Goal: Task Accomplishment & Management: Manage account settings

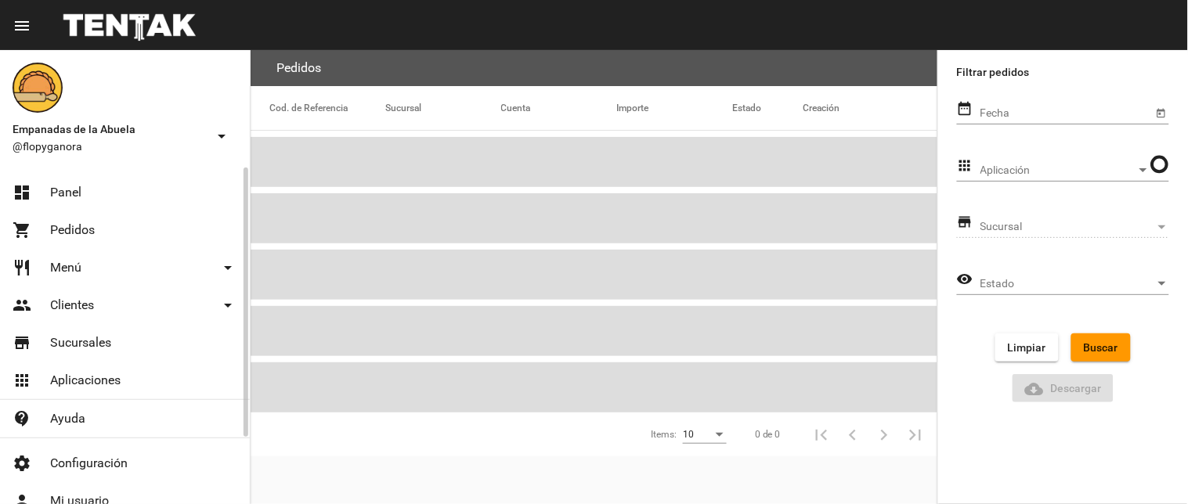
click at [124, 186] on link "dashboard Panel" at bounding box center [125, 193] width 250 height 38
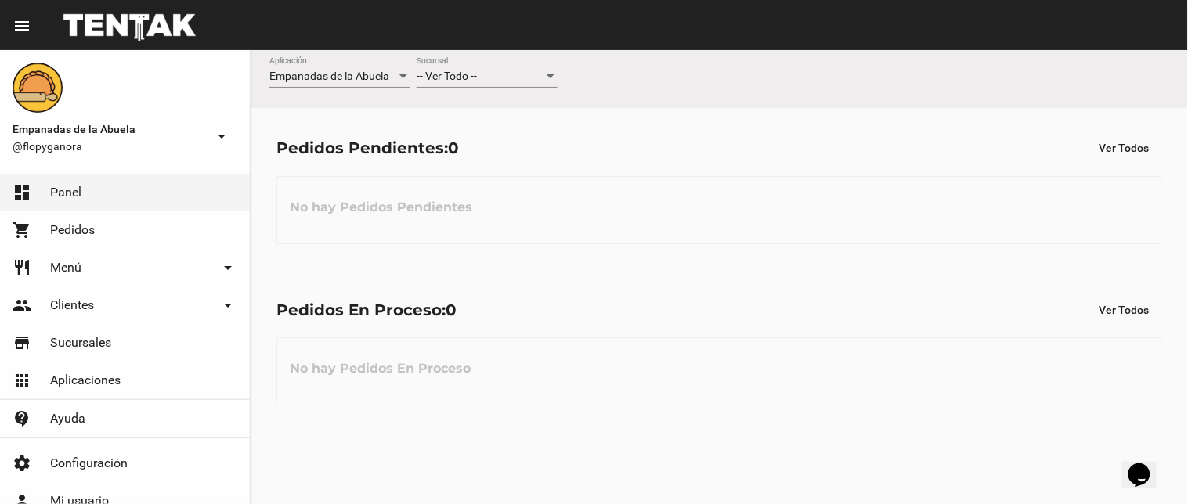
click at [474, 67] on div "-- Ver Todo -- Sucursal" at bounding box center [486, 72] width 141 height 31
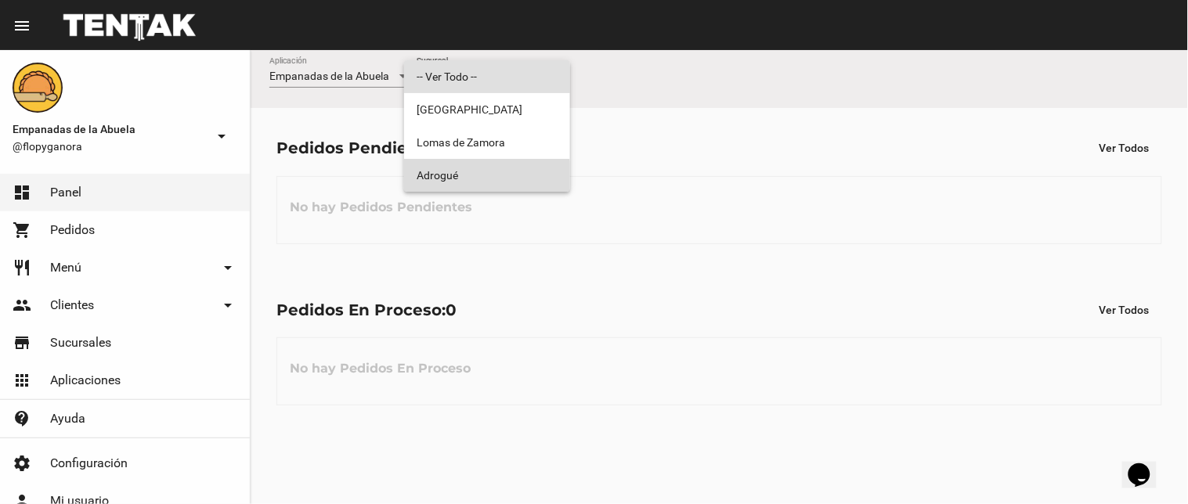
click at [473, 178] on span "Adrogué" at bounding box center [486, 175] width 141 height 33
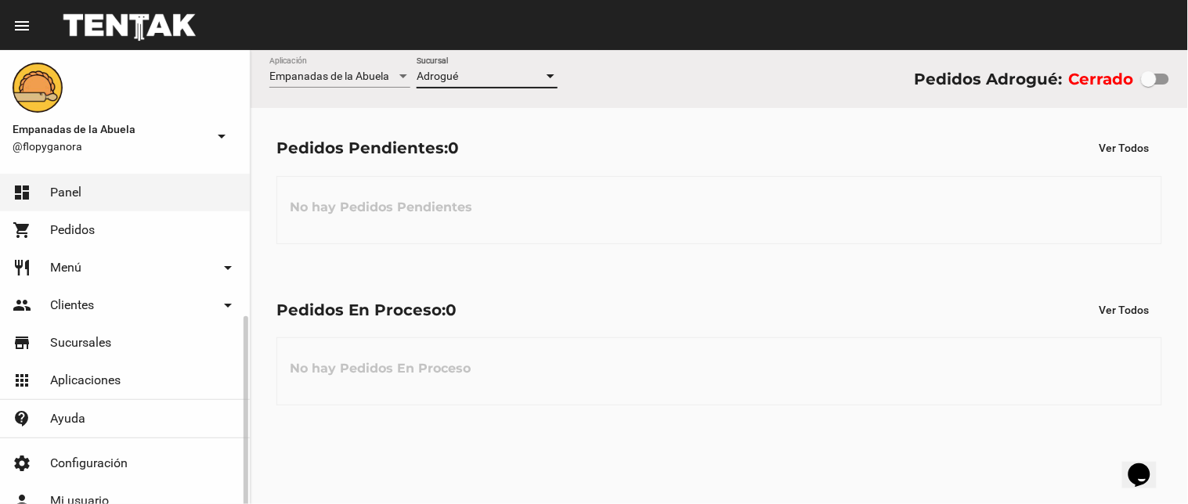
scroll to position [82, 0]
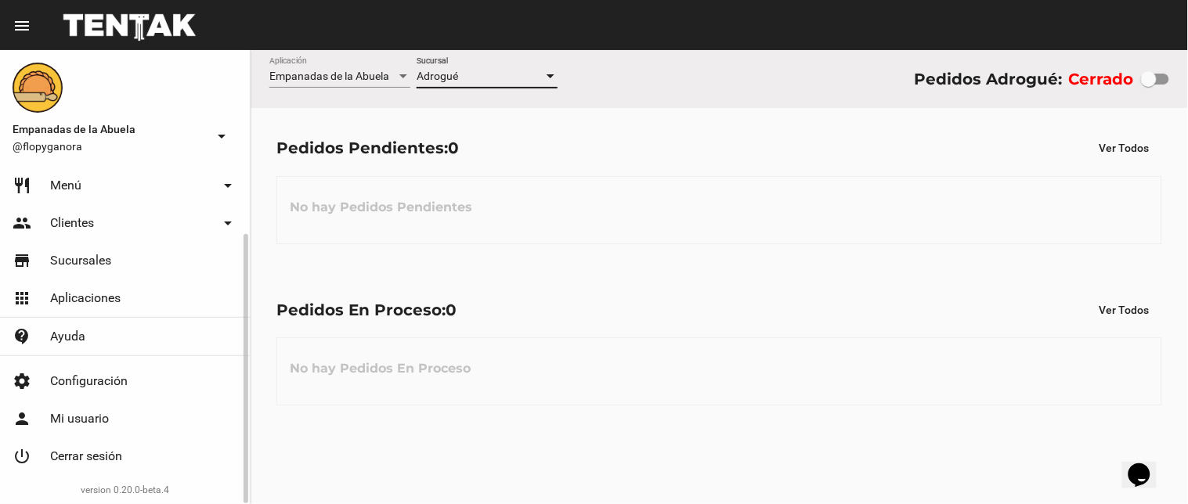
click at [142, 454] on link "power_settings_new Cerrar sesión" at bounding box center [125, 457] width 250 height 38
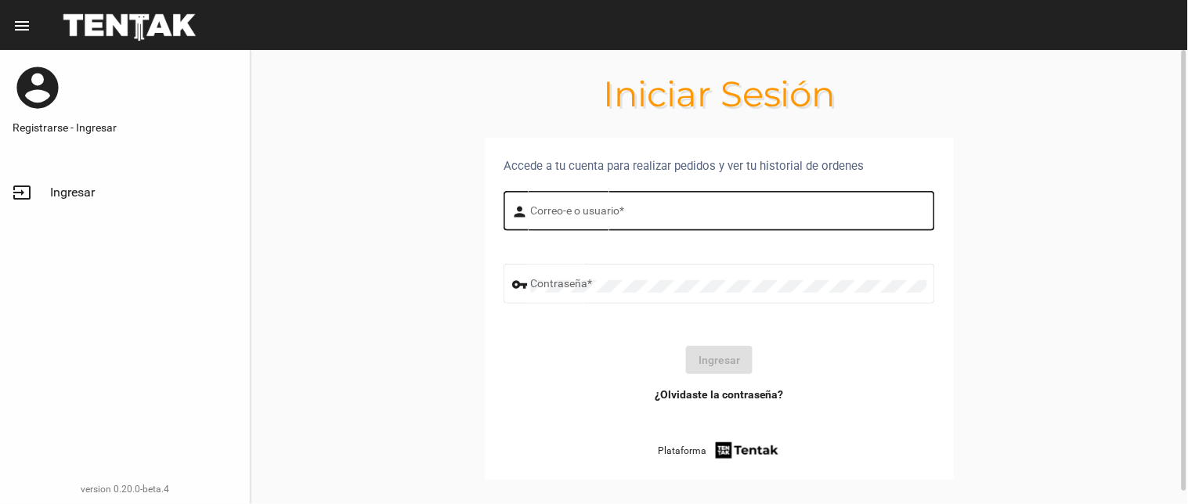
click at [623, 200] on div "Correo-e o usuario *" at bounding box center [729, 209] width 396 height 43
click at [623, 213] on input "Correo-e o usuario *" at bounding box center [729, 213] width 396 height 13
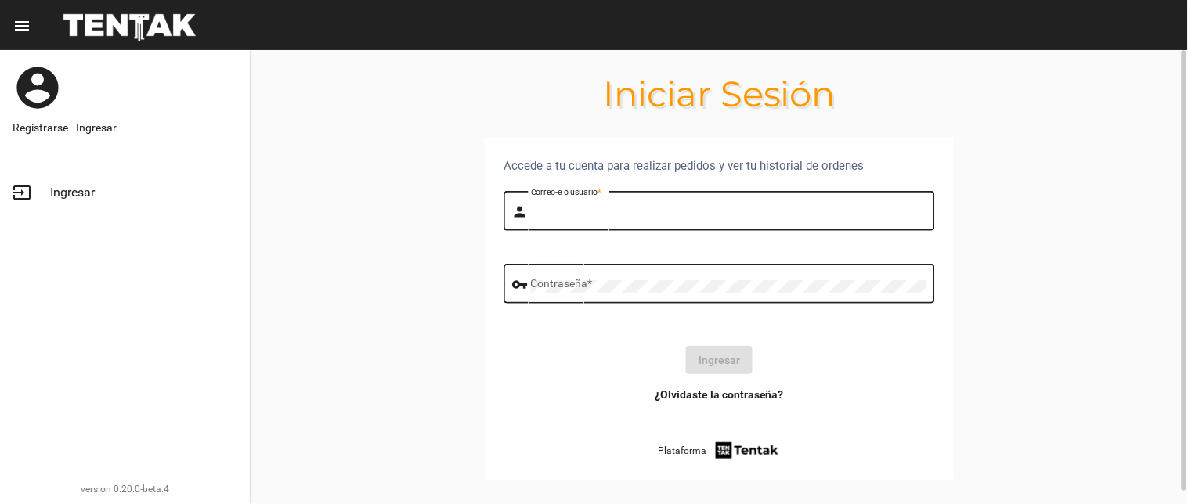
type input "BELEN"
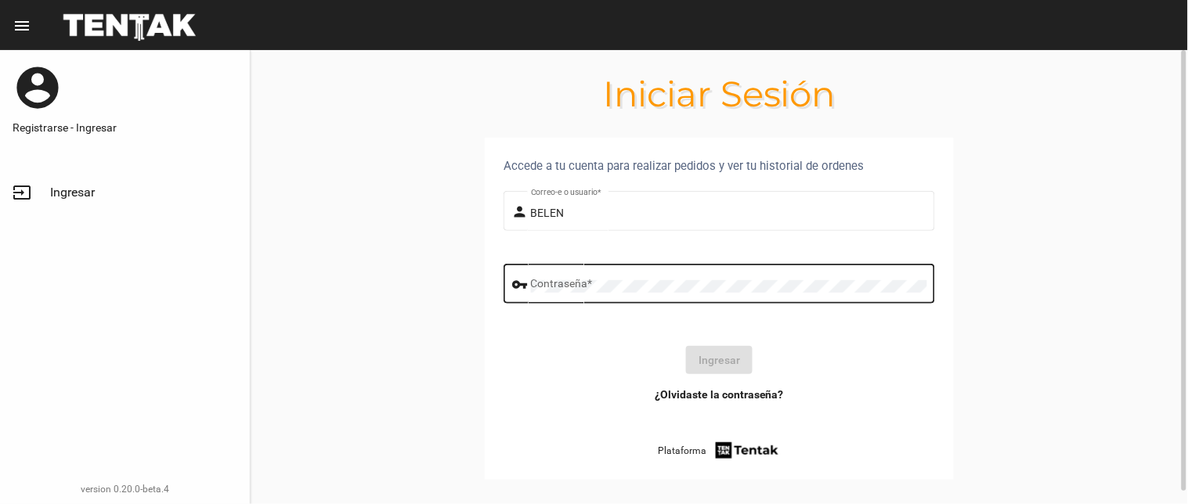
click at [548, 297] on div "Contraseña *" at bounding box center [729, 282] width 396 height 43
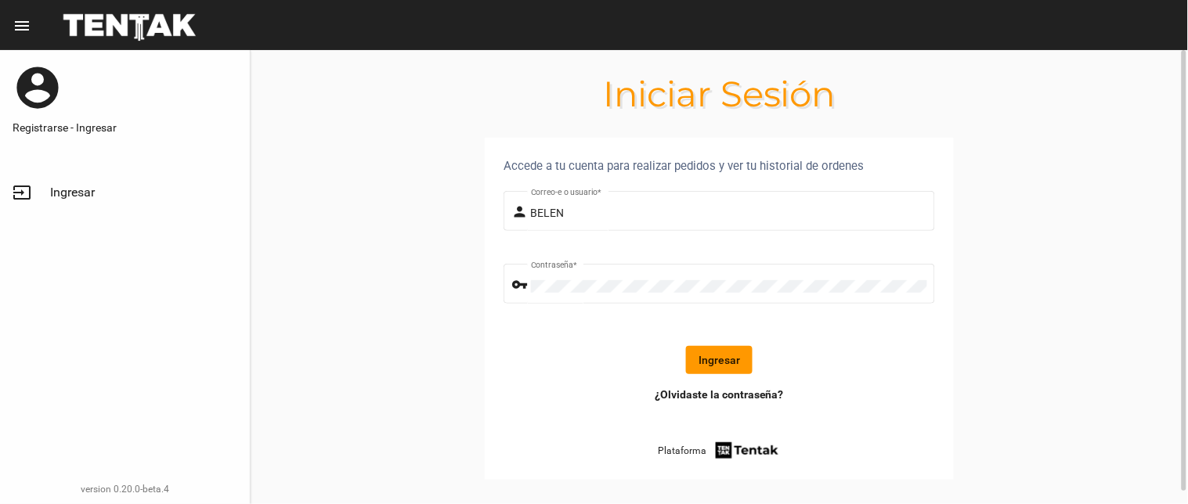
click at [720, 355] on button "Ingresar" at bounding box center [719, 360] width 67 height 28
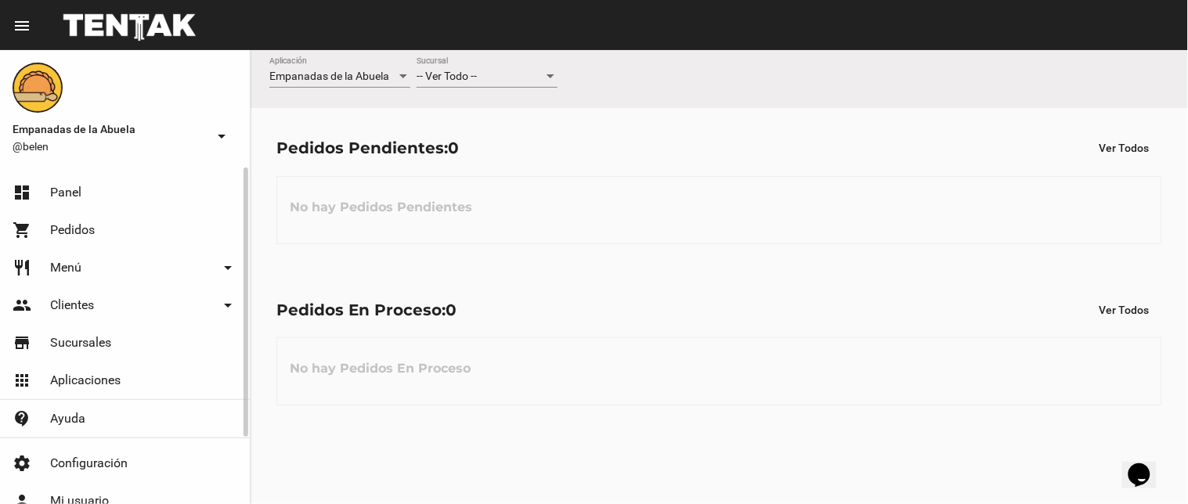
click at [497, 61] on div "-- Ver Todo -- Sucursal" at bounding box center [486, 72] width 141 height 31
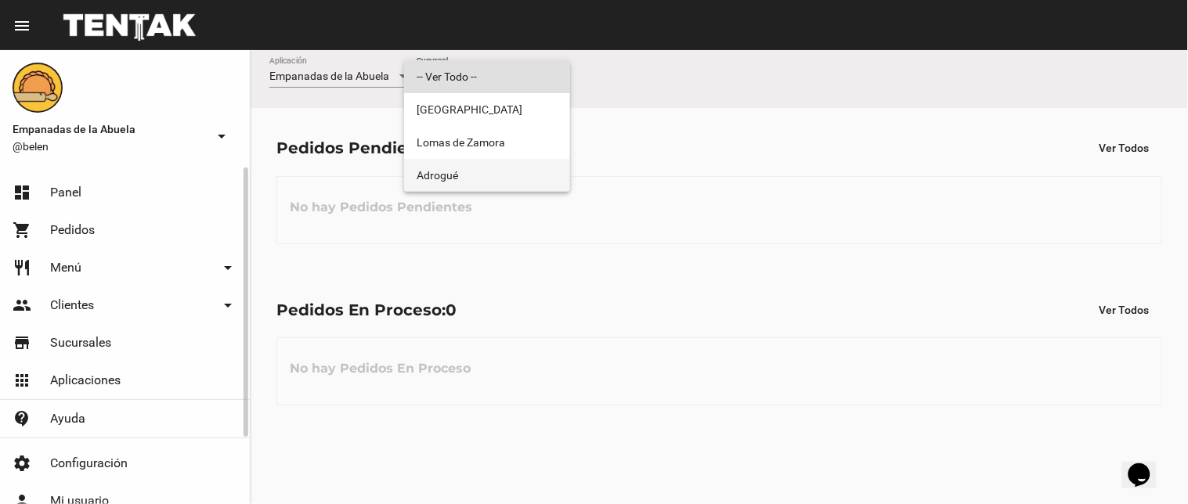
click at [497, 178] on span "Adrogué" at bounding box center [486, 175] width 141 height 33
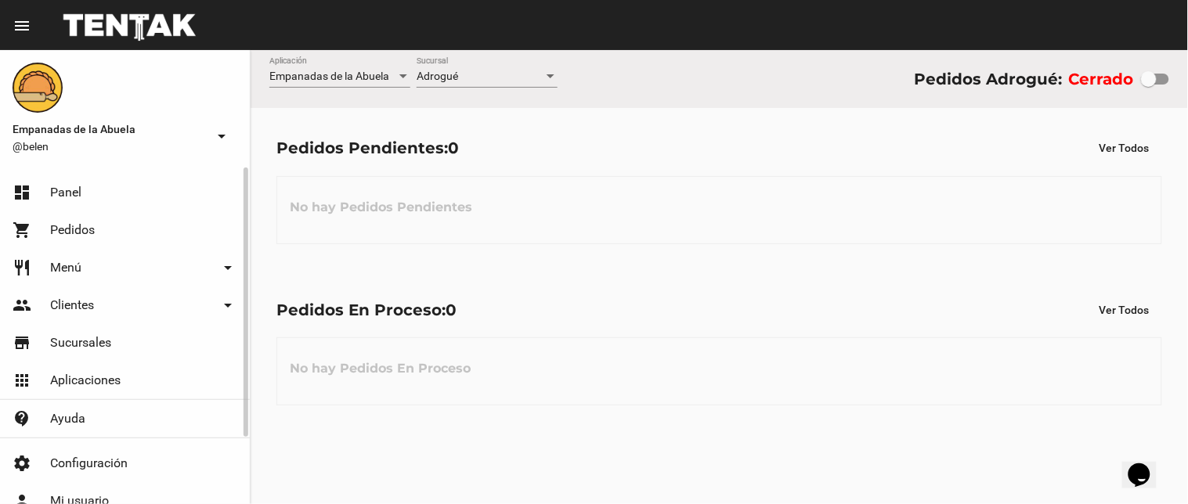
drag, startPoint x: 1140, startPoint y: 75, endPoint x: 1187, endPoint y: 92, distance: 49.8
click at [1187, 92] on div "Empanadas de la Abuela Aplicación Adrogué Sucursal Pedidos Adrogué: Cerrado" at bounding box center [719, 79] width 937 height 58
drag, startPoint x: 1156, startPoint y: 71, endPoint x: 1186, endPoint y: 76, distance: 30.1
click at [1186, 76] on div "Empanadas de la Abuela Aplicación Adrogué Sucursal Pedidos Adrogué: Cerrado" at bounding box center [719, 79] width 937 height 58
checkbox input "true"
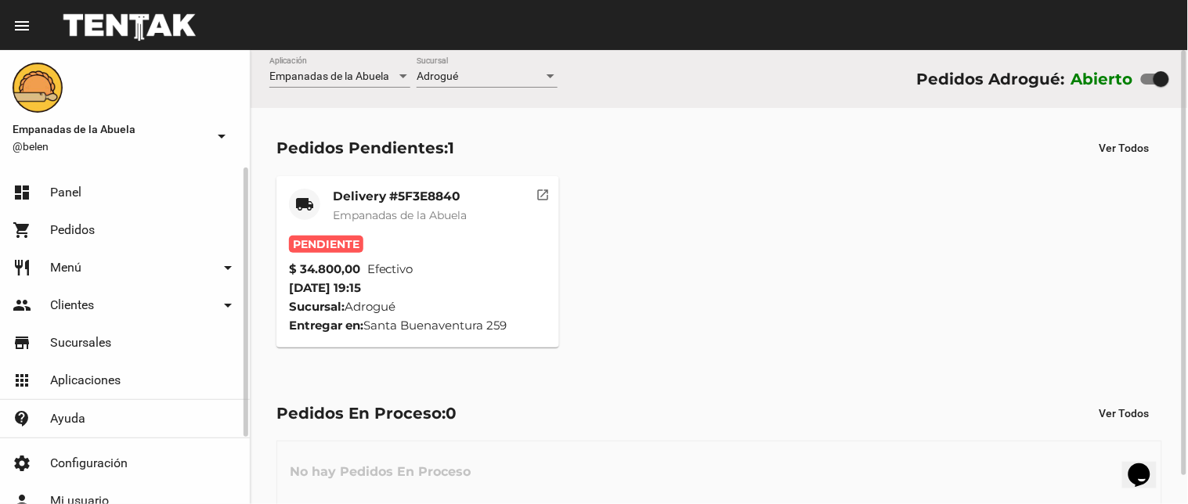
click at [394, 204] on div "Delivery #5F3E8840 Empanadas de la Abuela" at bounding box center [400, 212] width 134 height 47
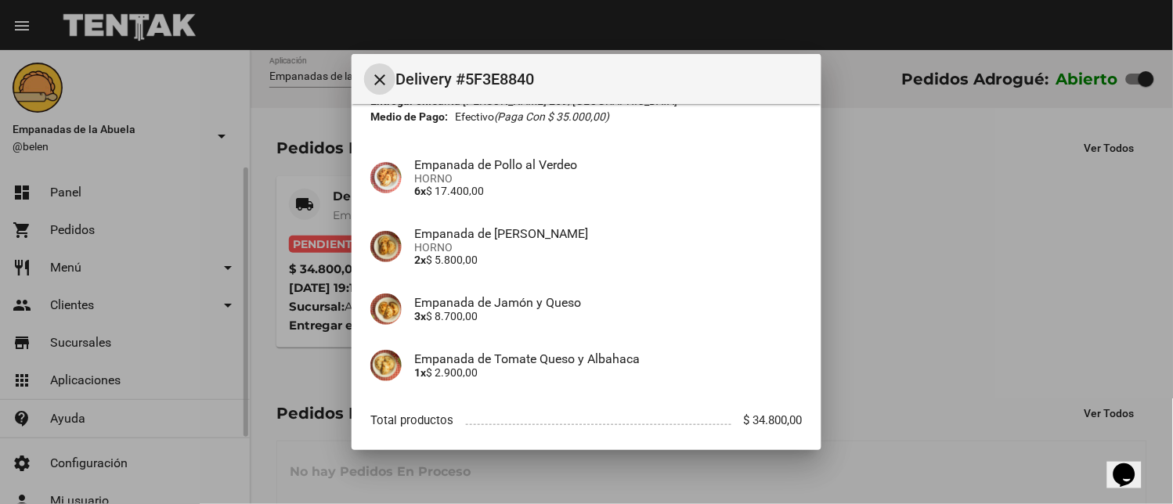
scroll to position [176, 0]
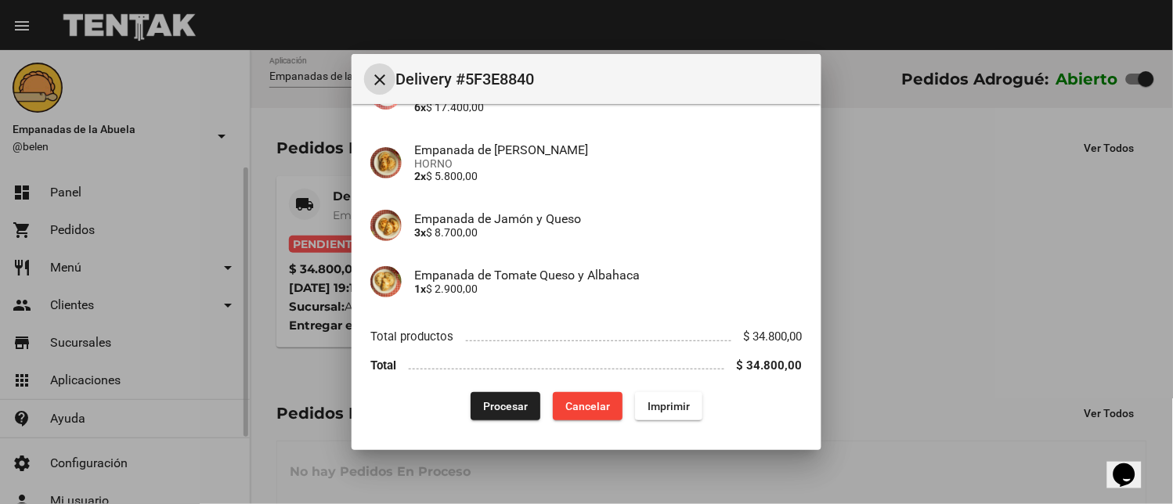
click at [667, 407] on span "Imprimir" at bounding box center [668, 406] width 42 height 13
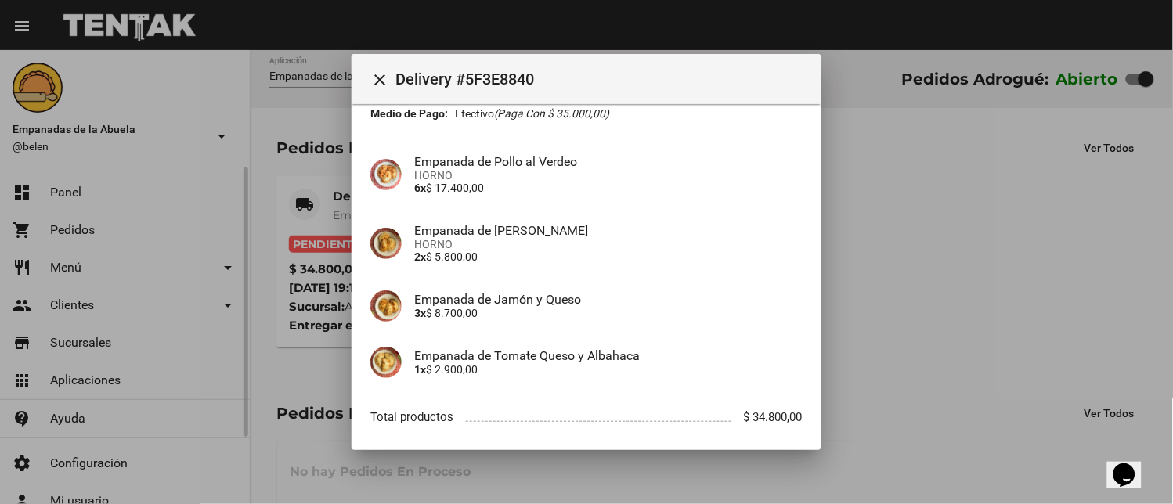
scroll to position [176, 0]
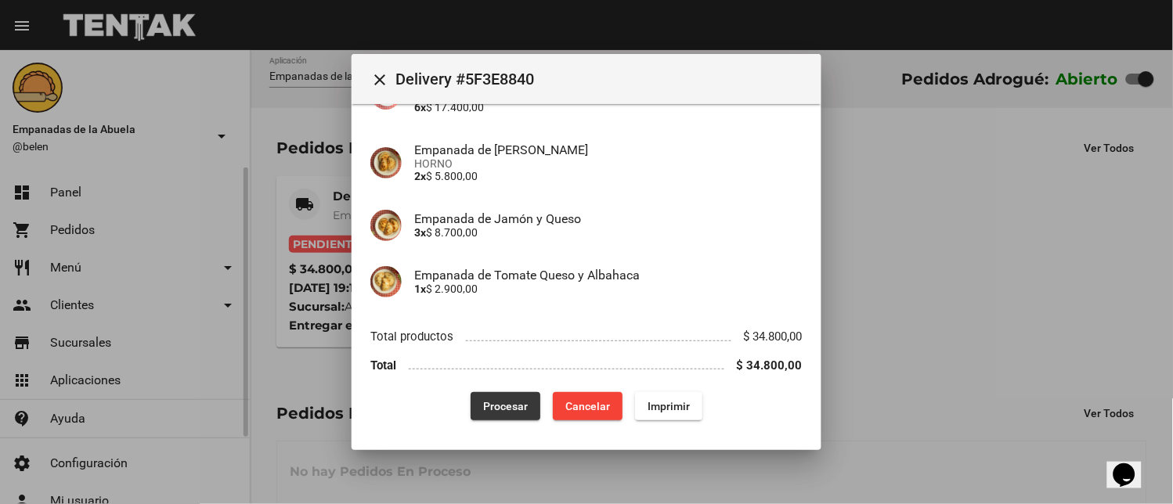
click at [489, 401] on span "Procesar" at bounding box center [505, 406] width 45 height 13
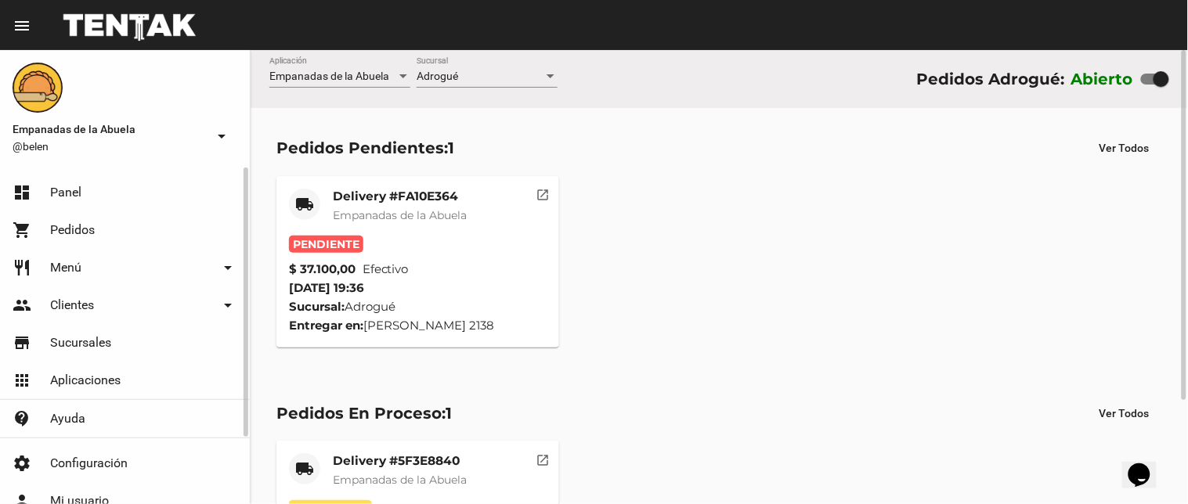
click at [399, 220] on span "Empanadas de la Abuela" at bounding box center [400, 215] width 134 height 14
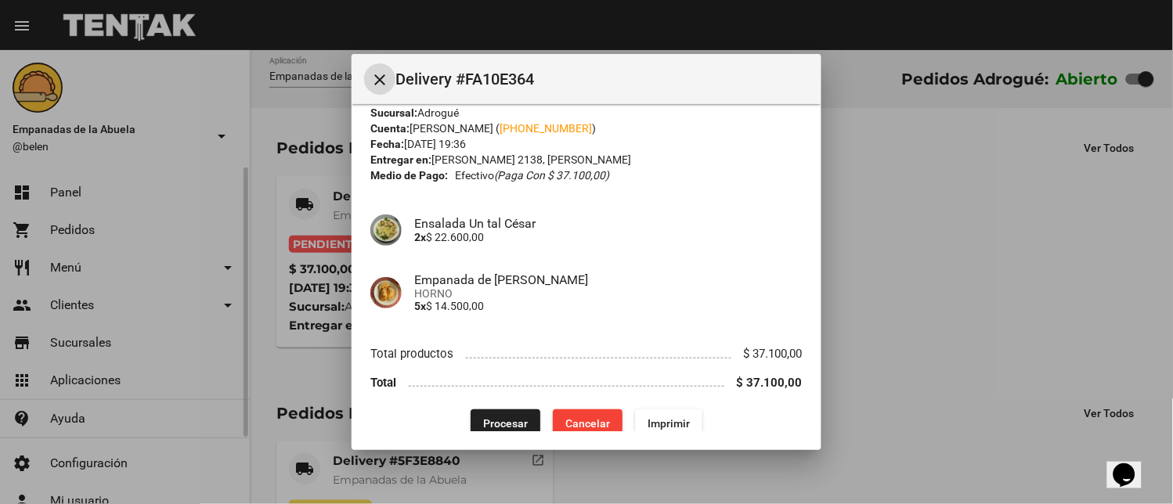
scroll to position [51, 0]
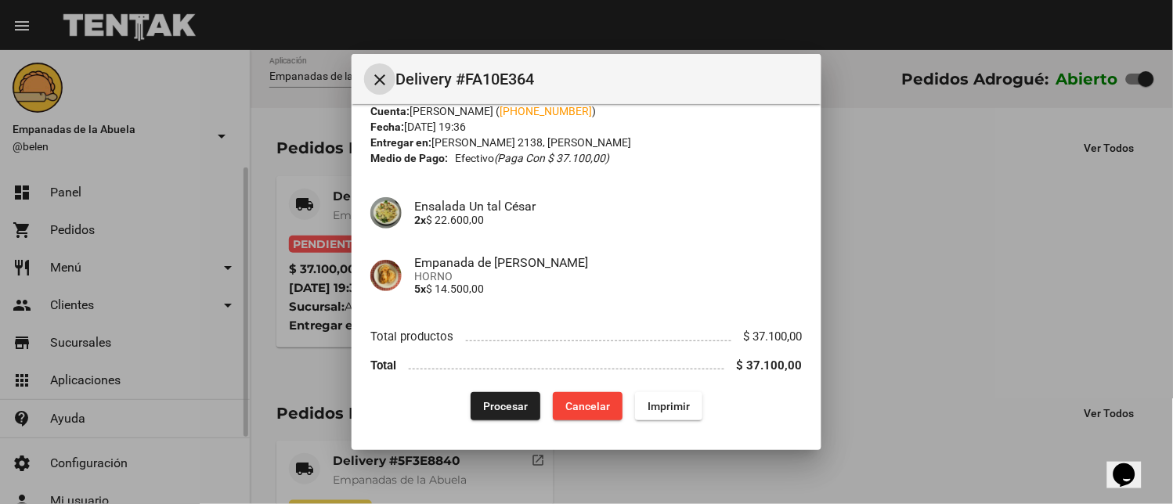
click at [668, 402] on span "Imprimir" at bounding box center [668, 406] width 42 height 13
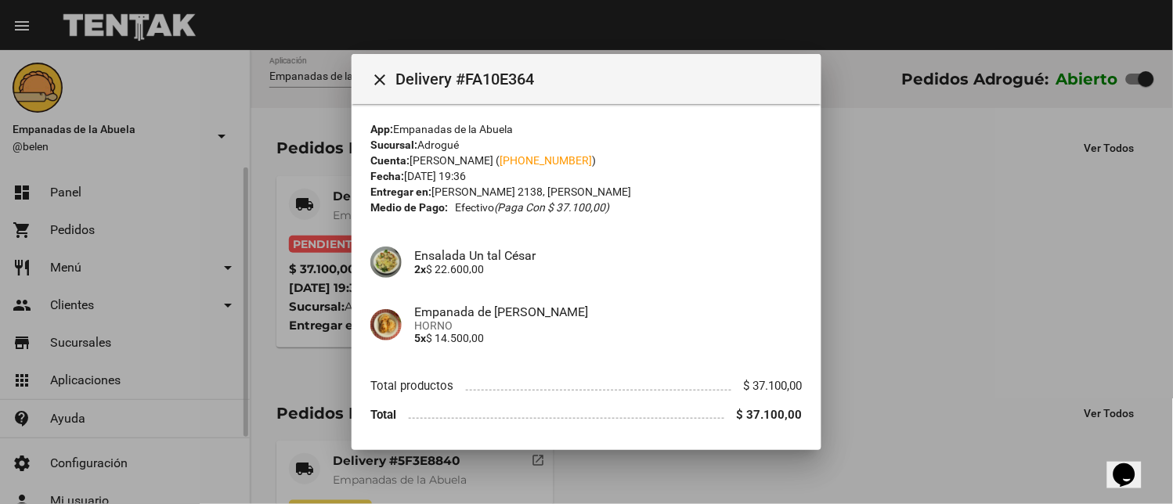
scroll to position [51, 0]
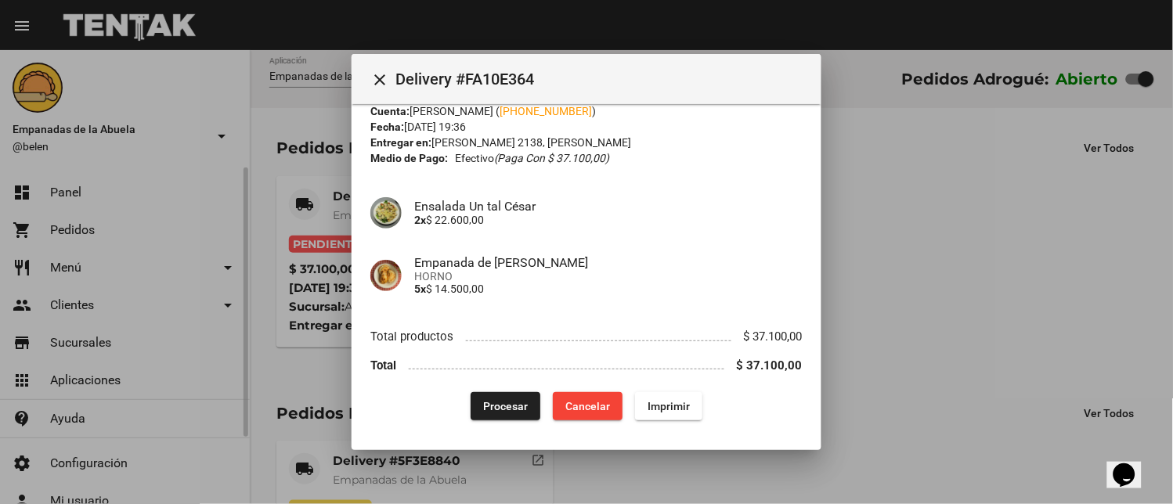
click at [483, 400] on span "Procesar" at bounding box center [505, 406] width 45 height 13
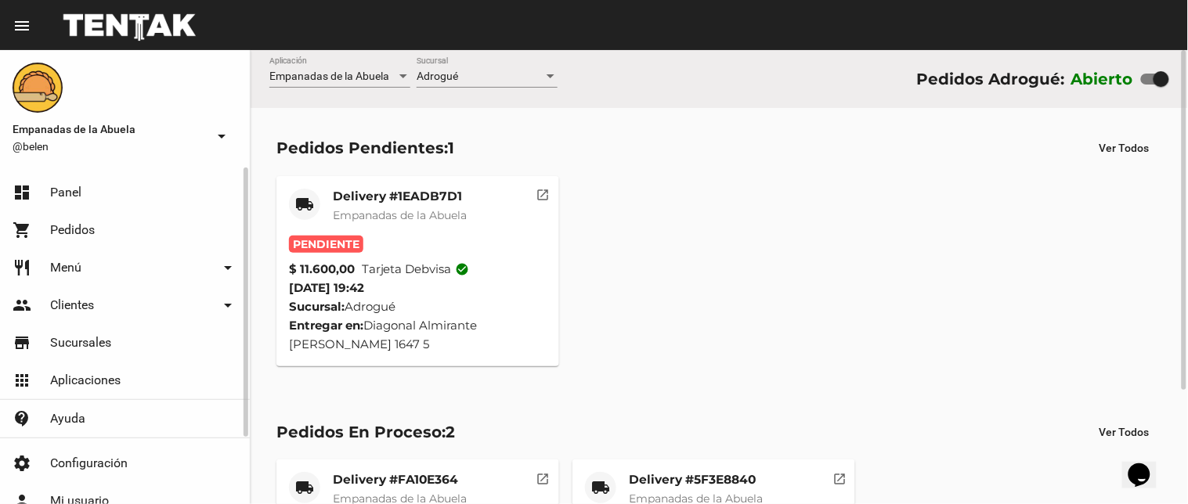
click at [432, 215] on span "Empanadas de la Abuela" at bounding box center [400, 215] width 134 height 14
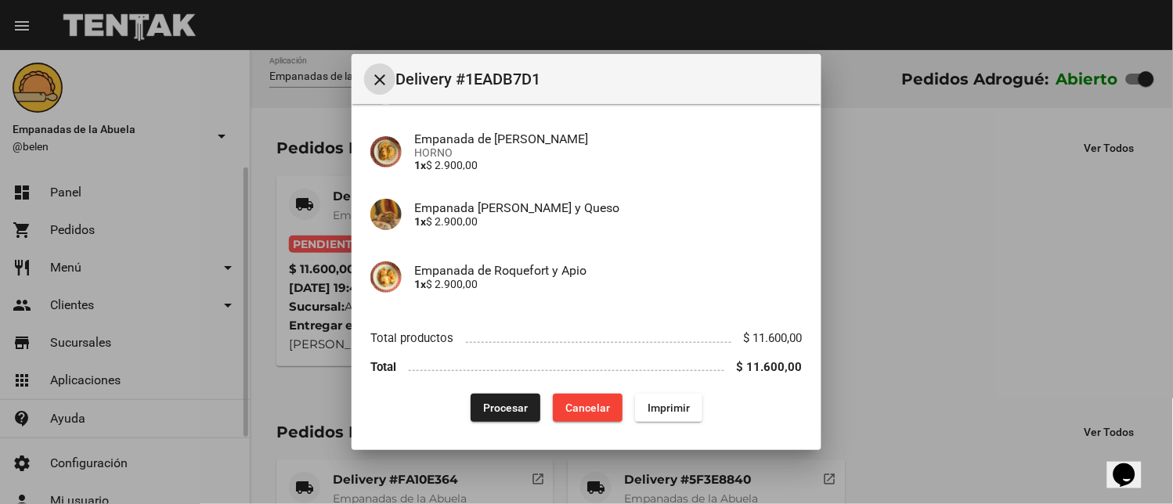
scroll to position [176, 0]
click at [647, 403] on span "Imprimir" at bounding box center [668, 406] width 42 height 13
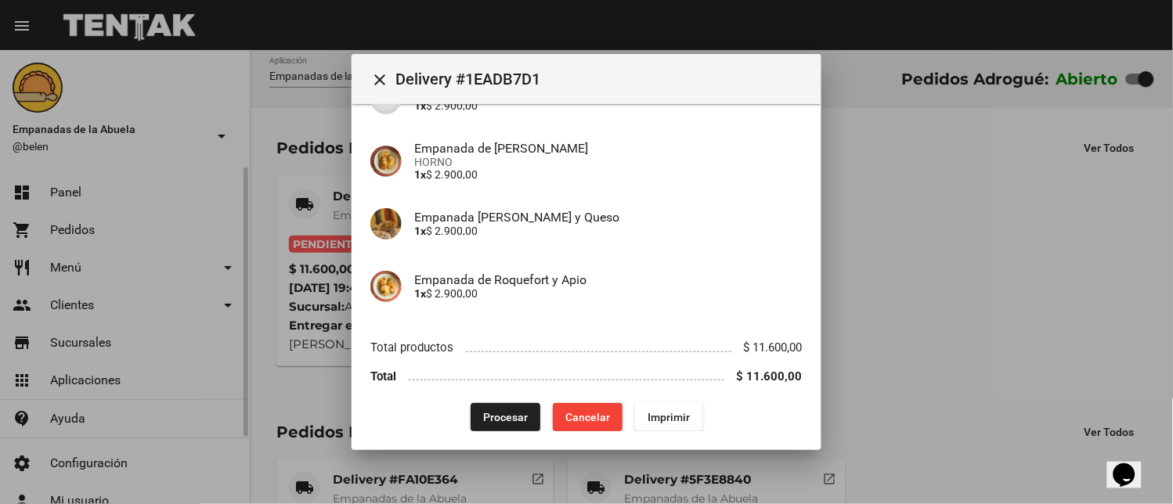
scroll to position [176, 0]
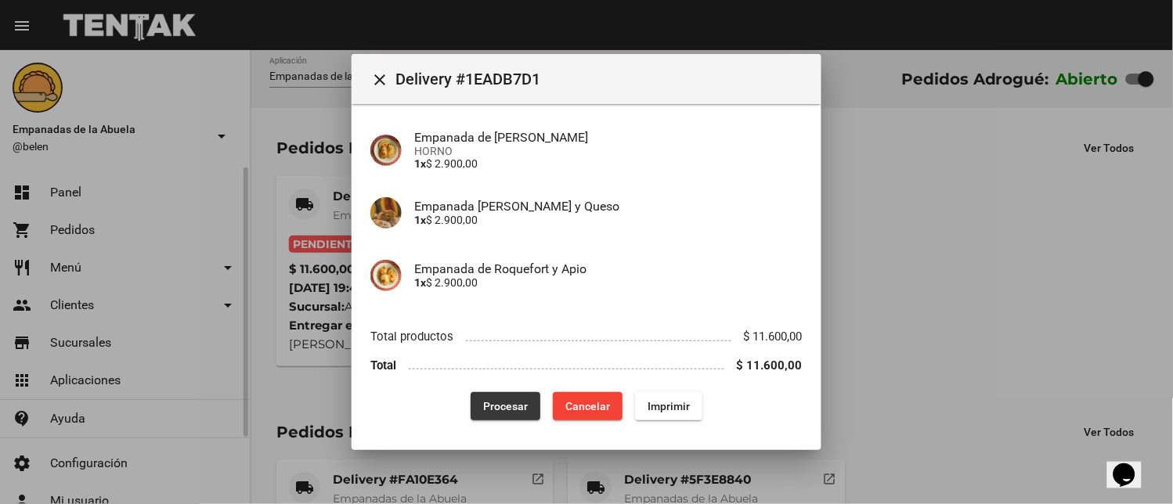
click at [505, 400] on span "Procesar" at bounding box center [505, 406] width 45 height 13
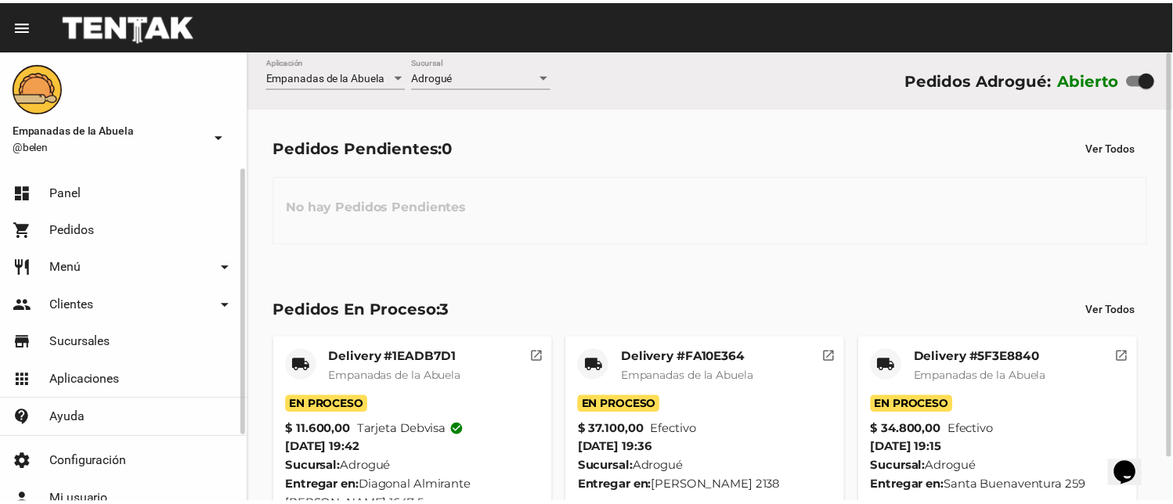
scroll to position [49, 0]
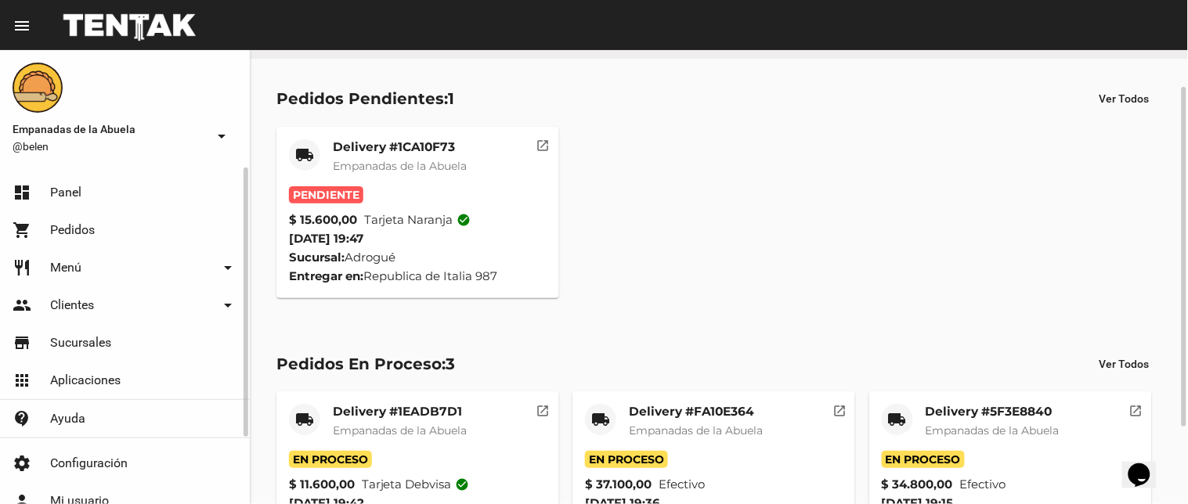
click at [447, 175] on div "Delivery #1CA10F73 Empanadas de la Abuela" at bounding box center [400, 162] width 134 height 47
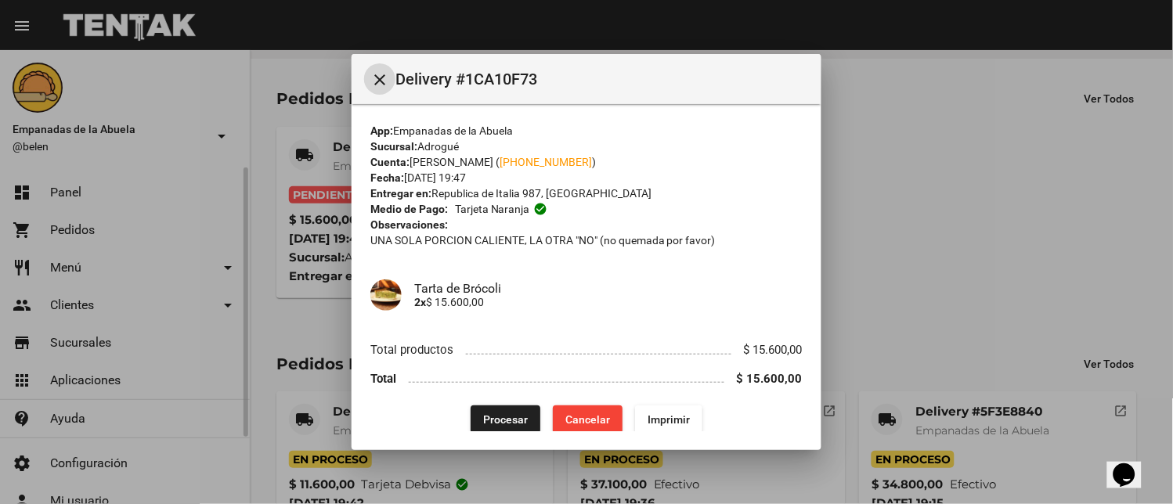
scroll to position [13, 0]
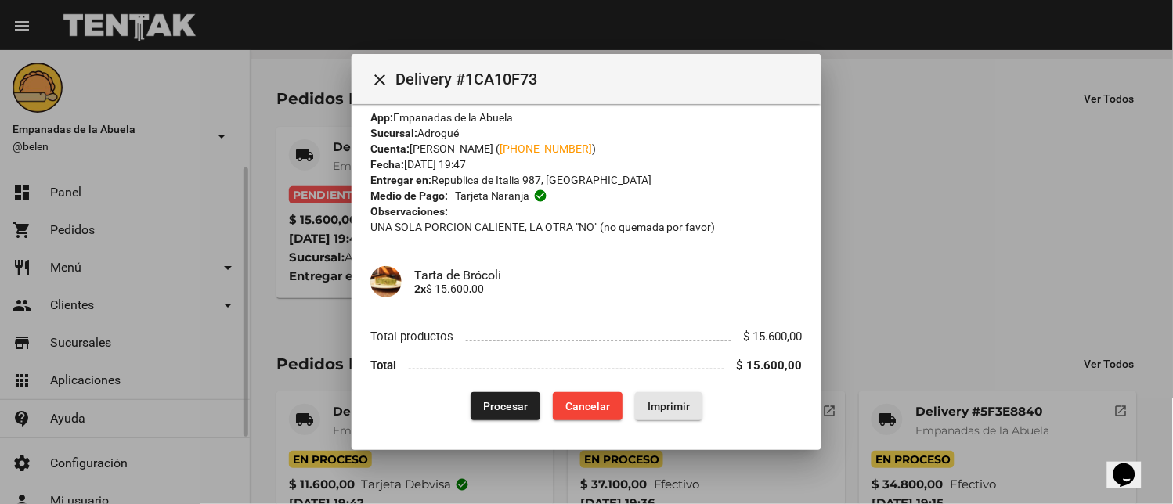
click at [682, 410] on span "Imprimir" at bounding box center [668, 406] width 42 height 13
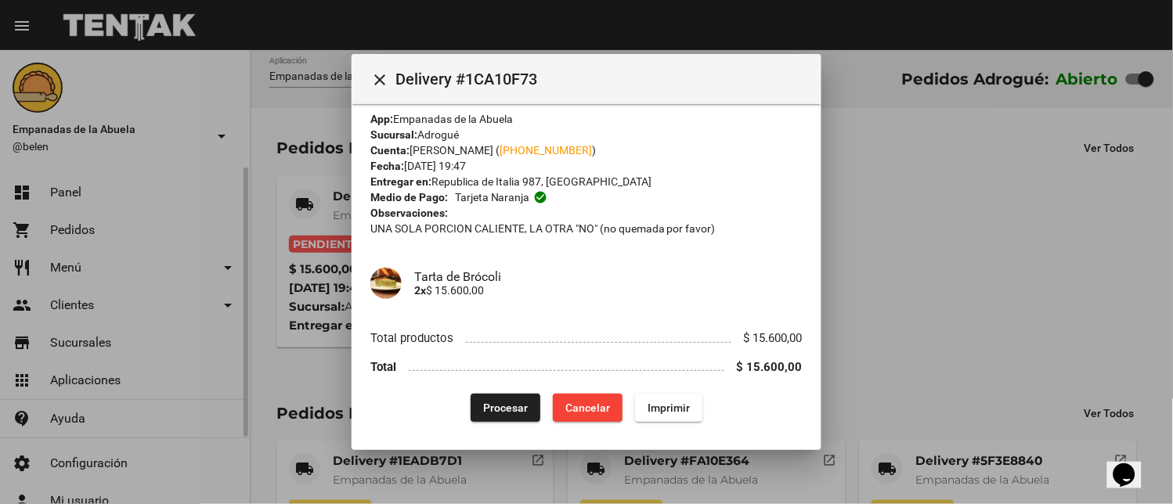
scroll to position [13, 0]
click at [489, 410] on span "Procesar" at bounding box center [505, 406] width 45 height 13
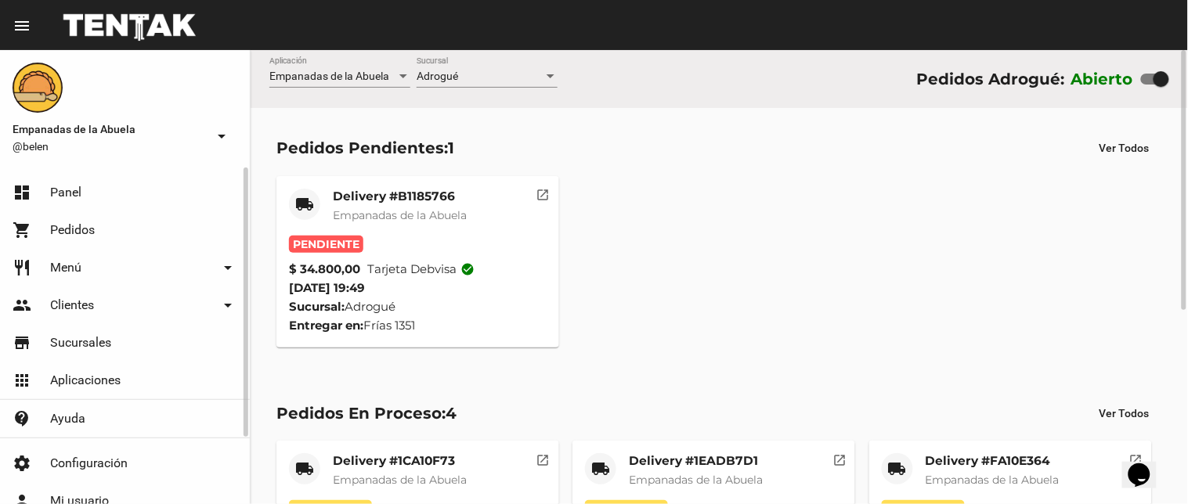
click at [398, 193] on mat-card-title "Delivery #B1185766" at bounding box center [400, 197] width 134 height 16
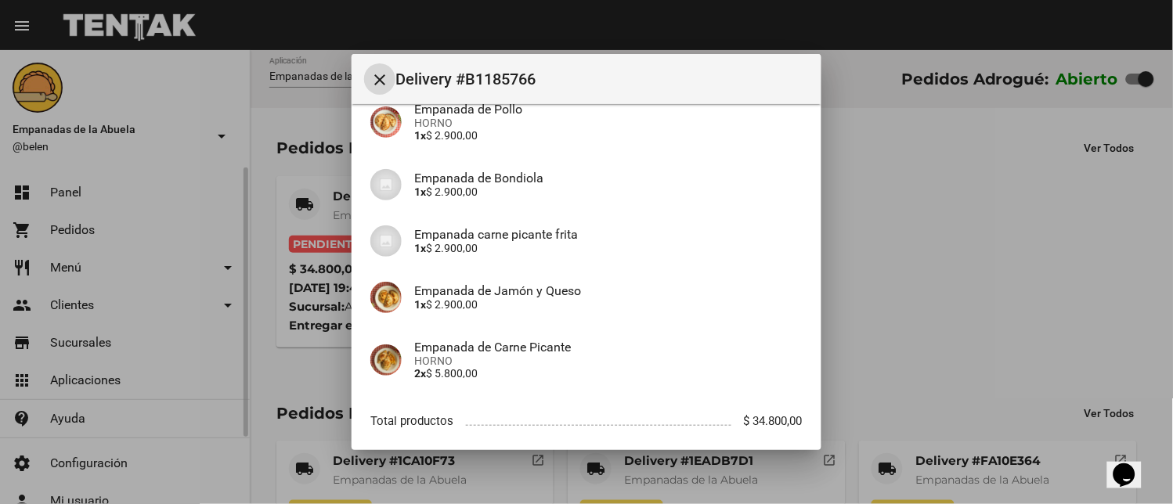
scroll to position [496, 0]
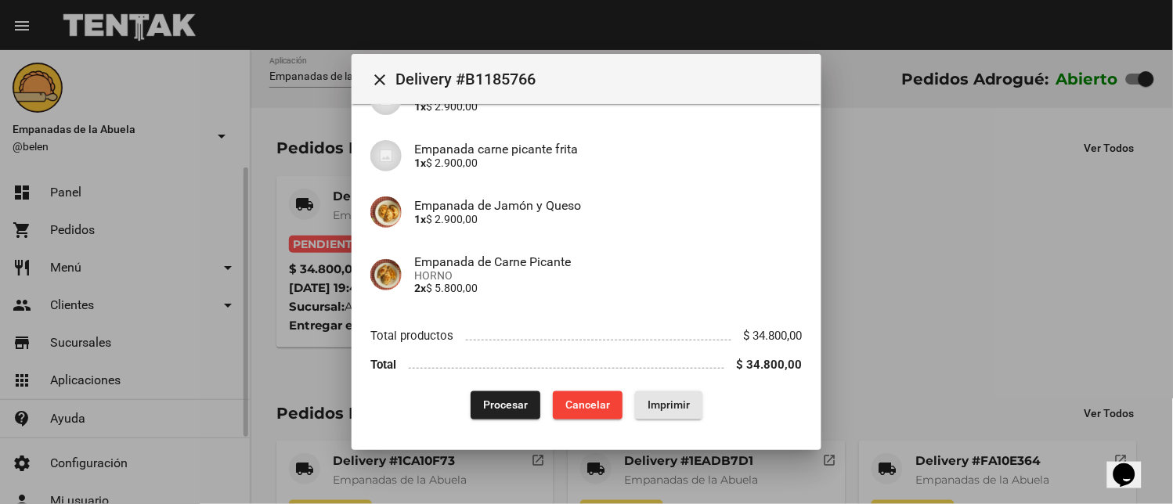
click at [661, 413] on button "Imprimir" at bounding box center [668, 405] width 67 height 28
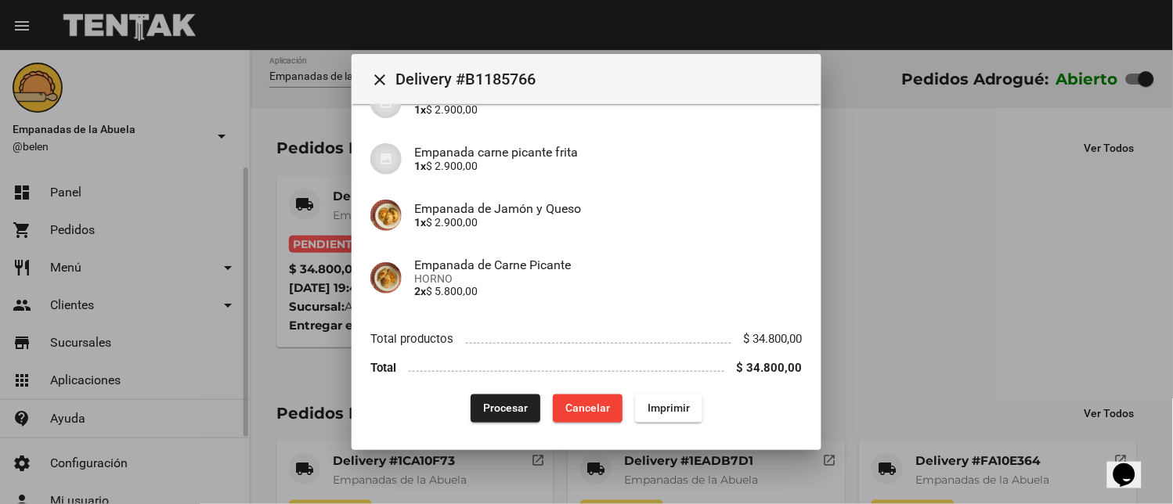
scroll to position [496, 0]
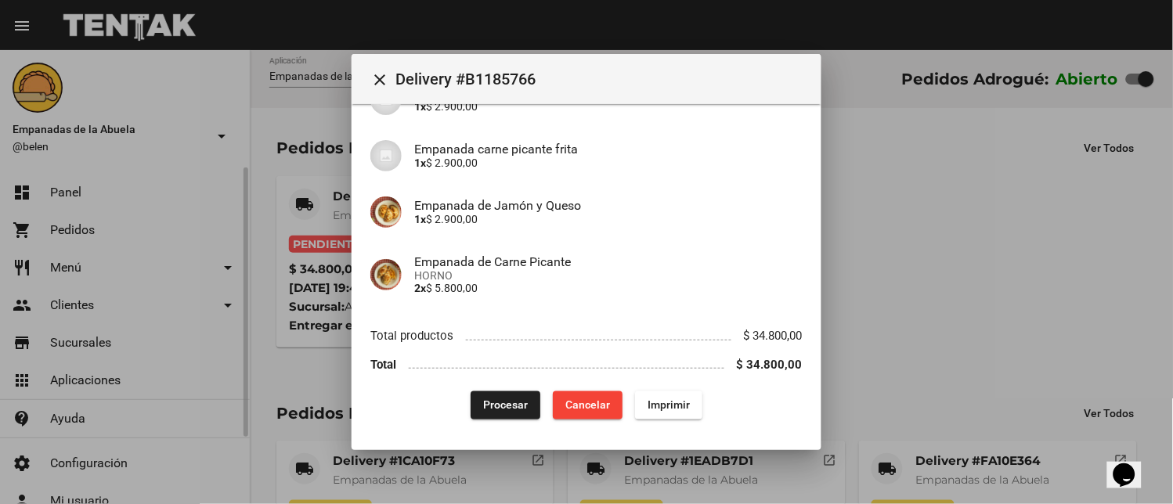
click at [490, 402] on span "Procesar" at bounding box center [505, 405] width 45 height 13
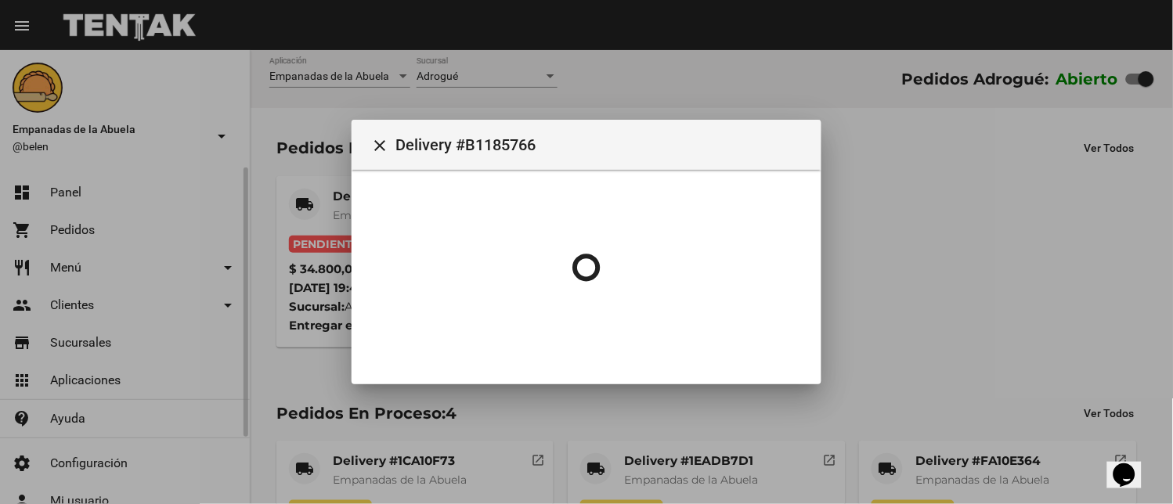
scroll to position [0, 0]
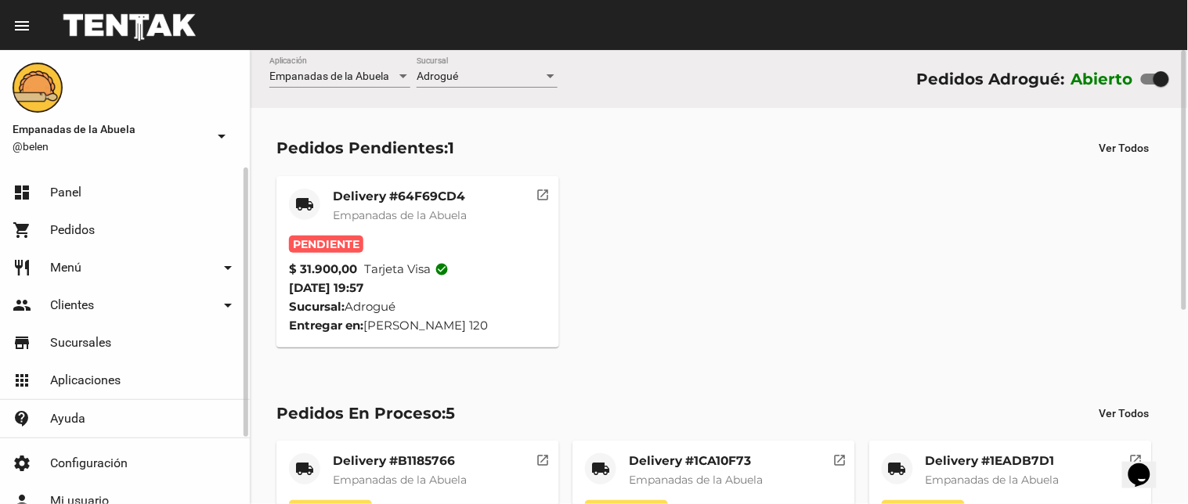
click at [409, 193] on mat-card-title "Delivery #64F69CD4" at bounding box center [400, 197] width 134 height 16
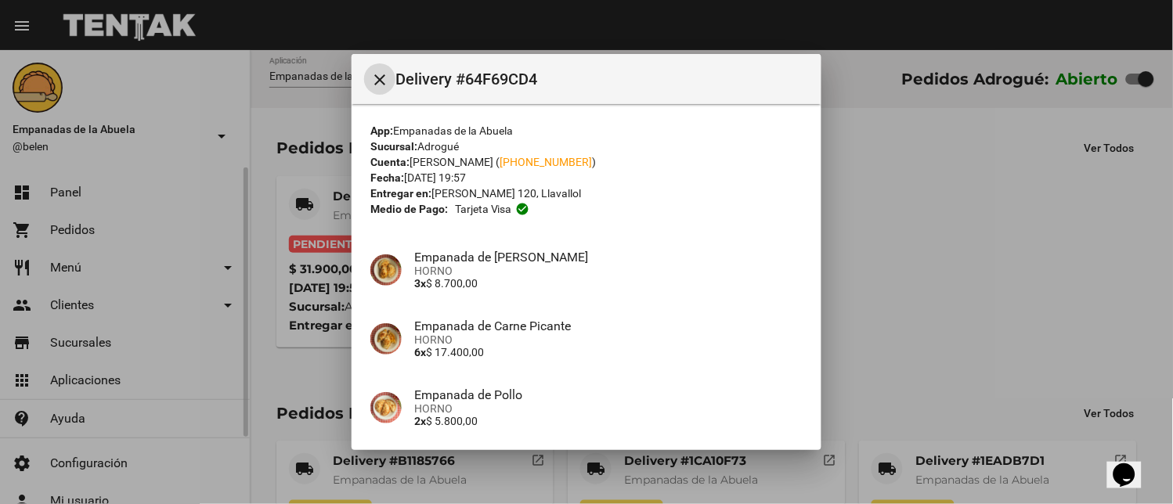
scroll to position [133, 0]
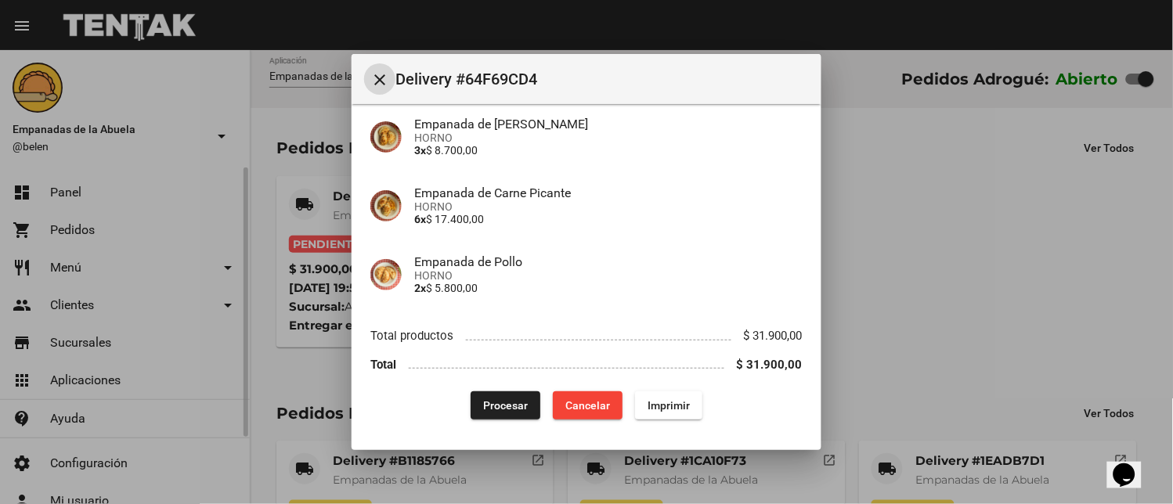
click at [647, 402] on span "Imprimir" at bounding box center [668, 405] width 42 height 13
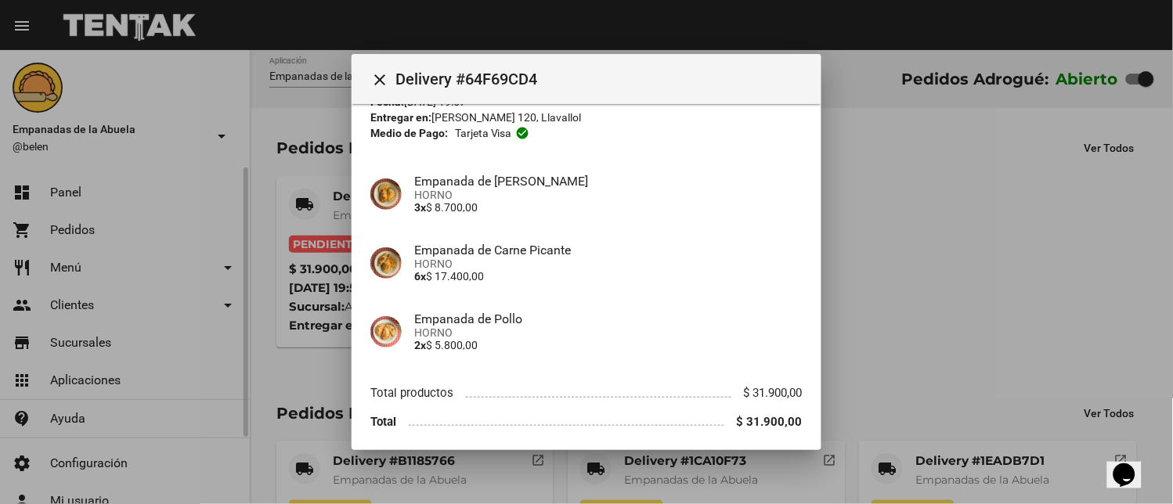
scroll to position [133, 0]
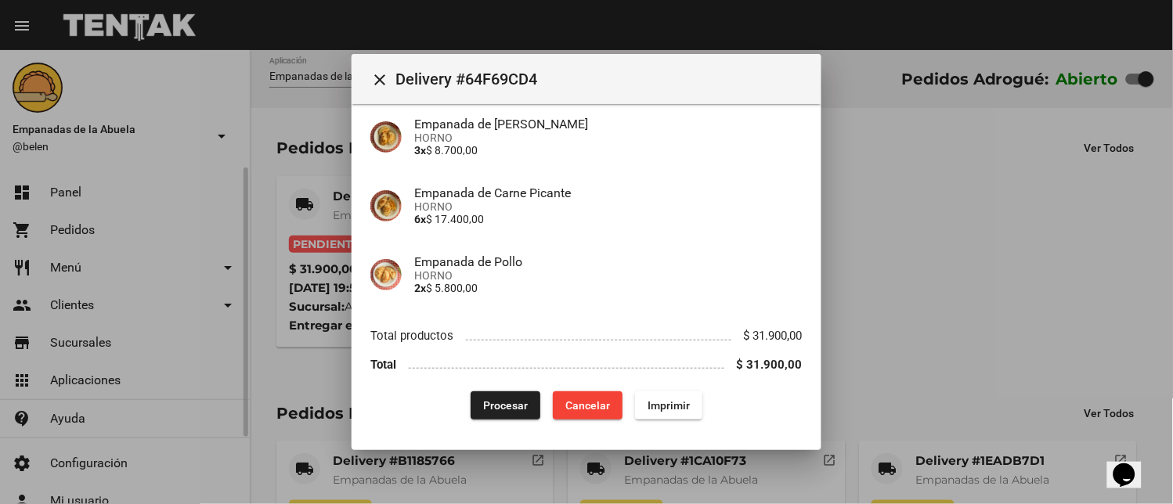
click at [487, 405] on span "Procesar" at bounding box center [505, 405] width 45 height 13
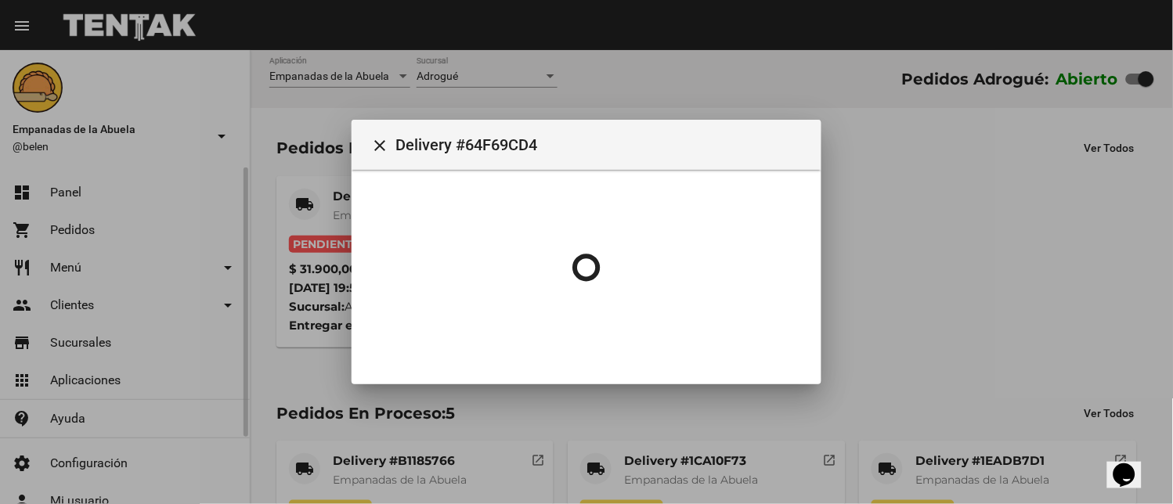
scroll to position [0, 0]
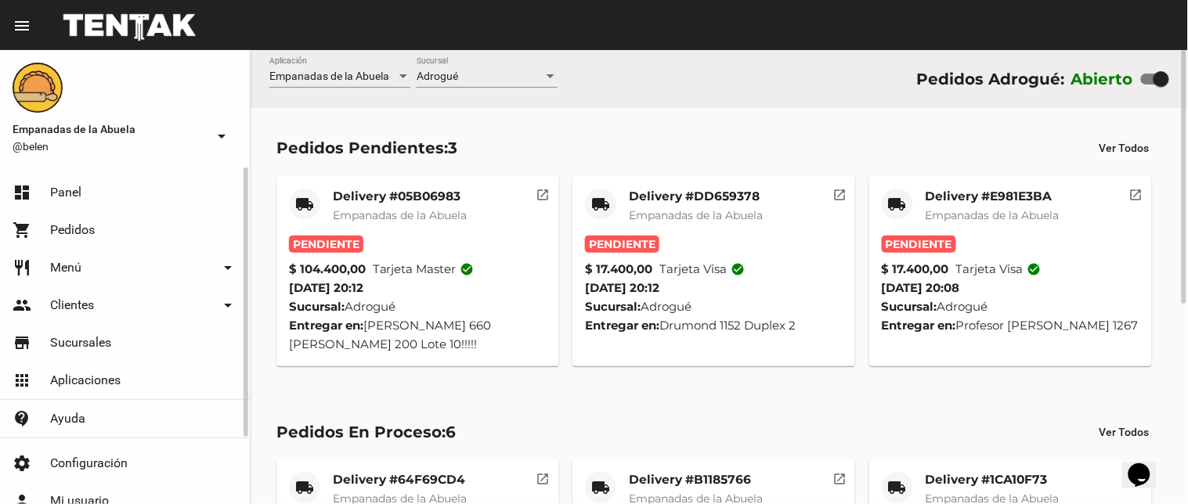
click at [936, 207] on mat-card-subtitle "Empanadas de la Abuela" at bounding box center [992, 215] width 134 height 16
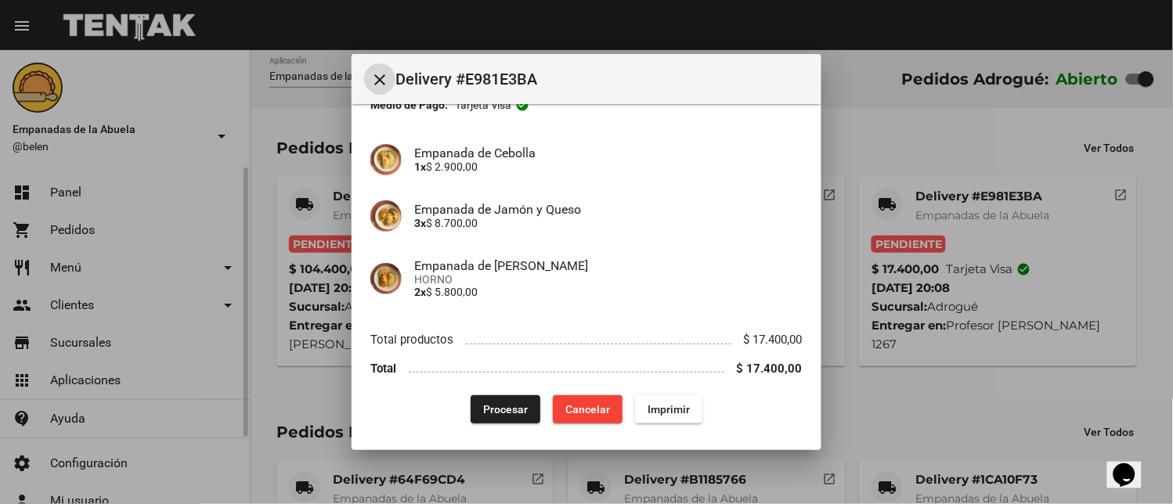
scroll to position [107, 0]
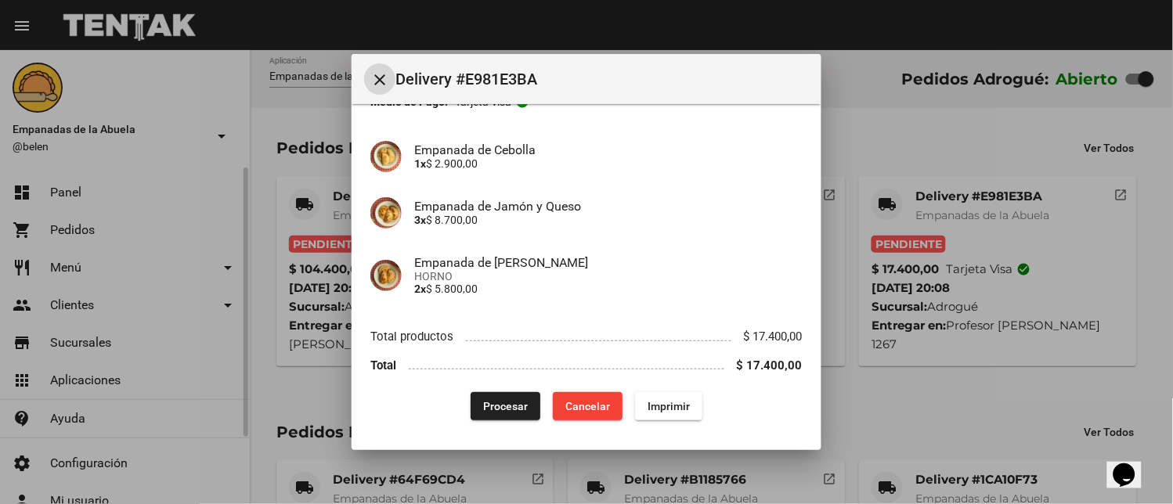
click at [658, 409] on span "Imprimir" at bounding box center [668, 406] width 42 height 13
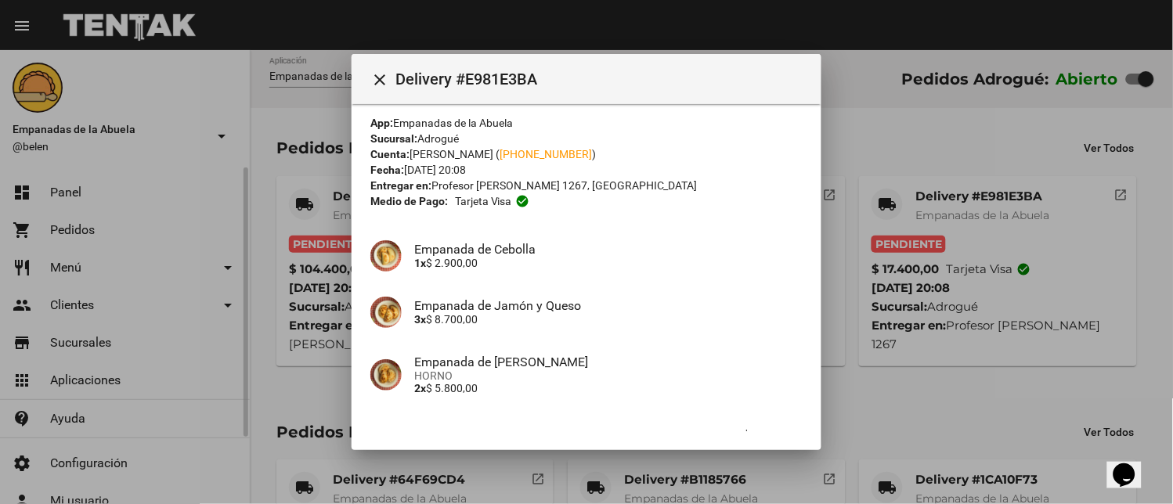
scroll to position [107, 0]
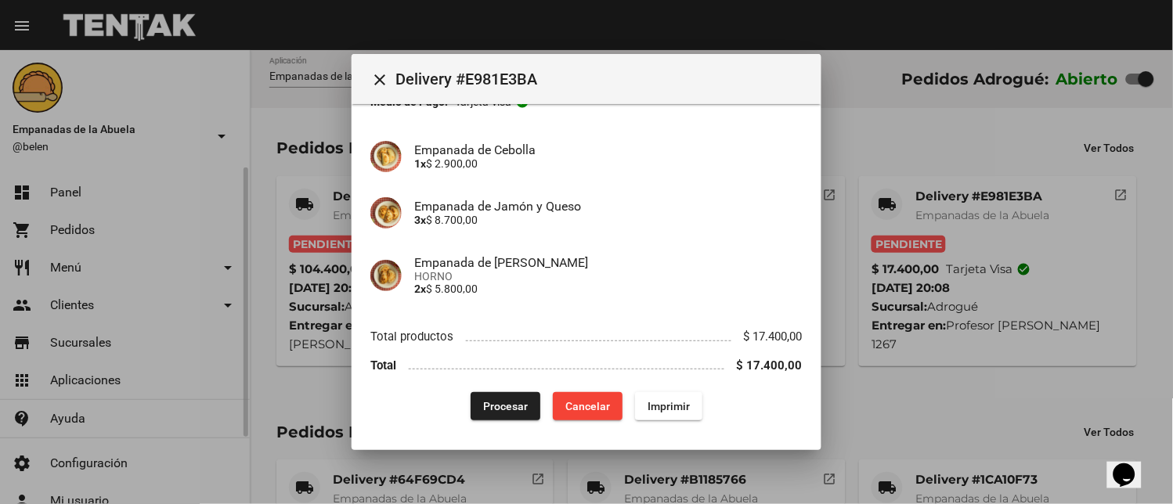
click at [476, 396] on button "Procesar" at bounding box center [506, 406] width 70 height 28
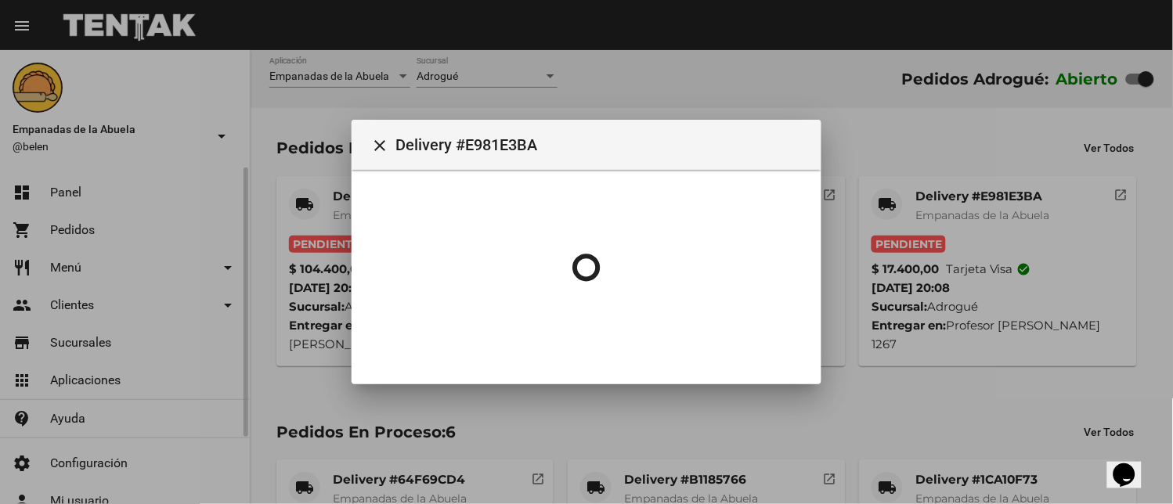
scroll to position [0, 0]
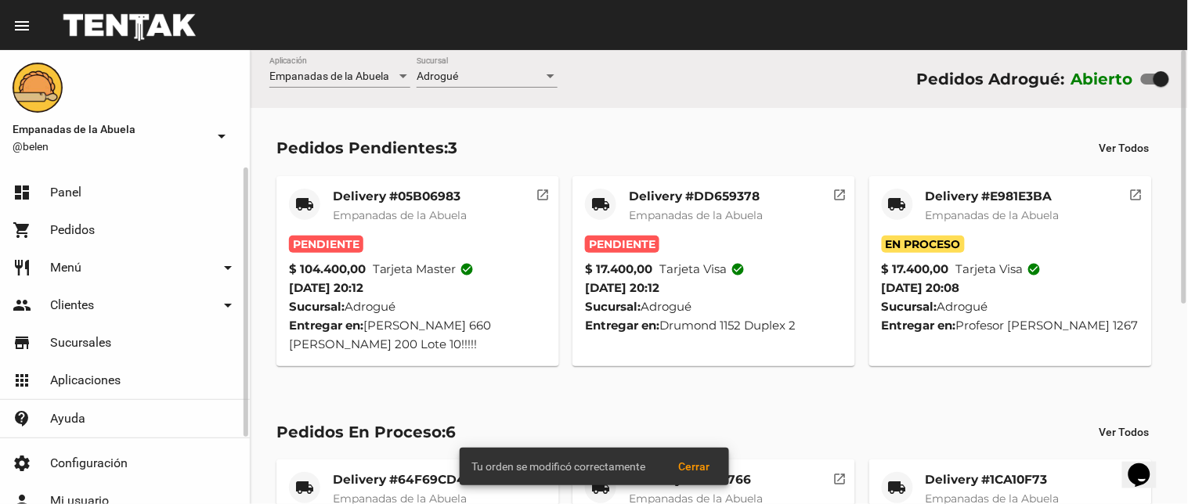
click at [676, 206] on div "Delivery #DD659378 Empanadas de la Abuela" at bounding box center [696, 212] width 134 height 47
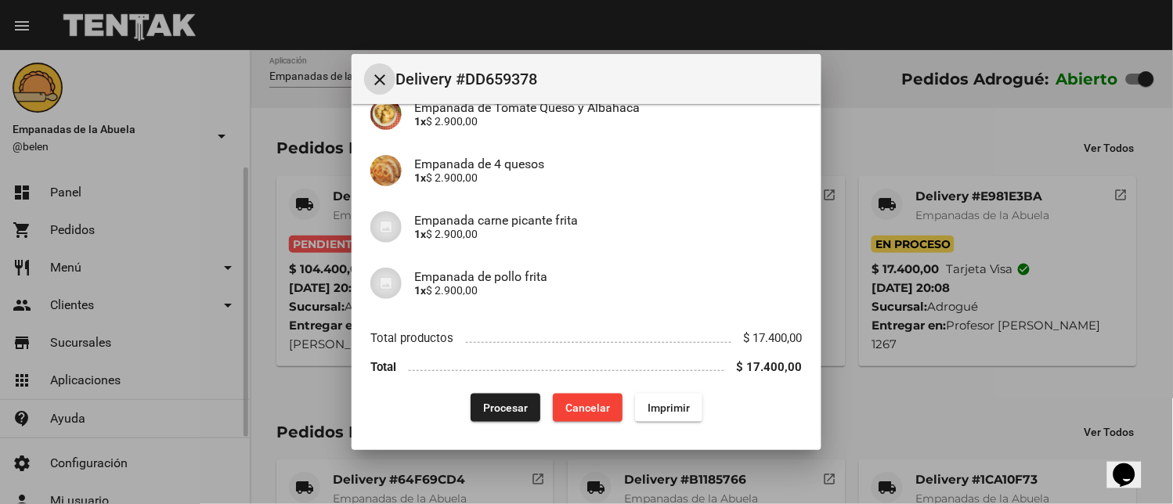
scroll to position [264, 0]
click at [676, 409] on span "Imprimir" at bounding box center [668, 406] width 42 height 13
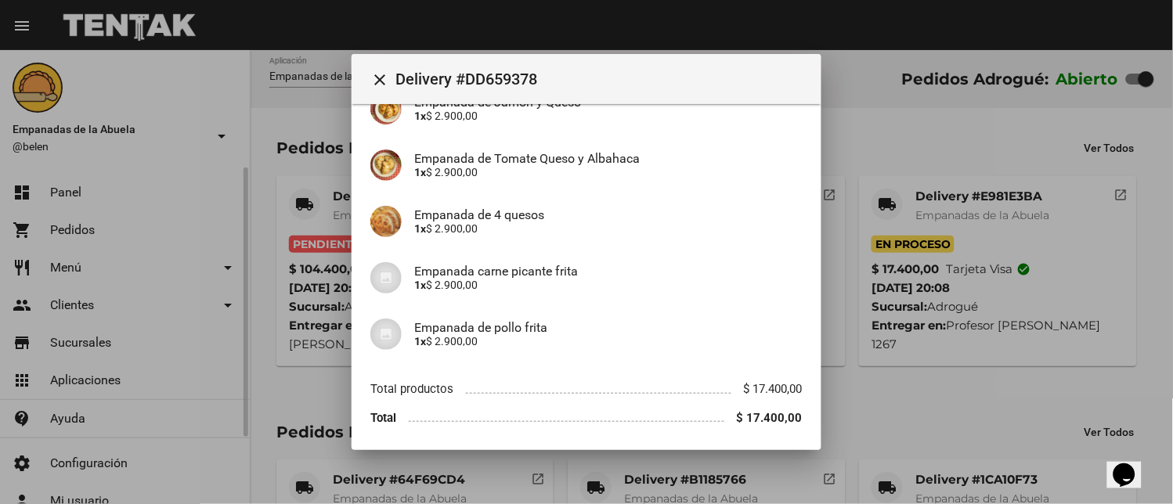
scroll to position [264, 0]
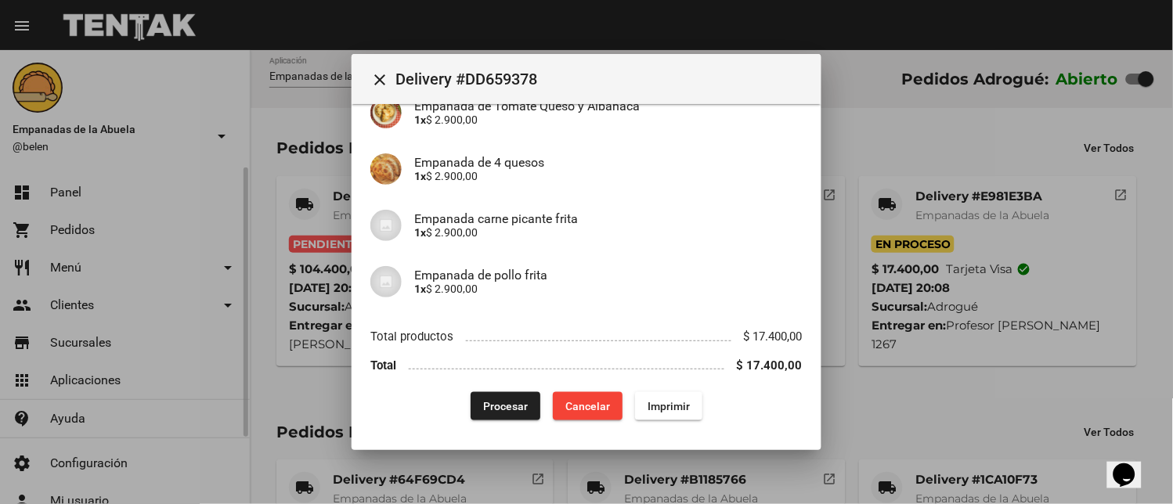
click at [512, 402] on span "Procesar" at bounding box center [505, 406] width 45 height 13
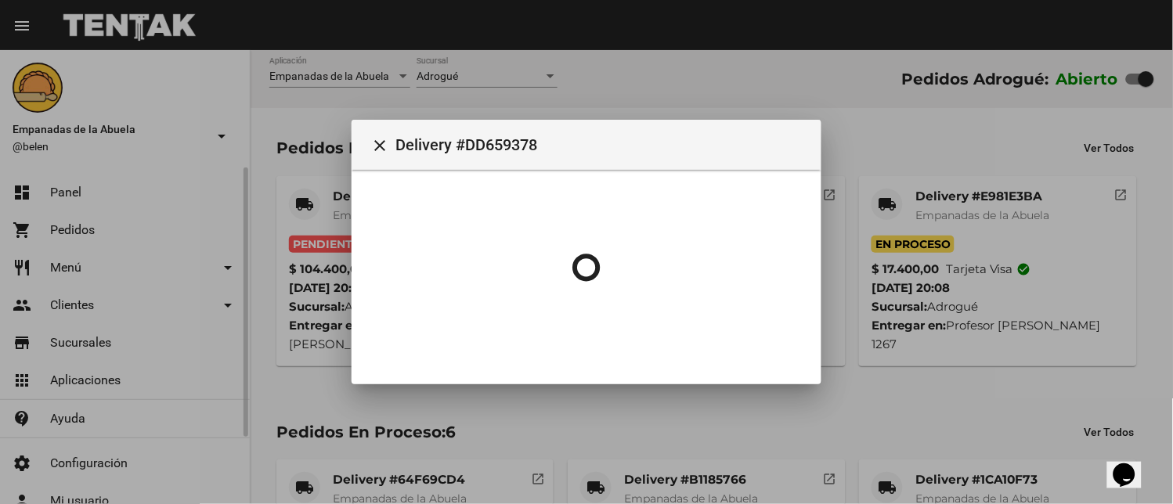
scroll to position [0, 0]
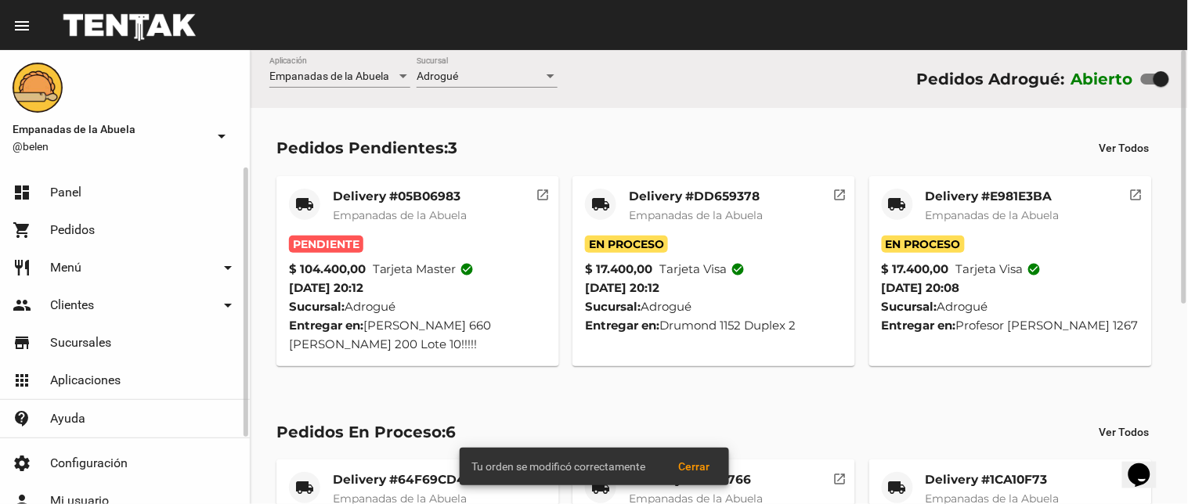
click at [353, 178] on mat-card "local_shipping Delivery #05B06983 Empanadas de la Abuela Pendiente $ 104.400,00…" at bounding box center [417, 271] width 283 height 190
click at [346, 186] on mat-card "local_shipping Delivery #05B06983 Empanadas de la Abuela Pendiente $ 104.400,00…" at bounding box center [417, 271] width 283 height 190
click at [406, 189] on mat-card-title "Delivery #05B06983" at bounding box center [400, 197] width 134 height 16
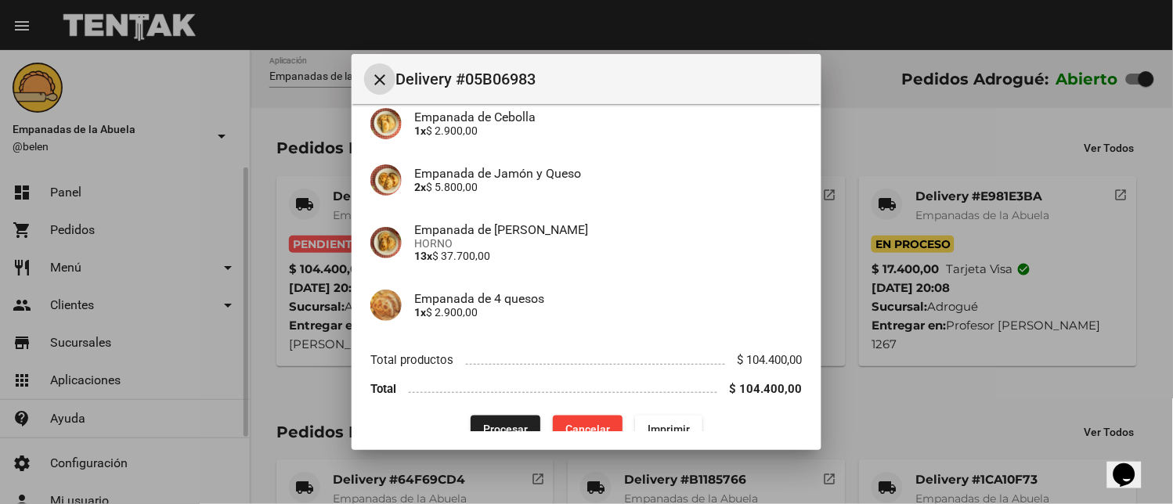
scroll to position [503, 0]
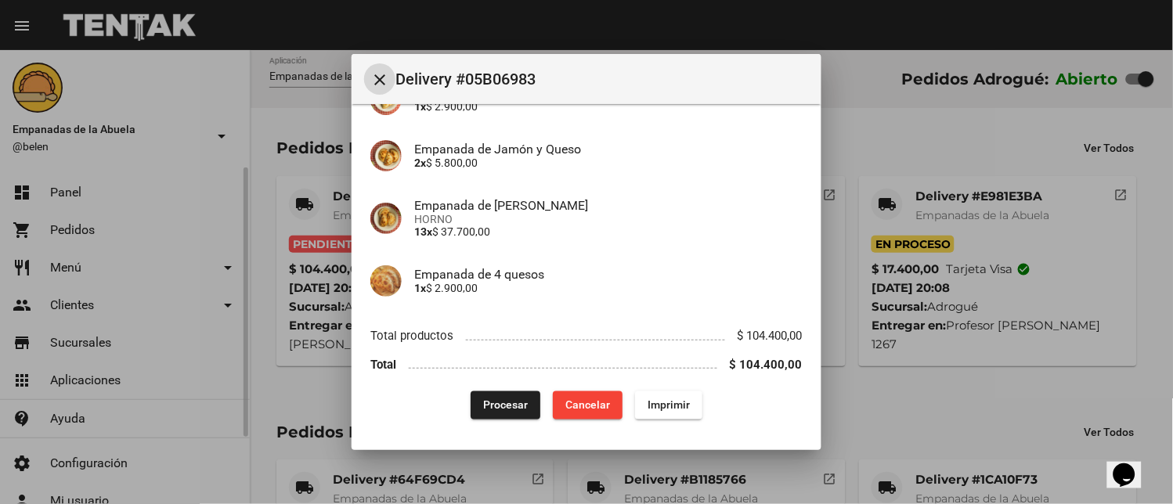
click at [636, 407] on button "Imprimir" at bounding box center [668, 405] width 67 height 28
click at [503, 395] on button "Procesar" at bounding box center [506, 405] width 70 height 28
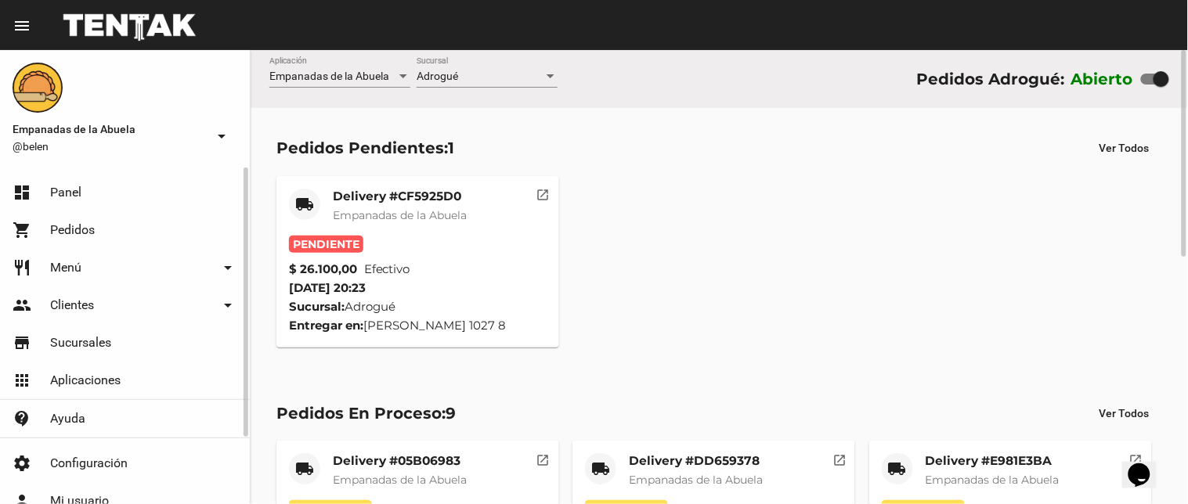
click at [385, 227] on div "Delivery #CF5925D0 Empanadas de la Abuela" at bounding box center [400, 212] width 134 height 47
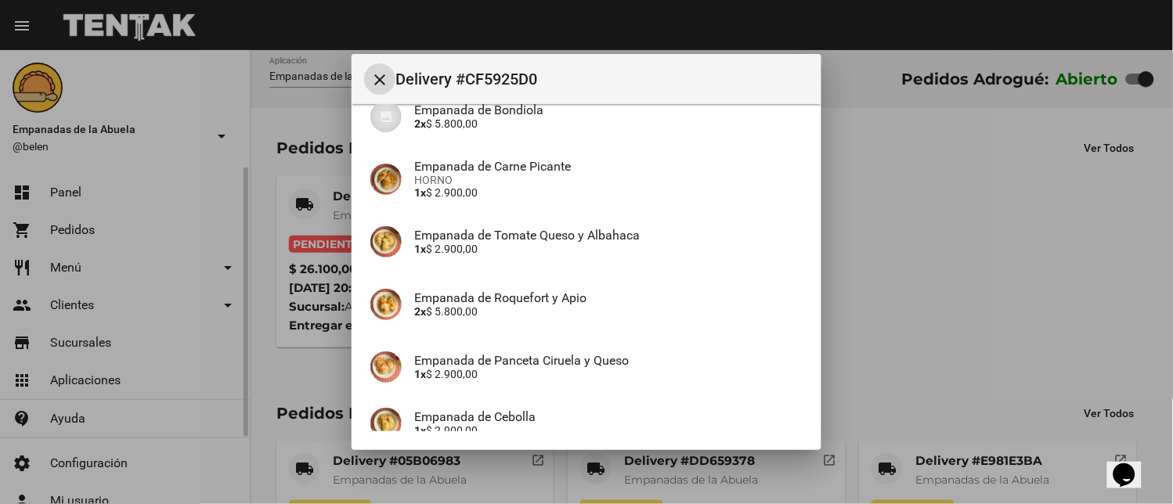
scroll to position [346, 0]
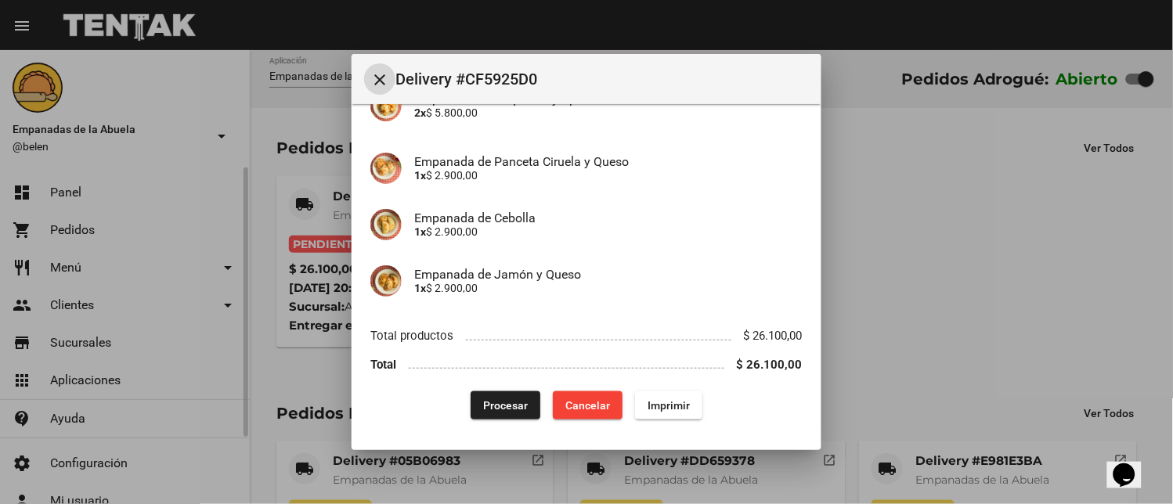
drag, startPoint x: 656, startPoint y: 399, endPoint x: 513, endPoint y: 406, distance: 143.4
click at [656, 402] on button "Imprimir" at bounding box center [668, 405] width 67 height 28
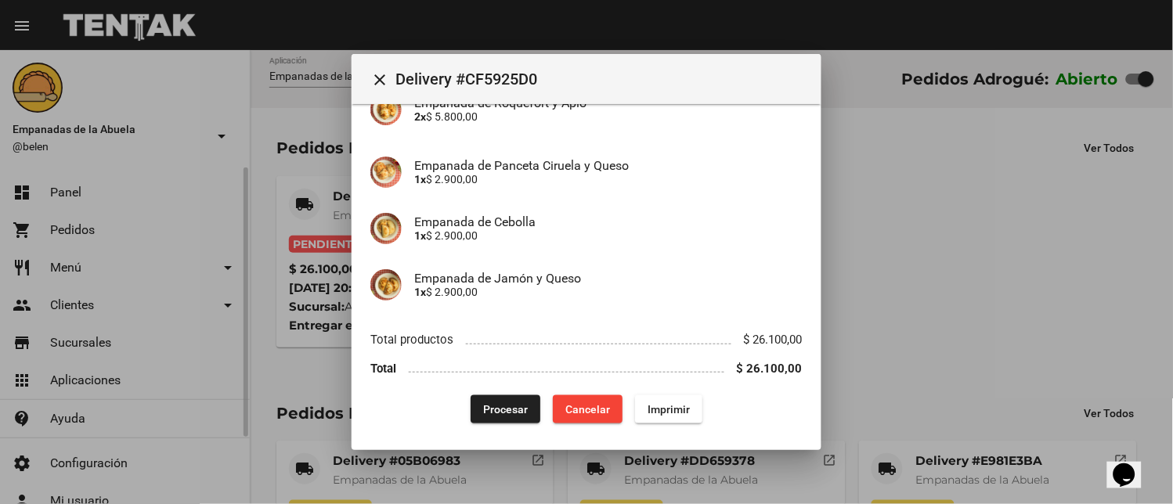
scroll to position [346, 0]
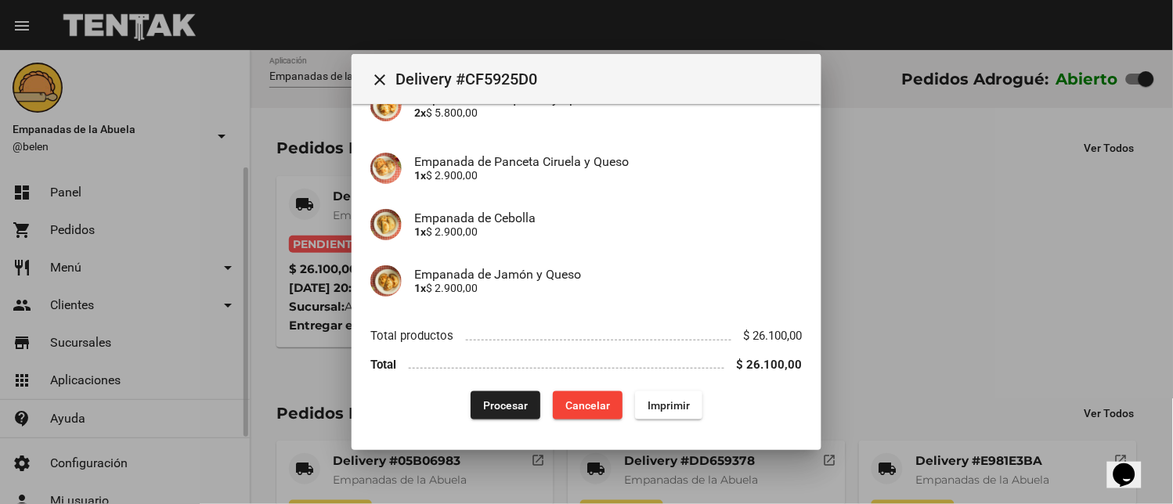
click at [486, 395] on button "Procesar" at bounding box center [506, 405] width 70 height 28
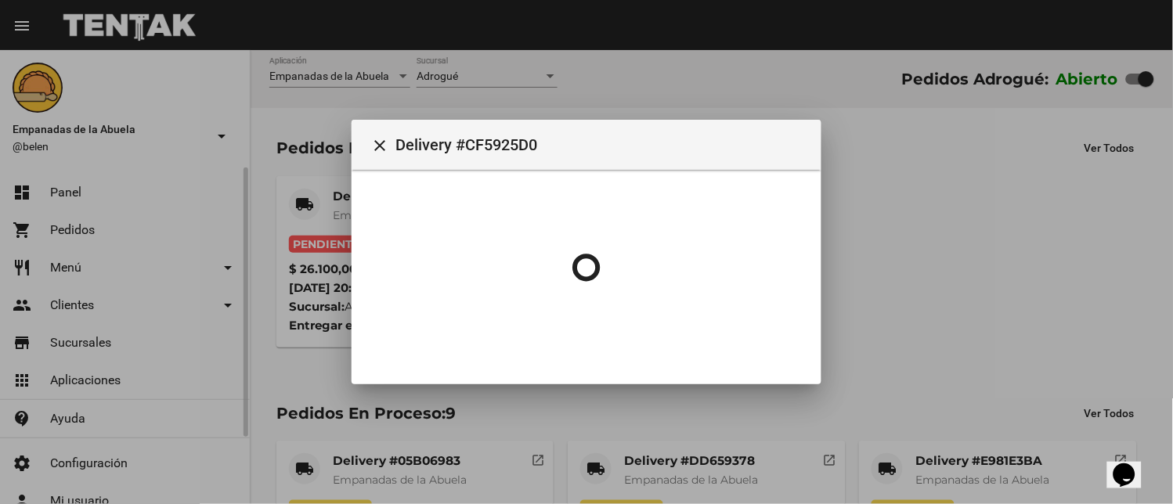
scroll to position [0, 0]
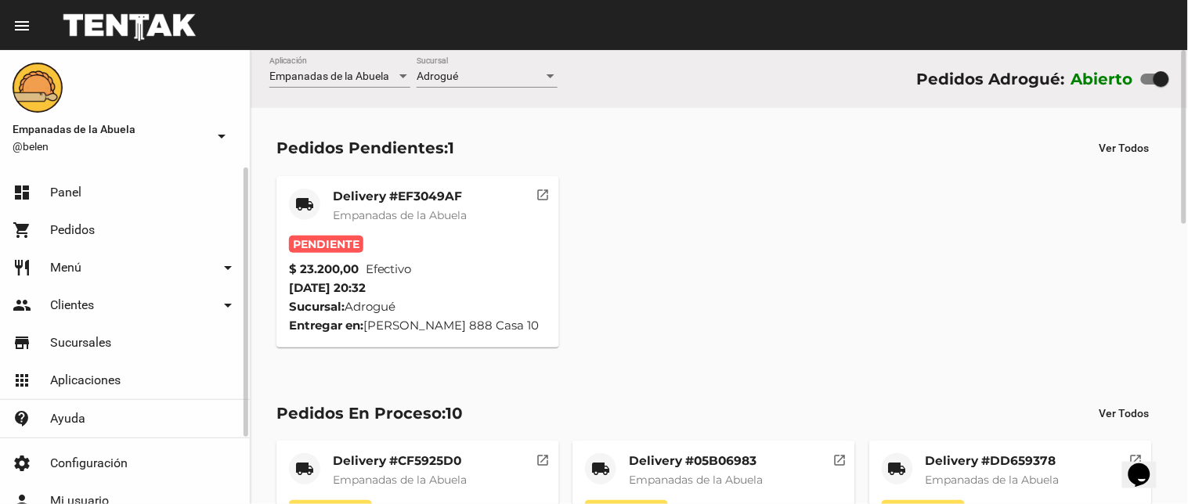
click at [416, 210] on span "Empanadas de la Abuela" at bounding box center [400, 215] width 134 height 14
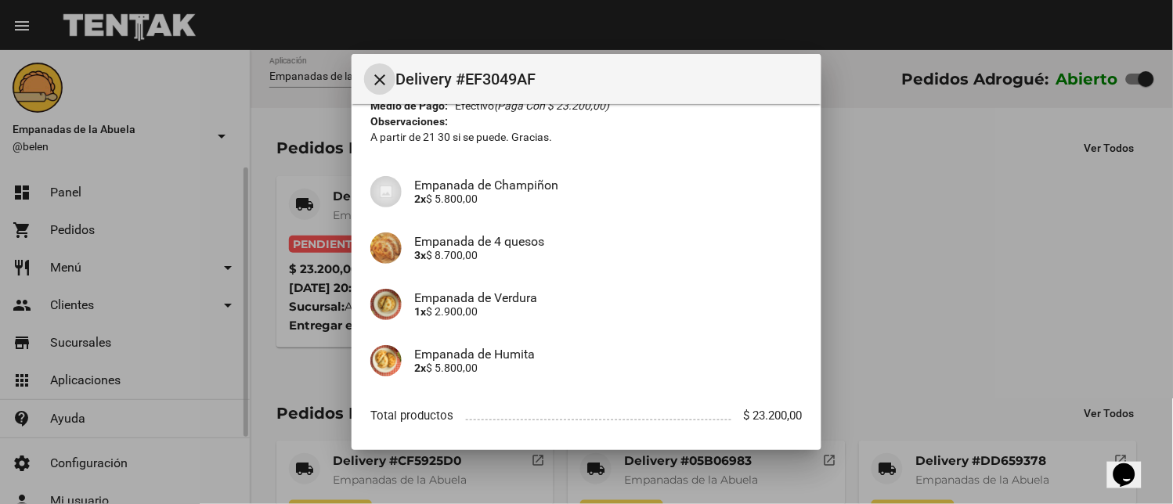
scroll to position [183, 0]
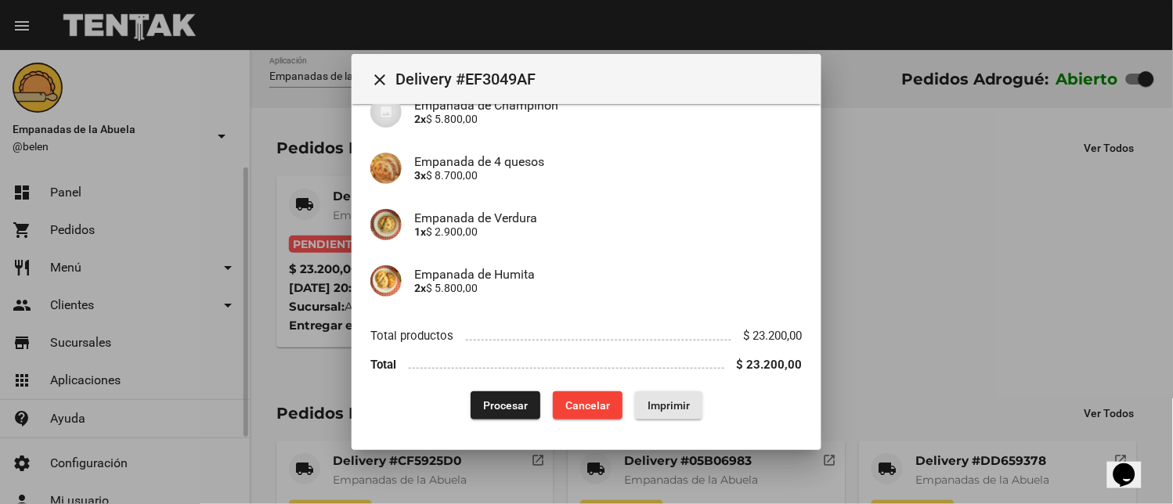
click at [651, 395] on button "Imprimir" at bounding box center [668, 405] width 67 height 28
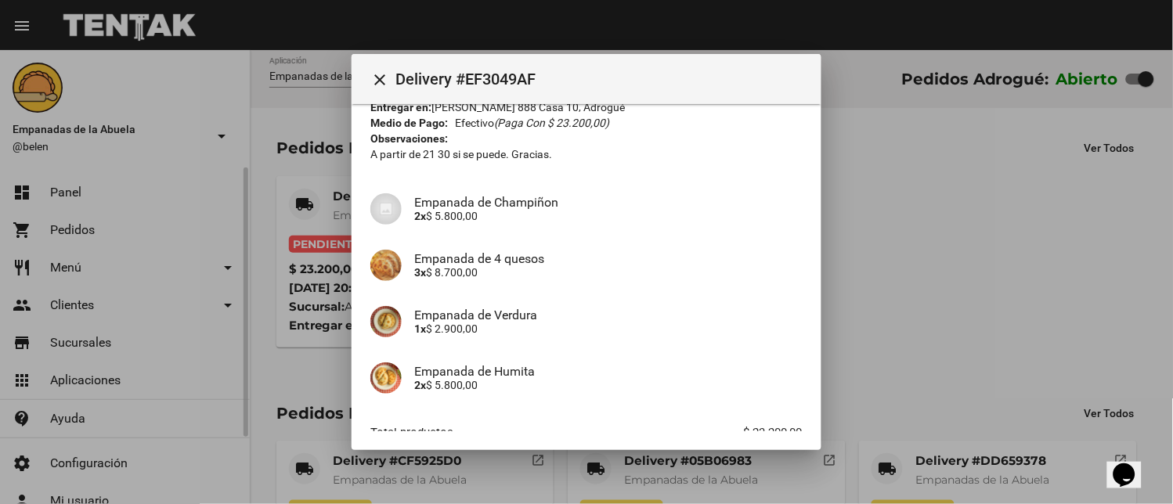
scroll to position [183, 0]
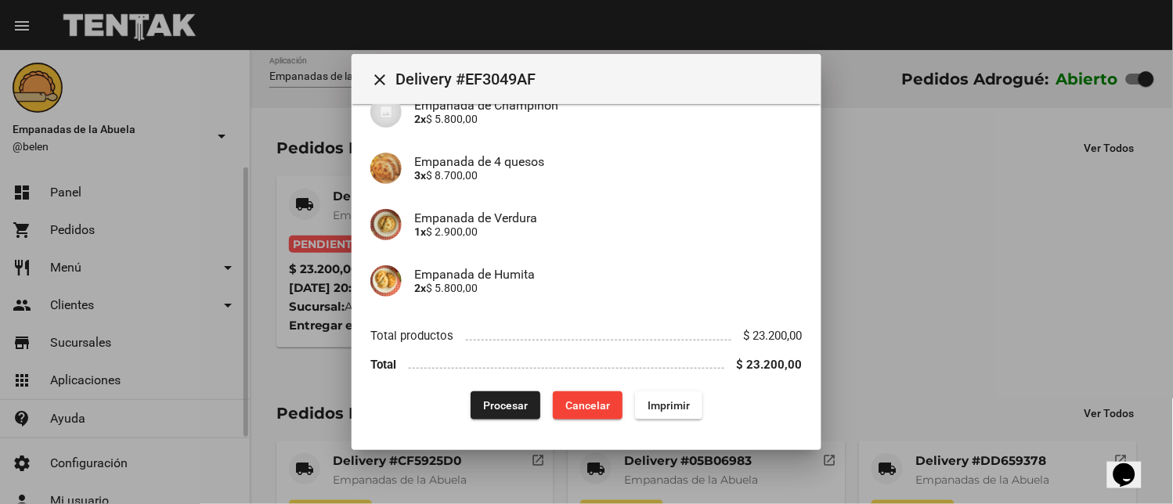
click at [487, 406] on span "Procesar" at bounding box center [505, 405] width 45 height 13
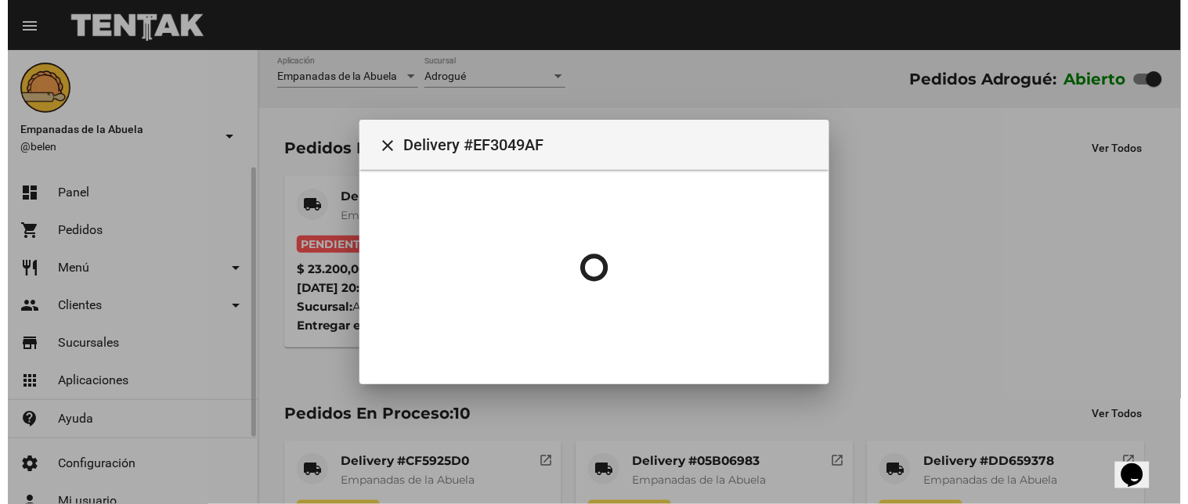
scroll to position [0, 0]
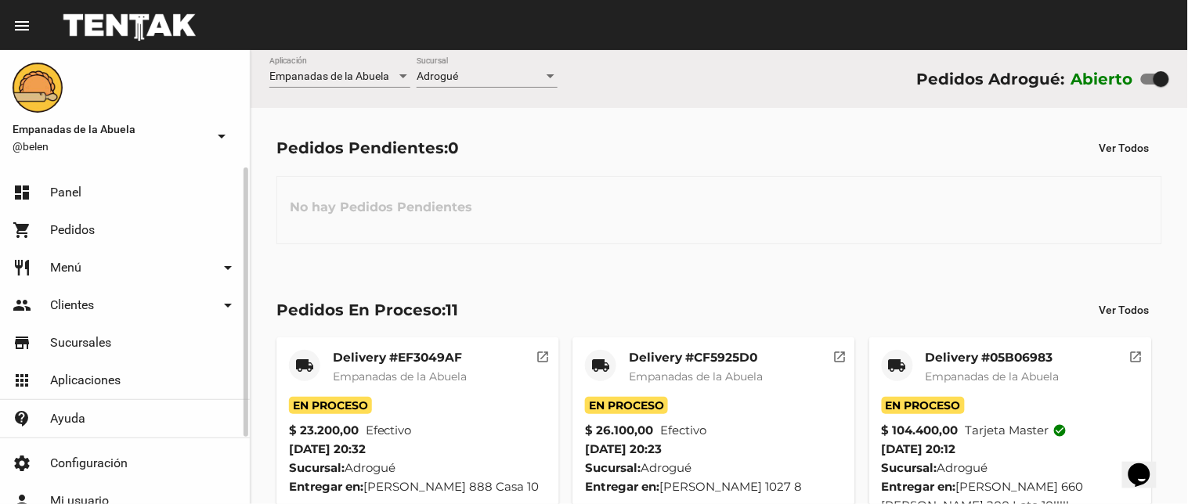
click at [63, 261] on span "Menú" at bounding box center [65, 268] width 31 height 16
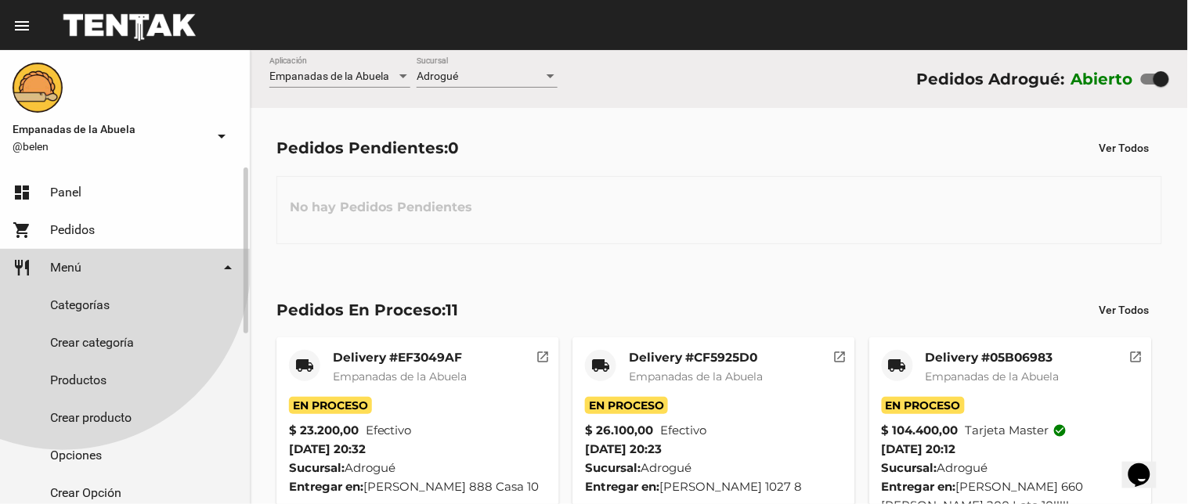
click at [73, 374] on link "Productos" at bounding box center [125, 381] width 250 height 38
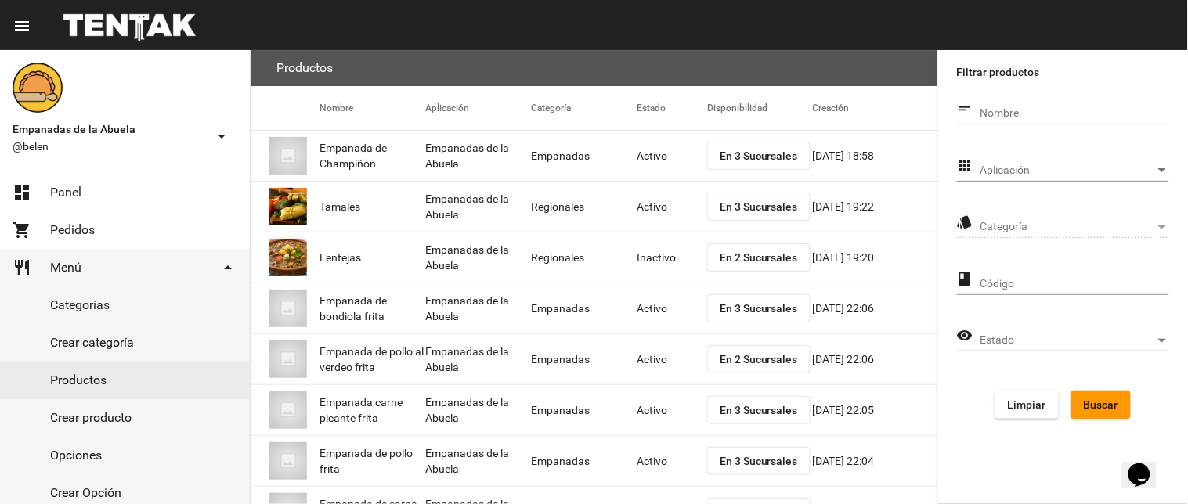
click at [1035, 167] on span "Aplicación" at bounding box center [1067, 170] width 175 height 13
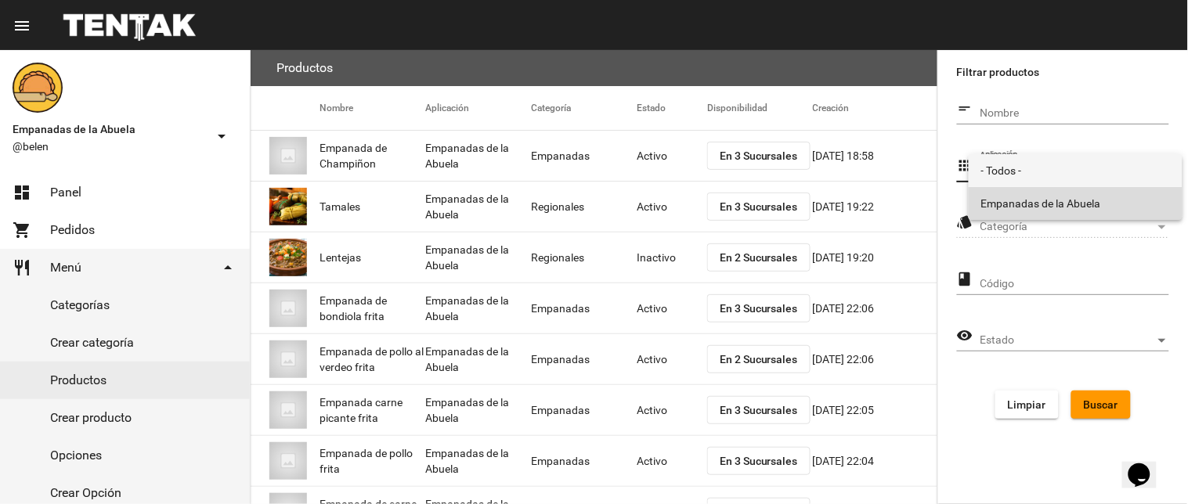
drag, startPoint x: 1022, startPoint y: 196, endPoint x: 1013, endPoint y: 214, distance: 20.0
click at [1021, 197] on span "Empanadas de la Abuela" at bounding box center [1075, 203] width 189 height 33
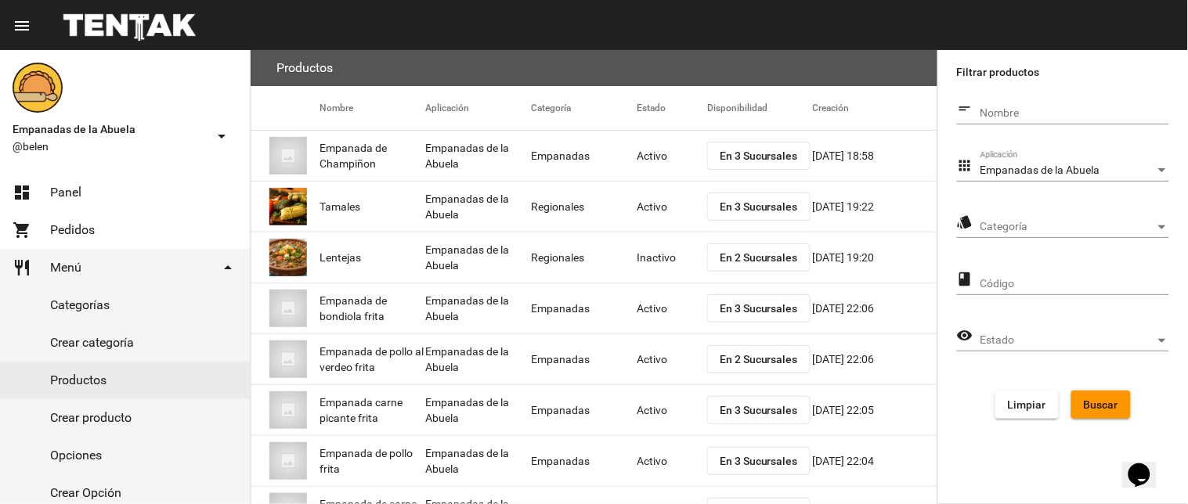
click at [1008, 243] on div "style Categoría Categoría" at bounding box center [1063, 229] width 212 height 45
click at [1010, 236] on div "Categoría Categoría" at bounding box center [1074, 222] width 189 height 31
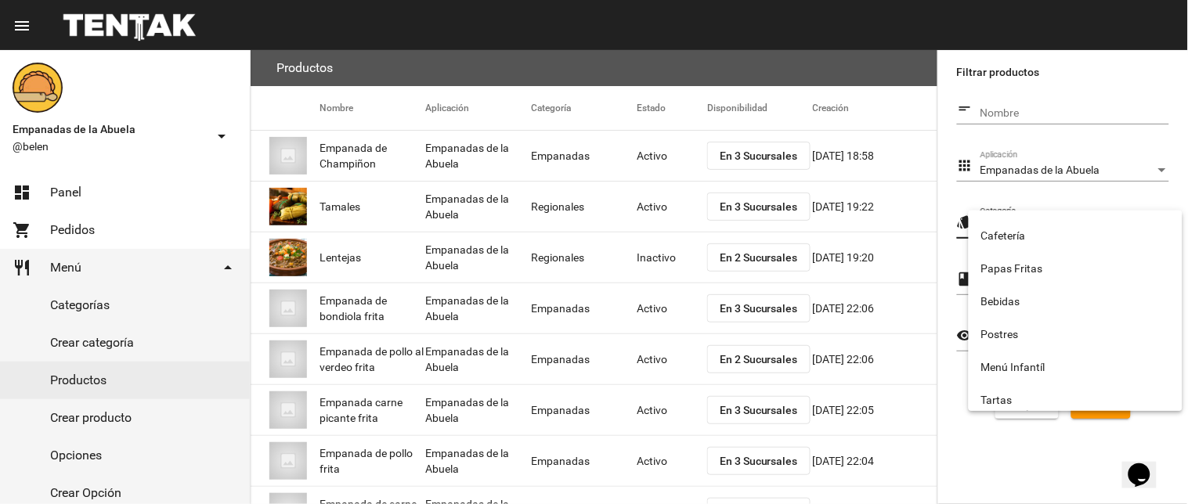
scroll to position [260, 0]
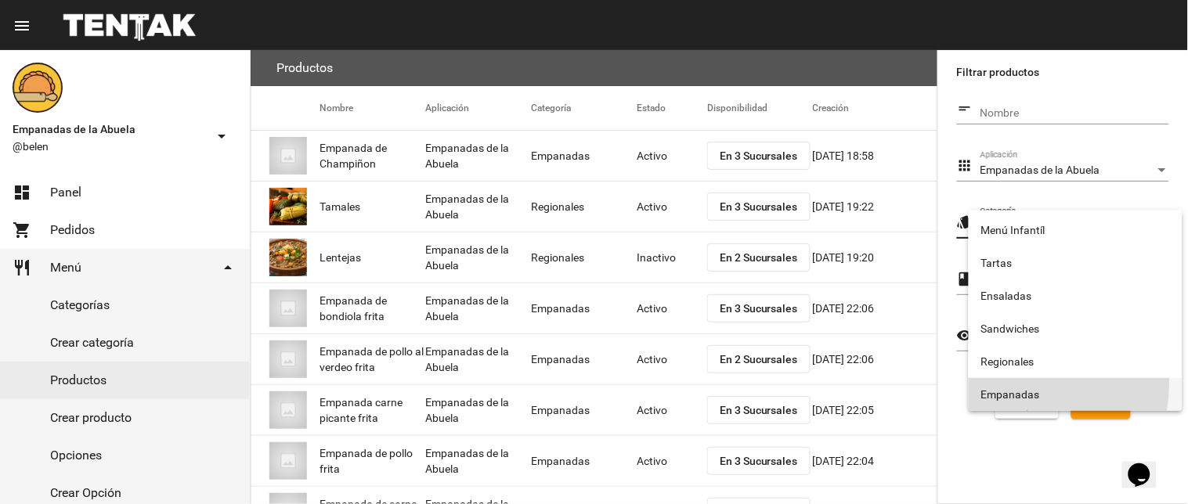
click at [1004, 384] on span "Empanadas" at bounding box center [1075, 394] width 189 height 33
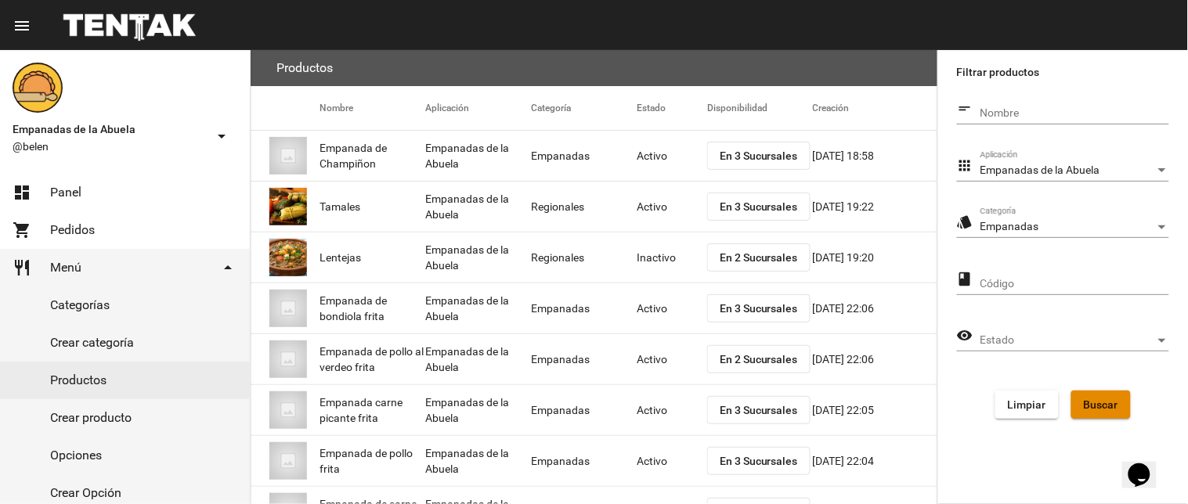
click at [1099, 405] on span "Buscar" at bounding box center [1101, 404] width 34 height 13
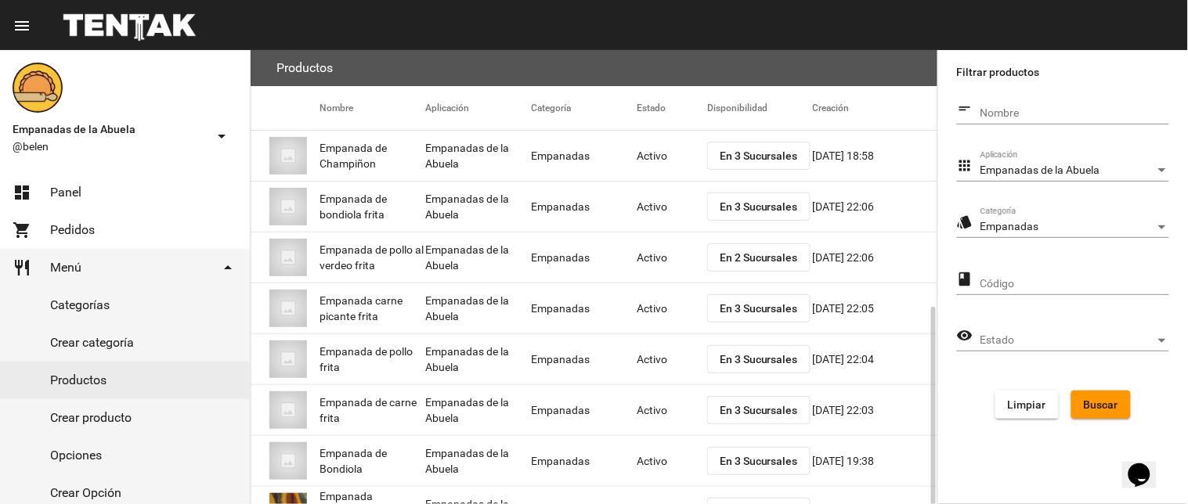
scroll to position [254, 0]
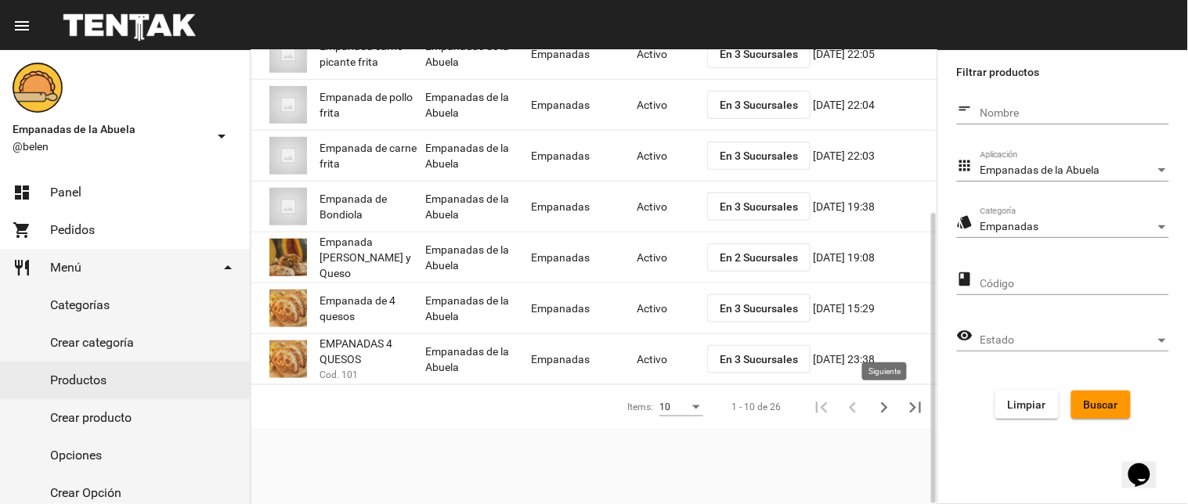
click at [881, 402] on icon "Siguiente" at bounding box center [884, 408] width 22 height 22
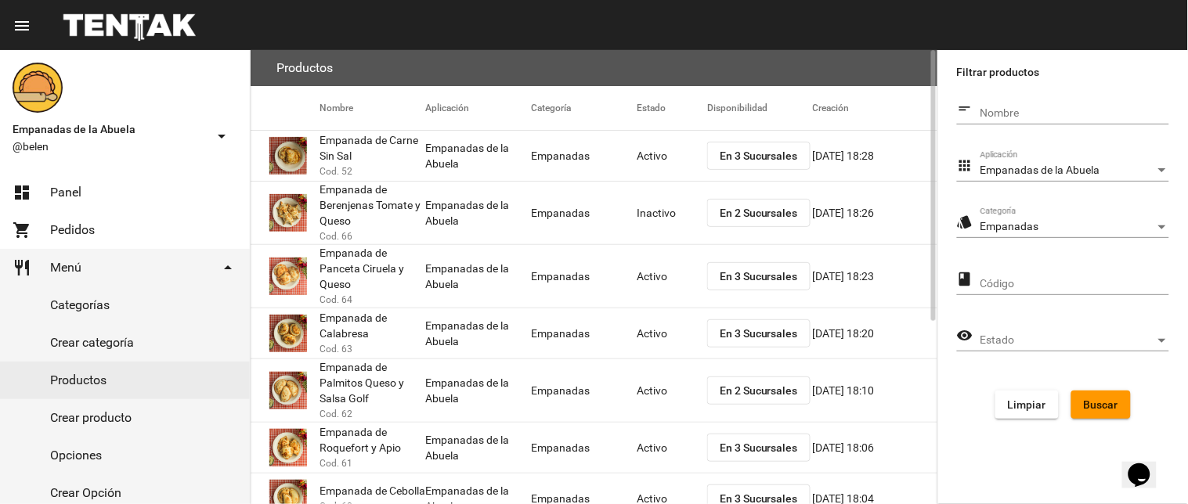
scroll to position [157, 0]
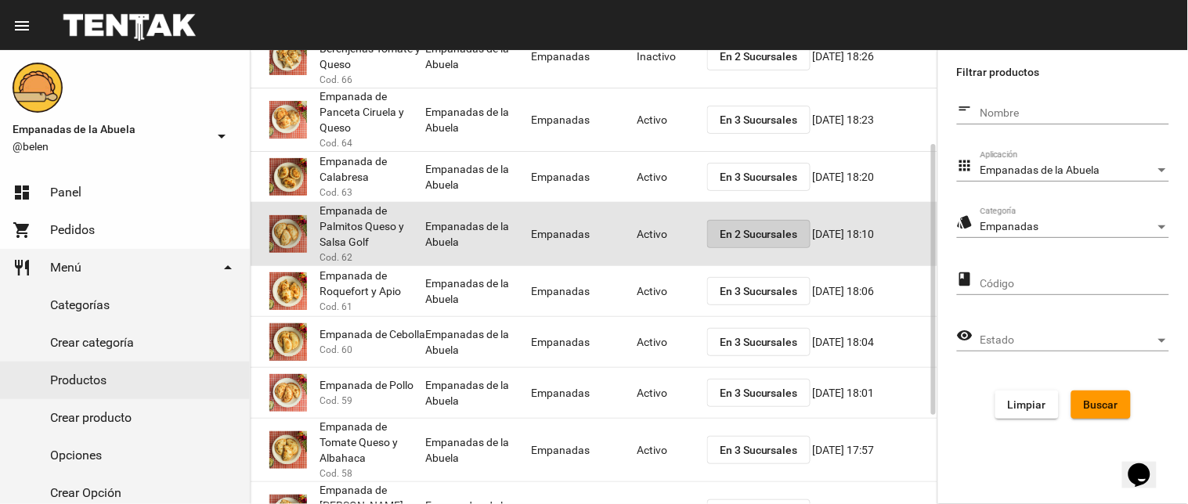
click at [742, 229] on span "En 2 Sucursales" at bounding box center [758, 234] width 78 height 13
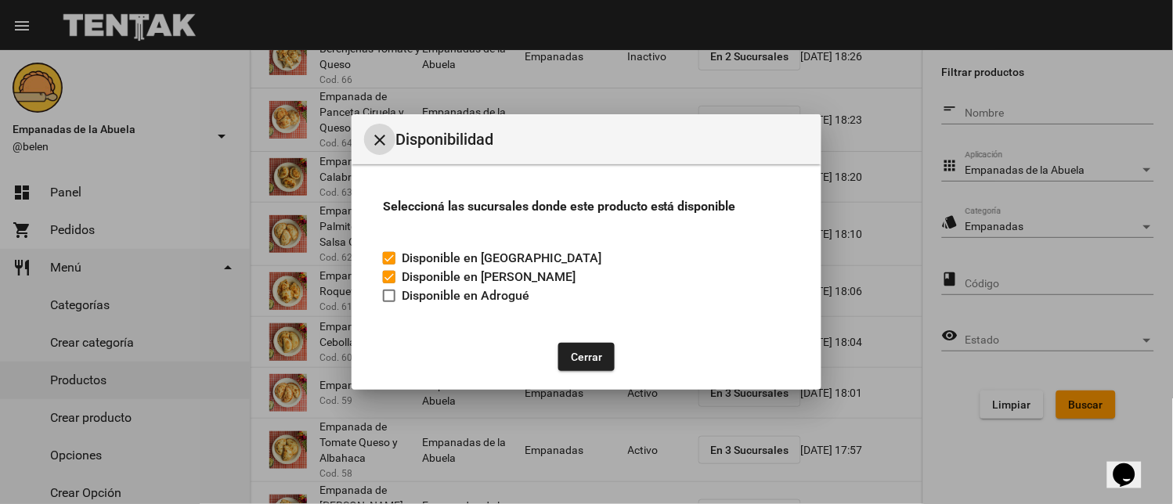
click at [596, 343] on button "Cerrar" at bounding box center [586, 357] width 56 height 28
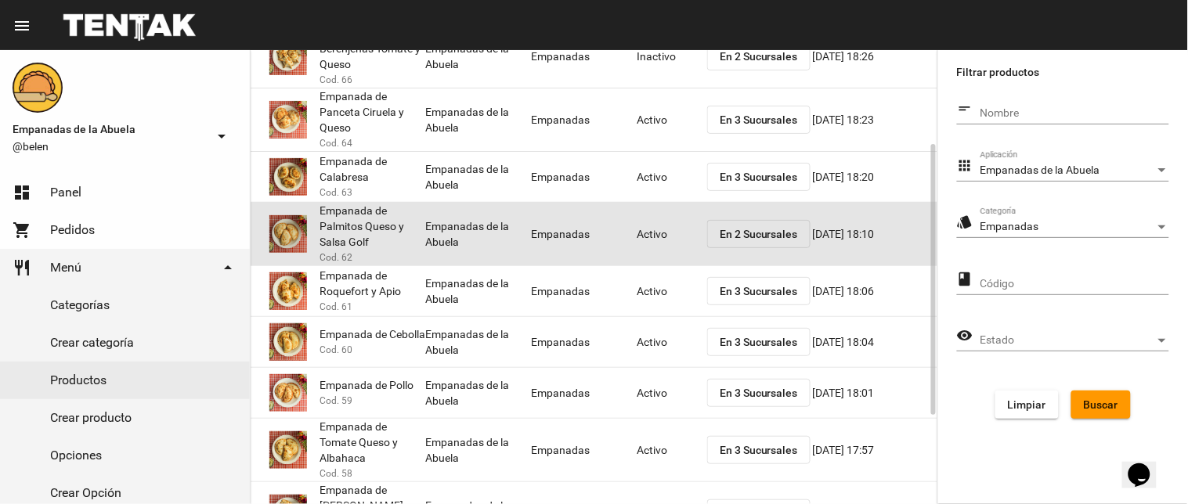
click at [650, 225] on mat-cell "Activo" at bounding box center [671, 234] width 70 height 50
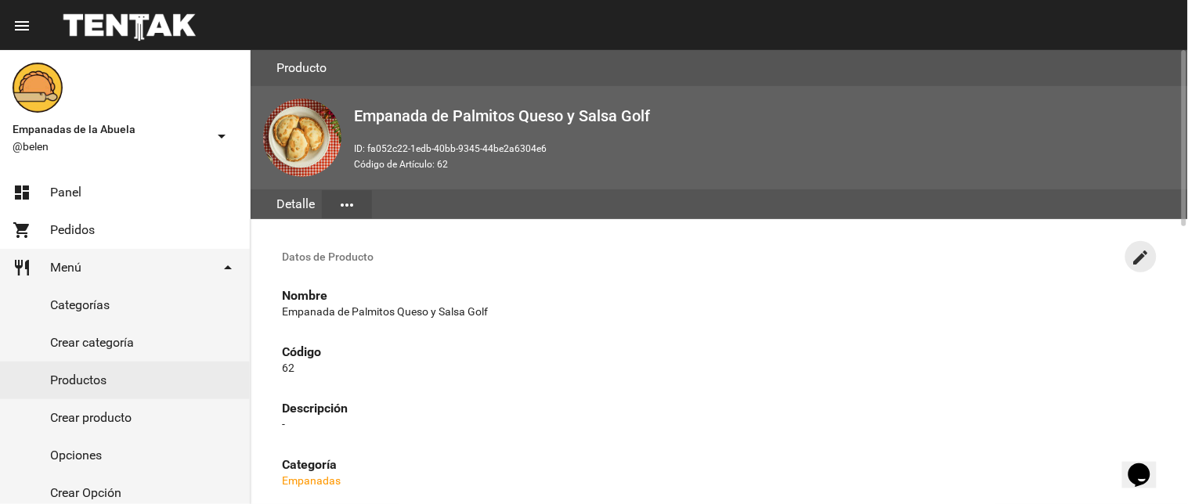
click at [1141, 244] on button "create" at bounding box center [1140, 256] width 31 height 31
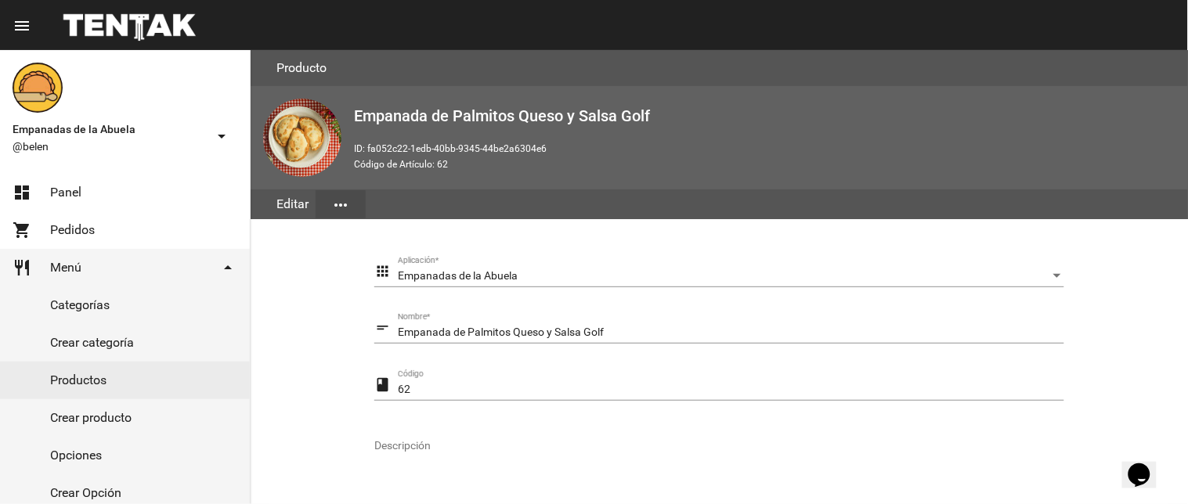
scroll to position [319, 0]
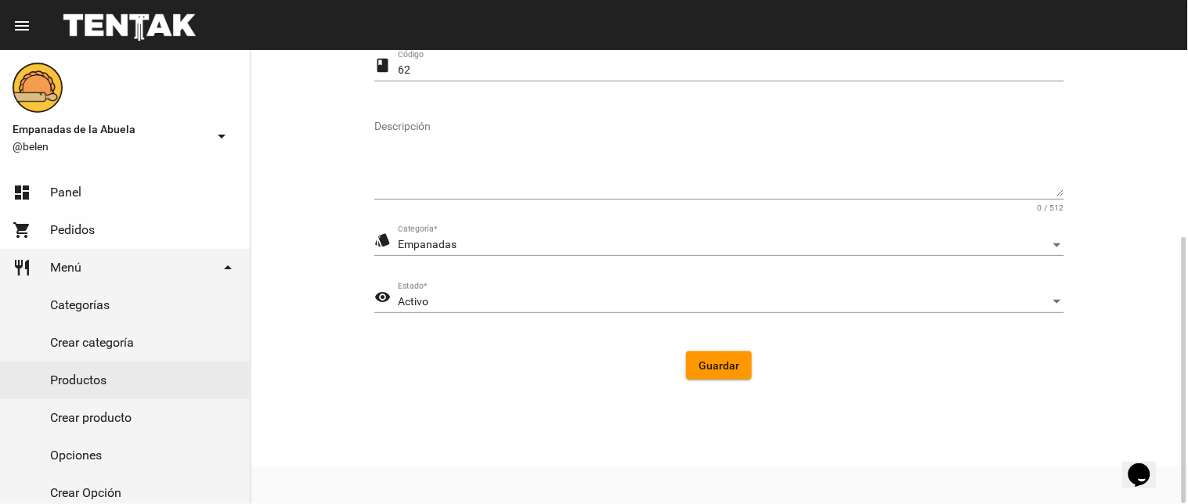
click at [481, 301] on div "Activo" at bounding box center [724, 302] width 652 height 13
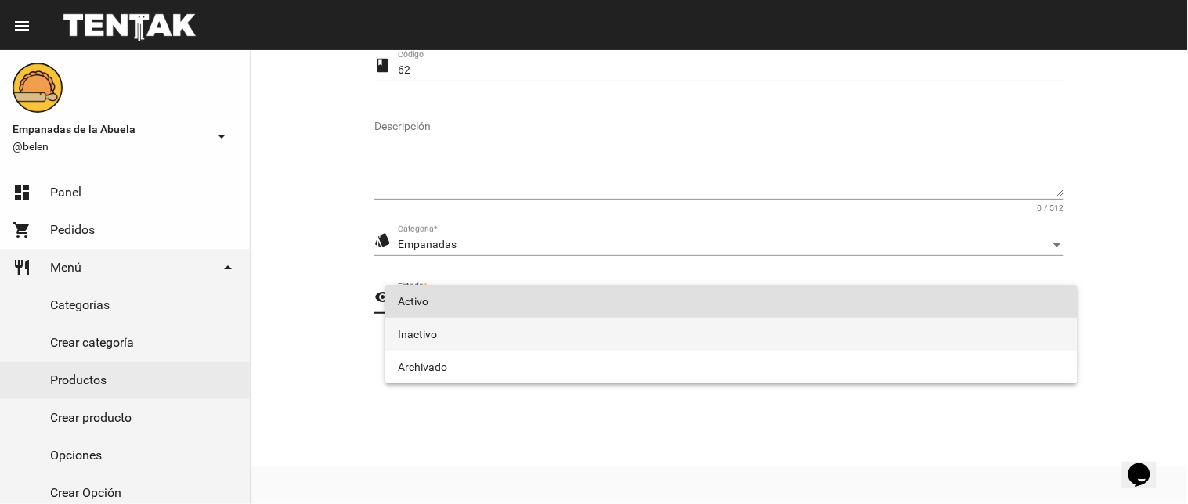
click at [490, 337] on span "Inactivo" at bounding box center [731, 334] width 667 height 33
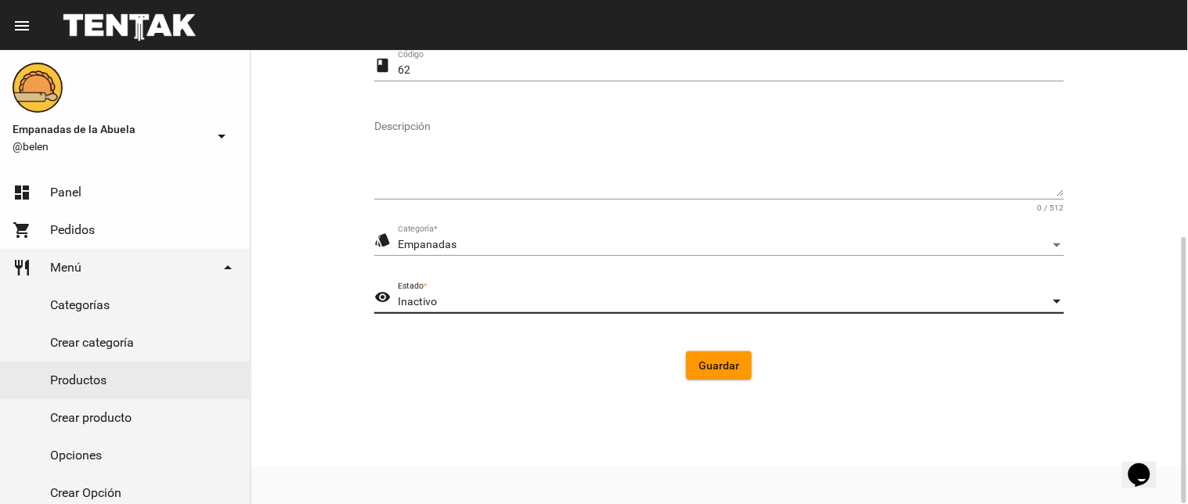
click at [686, 363] on button "Guardar" at bounding box center [719, 366] width 66 height 28
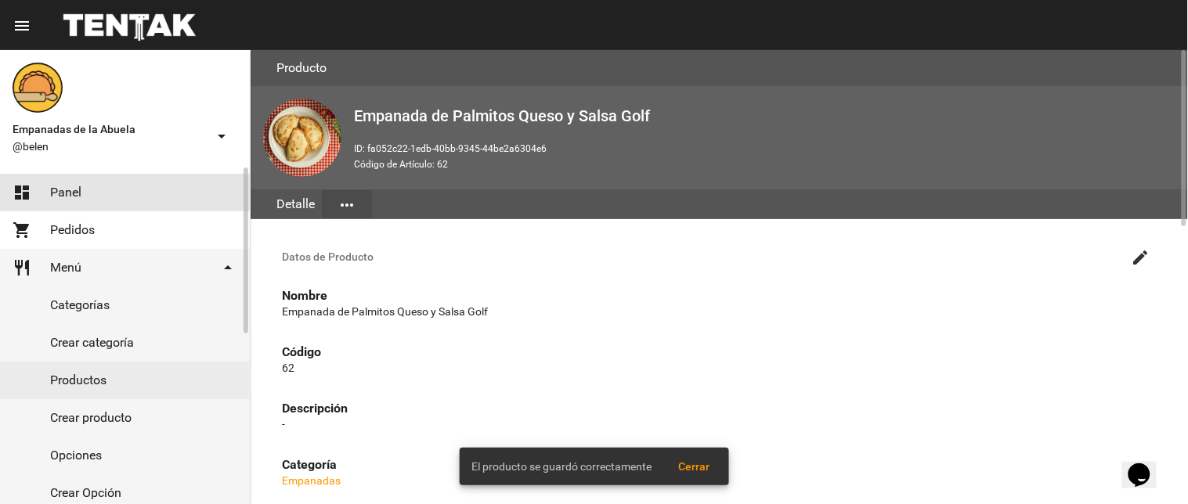
click at [41, 182] on link "dashboard Panel" at bounding box center [125, 193] width 250 height 38
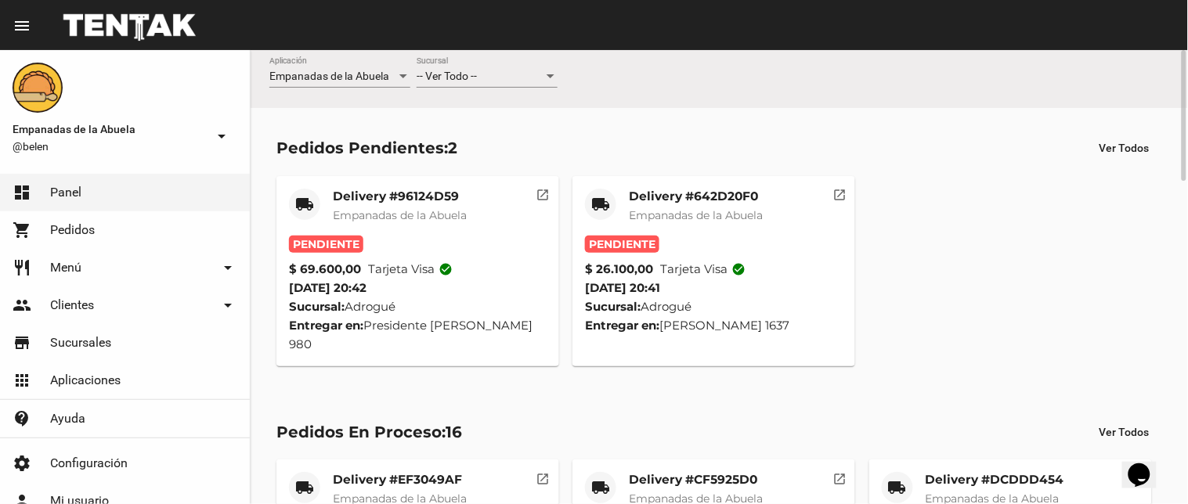
click at [699, 199] on mat-card-title "Delivery #642D20F0" at bounding box center [696, 197] width 134 height 16
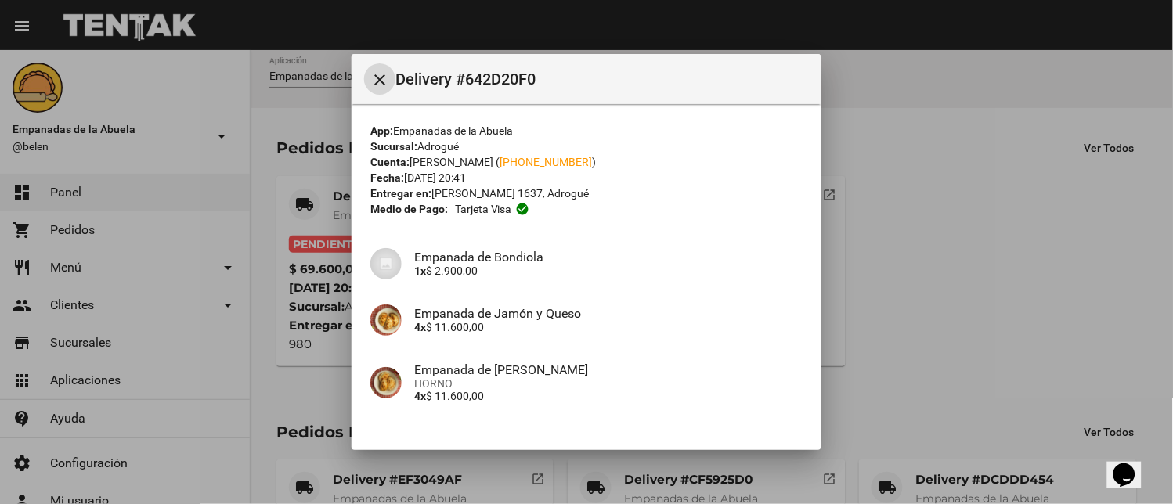
scroll to position [107, 0]
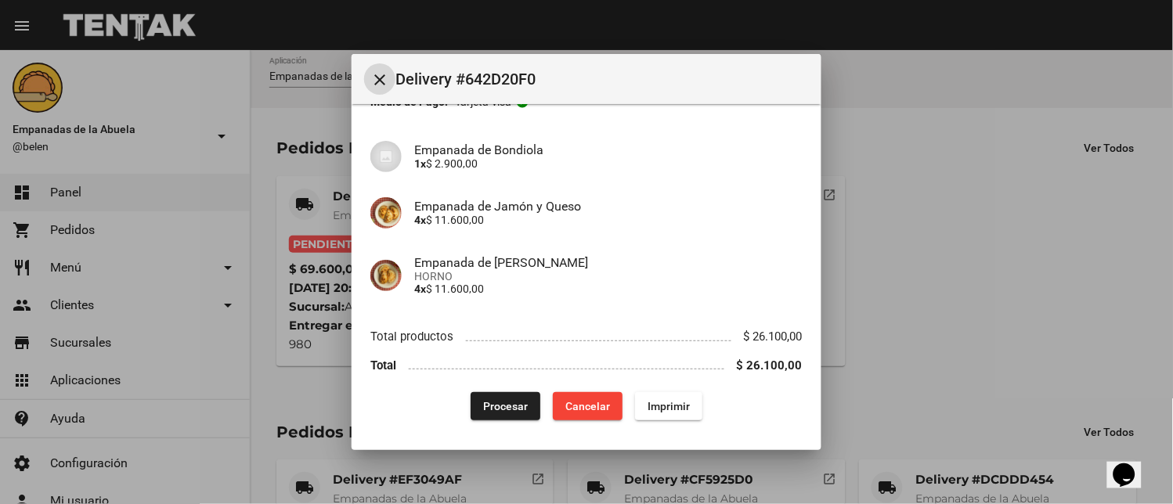
click at [651, 392] on button "Imprimir" at bounding box center [668, 406] width 67 height 28
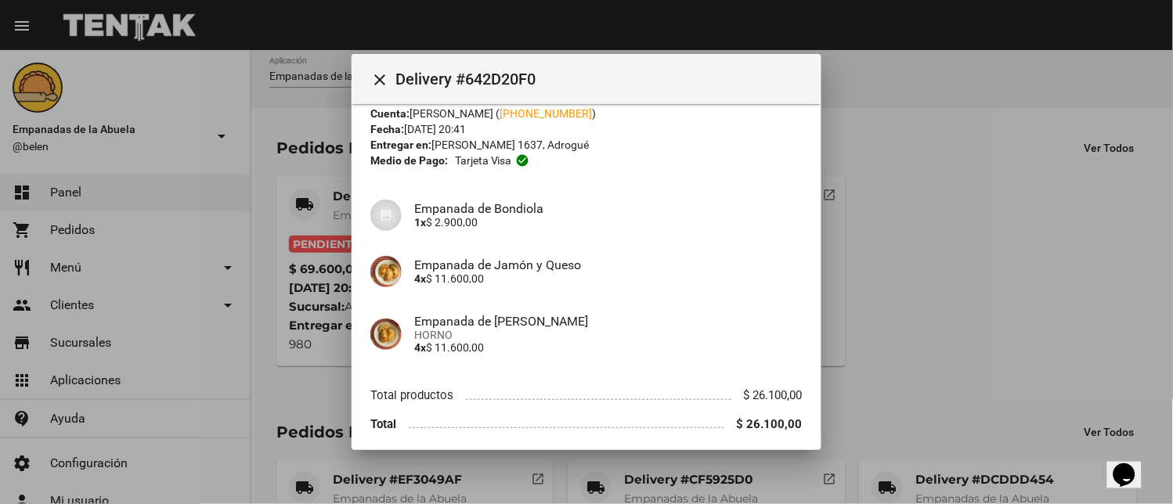
scroll to position [107, 0]
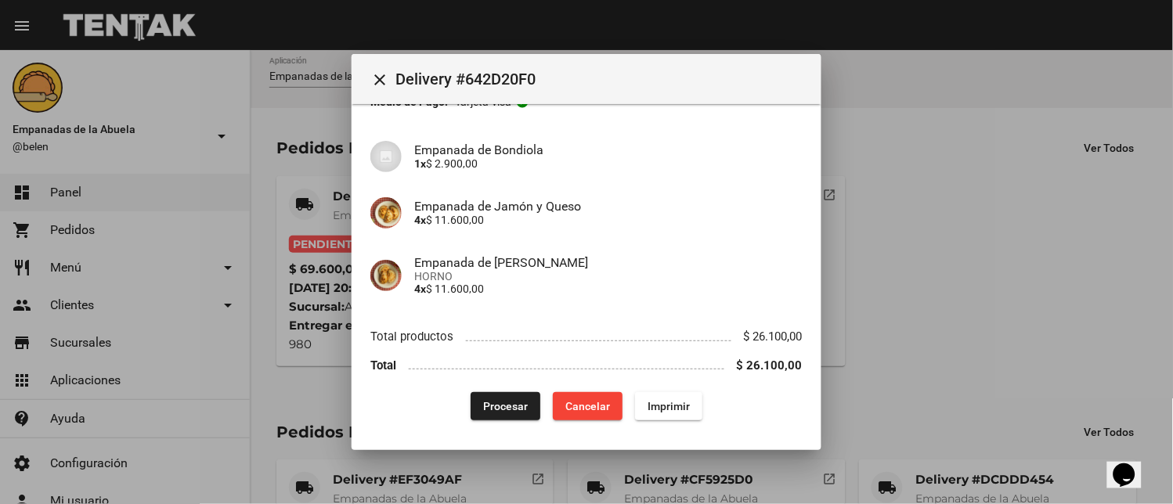
click at [503, 402] on span "Procesar" at bounding box center [505, 406] width 45 height 13
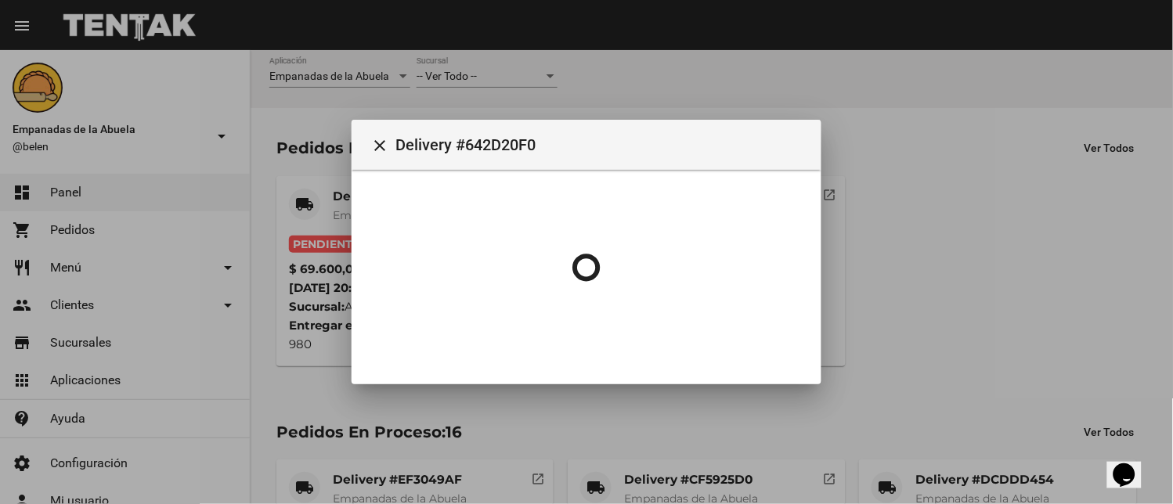
scroll to position [0, 0]
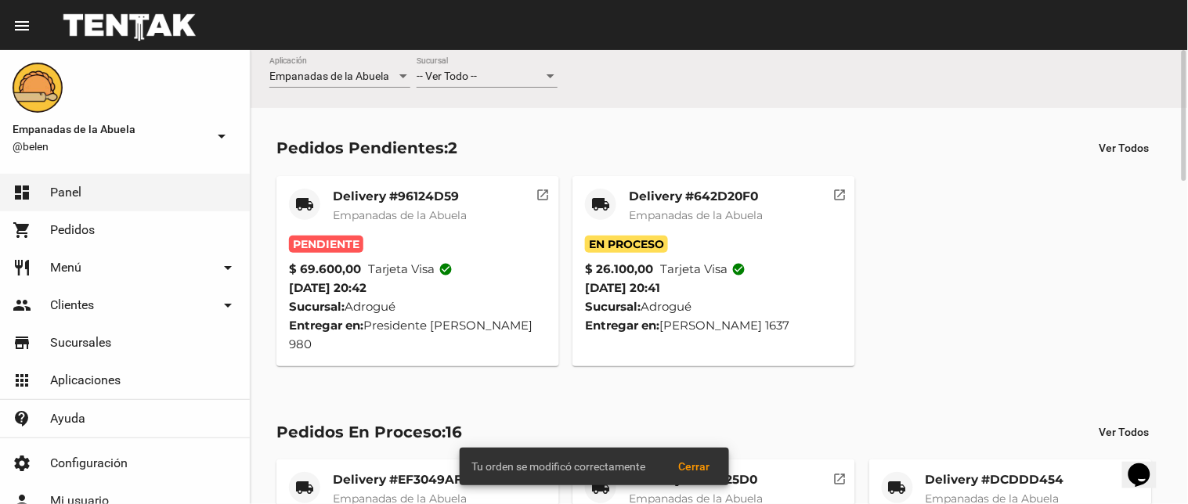
drag, startPoint x: 420, startPoint y: 175, endPoint x: 425, endPoint y: 190, distance: 16.6
click at [421, 184] on div "local_shipping Delivery #96124D59 Empanadas de la Abuela Pendiente $ 69.600,00 …" at bounding box center [719, 271] width 900 height 204
click at [425, 204] on div "Delivery #96124D59 Empanadas de la Abuela" at bounding box center [400, 212] width 134 height 47
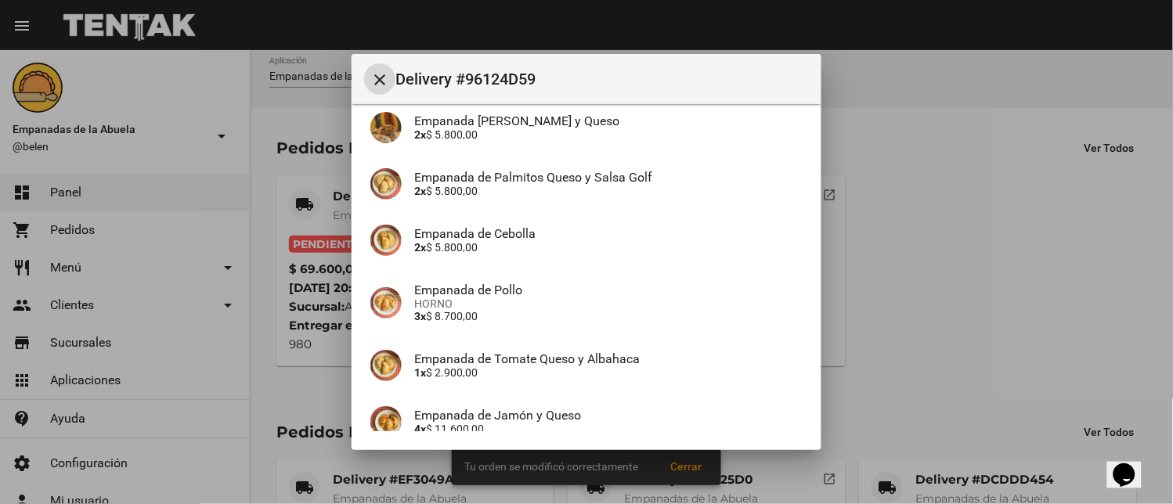
scroll to position [346, 0]
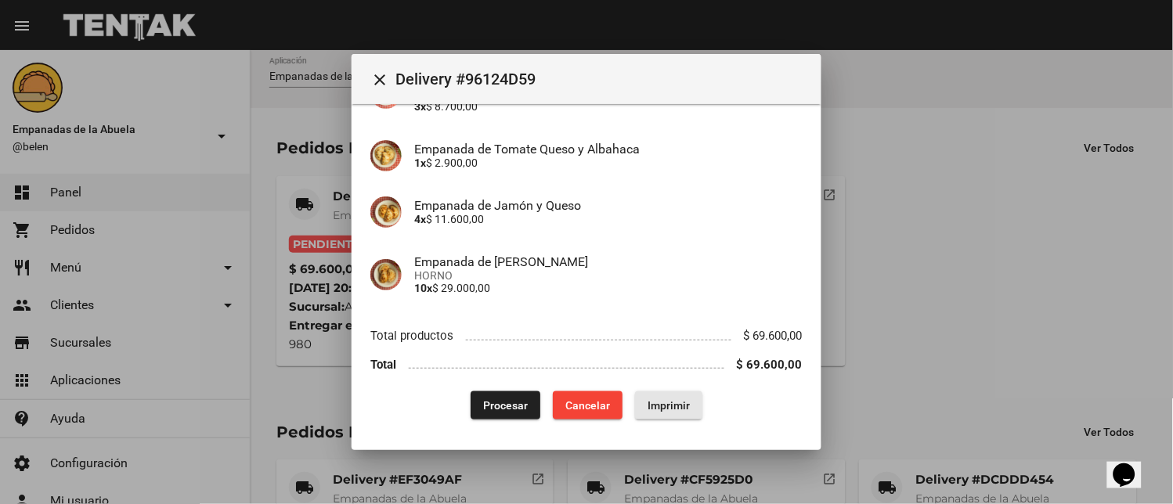
click at [671, 403] on span "Imprimir" at bounding box center [668, 405] width 42 height 13
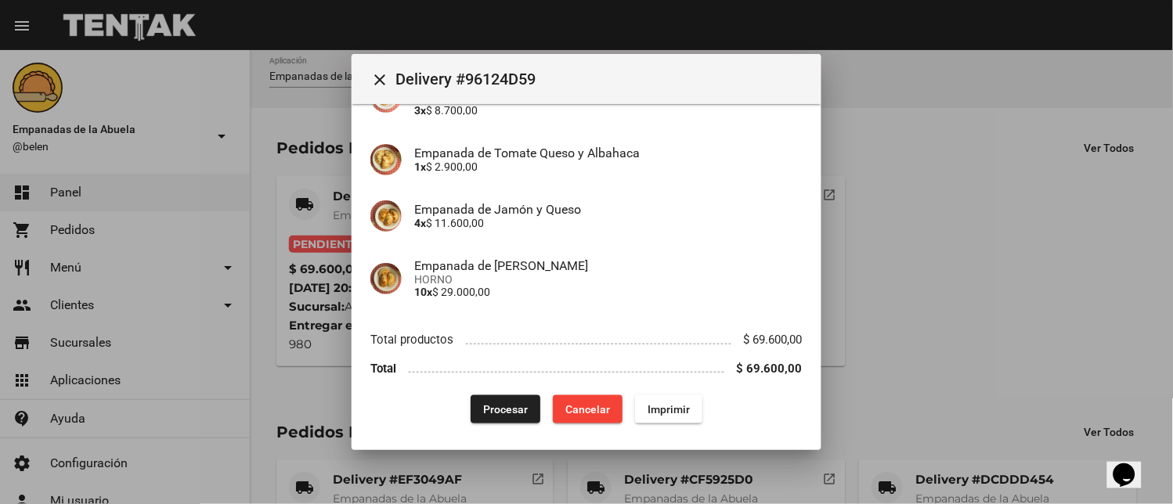
scroll to position [346, 0]
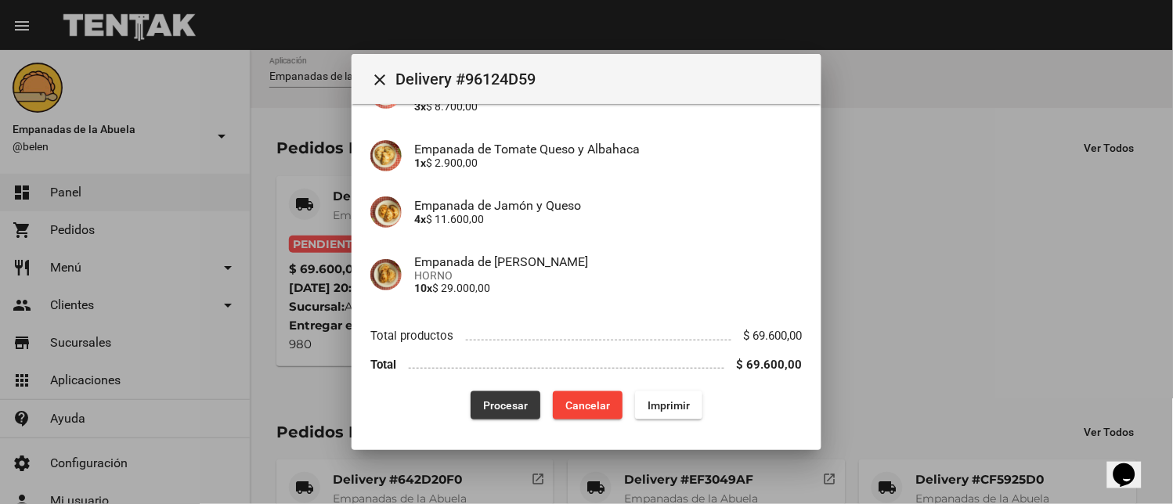
click at [488, 401] on button "Procesar" at bounding box center [506, 405] width 70 height 28
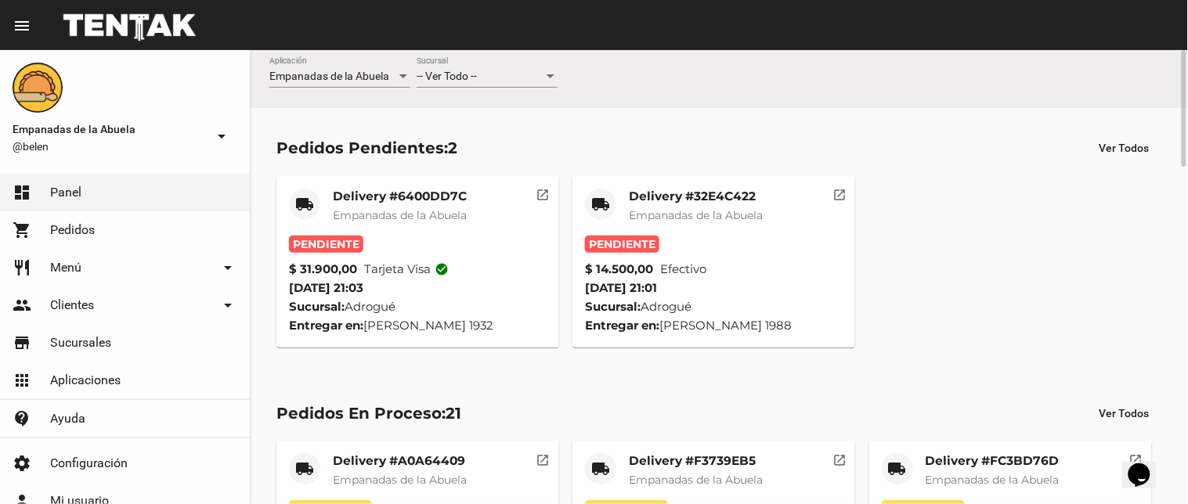
click at [679, 204] on div "Delivery #32E4C422 Empanadas de la Abuela" at bounding box center [696, 212] width 134 height 47
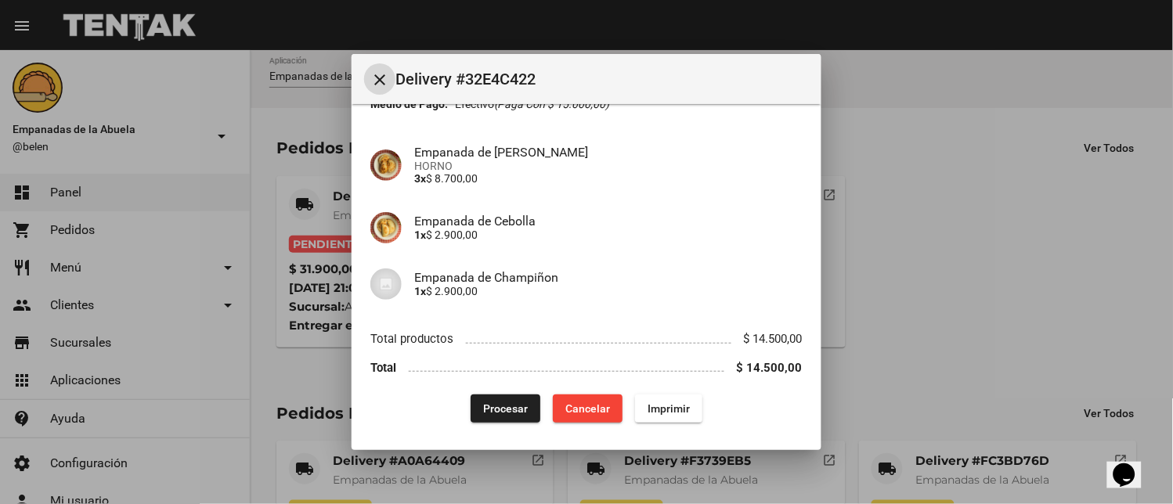
scroll to position [107, 0]
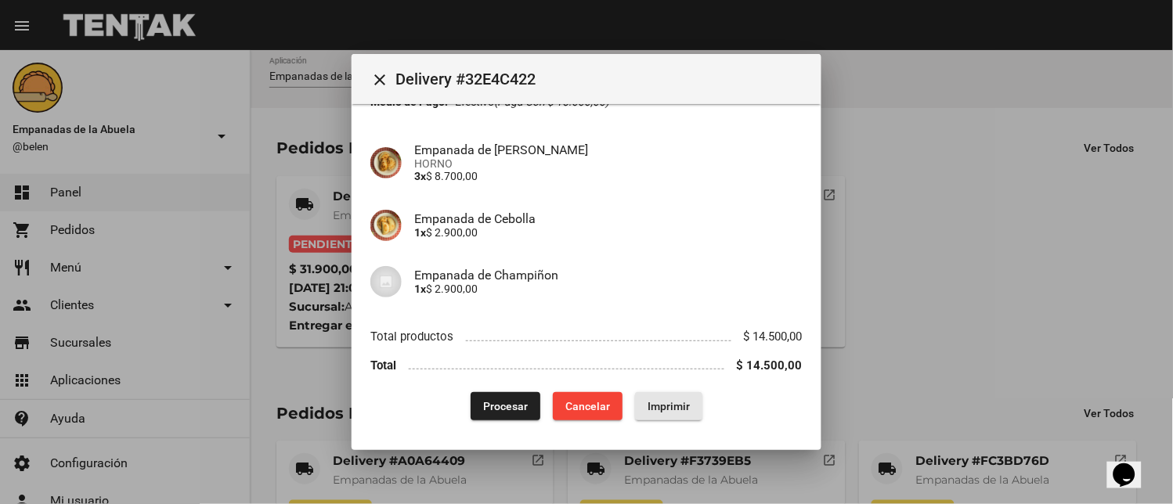
click at [675, 402] on span "Imprimir" at bounding box center [668, 406] width 42 height 13
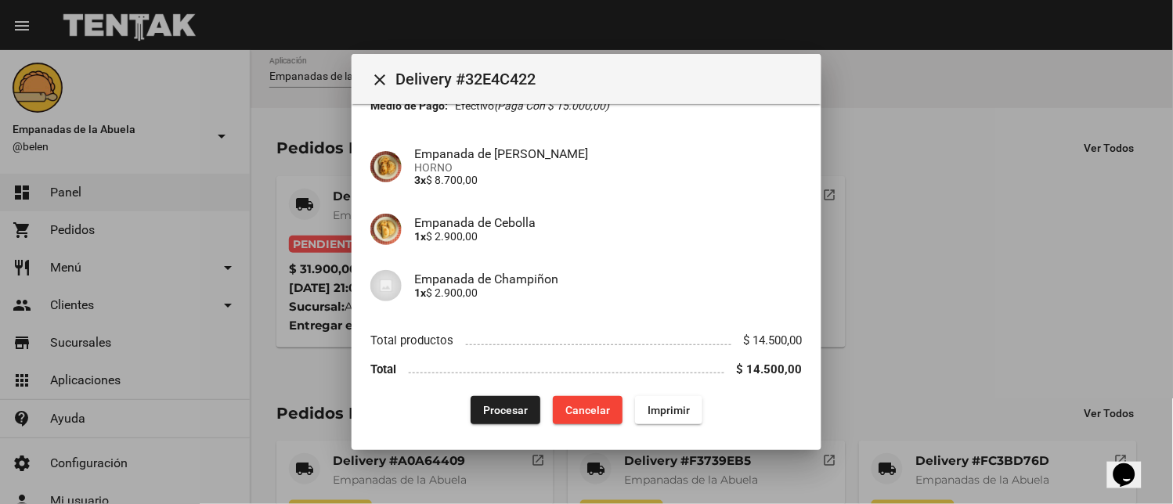
scroll to position [107, 0]
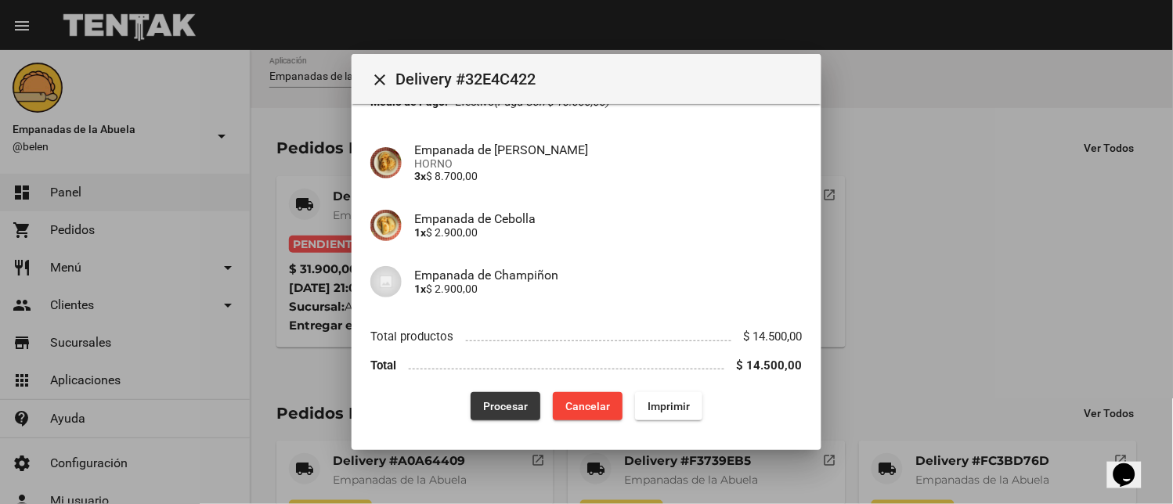
click at [510, 392] on button "Procesar" at bounding box center [506, 406] width 70 height 28
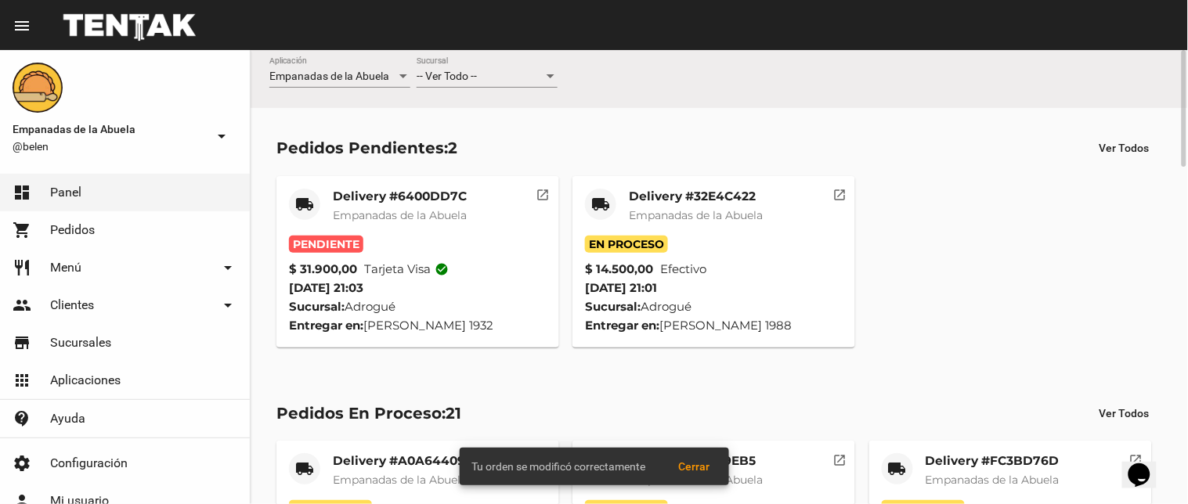
click at [467, 197] on mat-card-title "Delivery #6400DD7C" at bounding box center [400, 197] width 134 height 16
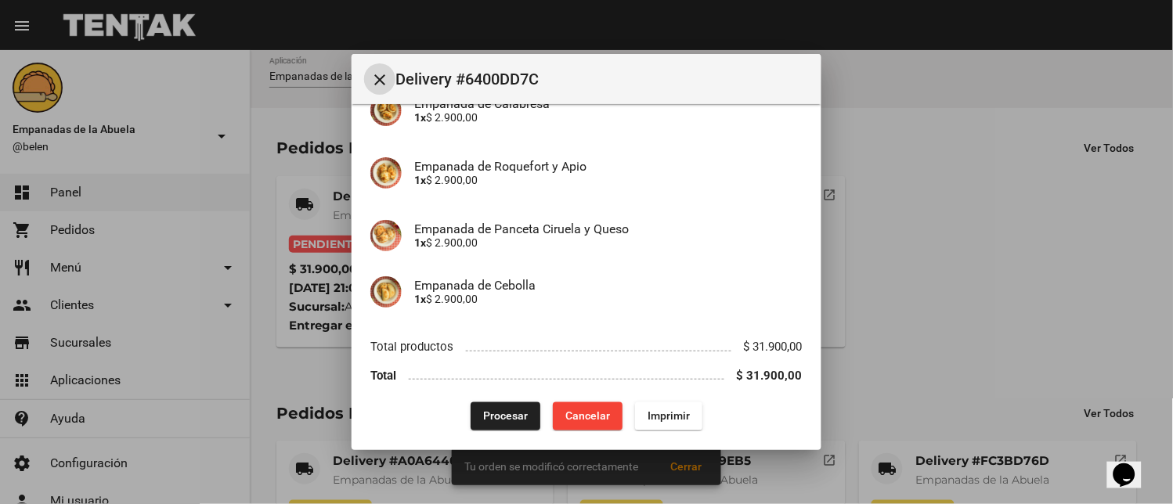
scroll to position [471, 0]
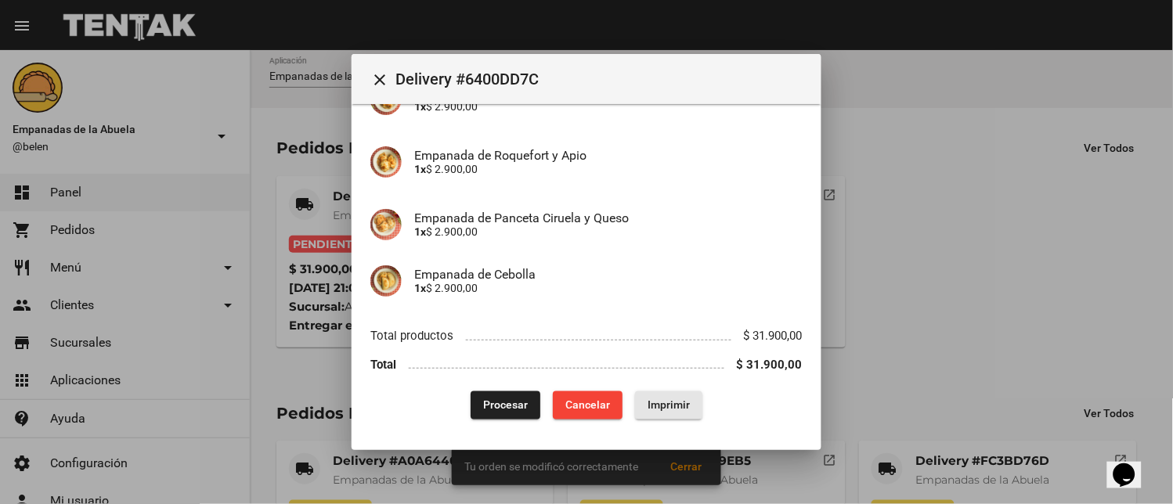
click at [652, 401] on span "Imprimir" at bounding box center [668, 405] width 42 height 13
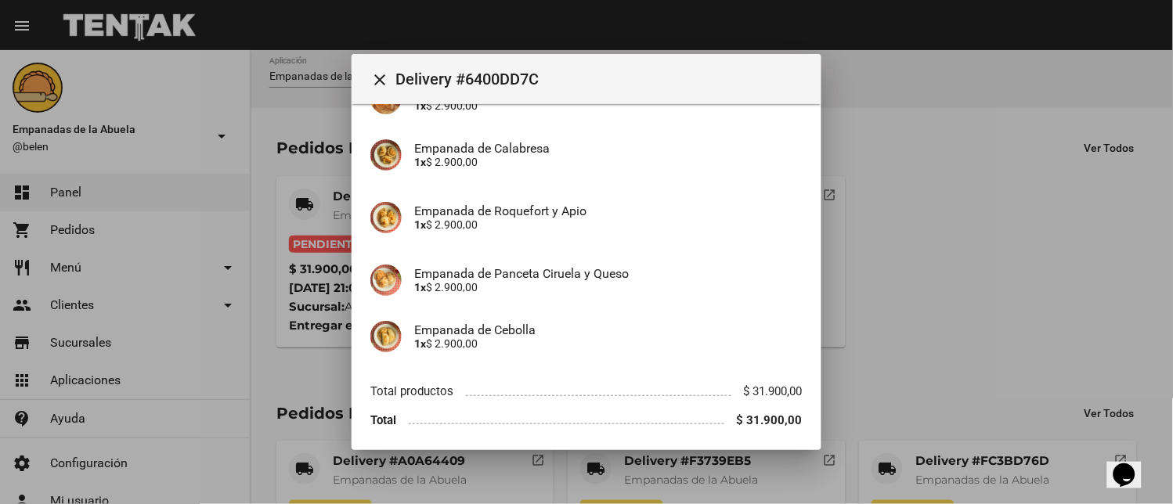
scroll to position [471, 0]
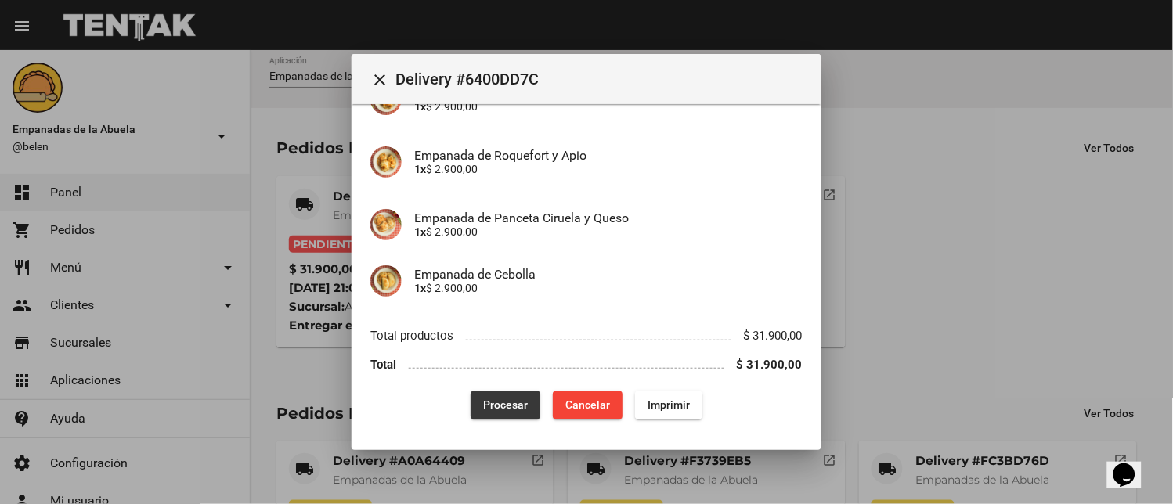
click at [503, 403] on span "Procesar" at bounding box center [505, 405] width 45 height 13
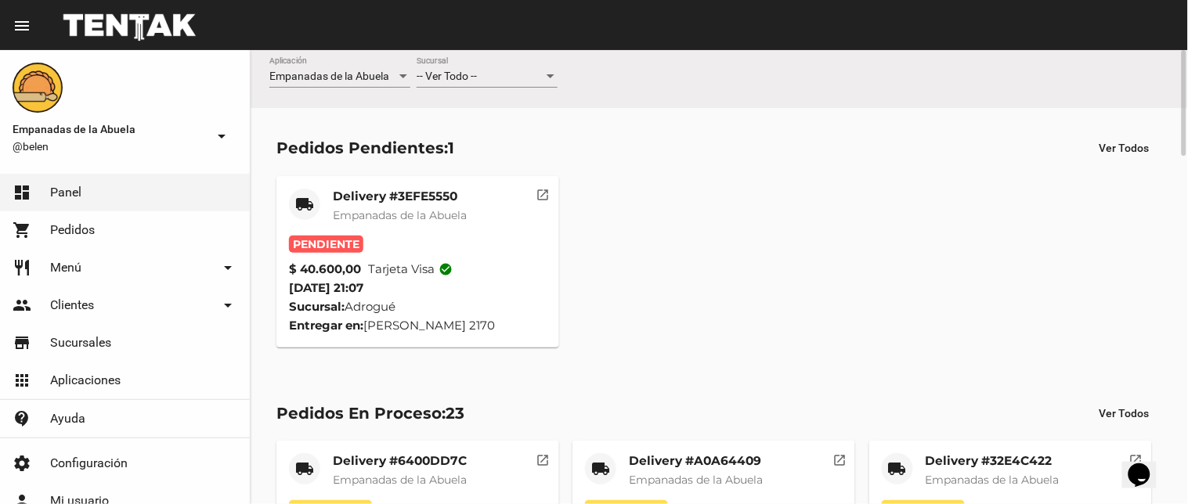
click at [366, 197] on mat-card-title "Delivery #3EFE5550" at bounding box center [400, 197] width 134 height 16
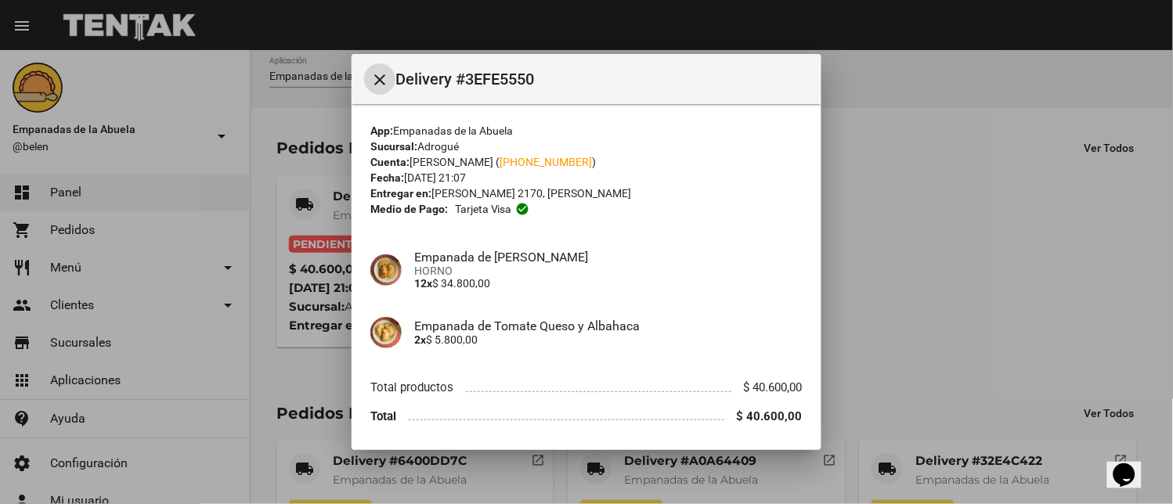
scroll to position [51, 0]
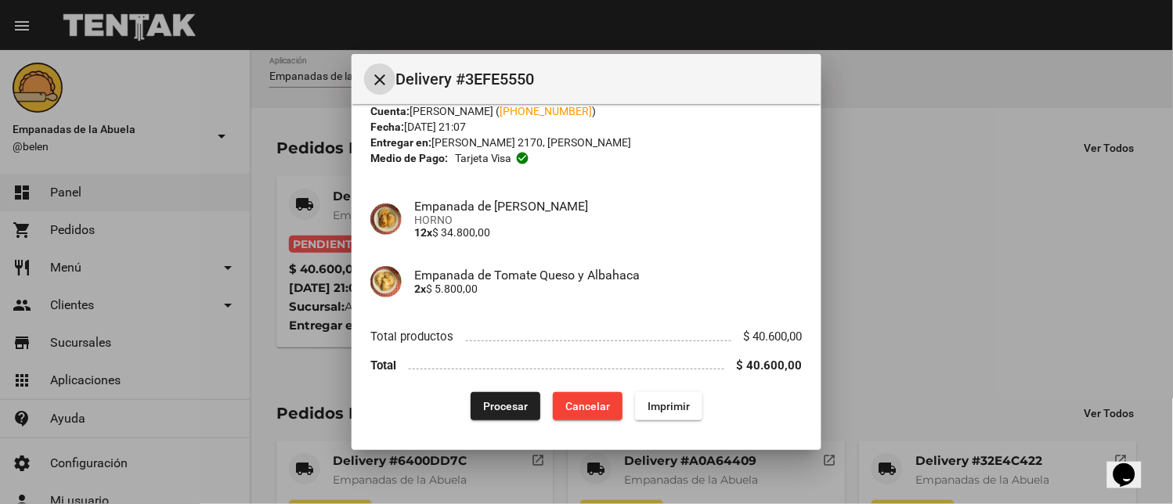
click at [653, 402] on span "Imprimir" at bounding box center [668, 406] width 42 height 13
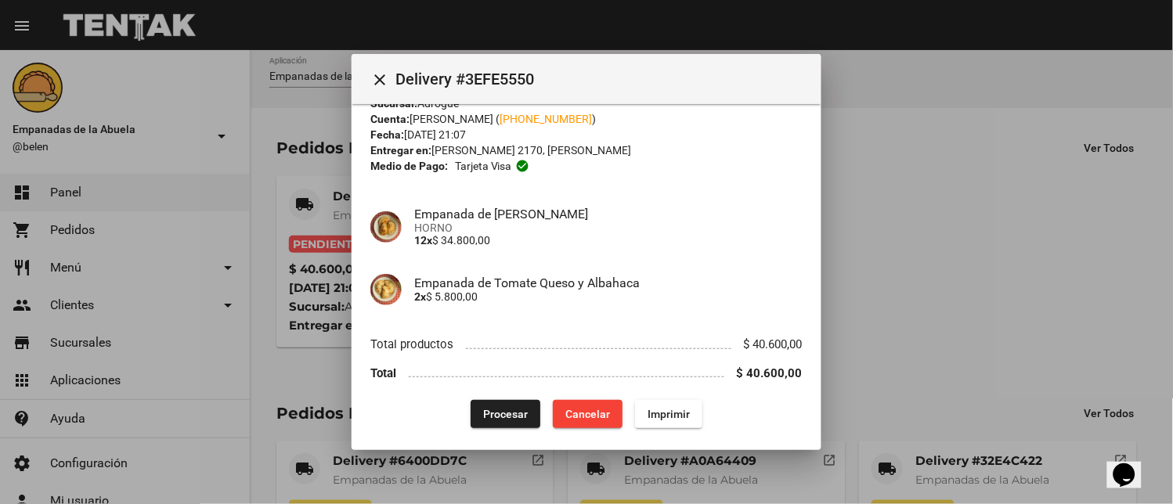
scroll to position [51, 0]
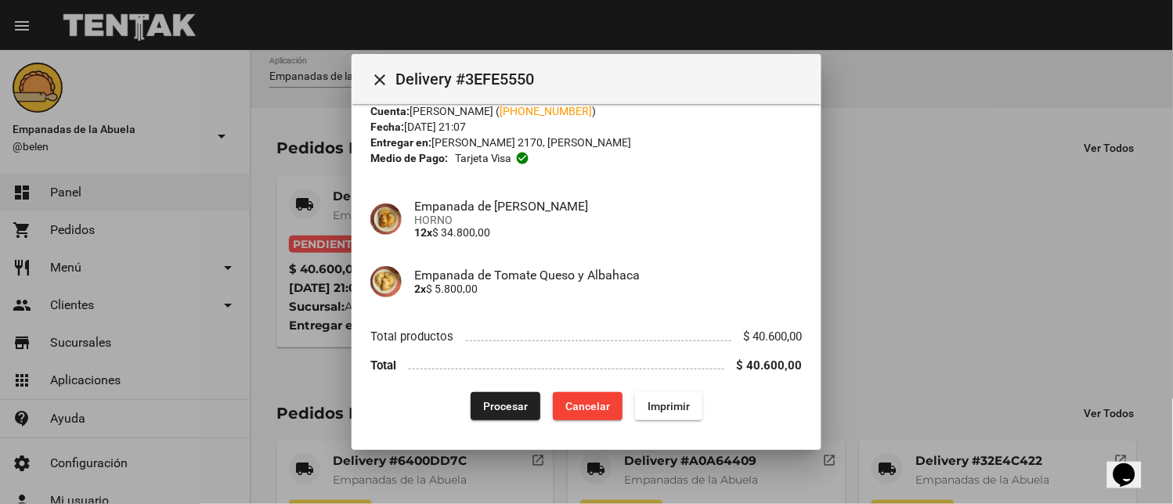
click at [494, 408] on span "Procesar" at bounding box center [505, 406] width 45 height 13
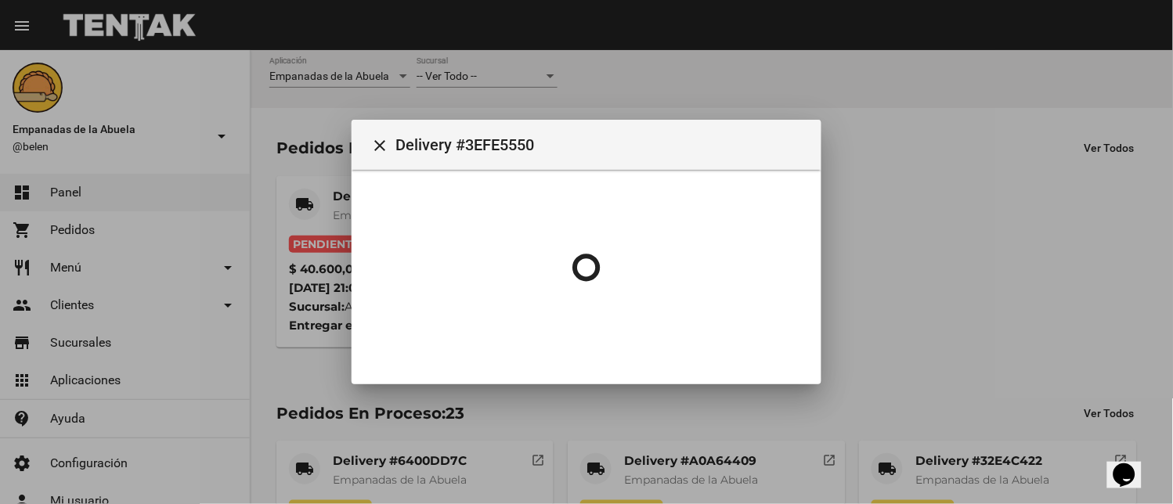
scroll to position [0, 0]
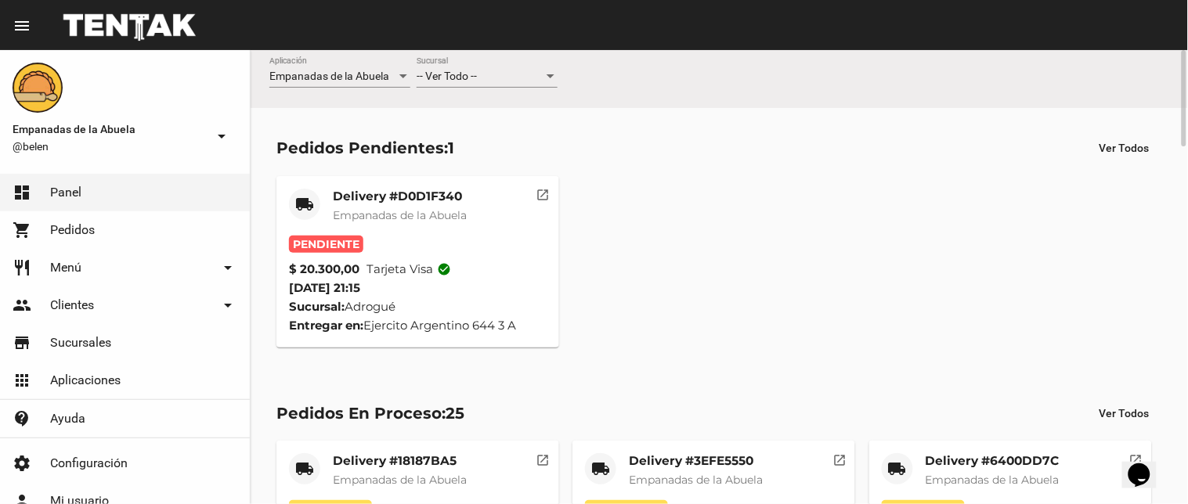
click at [409, 199] on mat-card-title "Delivery #D0D1F340" at bounding box center [400, 197] width 134 height 16
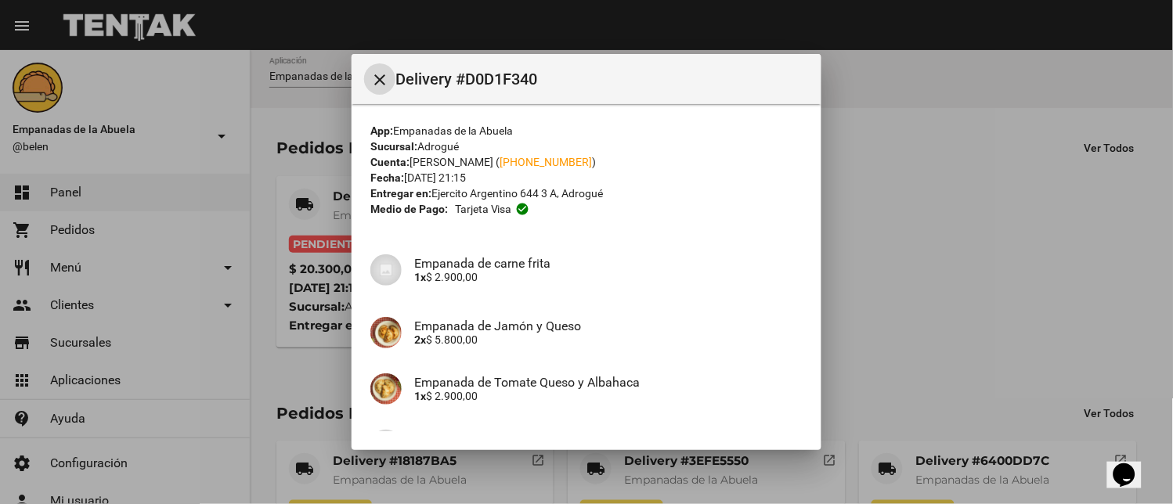
scroll to position [277, 0]
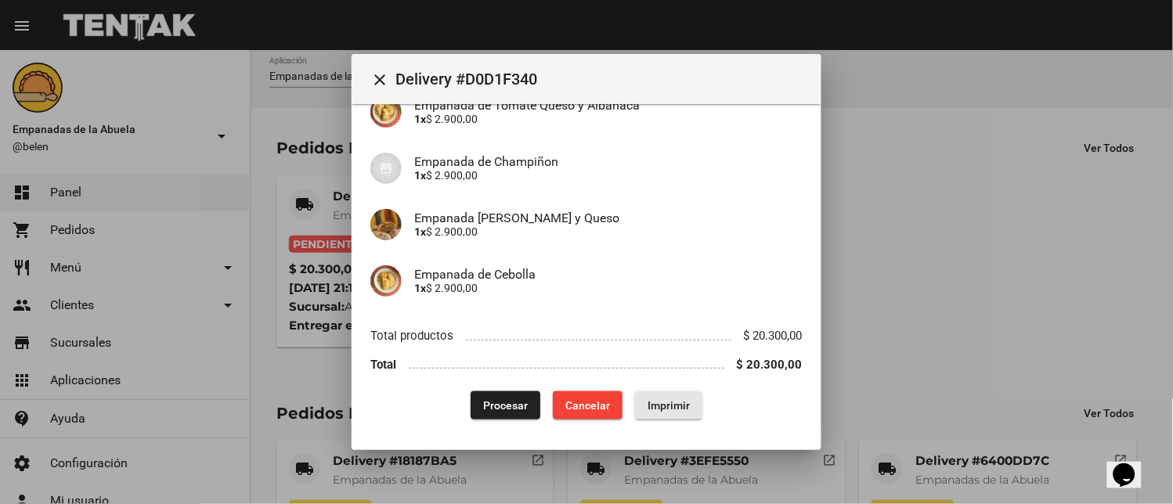
drag, startPoint x: 665, startPoint y: 402, endPoint x: 476, endPoint y: 355, distance: 195.0
click at [666, 401] on span "Imprimir" at bounding box center [668, 405] width 42 height 13
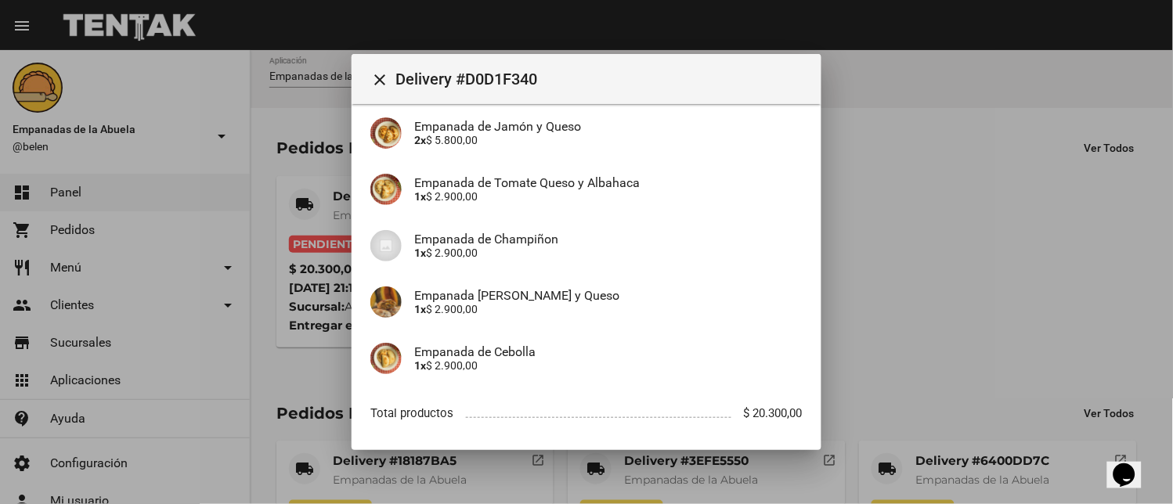
scroll to position [277, 0]
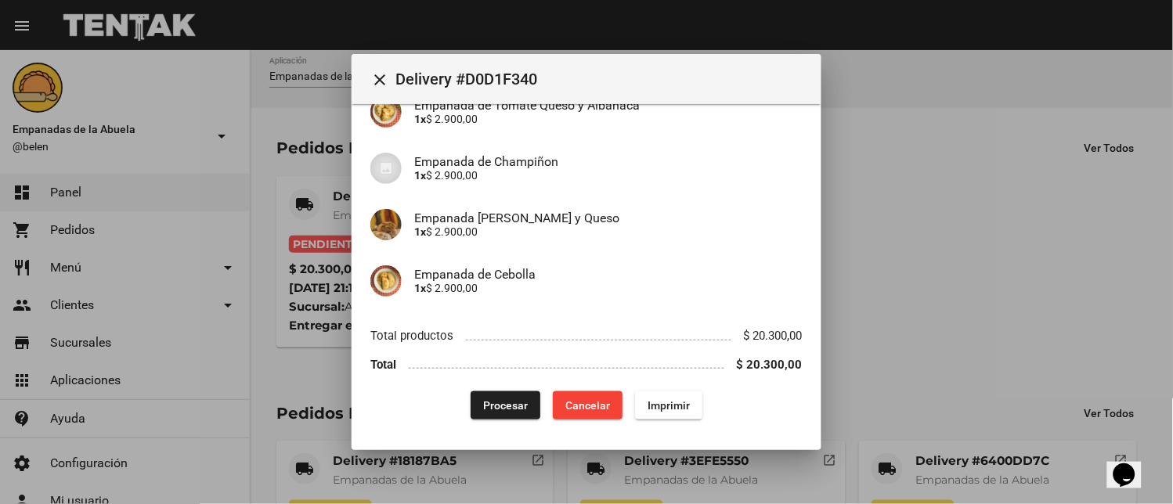
click at [491, 402] on span "Procesar" at bounding box center [505, 405] width 45 height 13
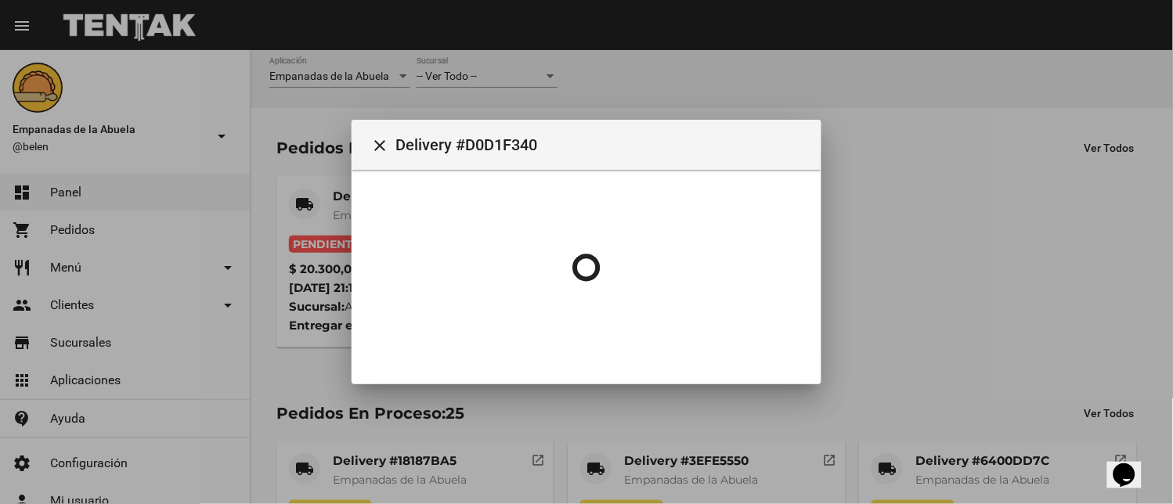
scroll to position [0, 0]
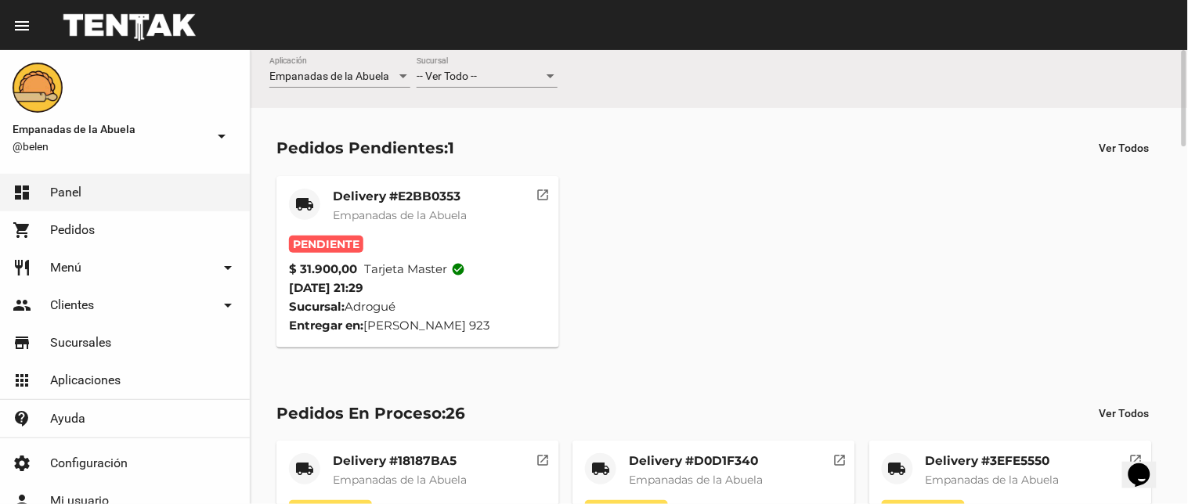
click at [426, 214] on span "Empanadas de la Abuela" at bounding box center [400, 215] width 134 height 14
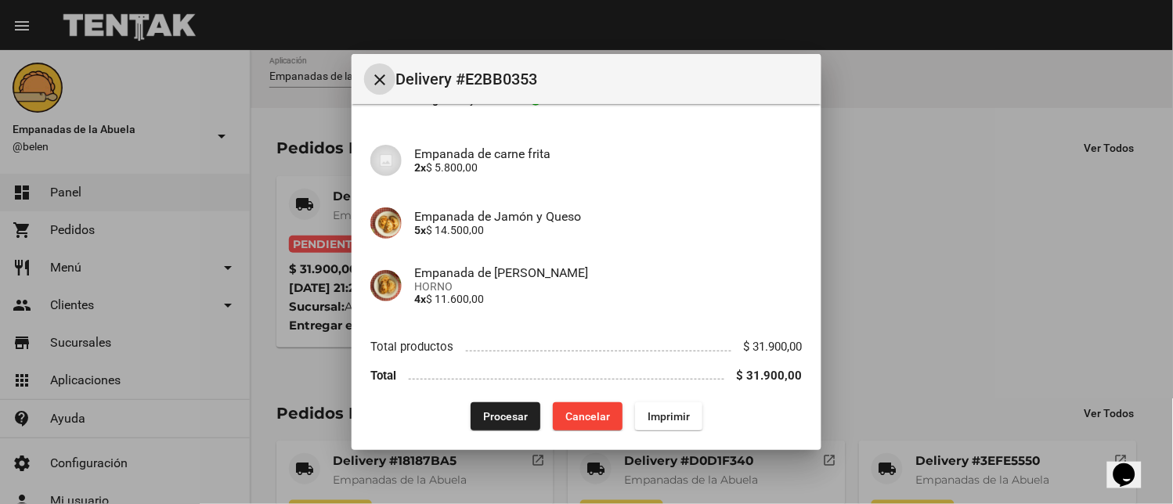
scroll to position [121, 0]
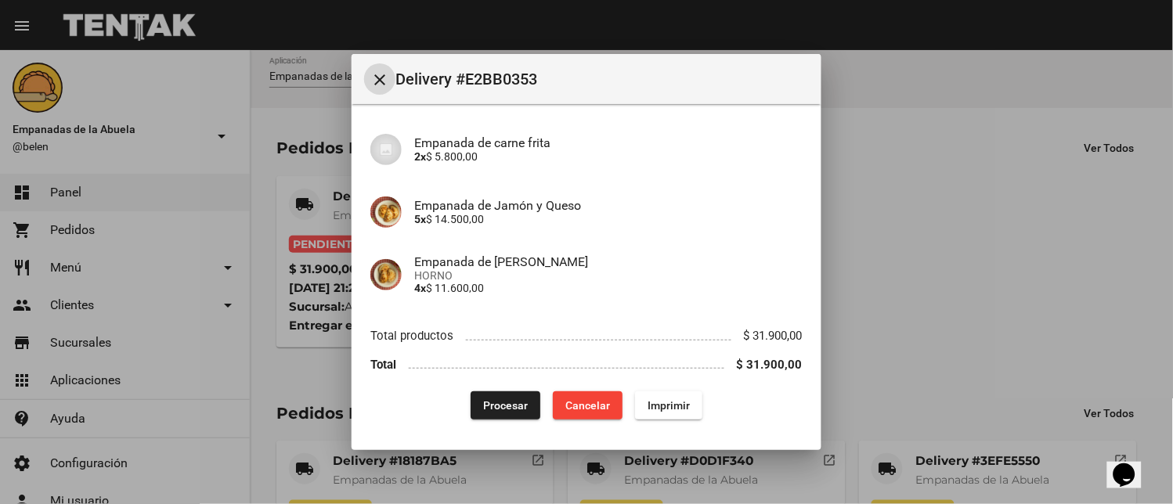
click at [669, 403] on span "Imprimir" at bounding box center [668, 405] width 42 height 13
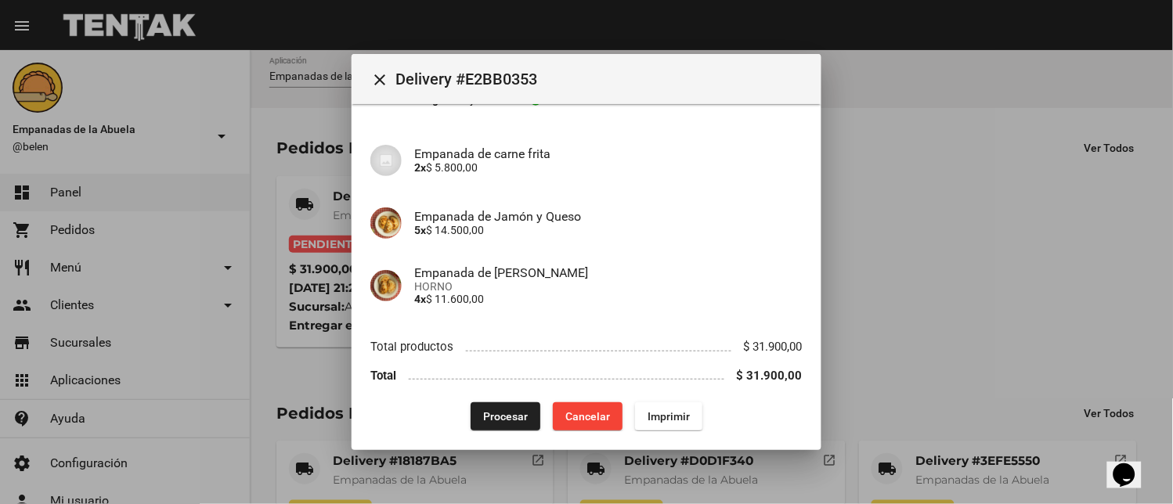
scroll to position [121, 0]
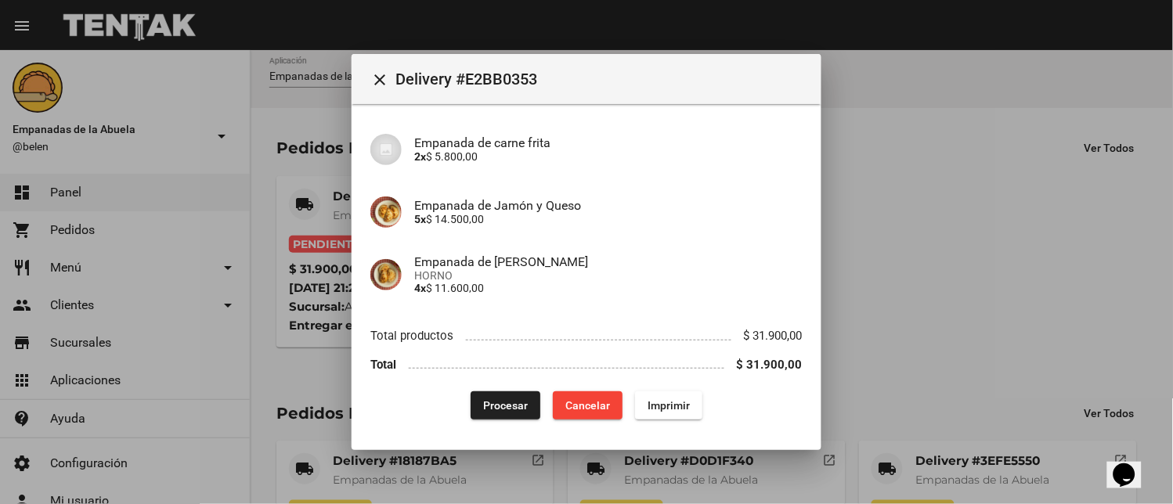
click at [489, 403] on span "Procesar" at bounding box center [505, 405] width 45 height 13
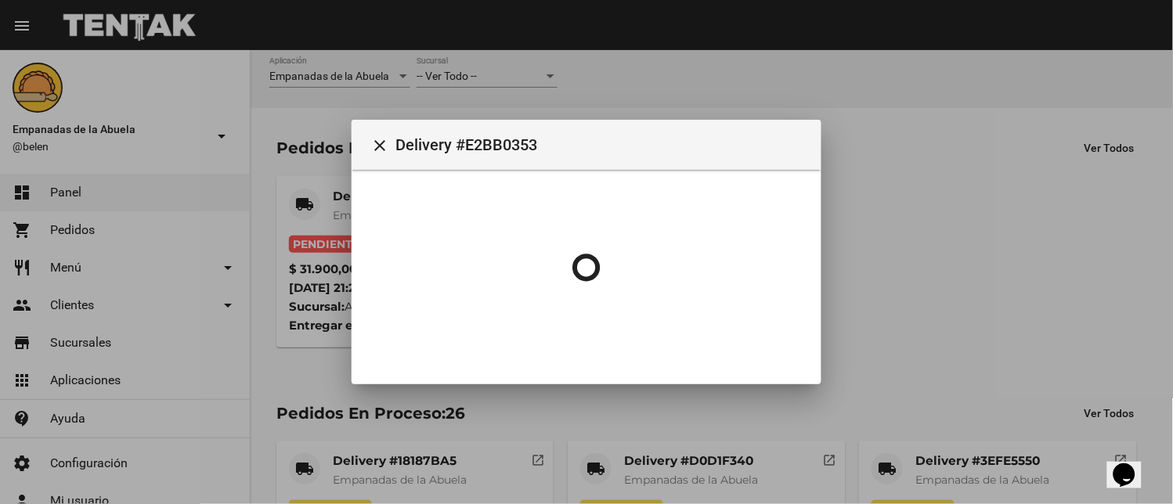
scroll to position [0, 0]
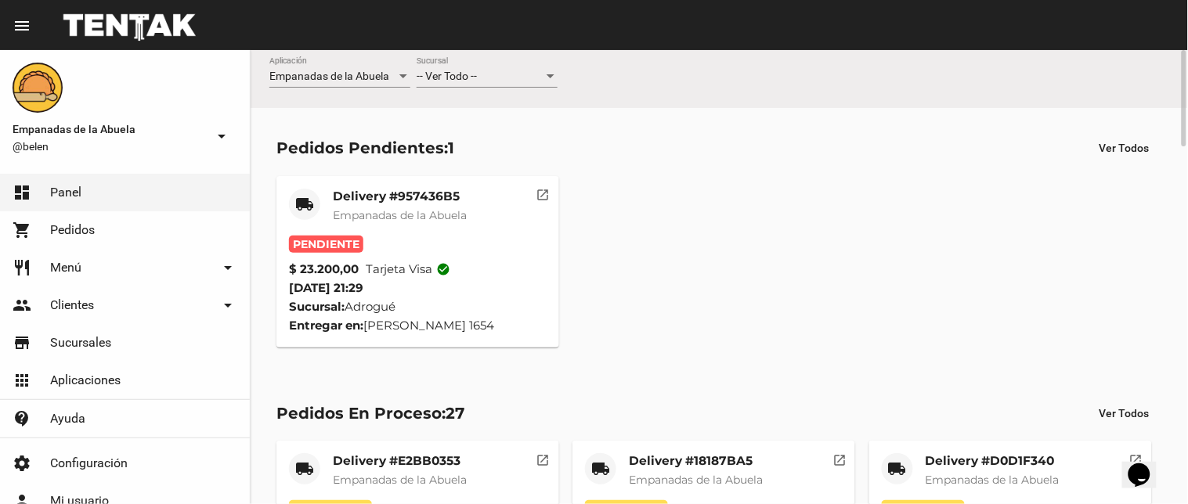
click at [413, 205] on div "Delivery #957436B5 Empanadas de la Abuela" at bounding box center [400, 212] width 134 height 47
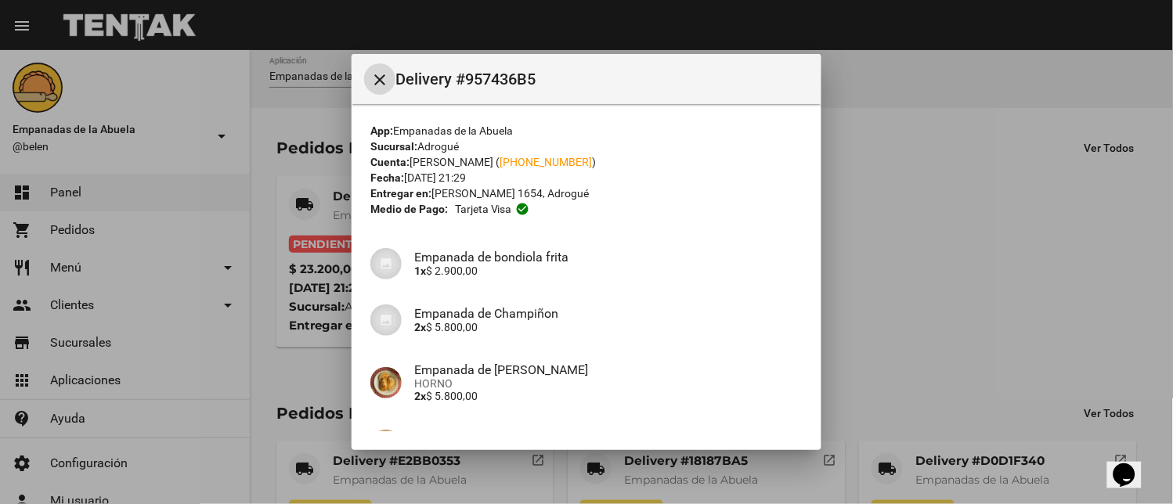
scroll to position [221, 0]
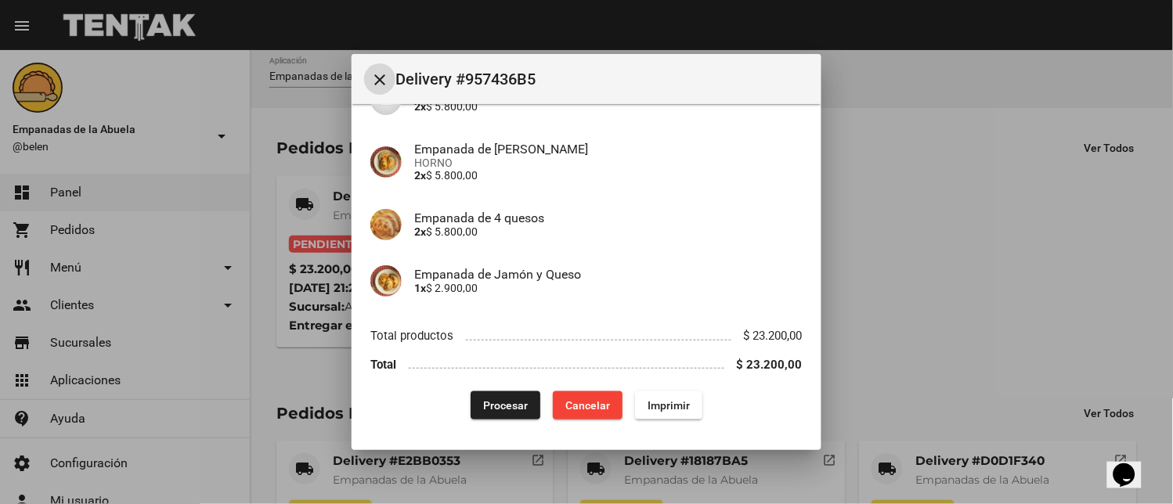
drag, startPoint x: 653, startPoint y: 409, endPoint x: 535, endPoint y: 362, distance: 126.8
click at [654, 409] on span "Imprimir" at bounding box center [668, 405] width 42 height 13
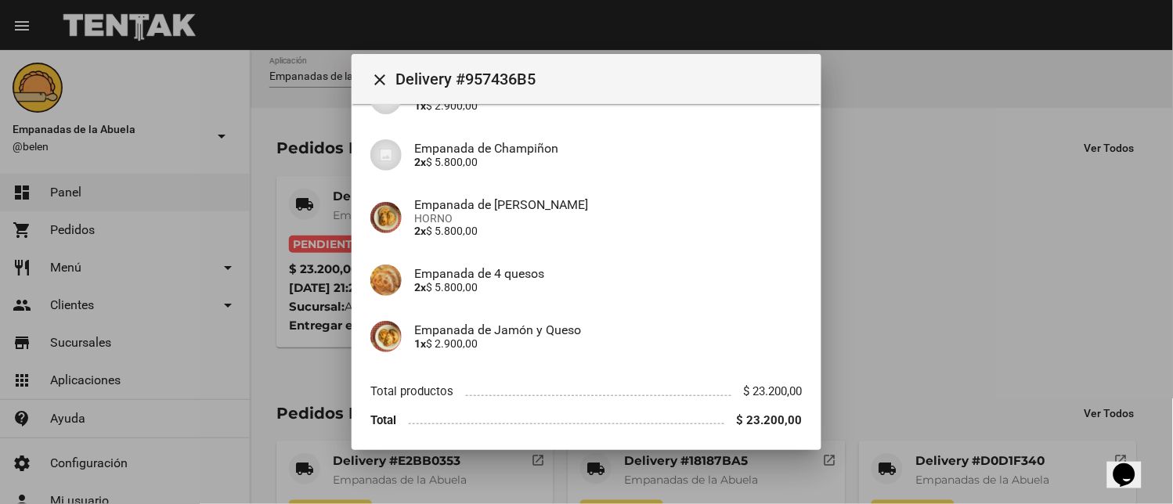
scroll to position [221, 0]
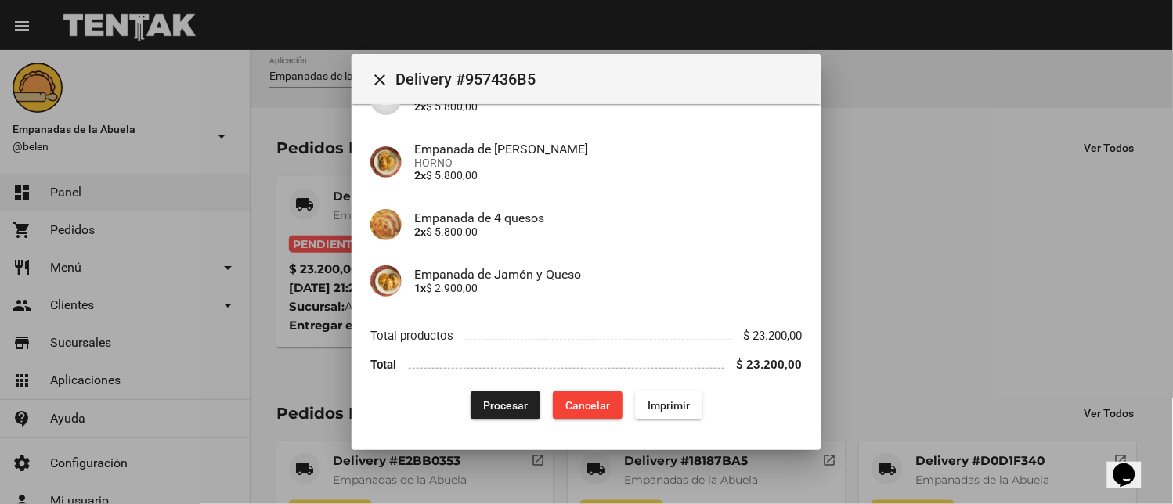
click at [505, 409] on span "Procesar" at bounding box center [505, 405] width 45 height 13
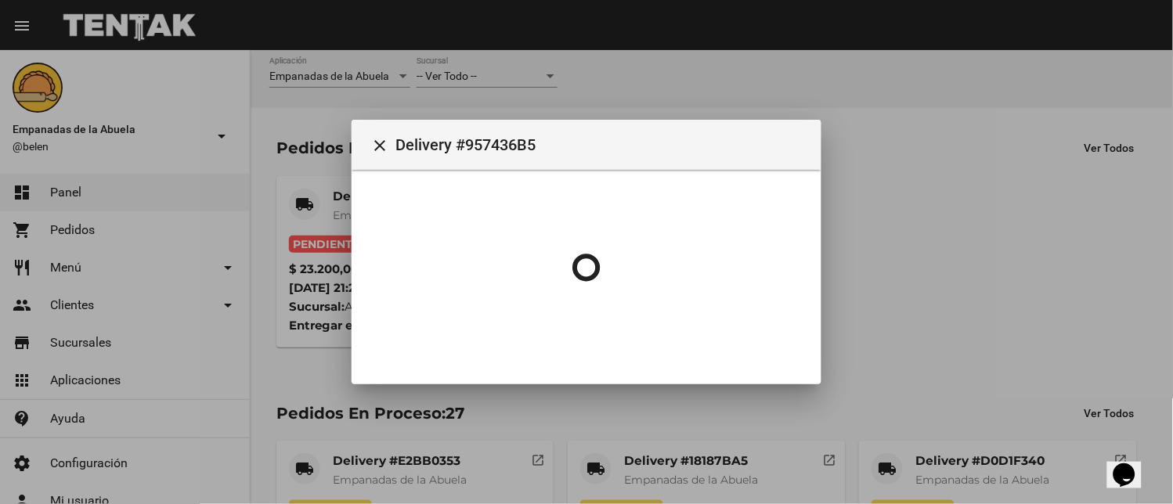
scroll to position [0, 0]
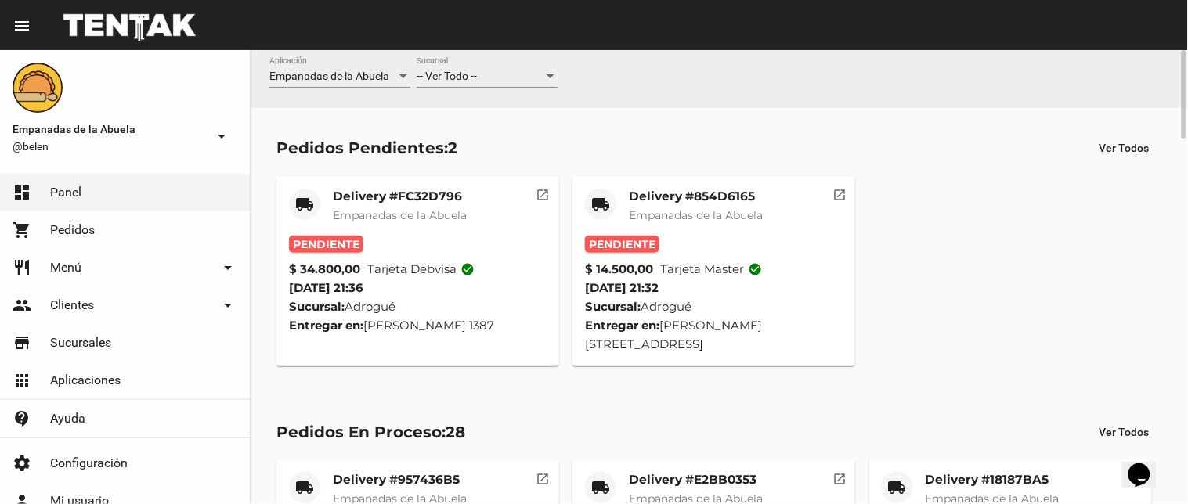
click at [674, 207] on mat-card-subtitle "Empanadas de la Abuela" at bounding box center [696, 215] width 134 height 16
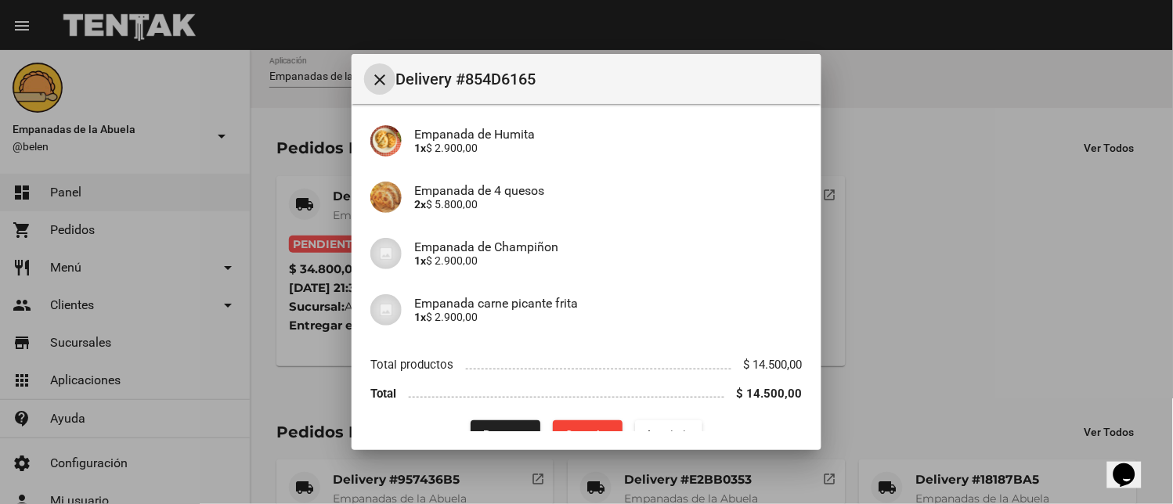
scroll to position [152, 0]
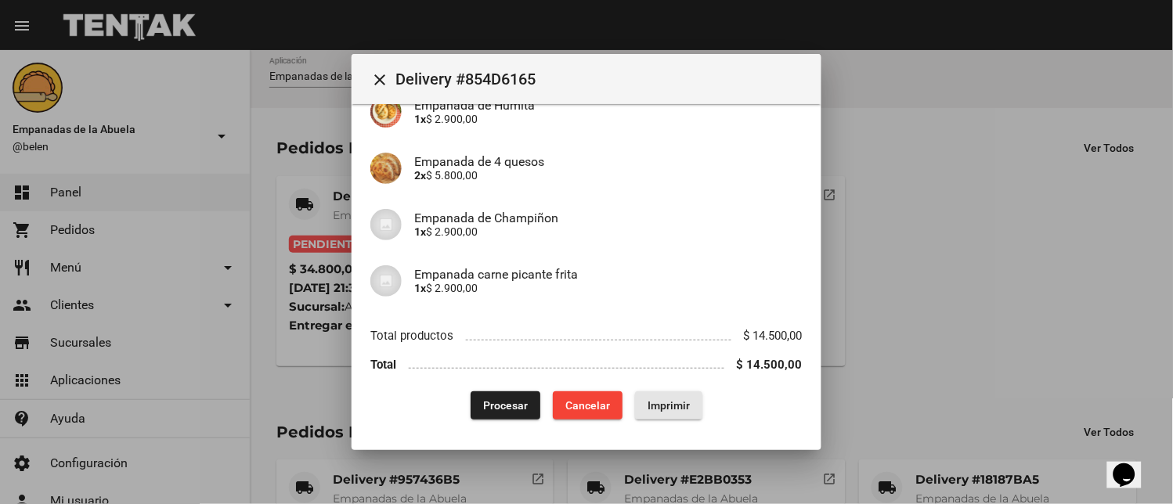
drag, startPoint x: 691, startPoint y: 406, endPoint x: 253, endPoint y: 103, distance: 531.8
click at [690, 406] on button "Imprimir" at bounding box center [668, 405] width 67 height 28
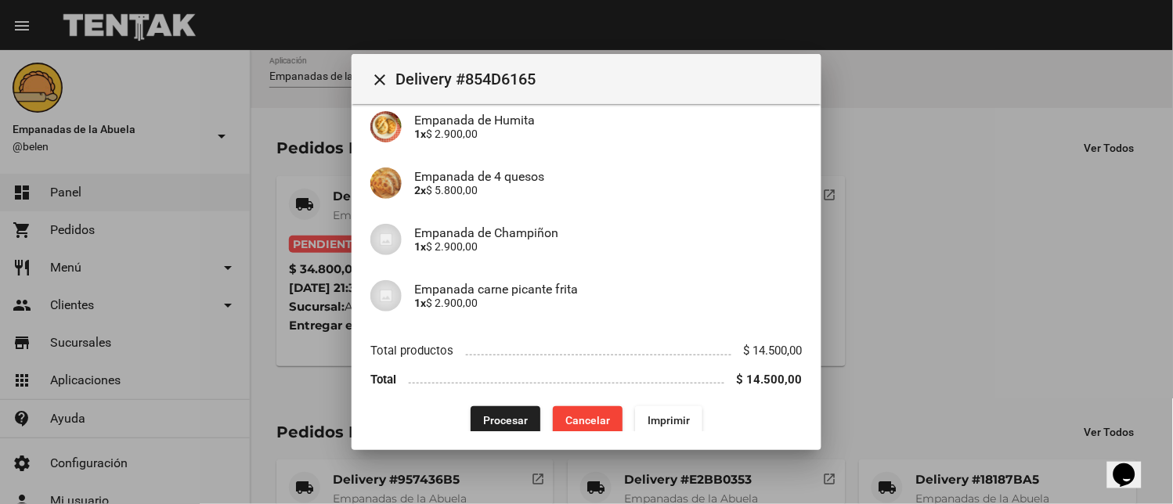
scroll to position [152, 0]
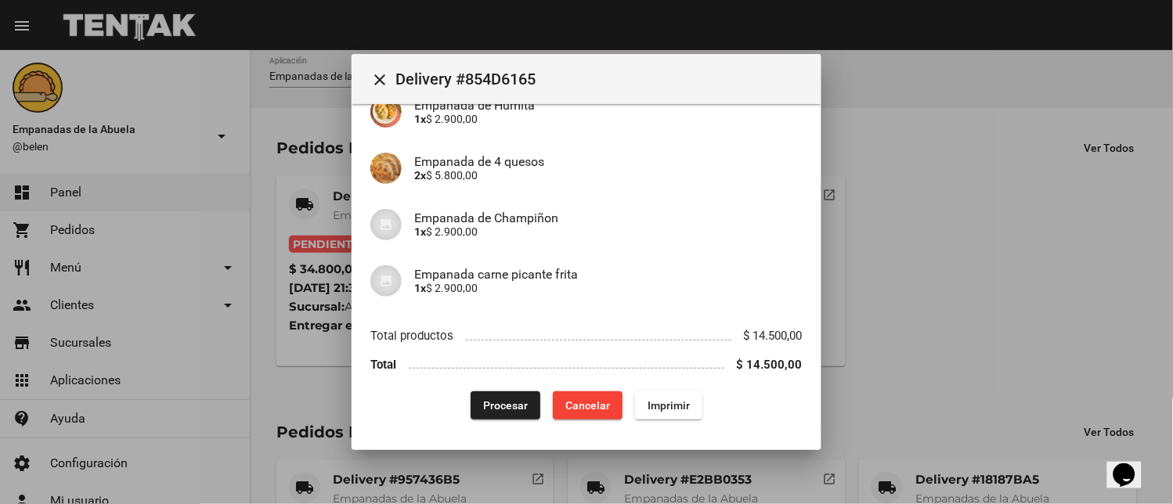
click at [482, 394] on button "Procesar" at bounding box center [506, 405] width 70 height 28
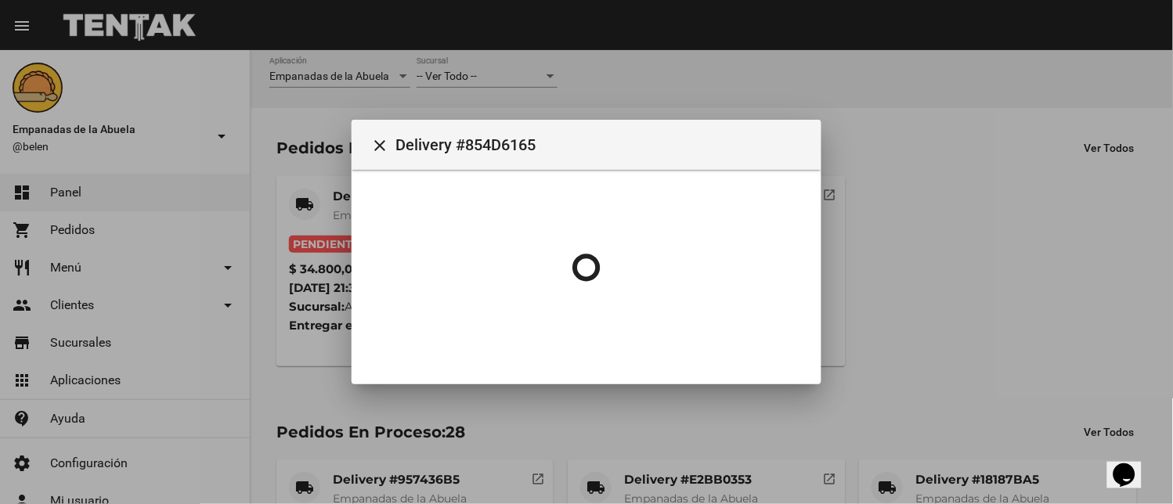
scroll to position [0, 0]
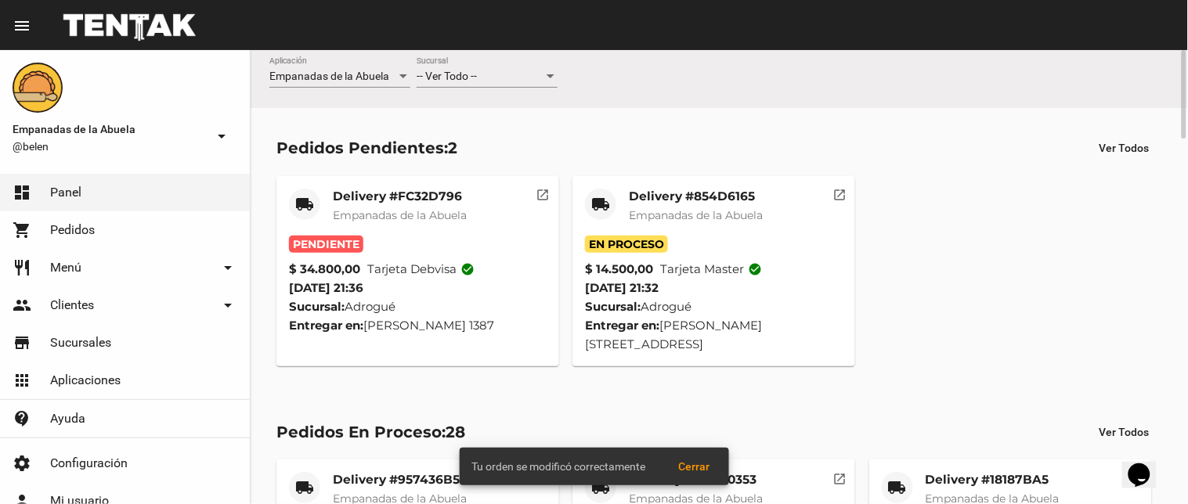
click at [345, 193] on mat-card-title "Delivery #FC32D796" at bounding box center [400, 197] width 134 height 16
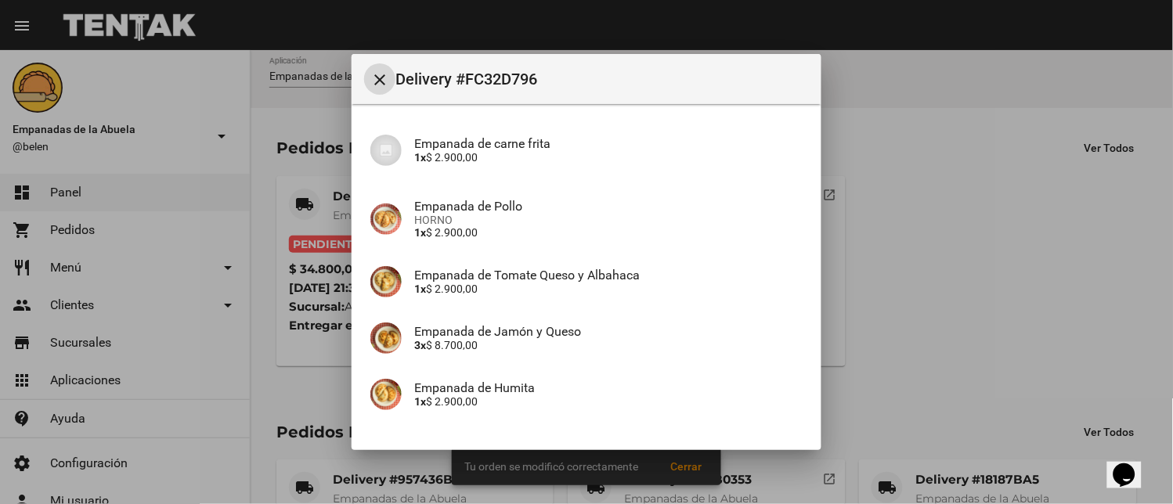
scroll to position [358, 0]
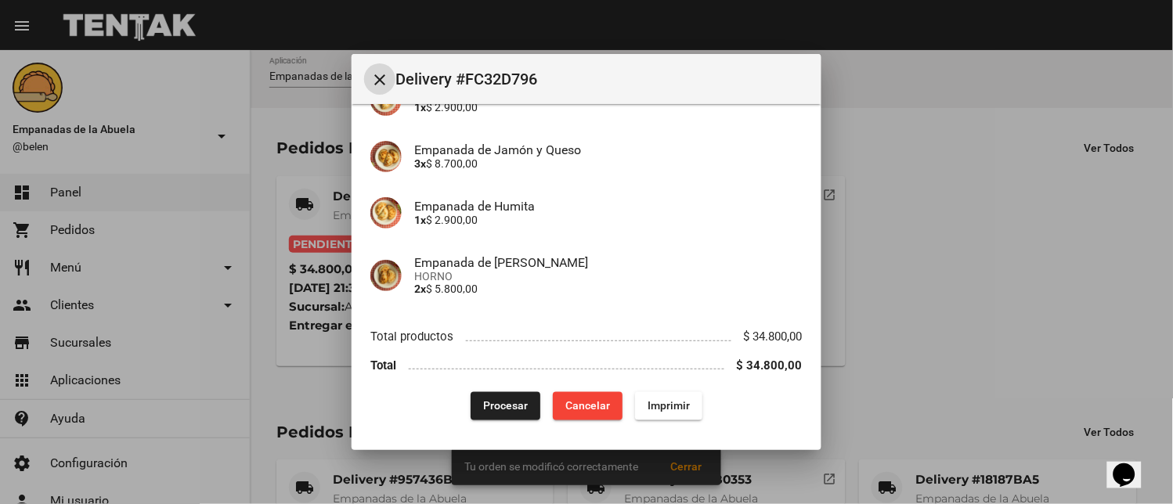
drag, startPoint x: 645, startPoint y: 402, endPoint x: 697, endPoint y: 373, distance: 59.6
click at [647, 403] on span "Imprimir" at bounding box center [668, 406] width 42 height 13
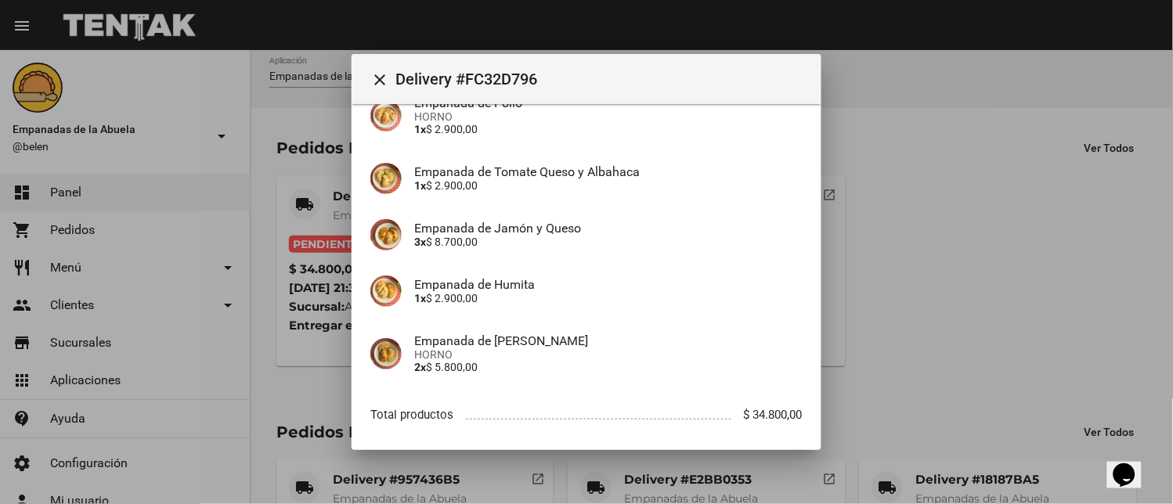
scroll to position [358, 0]
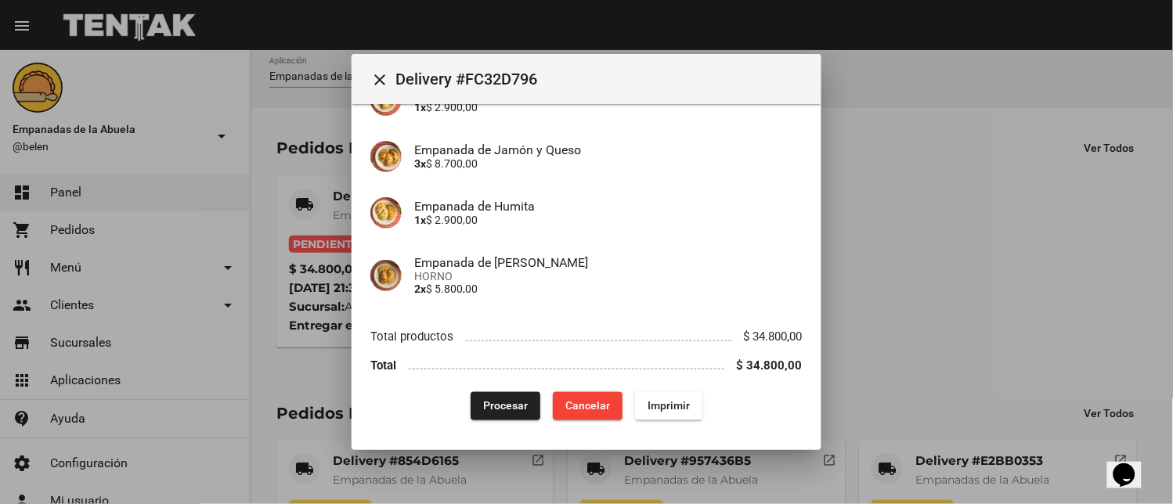
click at [506, 389] on div "App: Empanadas de la Abuela Sucursal: Adrogué Cuenta: [PERSON_NAME] ( [PHONE_NU…" at bounding box center [586, 93] width 432 height 656
click at [507, 399] on button "Procesar" at bounding box center [506, 406] width 70 height 28
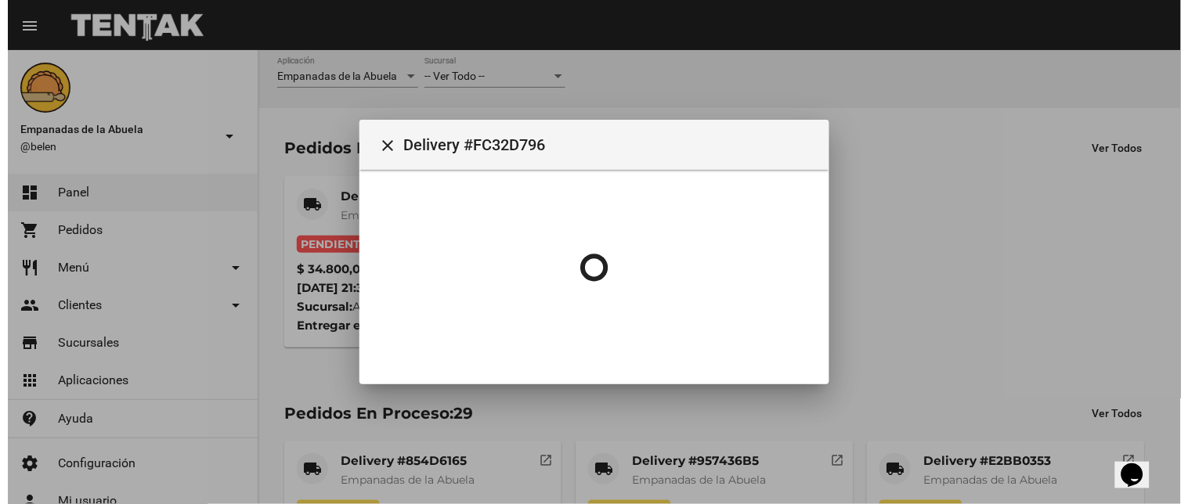
scroll to position [0, 0]
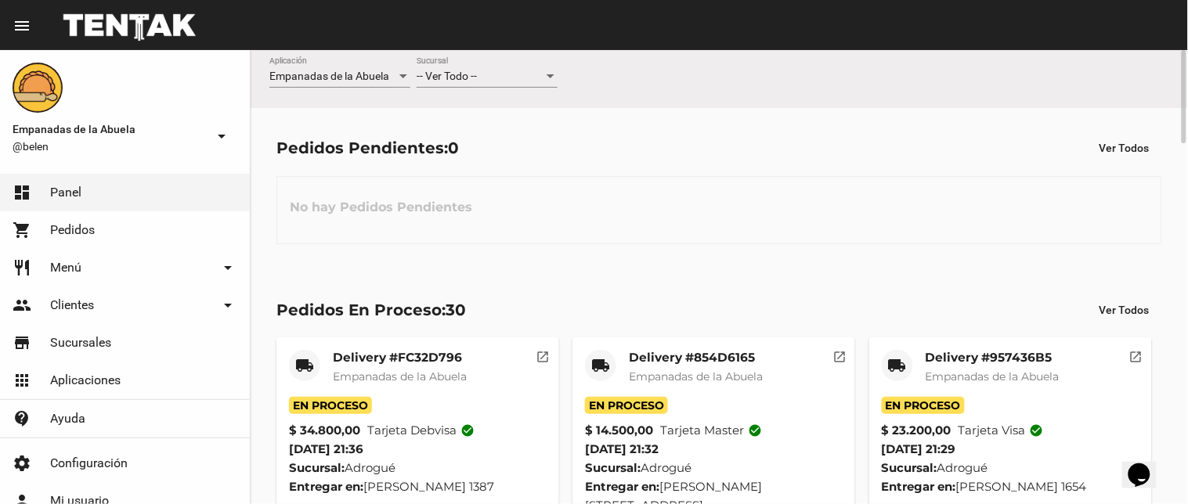
click at [493, 80] on div "-- Ver Todo --" at bounding box center [479, 76] width 127 height 13
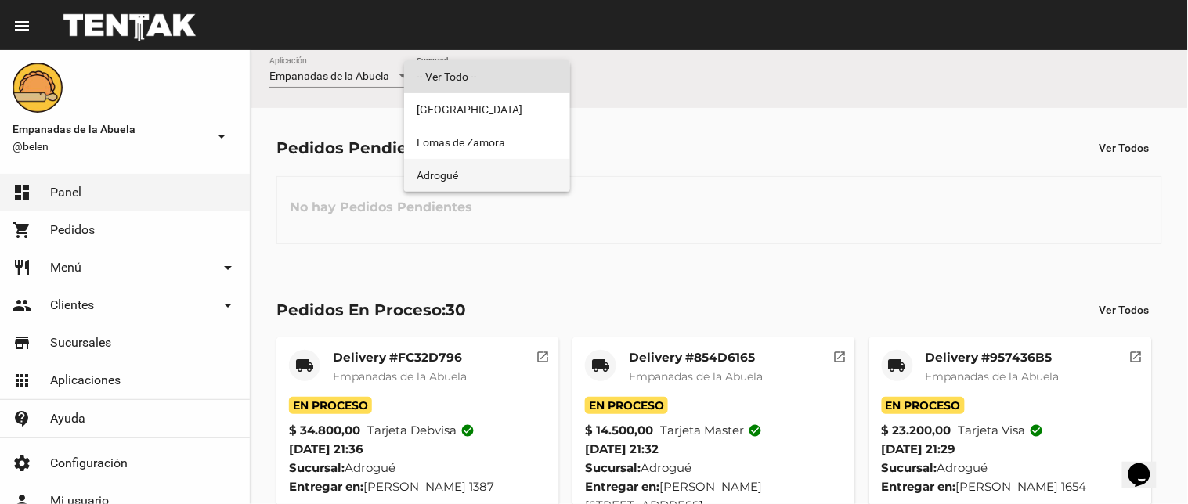
click at [489, 191] on span "Adrogué" at bounding box center [486, 175] width 141 height 33
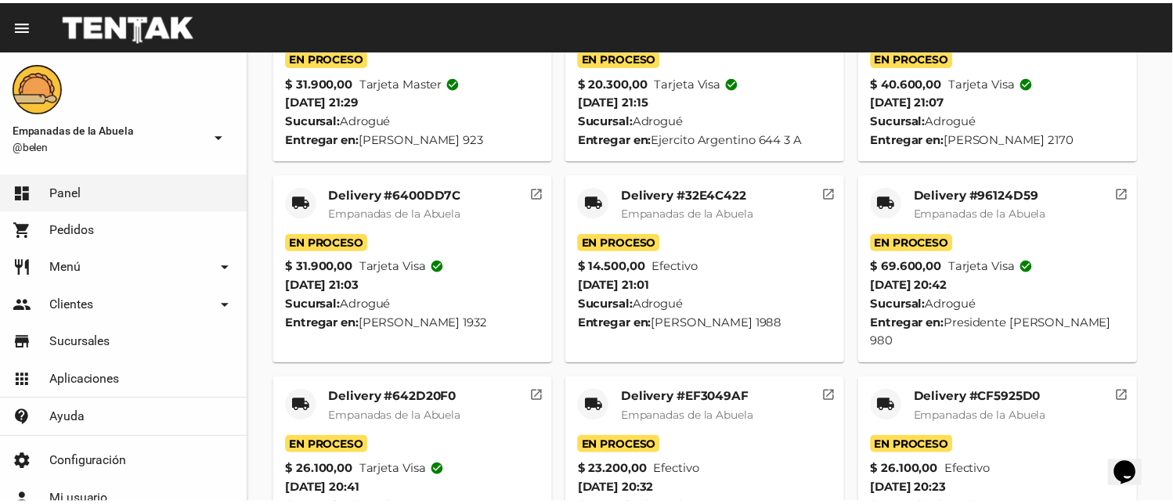
scroll to position [1179, 0]
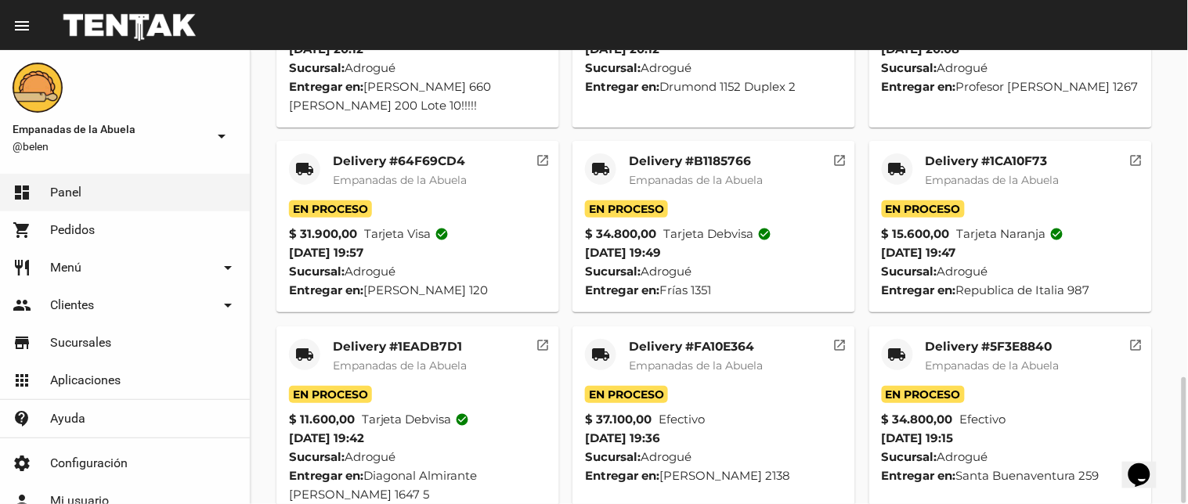
click at [891, 345] on mat-icon "local_shipping" at bounding box center [897, 354] width 19 height 19
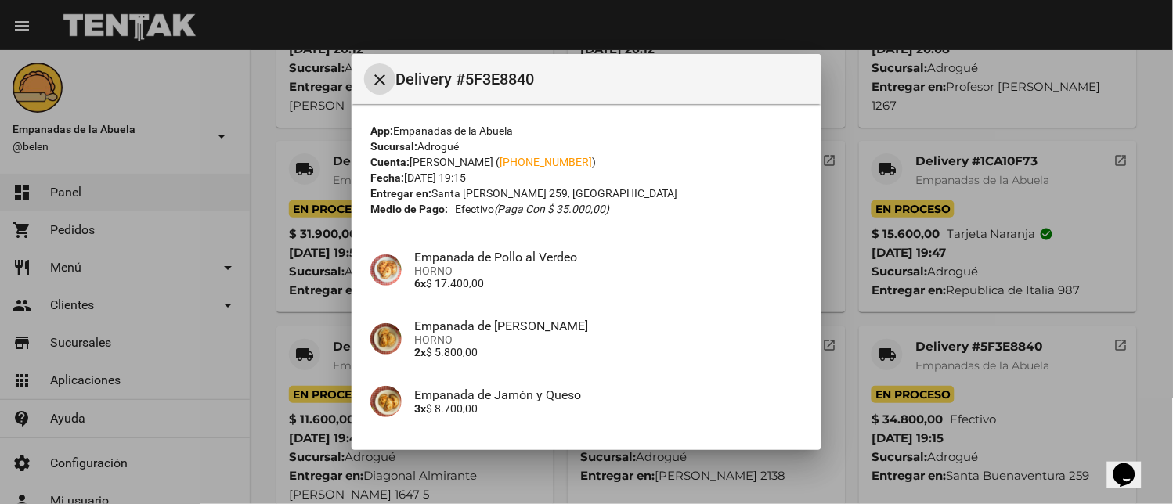
scroll to position [176, 0]
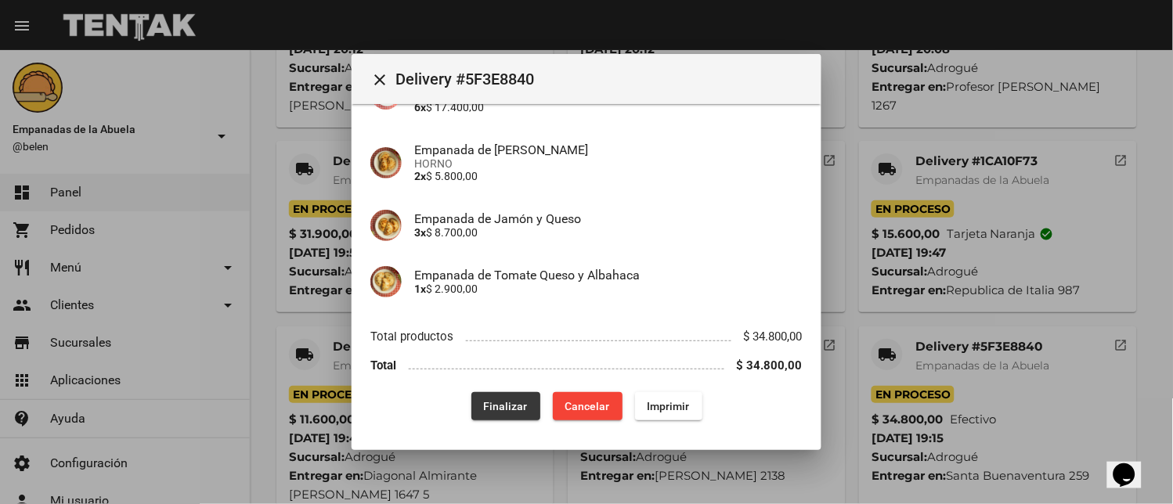
click at [494, 413] on button "Finalizar" at bounding box center [505, 406] width 69 height 28
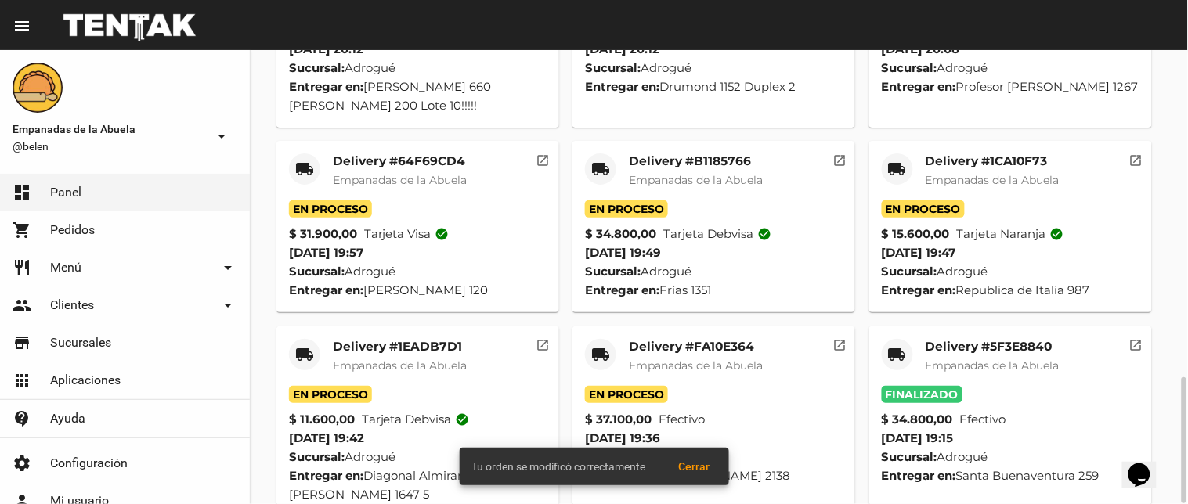
click at [894, 160] on mat-icon "local_shipping" at bounding box center [897, 169] width 19 height 19
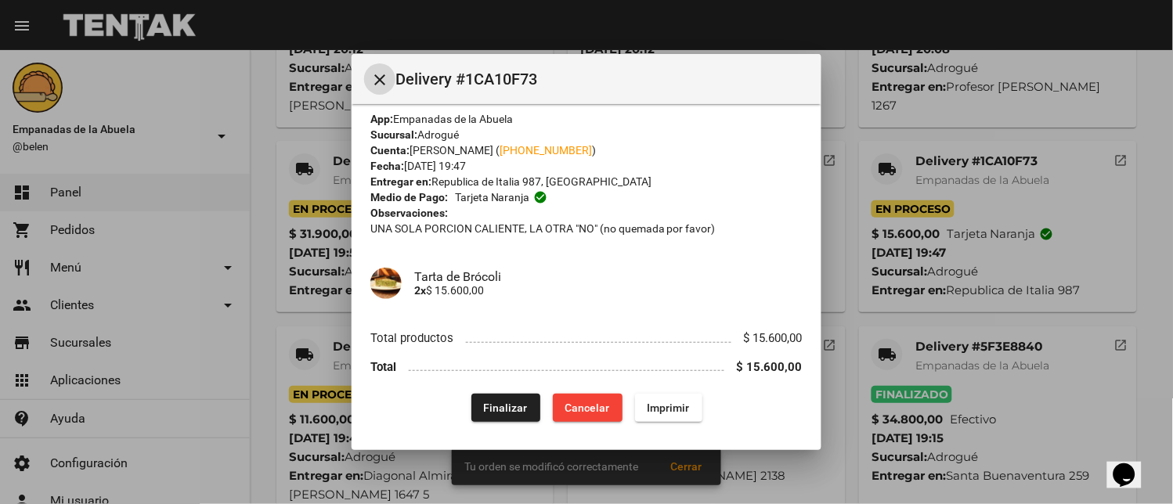
scroll to position [13, 0]
click at [506, 405] on span "Finalizar" at bounding box center [506, 406] width 44 height 13
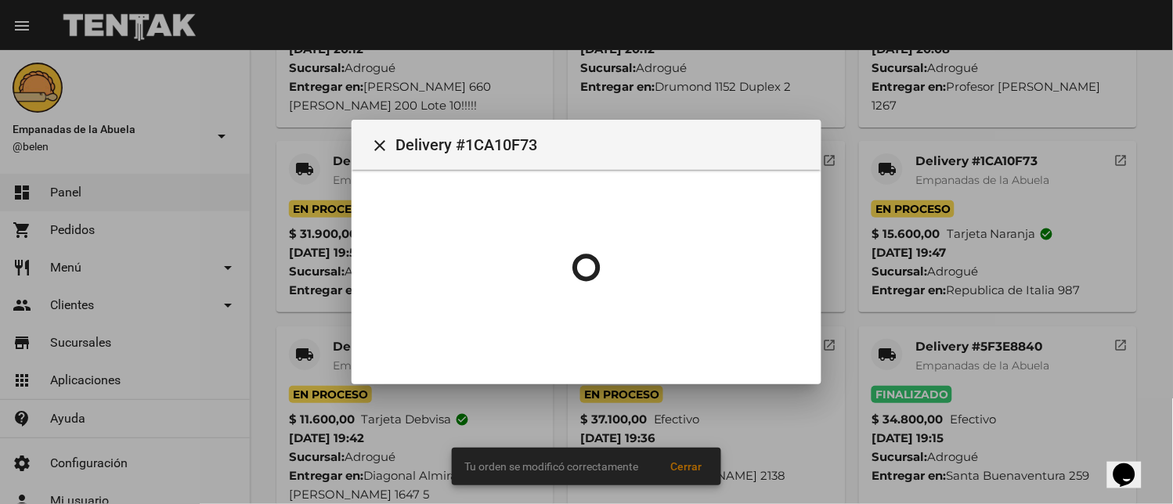
scroll to position [0, 0]
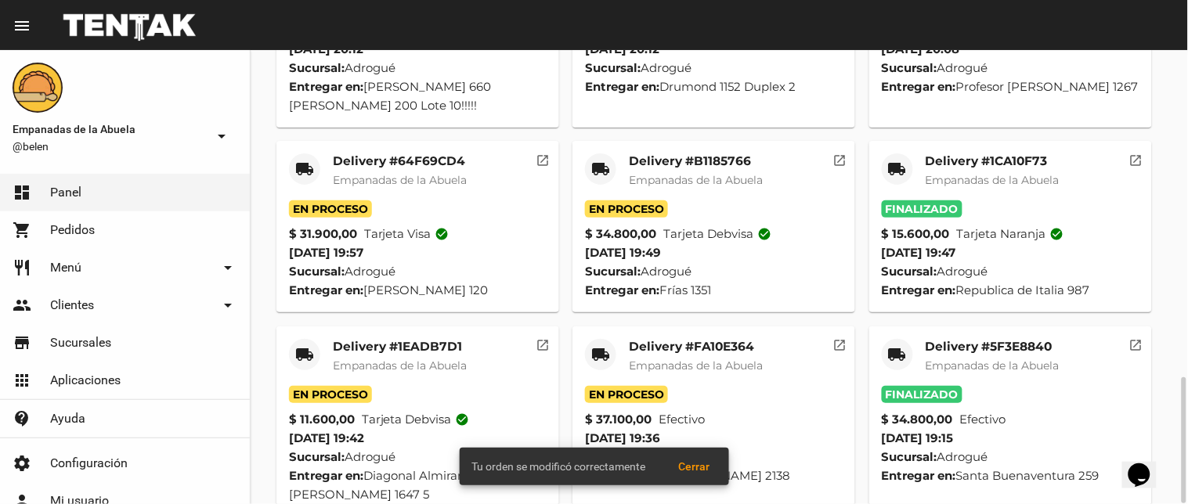
click at [601, 160] on mat-icon "local_shipping" at bounding box center [600, 169] width 19 height 19
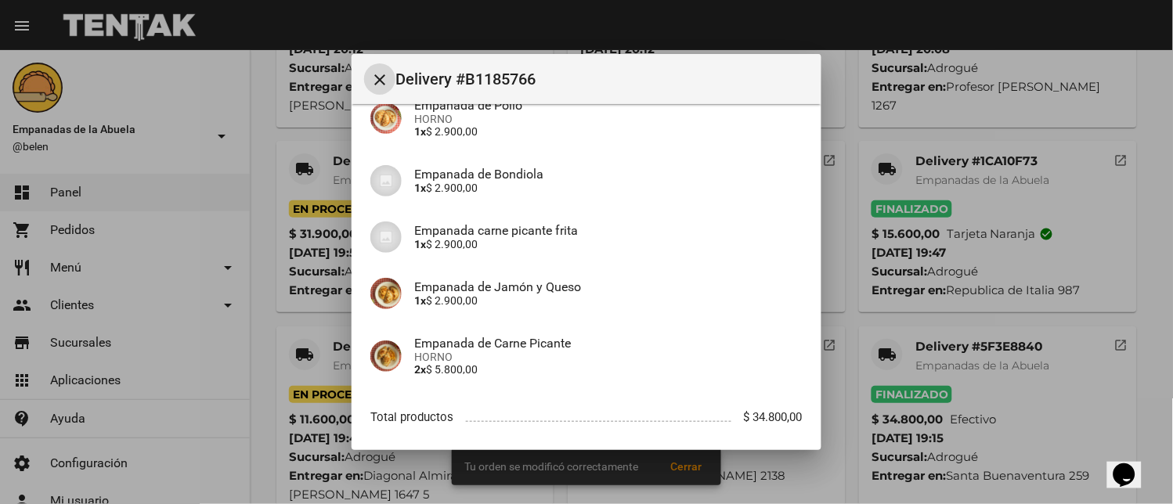
scroll to position [496, 0]
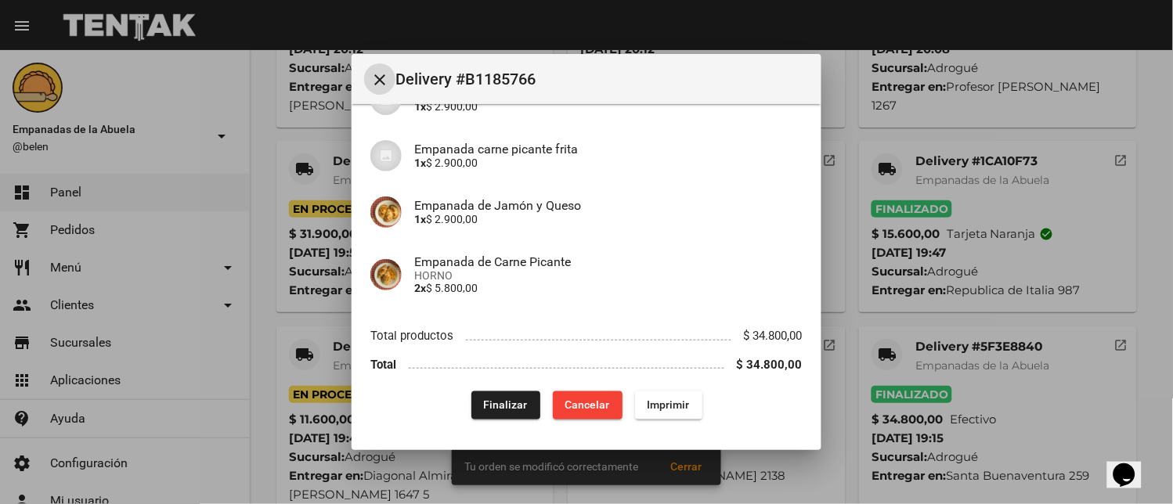
click at [517, 410] on span "Finalizar" at bounding box center [506, 405] width 44 height 13
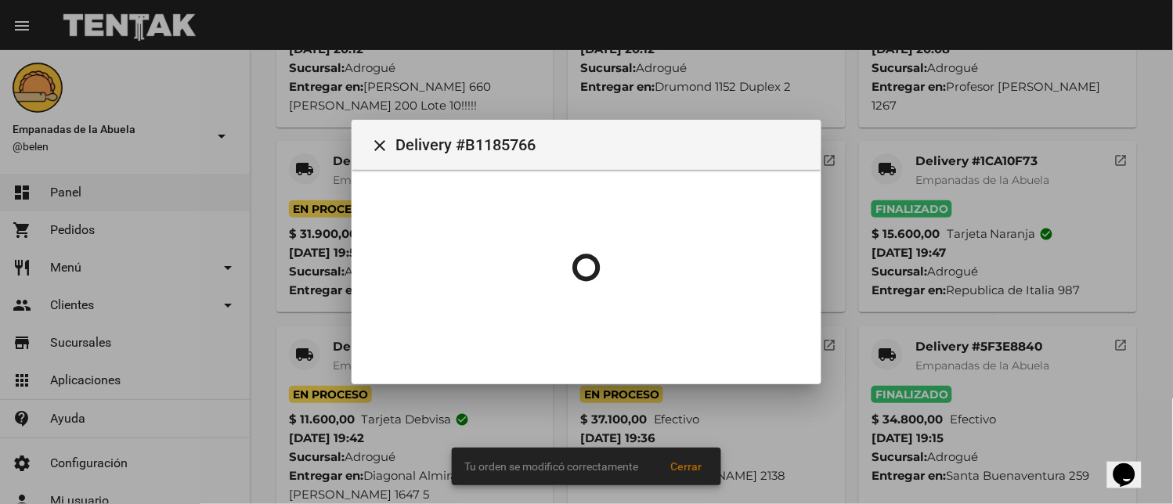
scroll to position [0, 0]
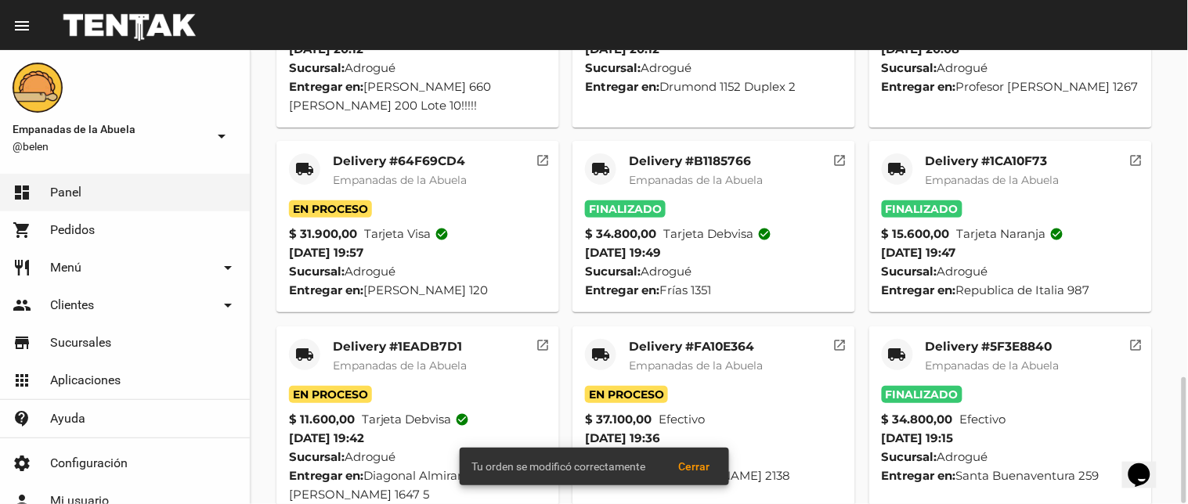
click at [596, 345] on mat-icon "local_shipping" at bounding box center [600, 354] width 19 height 19
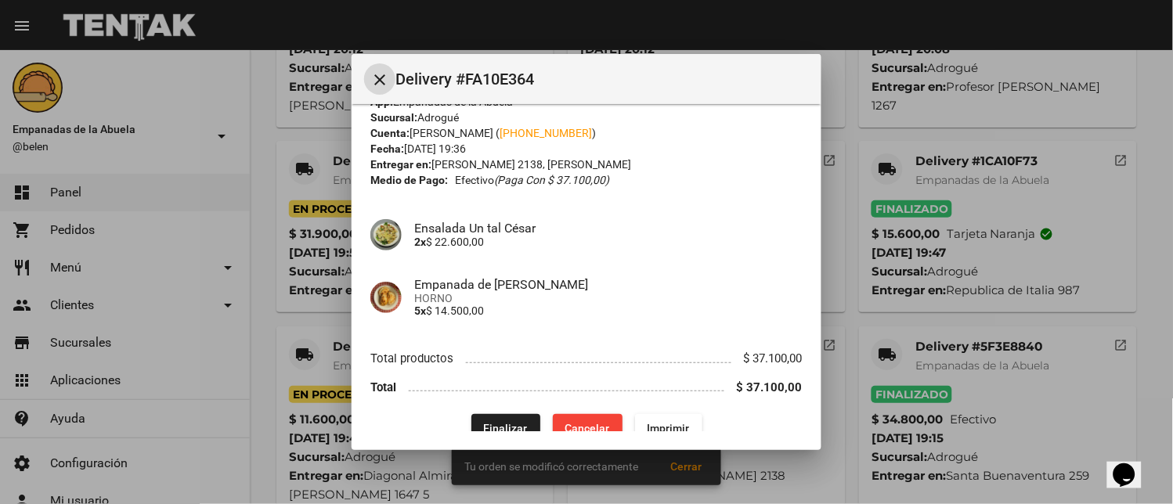
scroll to position [51, 0]
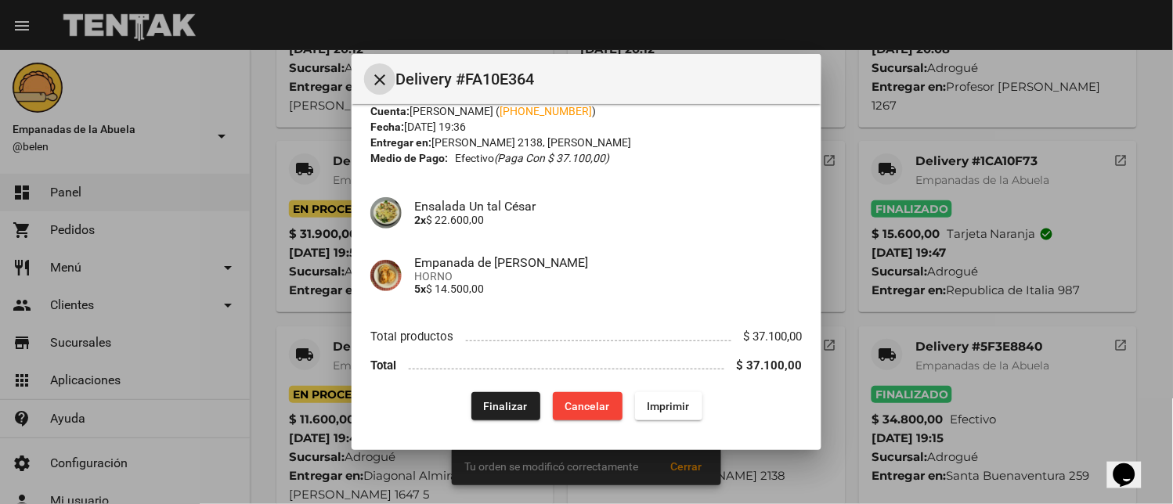
click at [507, 400] on span "Finalizar" at bounding box center [506, 406] width 44 height 13
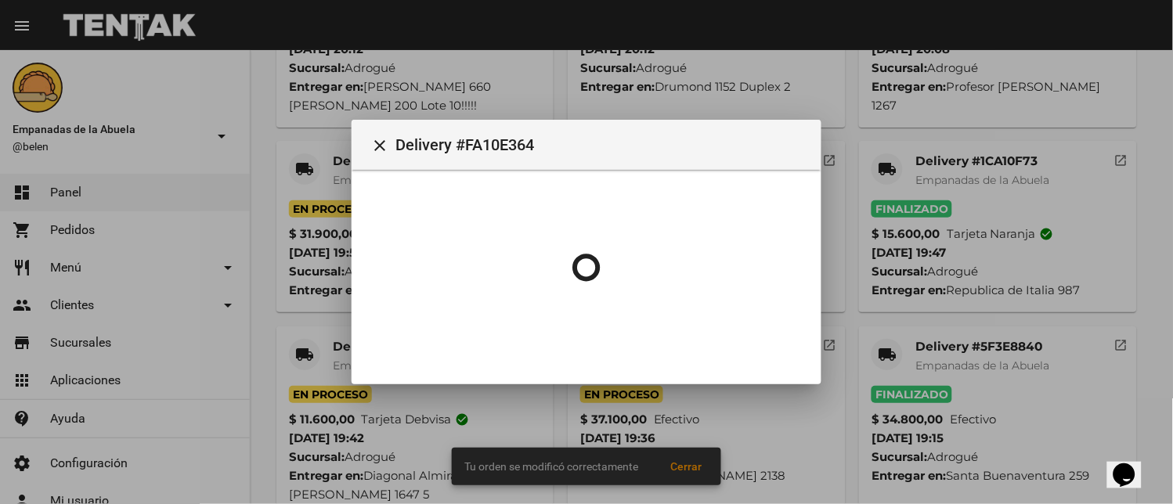
scroll to position [0, 0]
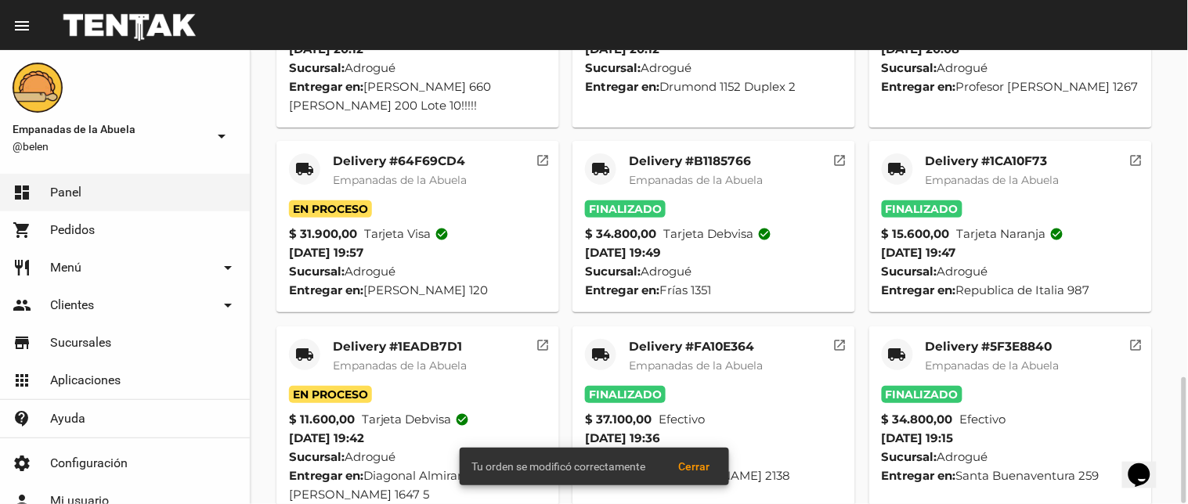
click at [298, 160] on mat-icon "local_shipping" at bounding box center [304, 169] width 19 height 19
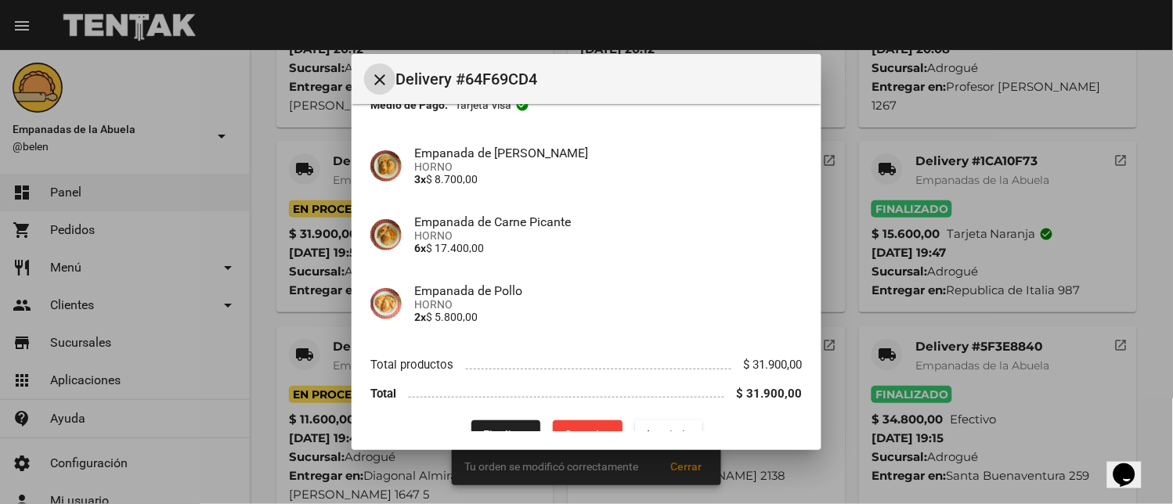
scroll to position [133, 0]
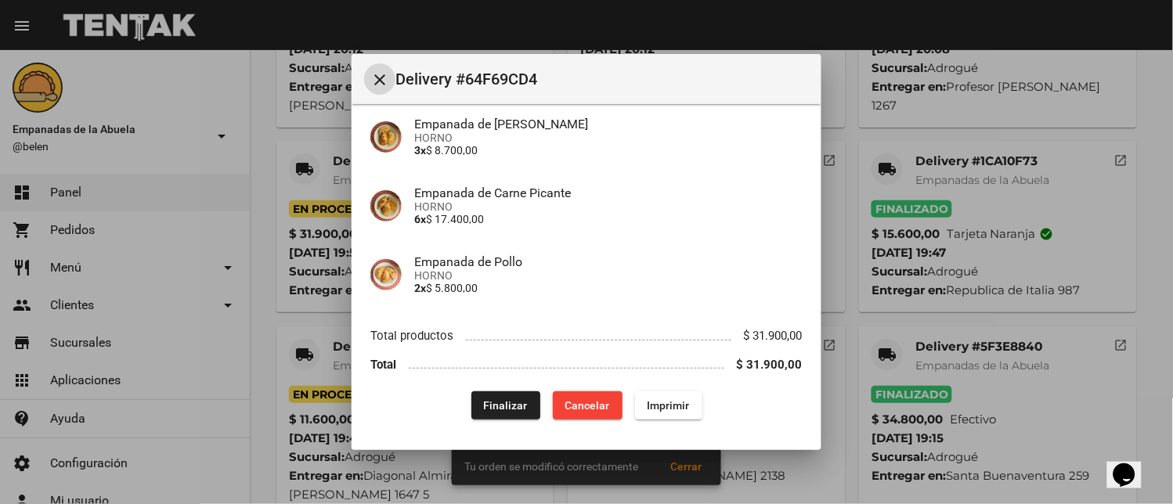
click at [513, 407] on span "Finalizar" at bounding box center [506, 405] width 44 height 13
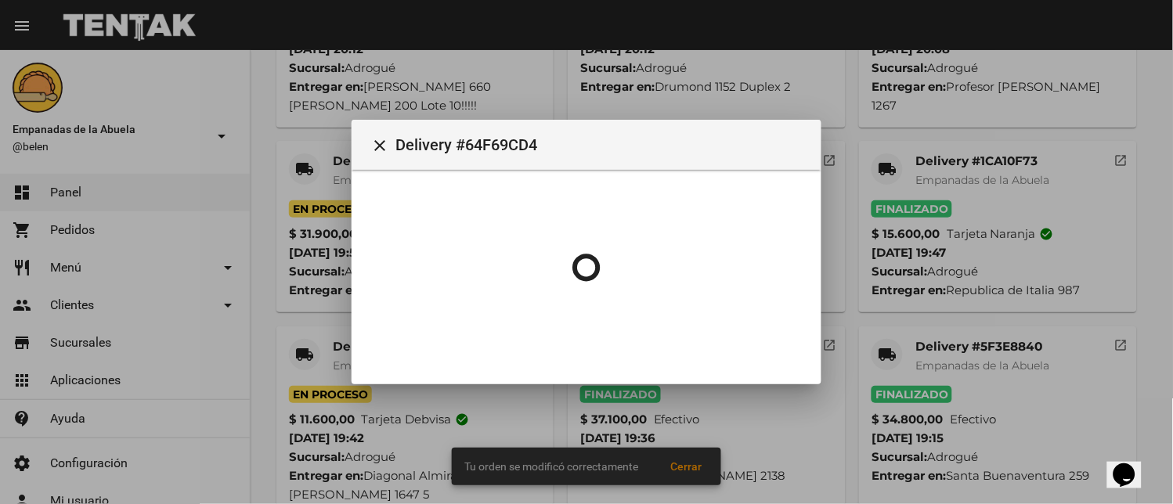
scroll to position [0, 0]
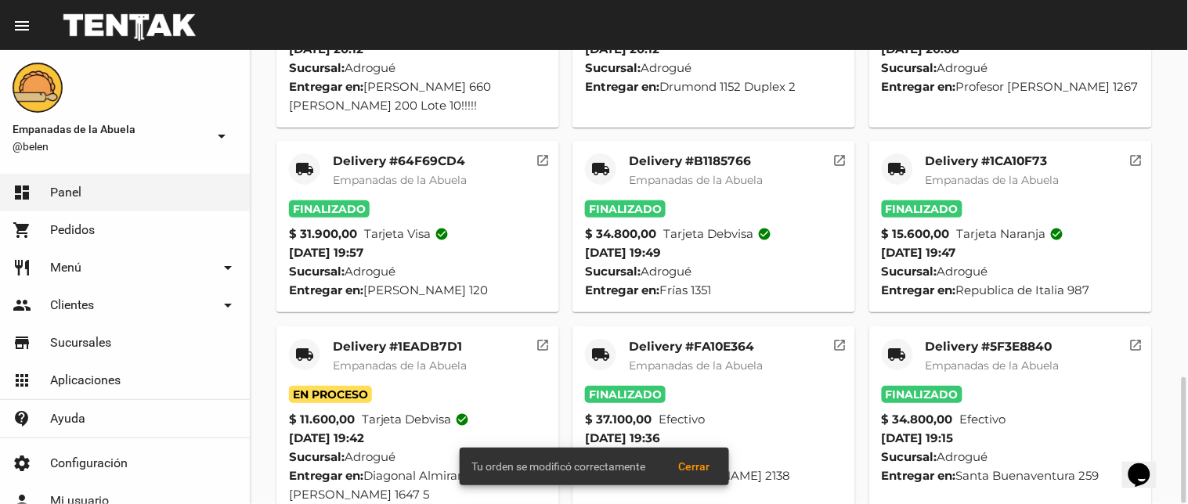
click at [302, 345] on mat-icon "local_shipping" at bounding box center [304, 354] width 19 height 19
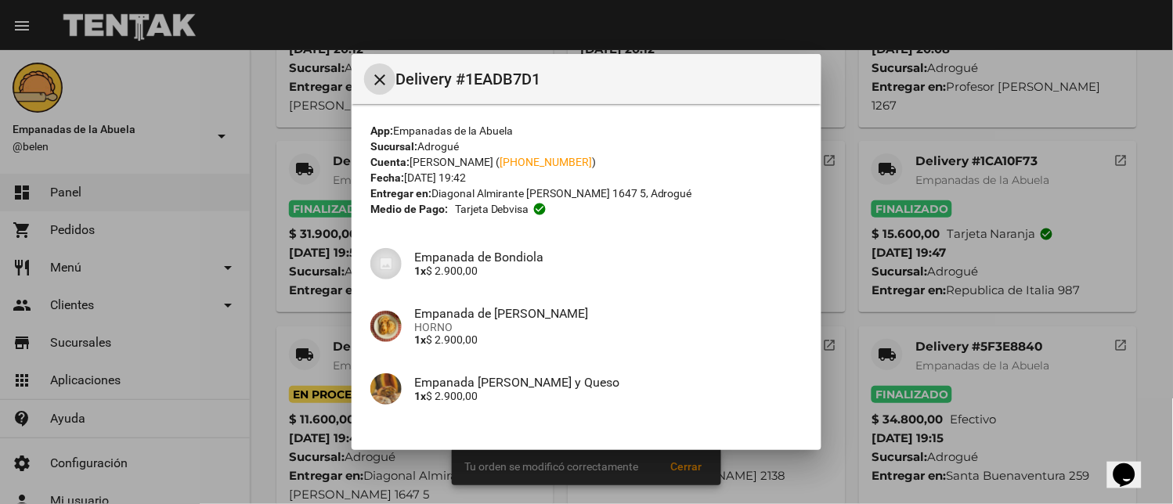
scroll to position [176, 0]
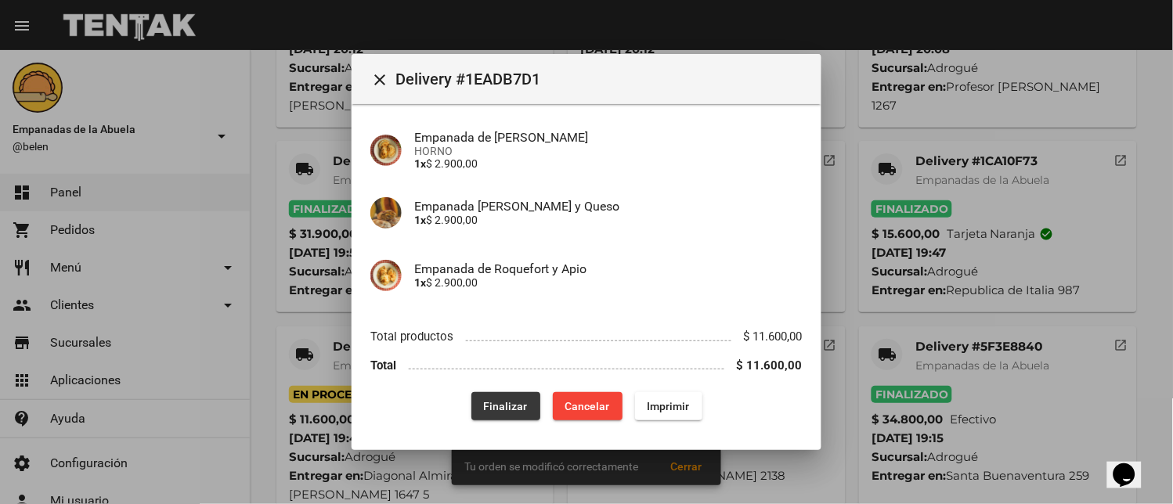
click at [518, 413] on button "Finalizar" at bounding box center [505, 406] width 69 height 28
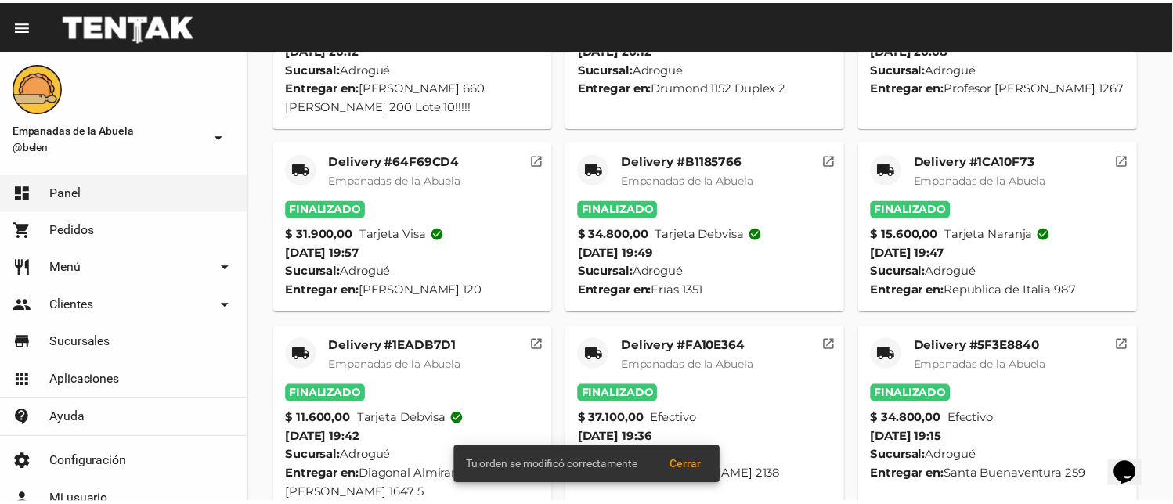
scroll to position [1022, 0]
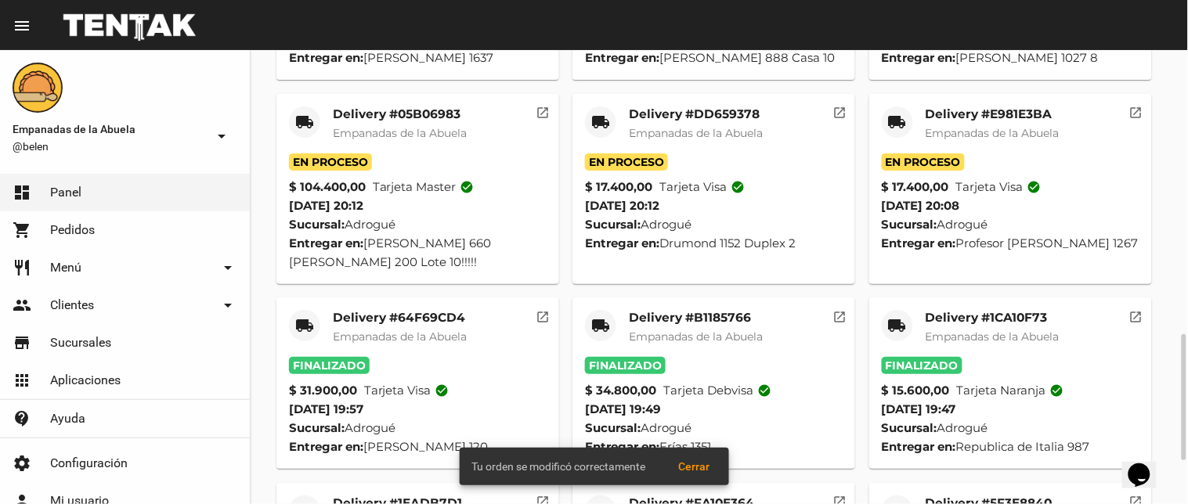
click at [900, 113] on mat-icon "local_shipping" at bounding box center [897, 122] width 19 height 19
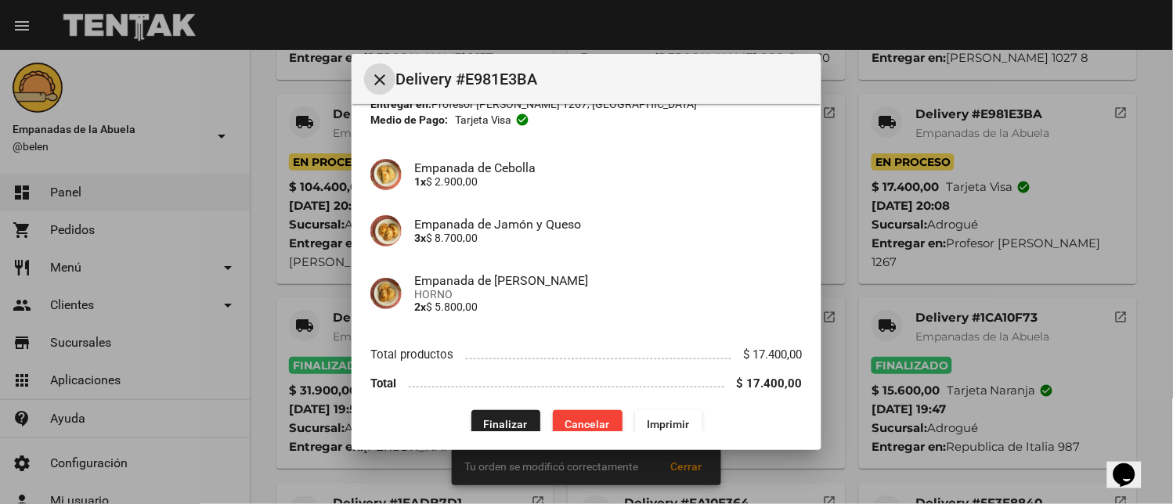
scroll to position [107, 0]
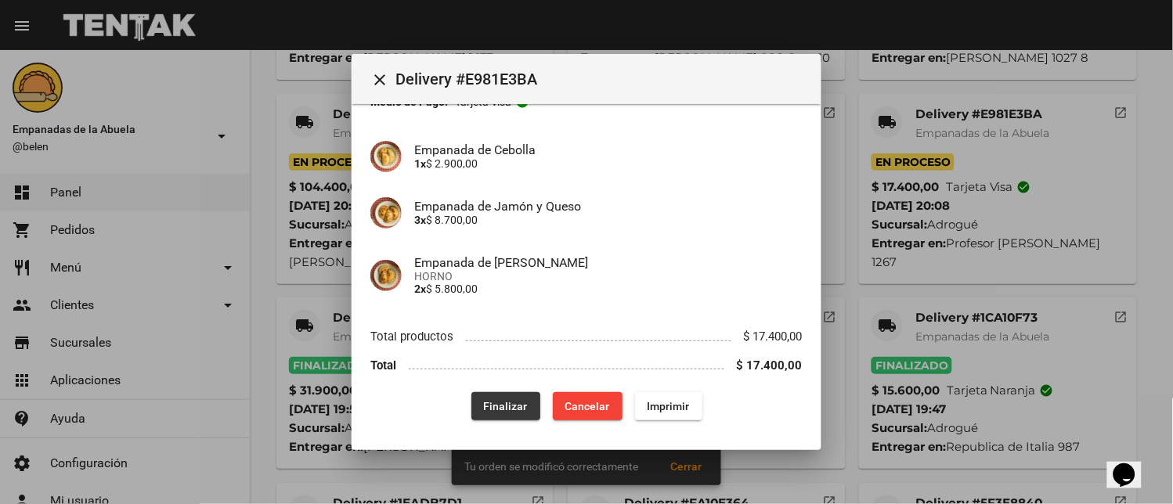
click at [518, 400] on span "Finalizar" at bounding box center [506, 406] width 44 height 13
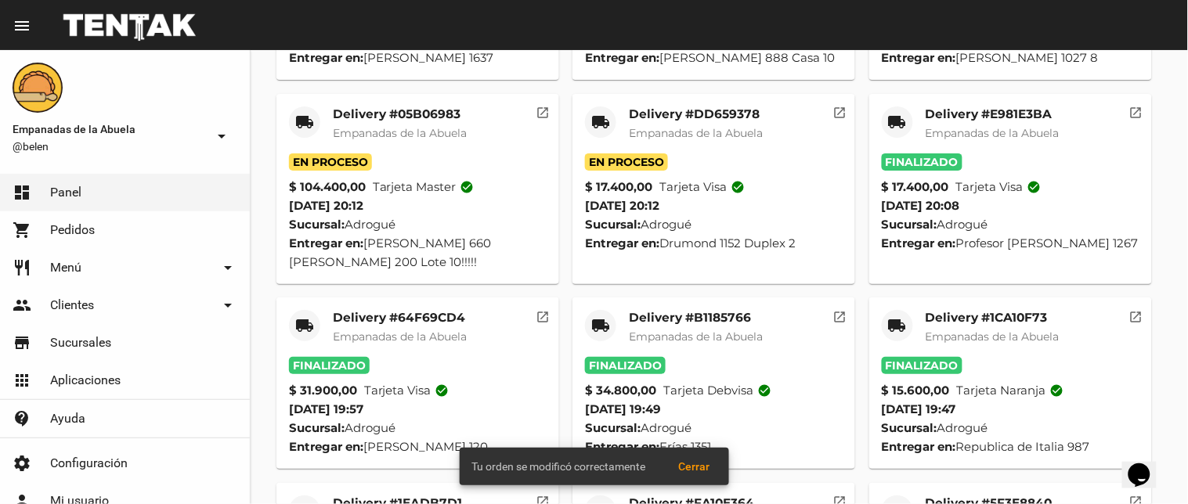
click at [598, 113] on mat-icon "local_shipping" at bounding box center [600, 122] width 19 height 19
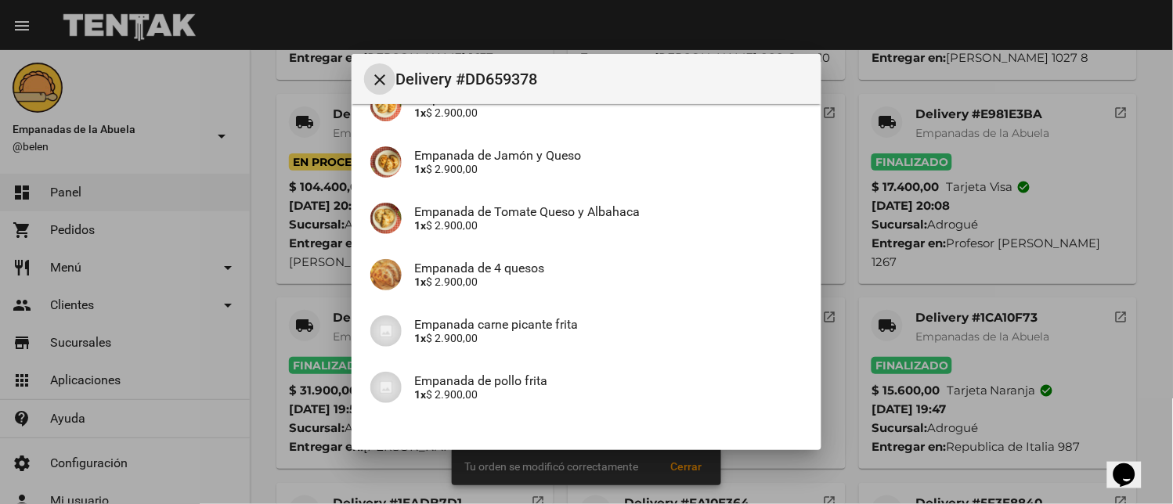
scroll to position [264, 0]
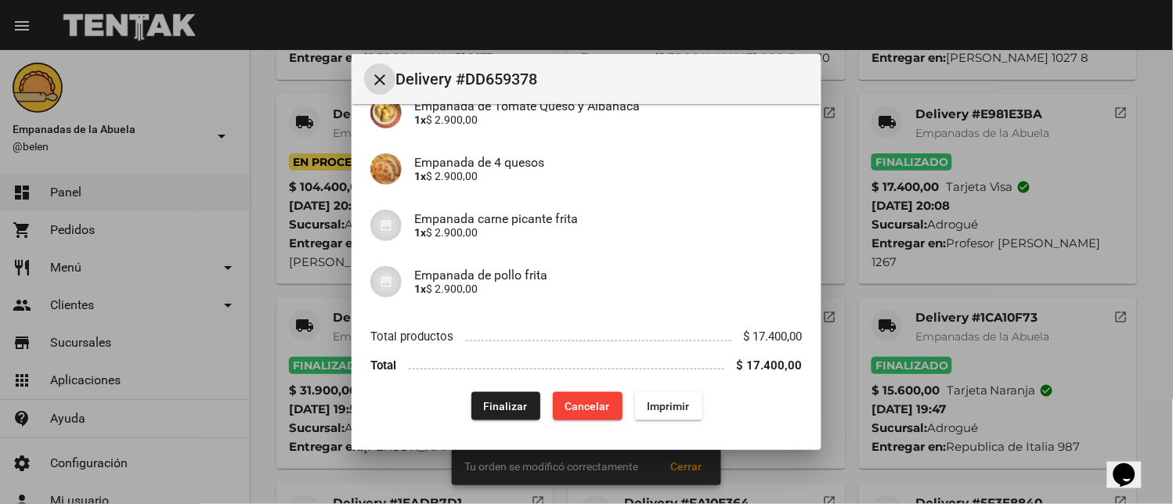
click at [471, 409] on button "Finalizar" at bounding box center [505, 406] width 69 height 28
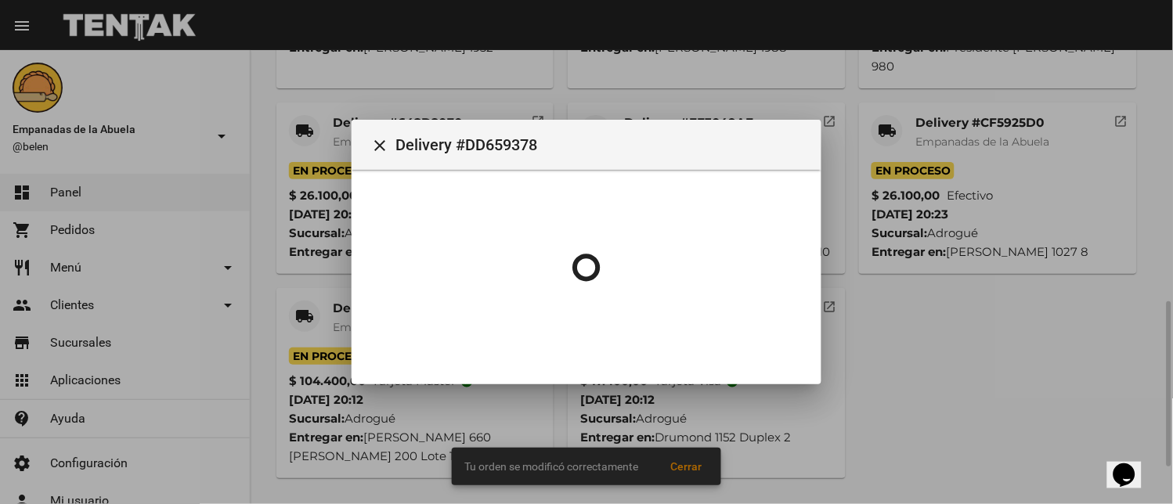
scroll to position [791, 0]
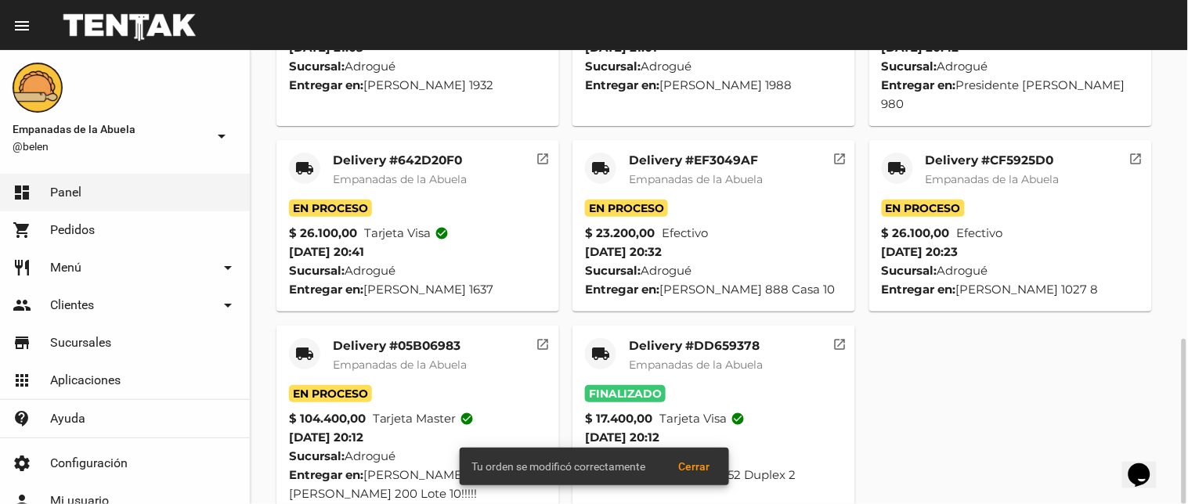
click at [301, 344] on mat-icon "local_shipping" at bounding box center [304, 353] width 19 height 19
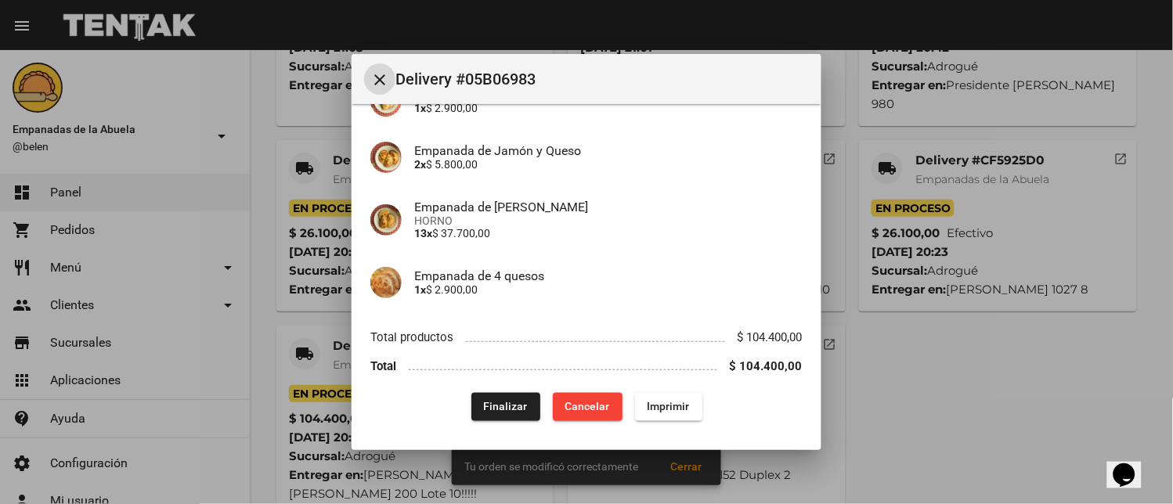
scroll to position [503, 0]
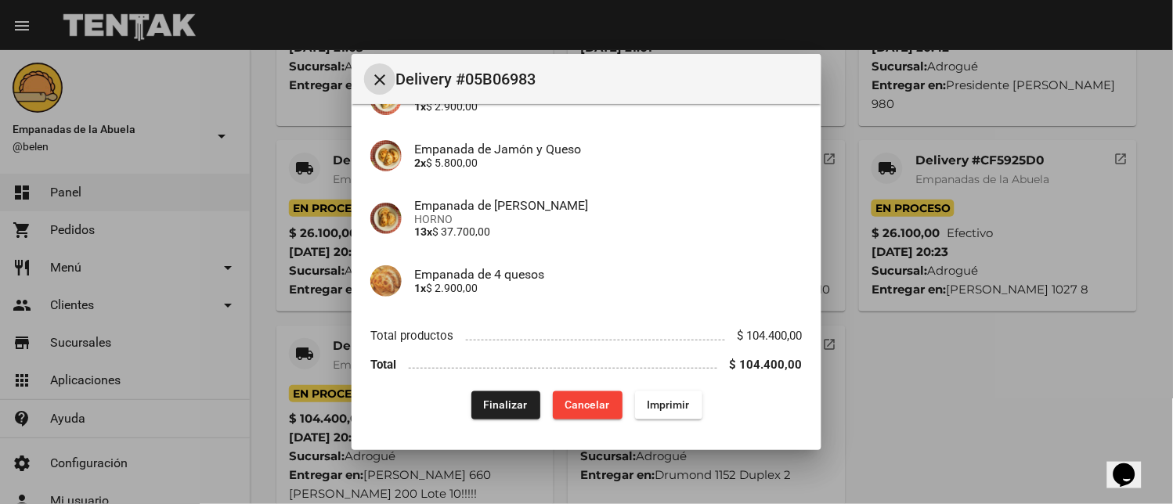
drag, startPoint x: 499, startPoint y: 408, endPoint x: 510, endPoint y: 405, distance: 10.6
click at [504, 407] on span "Finalizar" at bounding box center [506, 405] width 44 height 13
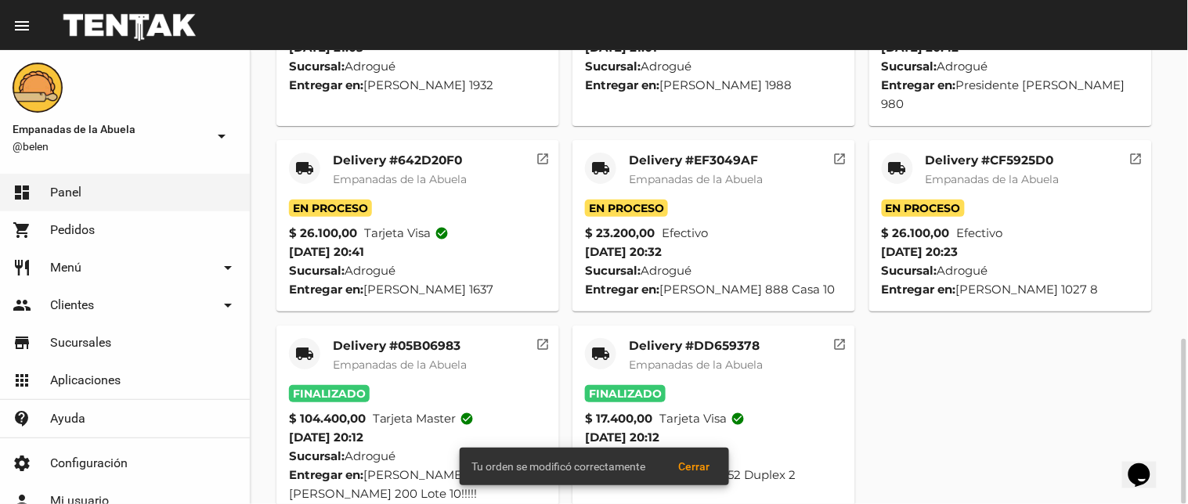
click at [897, 159] on mat-icon "local_shipping" at bounding box center [897, 168] width 19 height 19
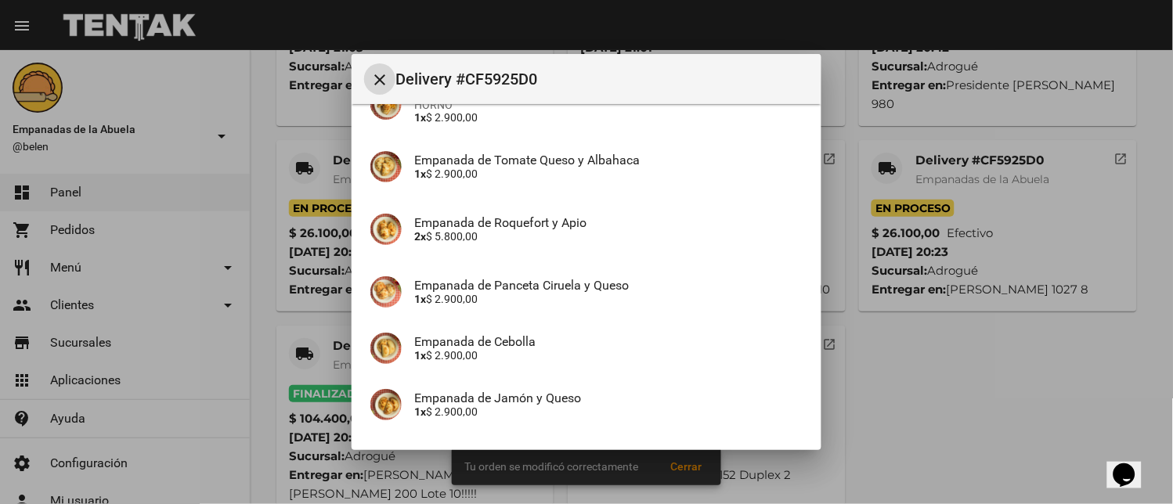
scroll to position [346, 0]
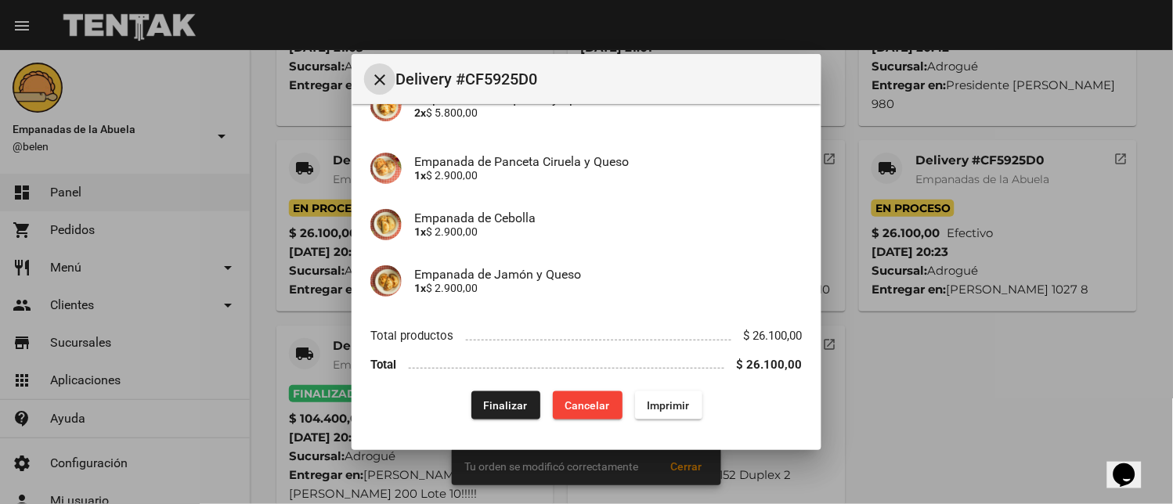
click at [510, 412] on button "Finalizar" at bounding box center [505, 405] width 69 height 28
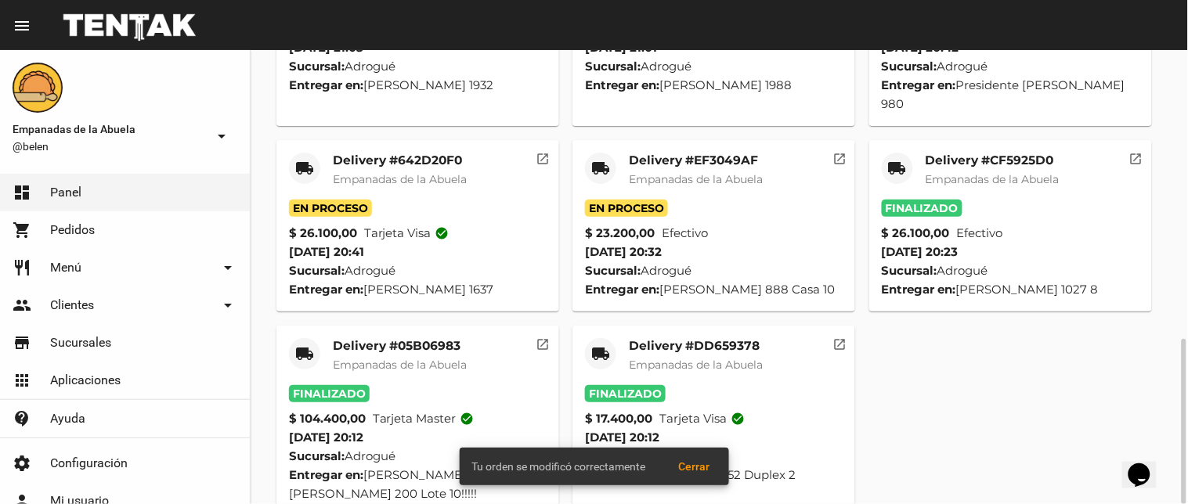
click at [596, 159] on mat-icon "local_shipping" at bounding box center [600, 168] width 19 height 19
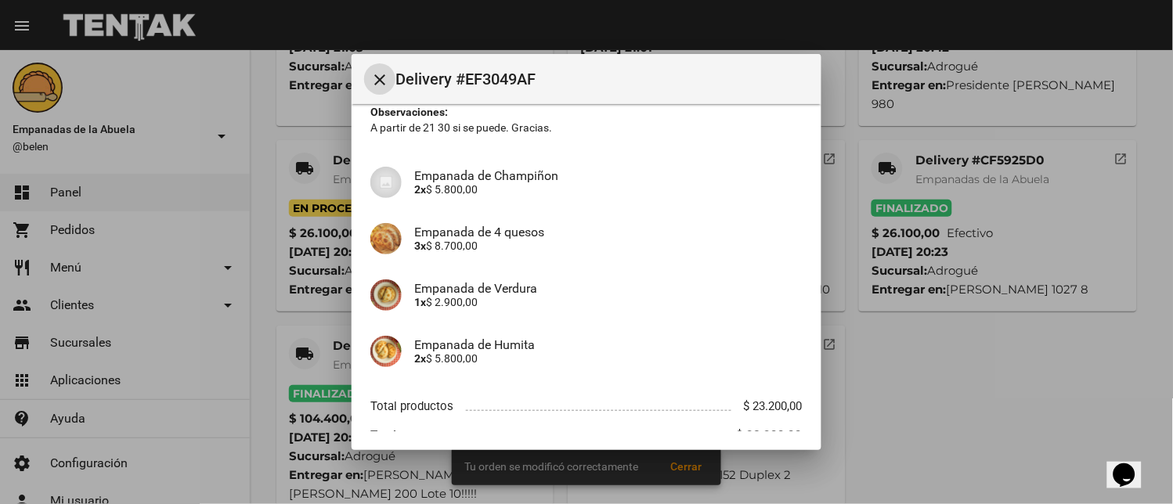
scroll to position [183, 0]
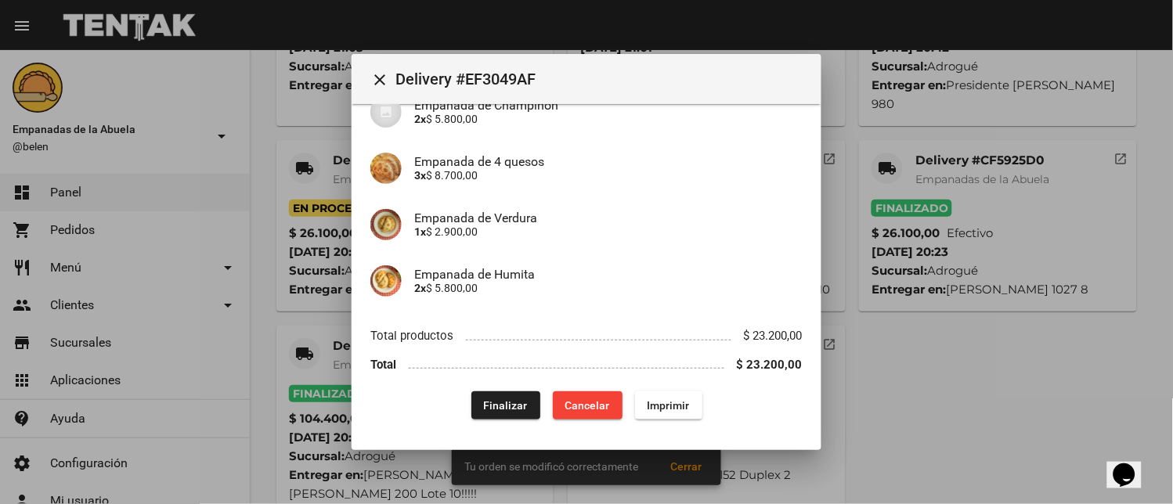
click at [459, 393] on div "Finalizar Cancelar Imprimir" at bounding box center [586, 405] width 432 height 28
click at [490, 396] on button "Finalizar" at bounding box center [505, 405] width 69 height 28
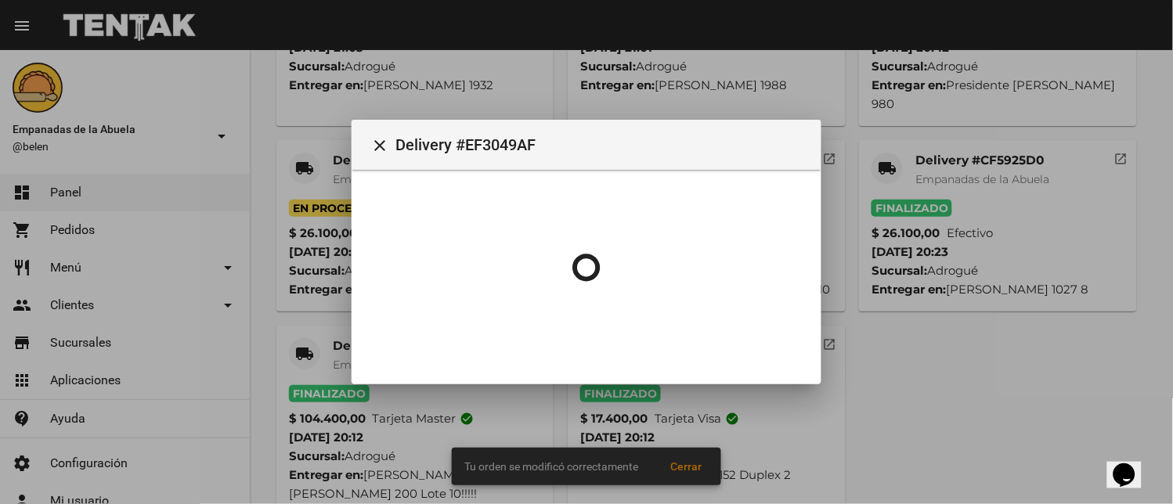
scroll to position [0, 0]
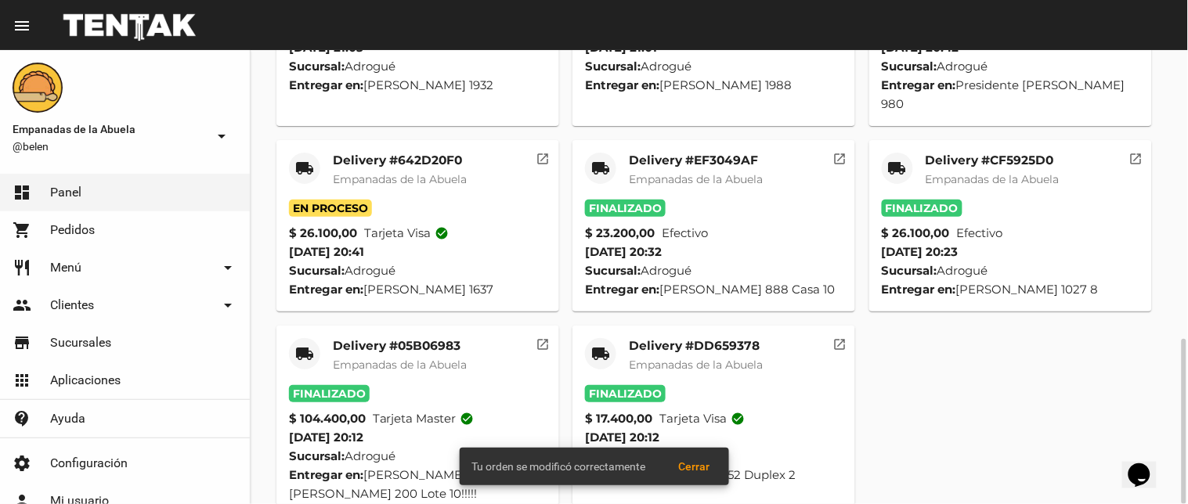
click at [304, 159] on mat-icon "local_shipping" at bounding box center [304, 168] width 19 height 19
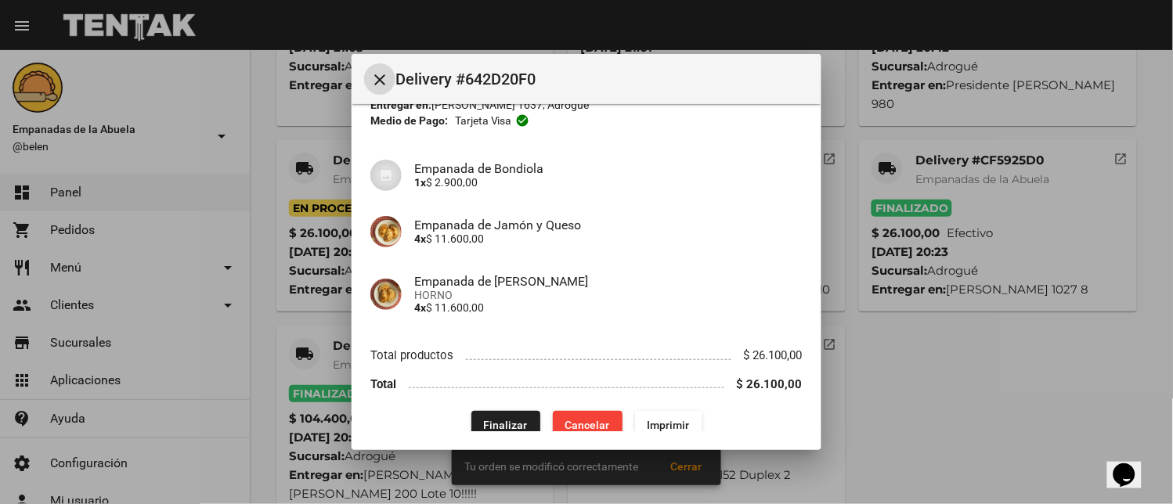
scroll to position [107, 0]
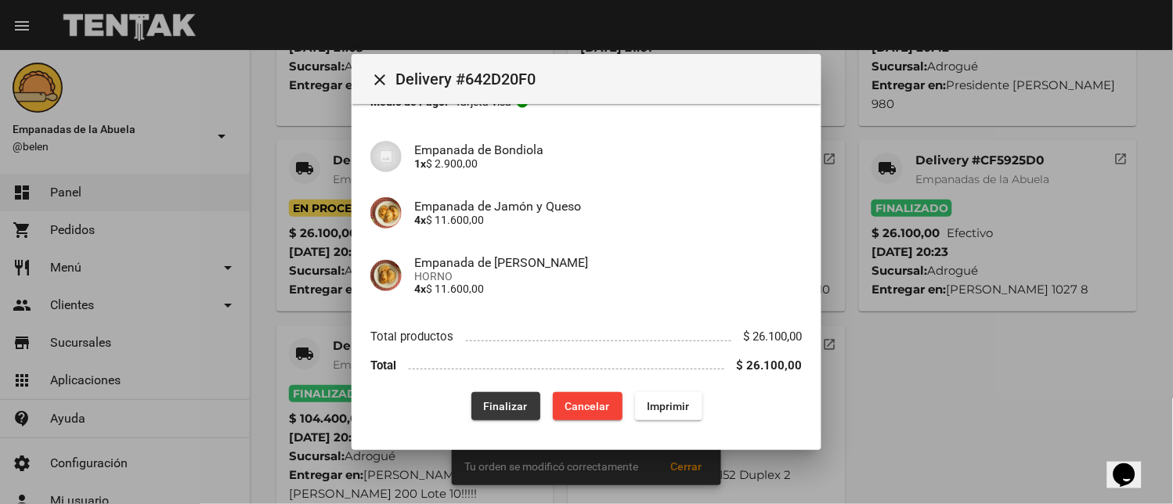
click at [513, 410] on span "Finalizar" at bounding box center [506, 406] width 44 height 13
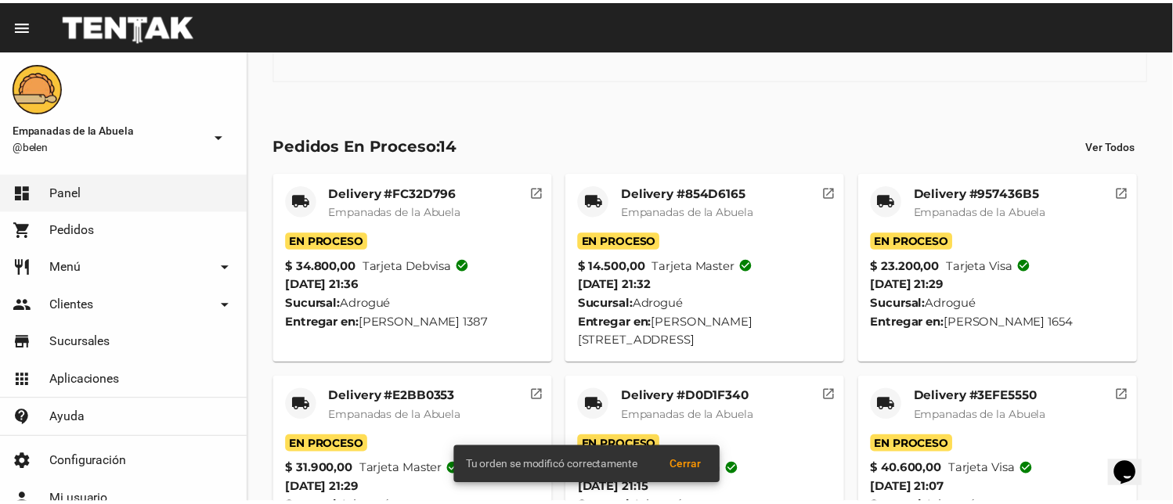
scroll to position [478, 0]
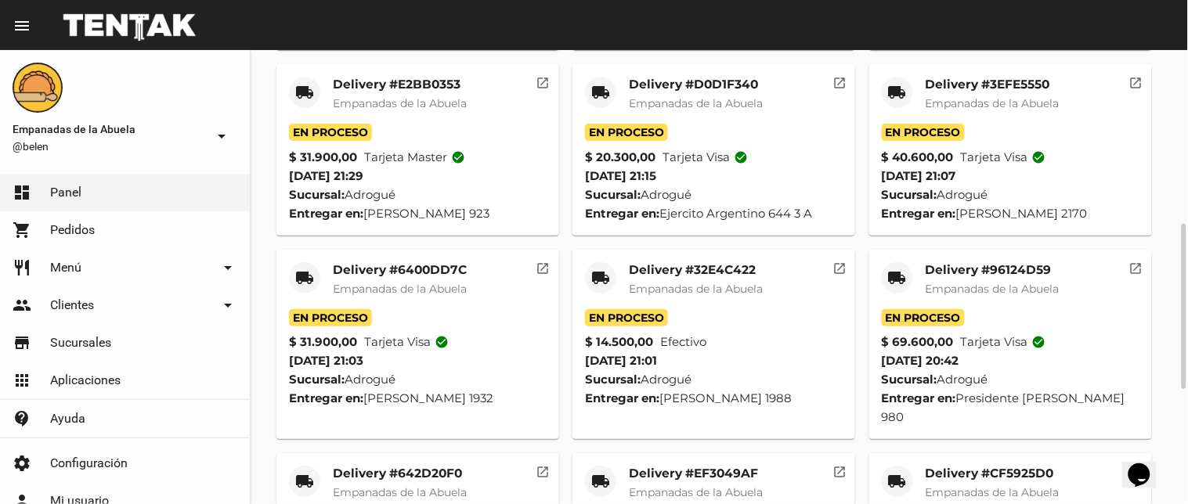
click at [912, 262] on mat-card-header "local_shipping Delivery #96124D59 Empanadas de [GEOGRAPHIC_DATA]" at bounding box center [1011, 285] width 258 height 47
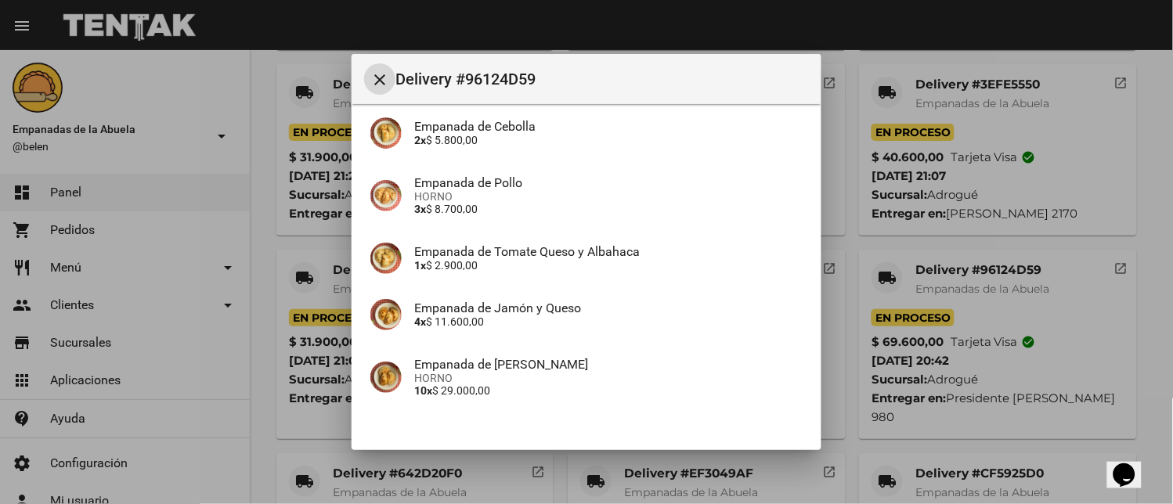
scroll to position [346, 0]
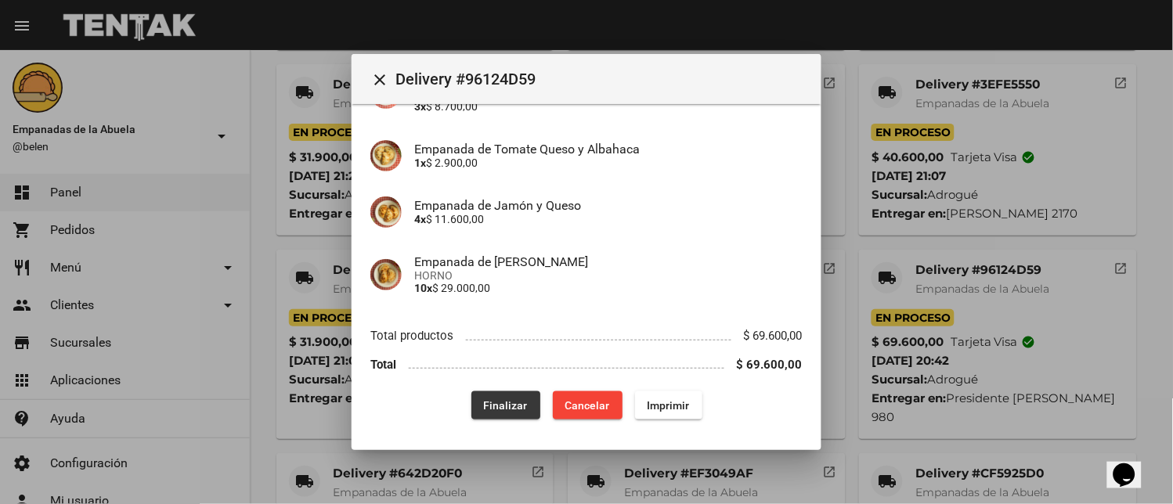
drag, startPoint x: 488, startPoint y: 412, endPoint x: 474, endPoint y: 412, distance: 14.1
click at [488, 413] on button "Finalizar" at bounding box center [505, 405] width 69 height 28
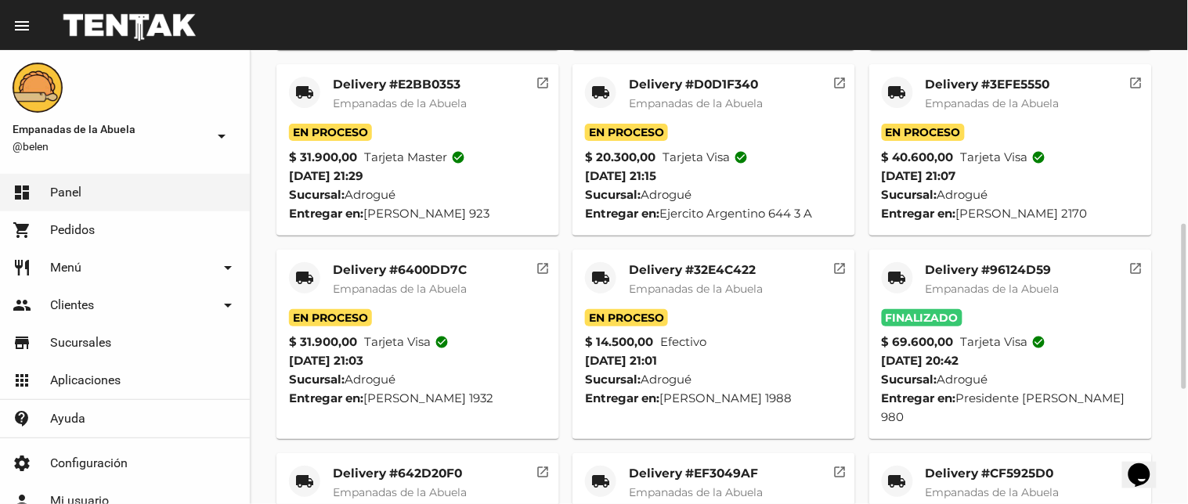
click at [302, 269] on mat-icon "local_shipping" at bounding box center [304, 278] width 19 height 19
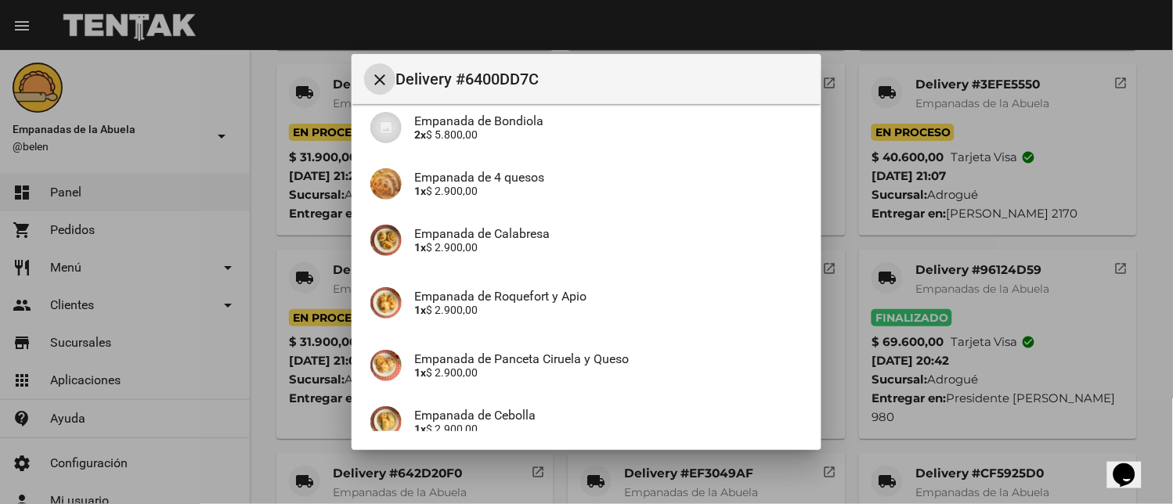
scroll to position [471, 0]
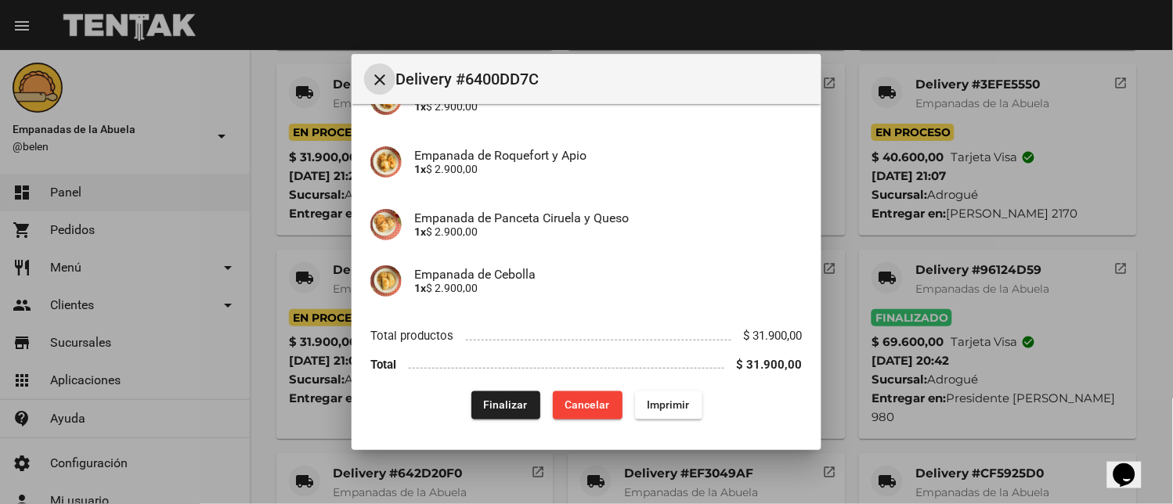
click at [513, 416] on button "Finalizar" at bounding box center [505, 405] width 69 height 28
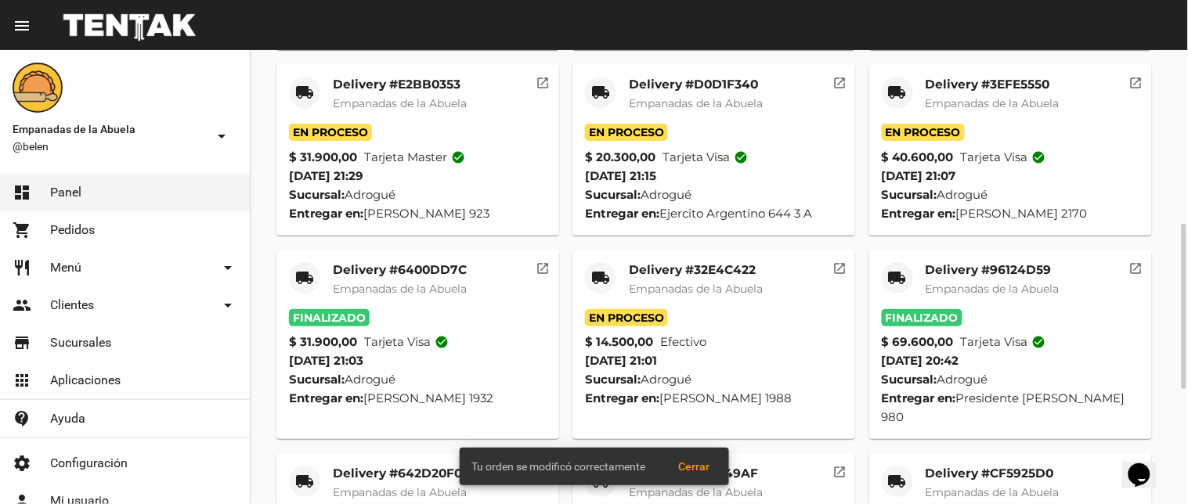
click at [591, 269] on mat-icon "local_shipping" at bounding box center [600, 278] width 19 height 19
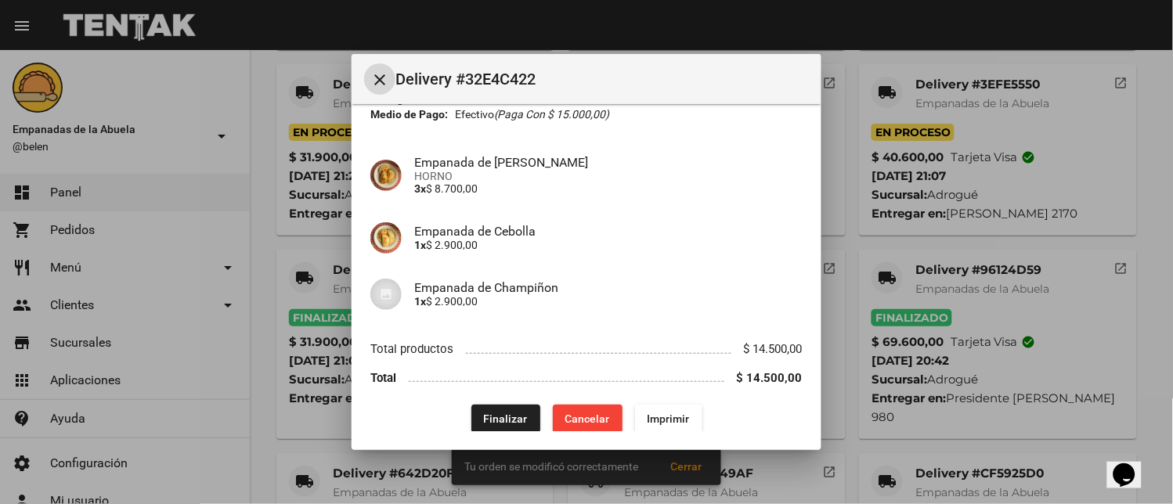
scroll to position [107, 0]
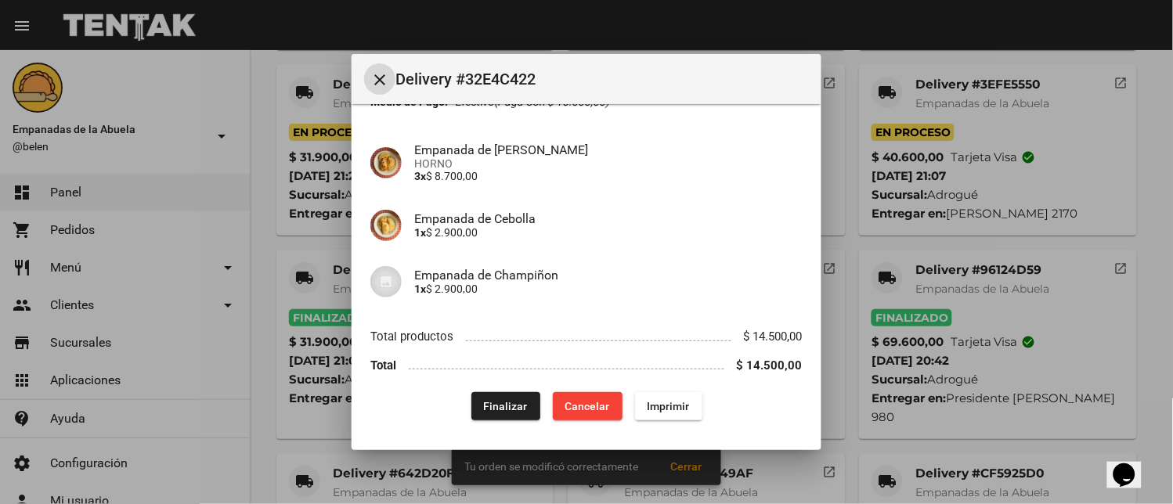
click at [484, 409] on span "Finalizar" at bounding box center [506, 406] width 44 height 13
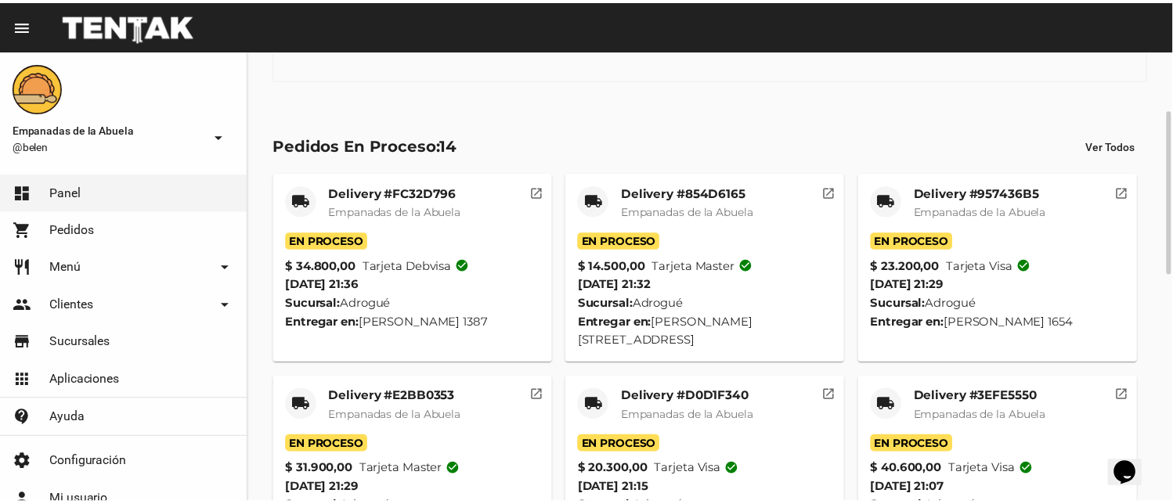
scroll to position [478, 0]
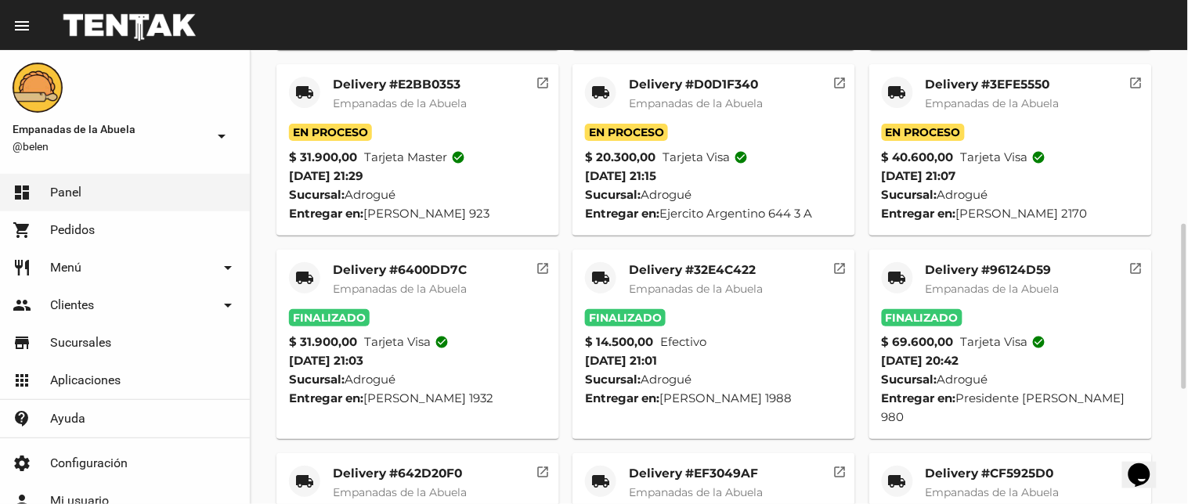
click at [896, 83] on mat-icon "local_shipping" at bounding box center [897, 92] width 19 height 19
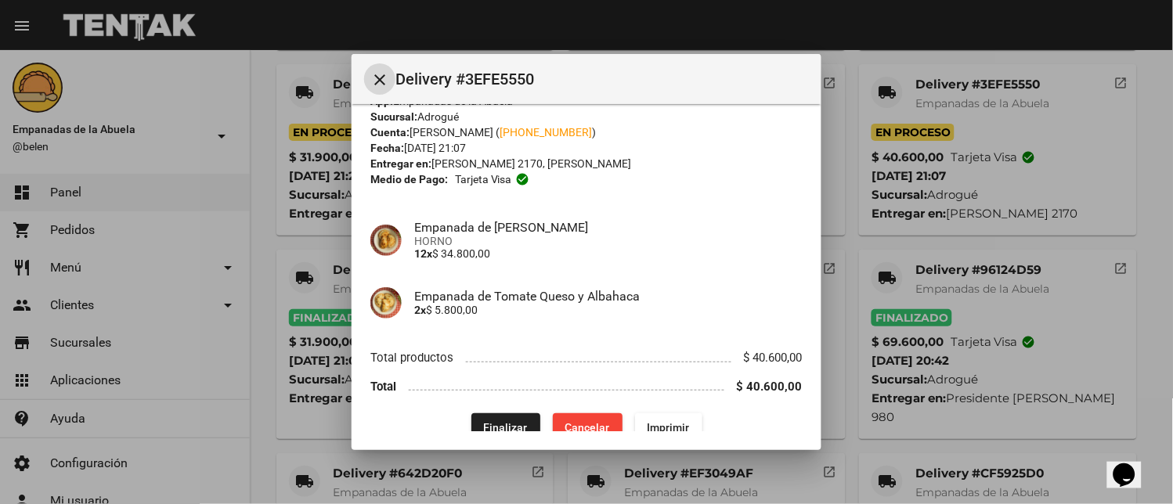
scroll to position [51, 0]
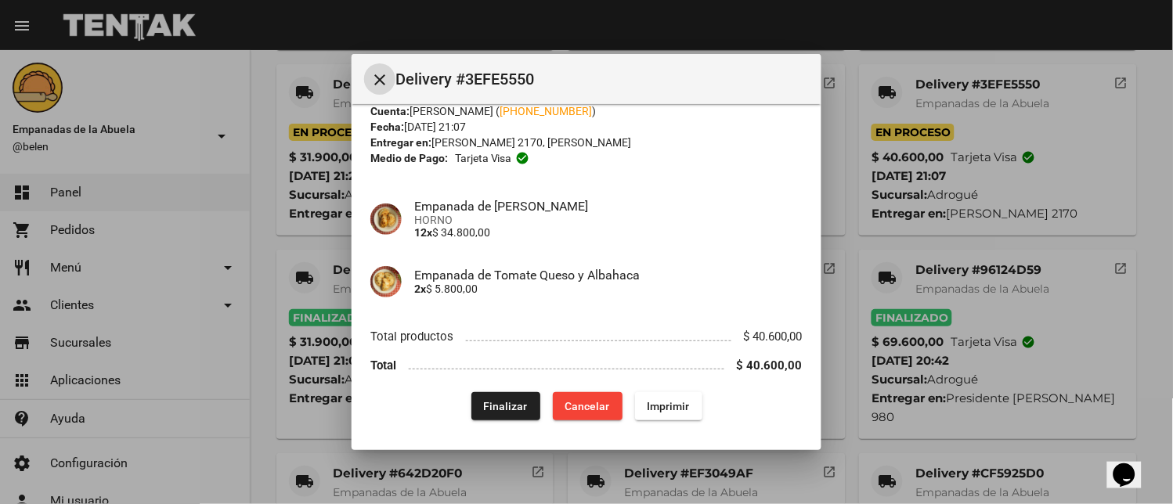
click at [498, 403] on span "Finalizar" at bounding box center [506, 406] width 44 height 13
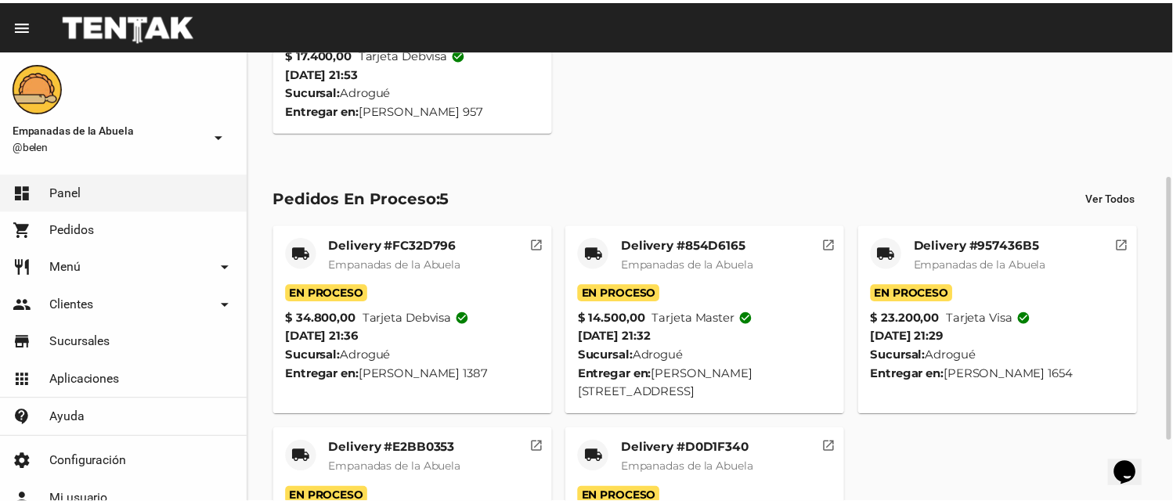
scroll to position [0, 0]
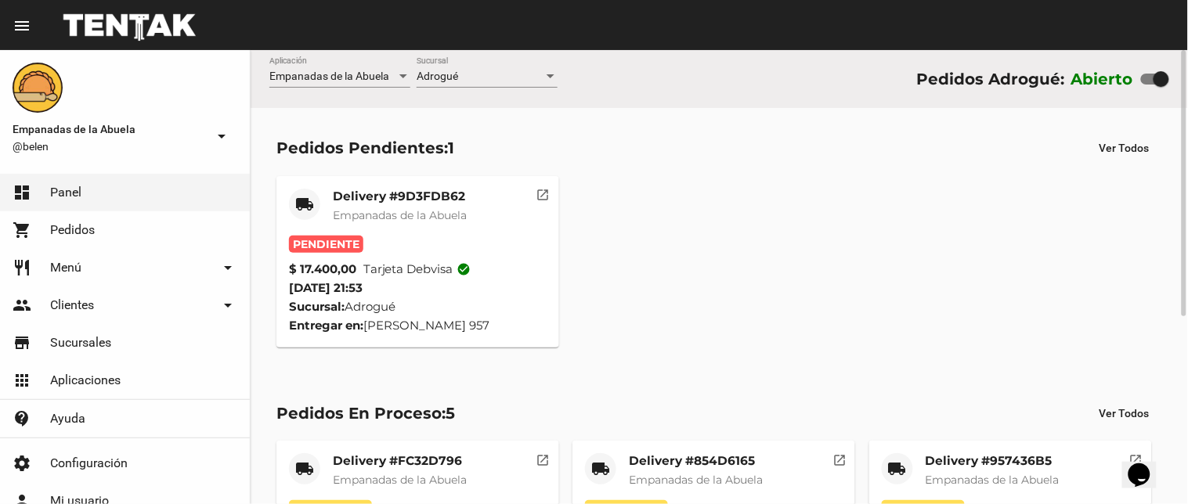
click at [413, 197] on mat-card-title "Delivery #9D3FDB62" at bounding box center [400, 197] width 134 height 16
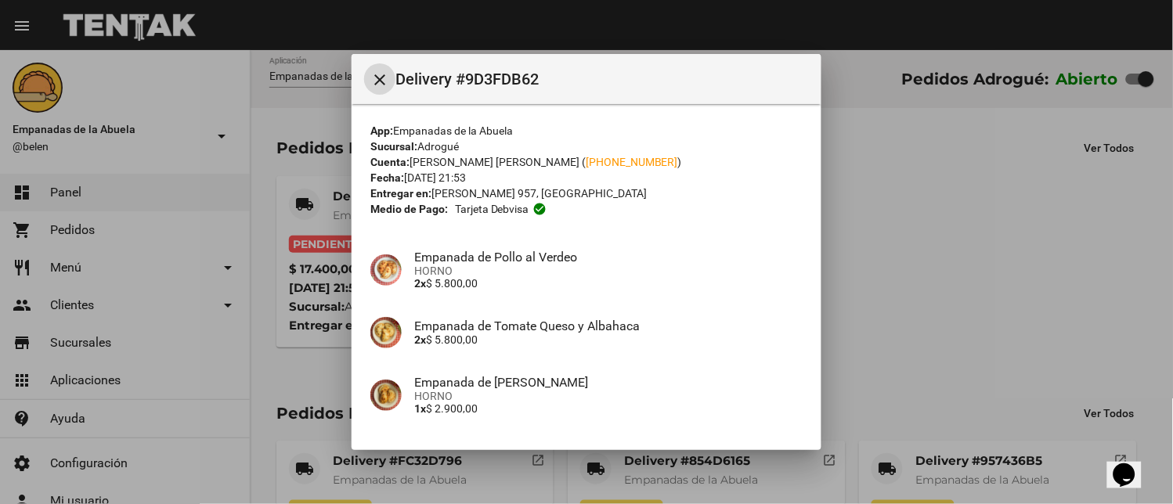
scroll to position [176, 0]
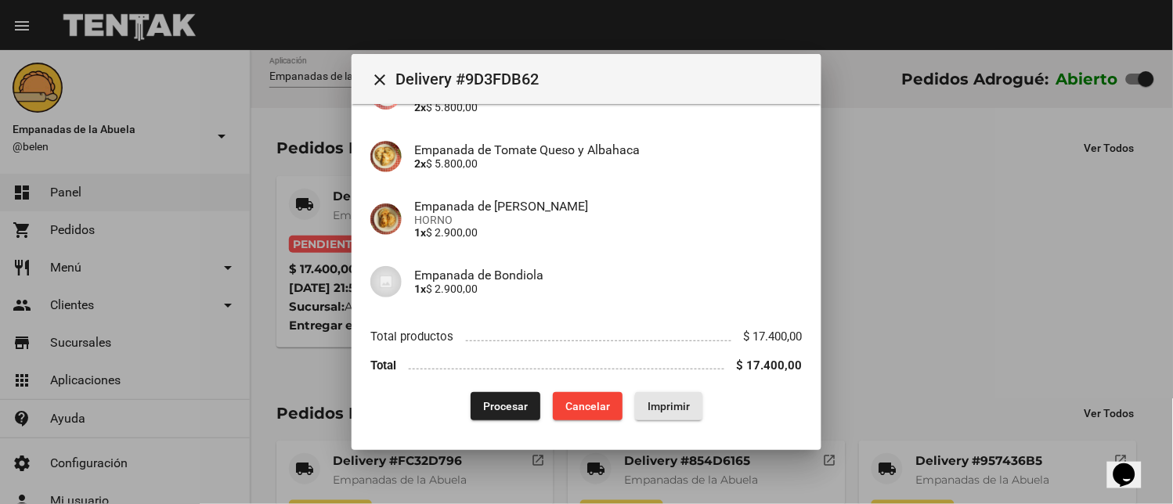
drag, startPoint x: 676, startPoint y: 406, endPoint x: 527, endPoint y: 442, distance: 153.0
click at [676, 407] on span "Imprimir" at bounding box center [668, 406] width 42 height 13
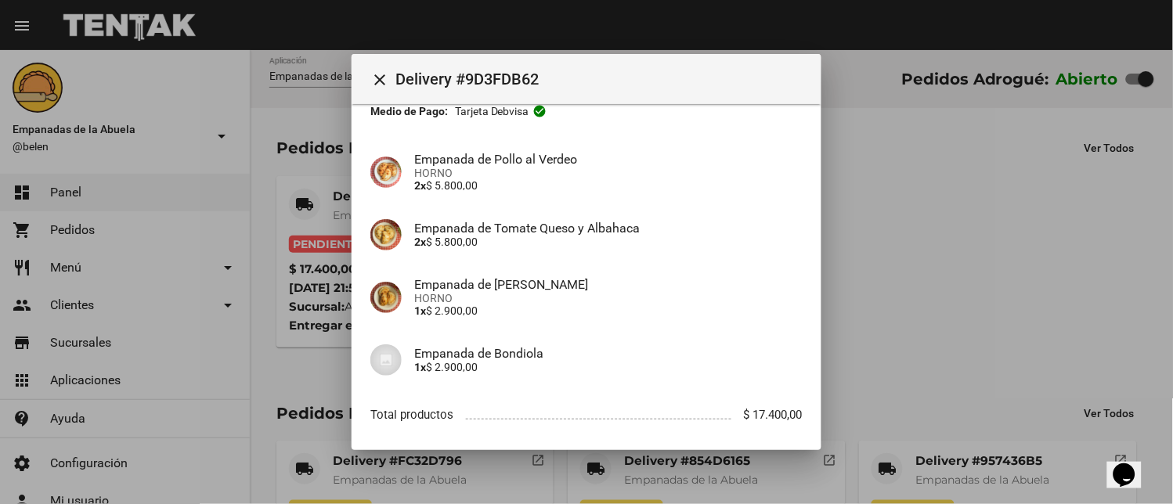
scroll to position [176, 0]
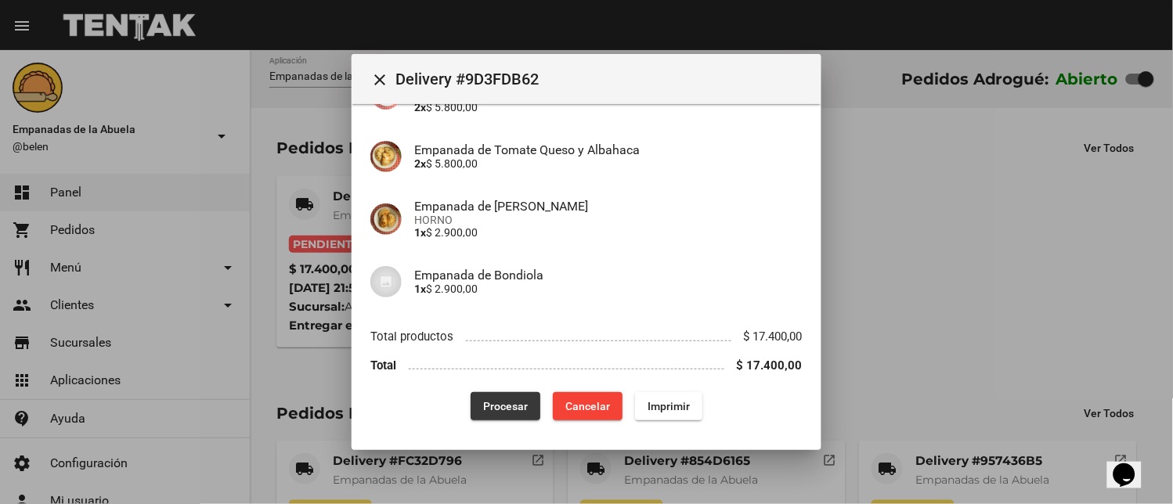
click at [496, 415] on button "Procesar" at bounding box center [506, 406] width 70 height 28
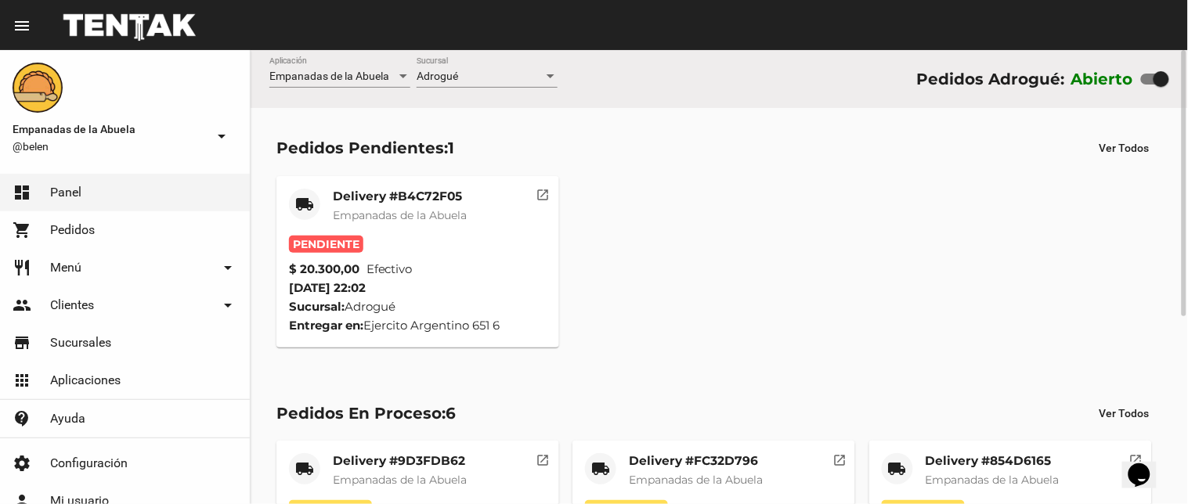
click at [465, 202] on mat-card-title "Delivery #B4C72F05" at bounding box center [400, 197] width 134 height 16
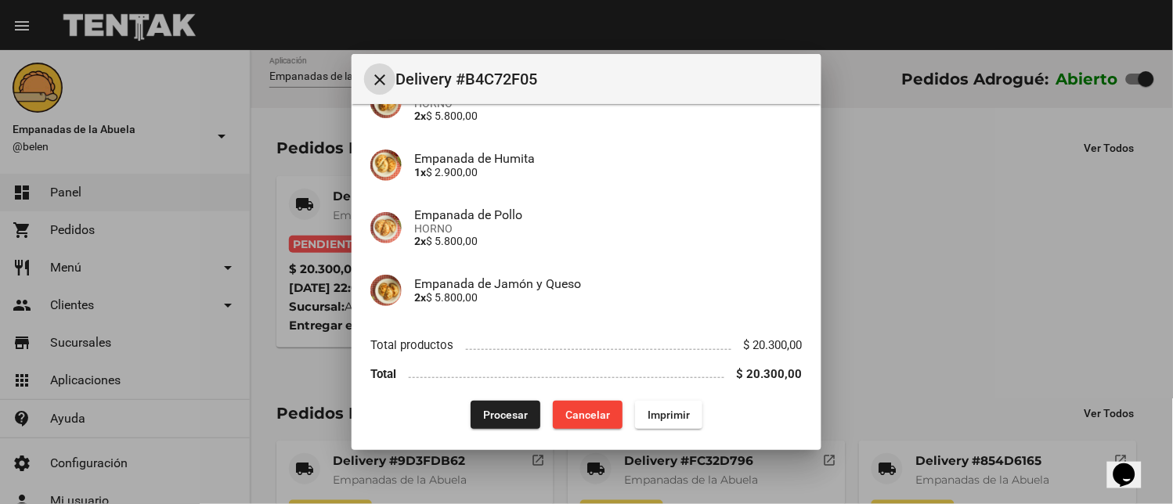
scroll to position [176, 0]
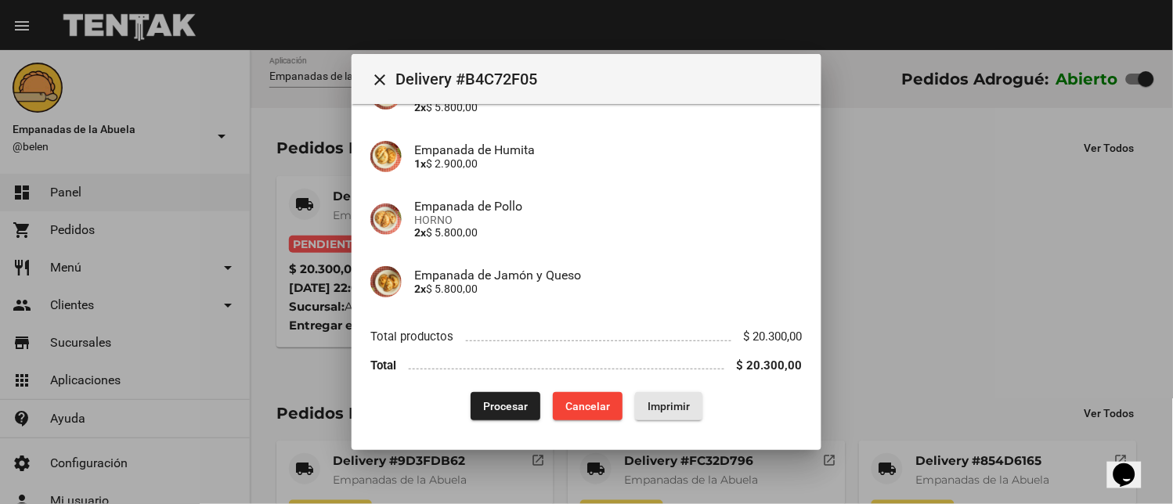
click at [658, 416] on button "Imprimir" at bounding box center [668, 406] width 67 height 28
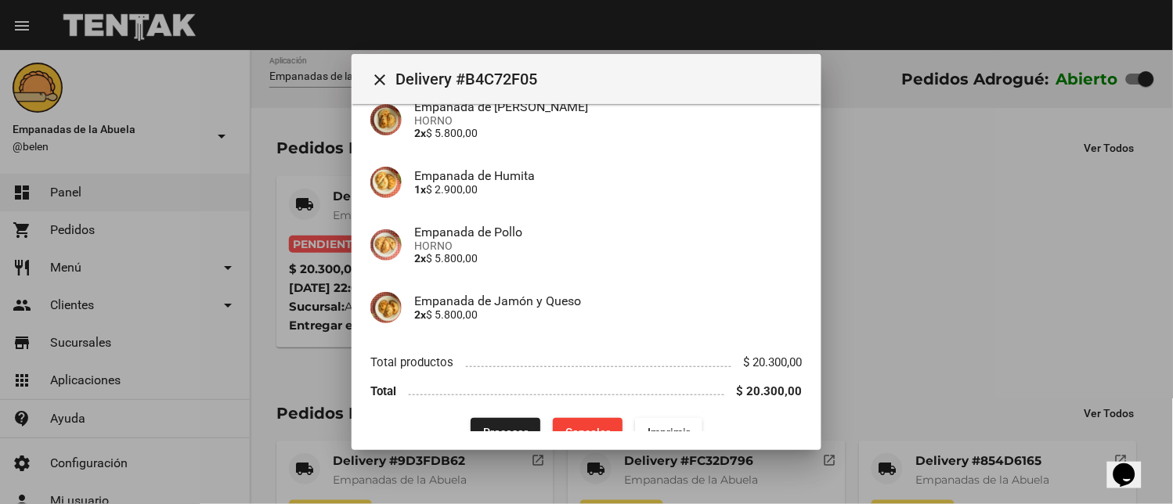
scroll to position [176, 0]
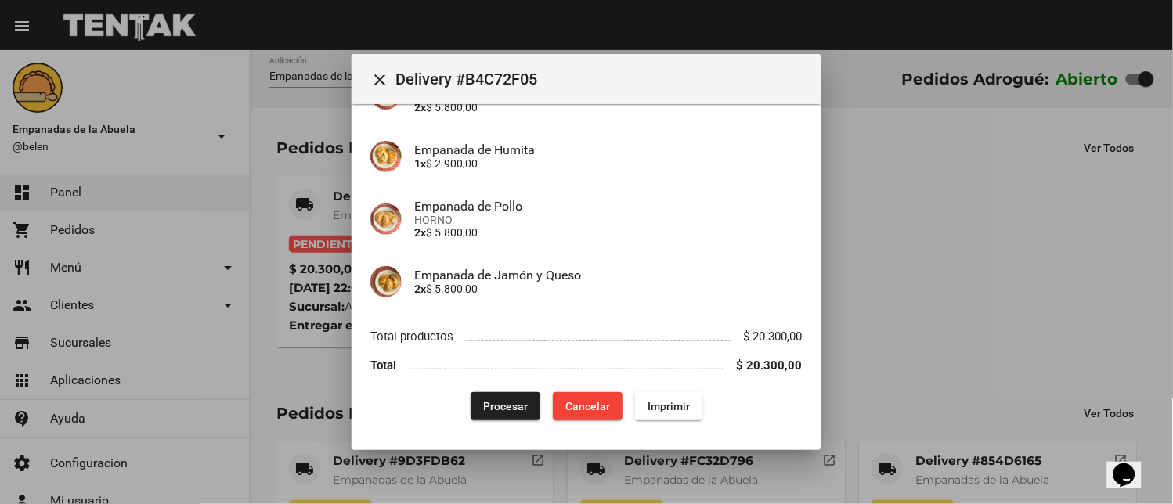
click at [496, 413] on button "Procesar" at bounding box center [506, 406] width 70 height 28
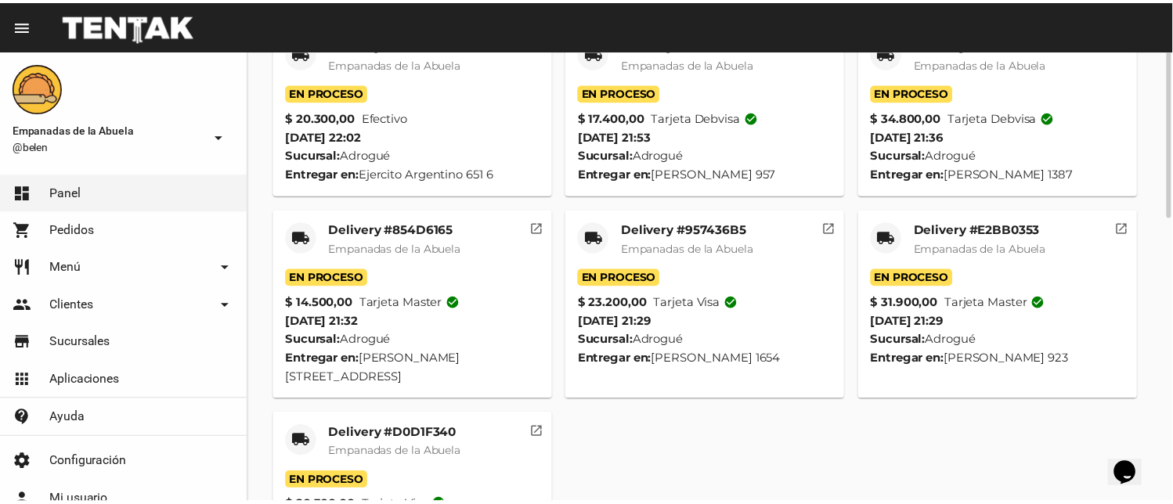
scroll to position [157, 0]
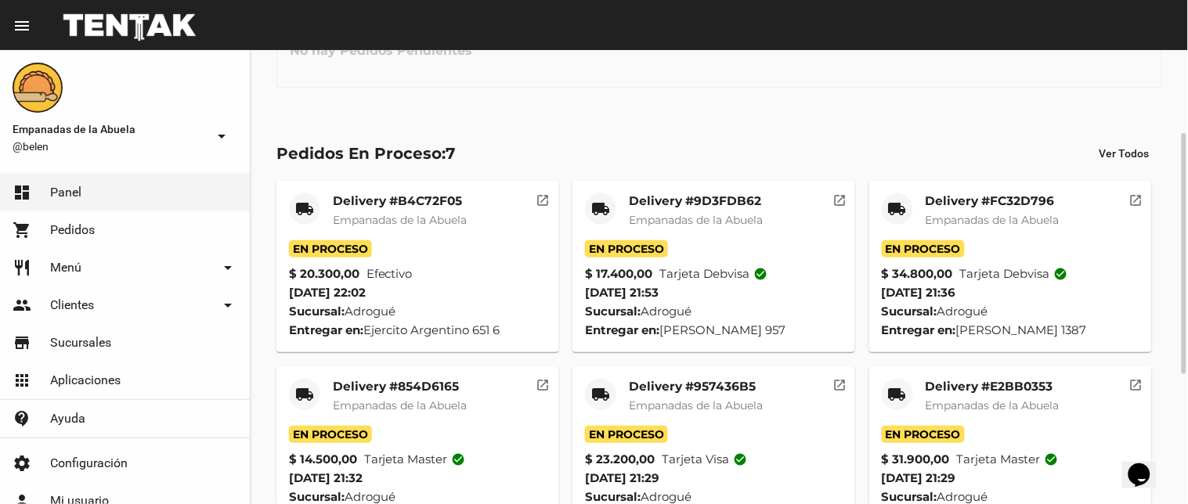
click at [706, 215] on span "Empanadas de la Abuela" at bounding box center [696, 220] width 134 height 14
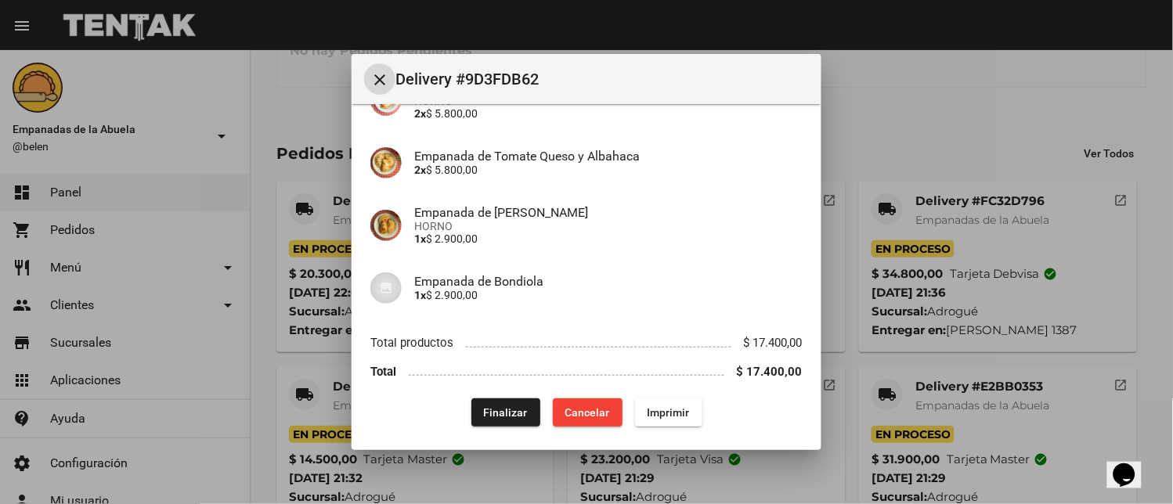
scroll to position [176, 0]
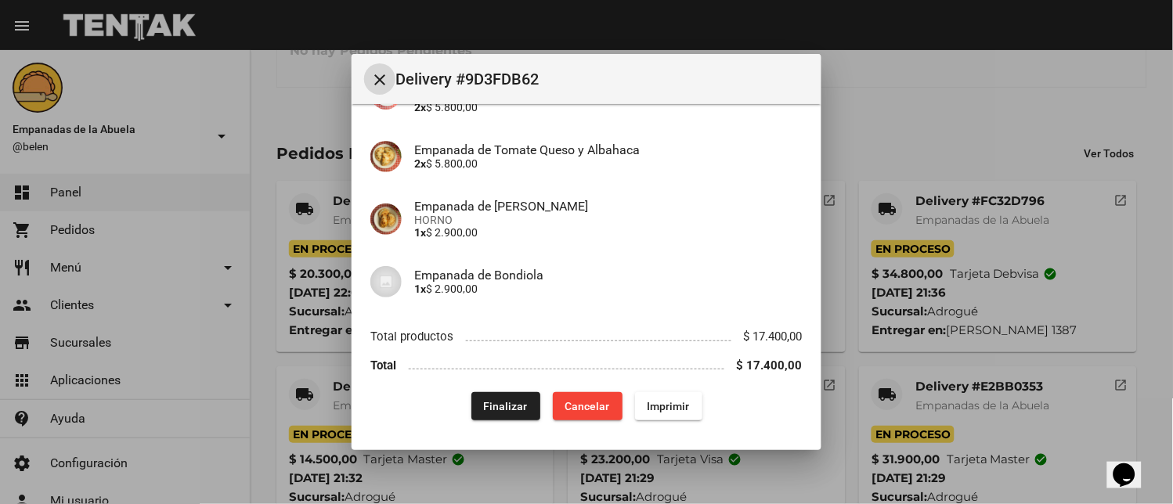
click at [583, 403] on span "Cancelar" at bounding box center [587, 406] width 45 height 13
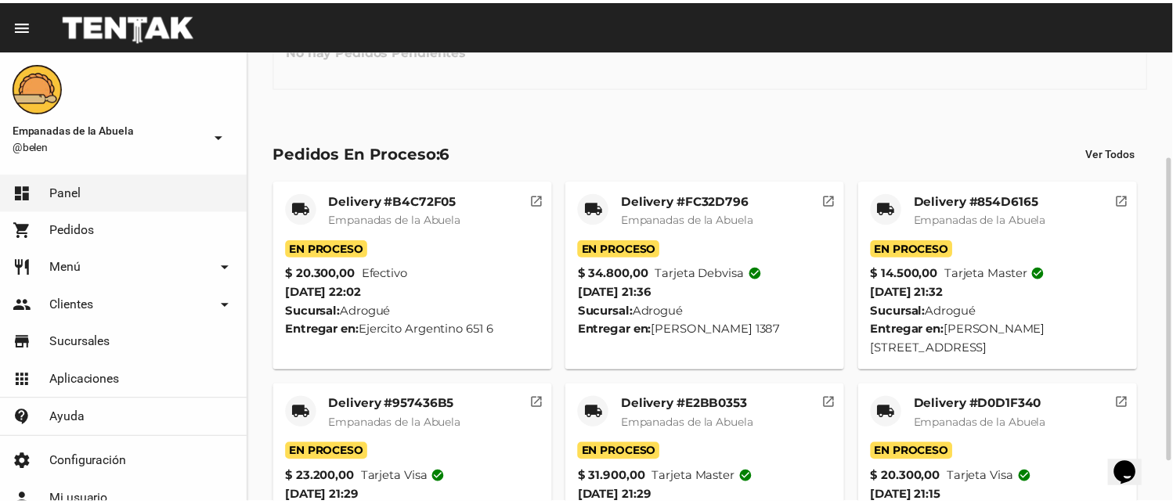
scroll to position [215, 0]
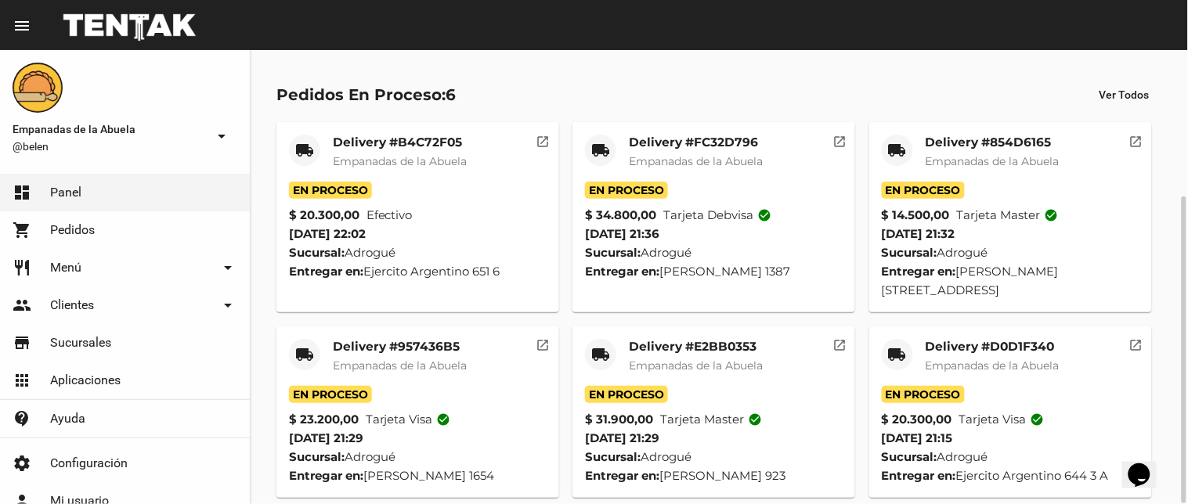
click at [899, 345] on mat-icon "local_shipping" at bounding box center [897, 354] width 19 height 19
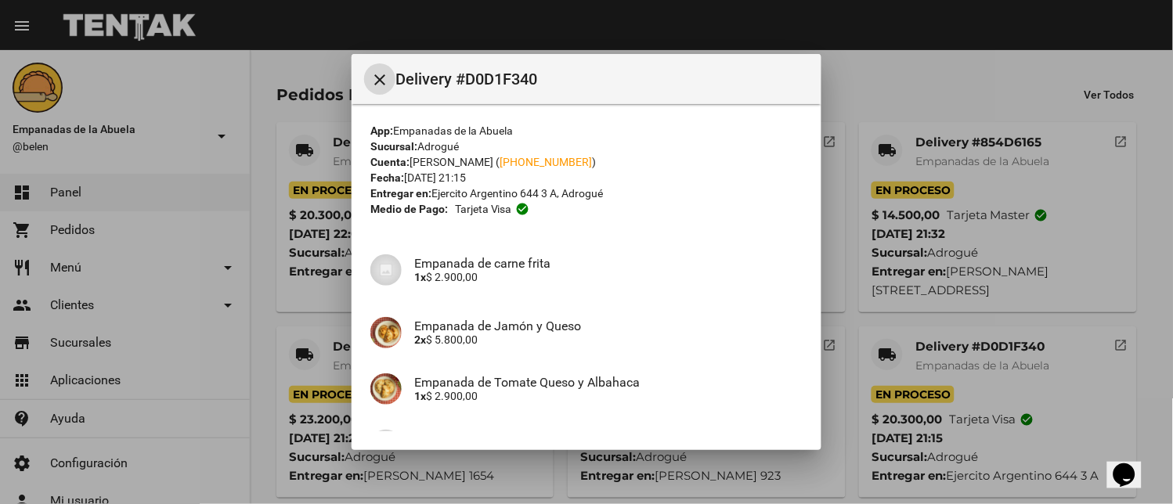
scroll to position [277, 0]
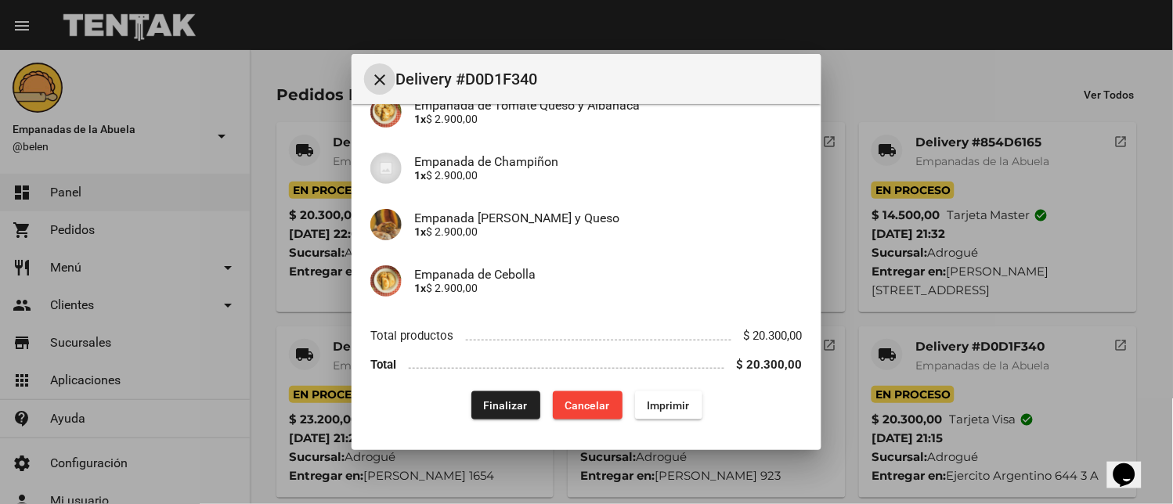
click at [503, 402] on span "Finalizar" at bounding box center [506, 405] width 44 height 13
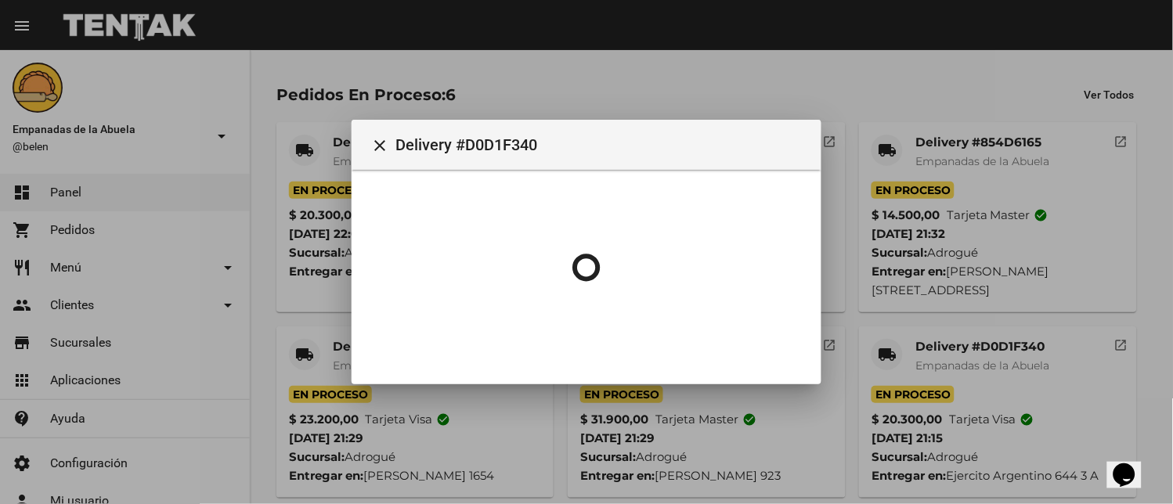
scroll to position [0, 0]
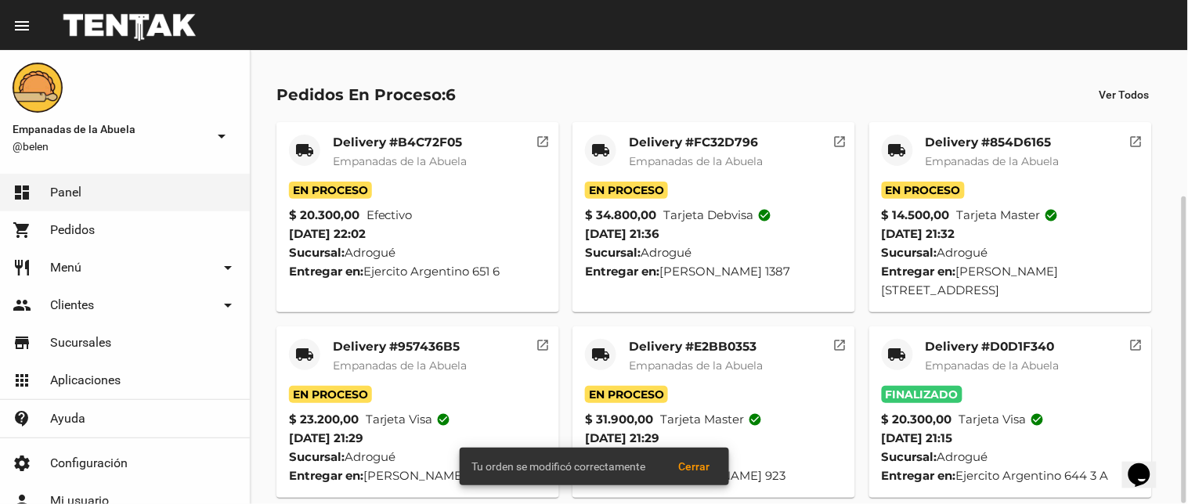
click at [608, 345] on mat-icon "local_shipping" at bounding box center [600, 354] width 19 height 19
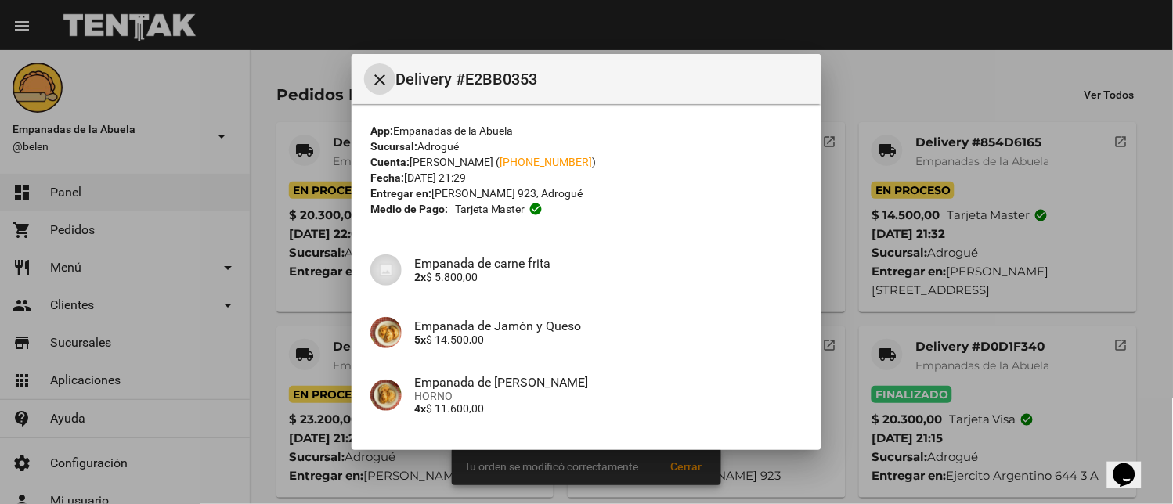
scroll to position [121, 0]
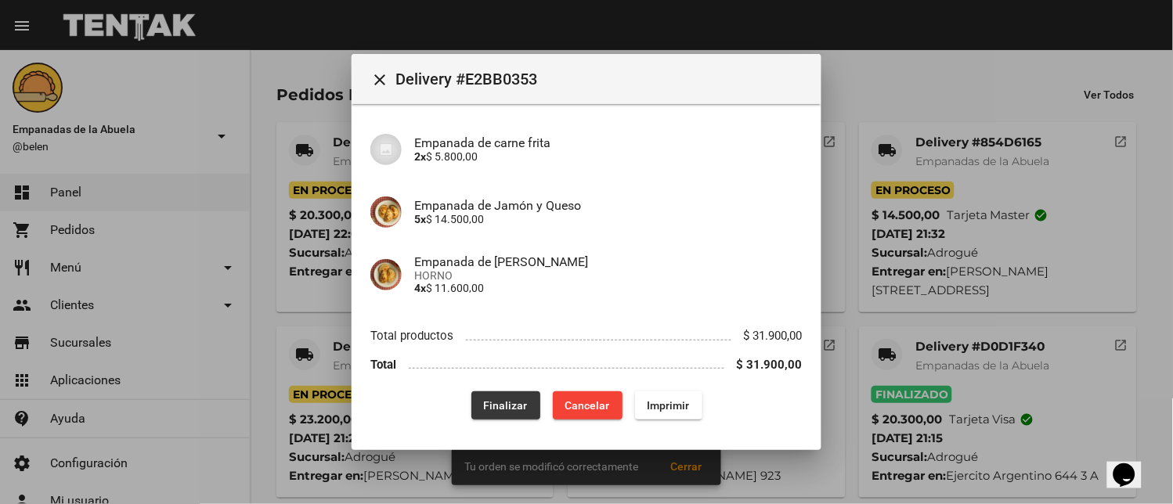
drag, startPoint x: 507, startPoint y: 409, endPoint x: 260, endPoint y: 359, distance: 252.6
click at [507, 410] on span "Finalizar" at bounding box center [506, 405] width 44 height 13
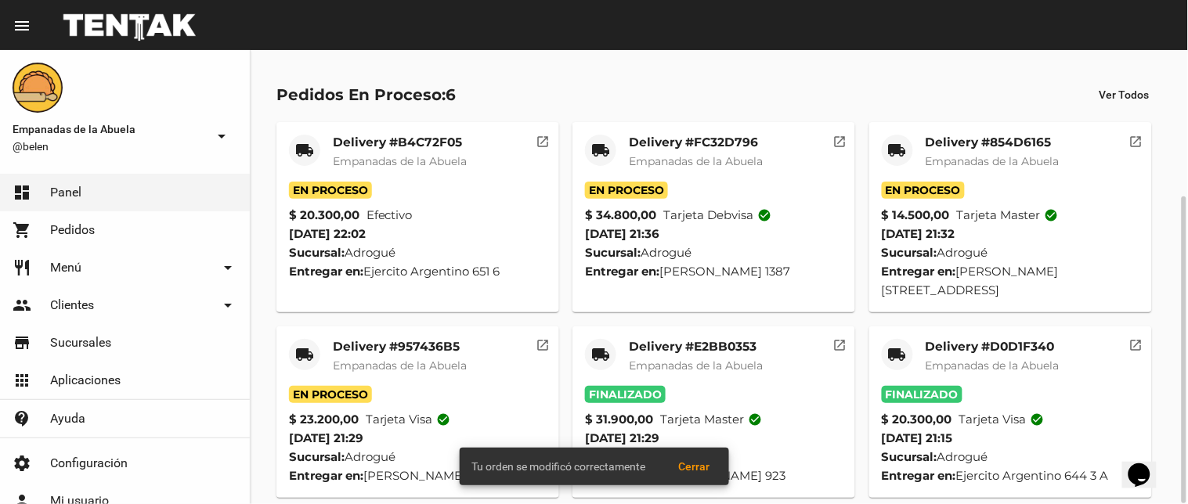
click at [297, 345] on mat-icon "local_shipping" at bounding box center [304, 354] width 19 height 19
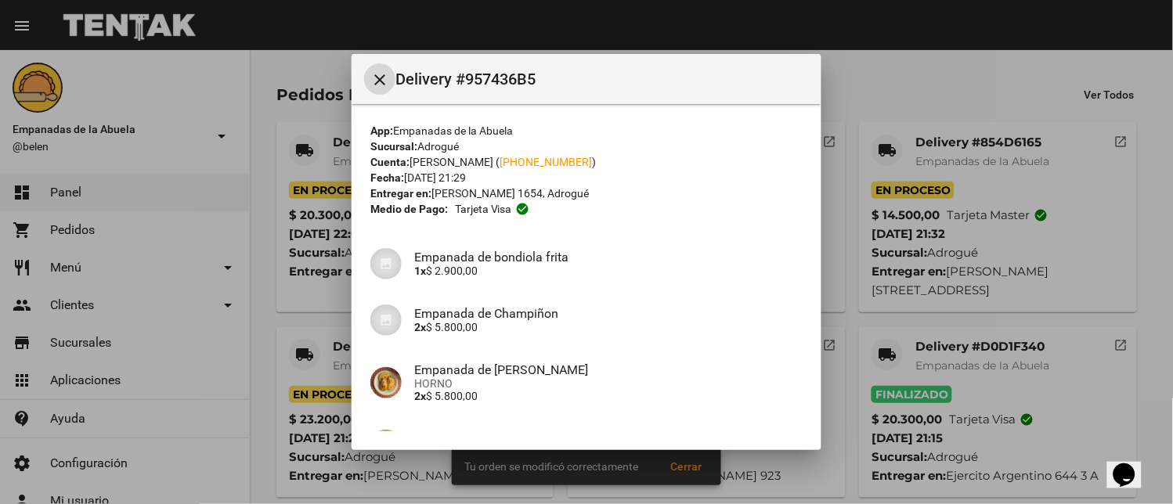
scroll to position [221, 0]
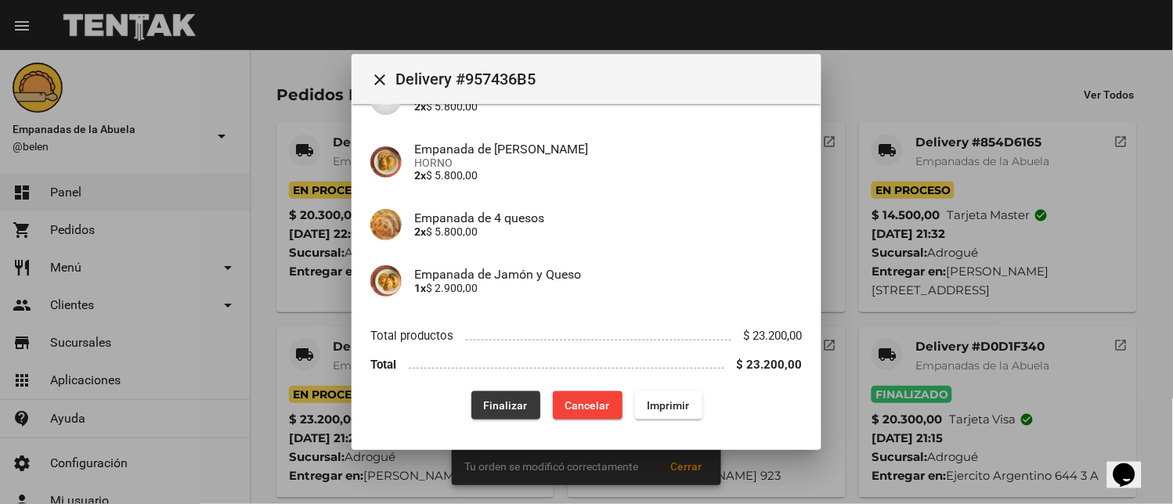
click at [510, 396] on button "Finalizar" at bounding box center [505, 405] width 69 height 28
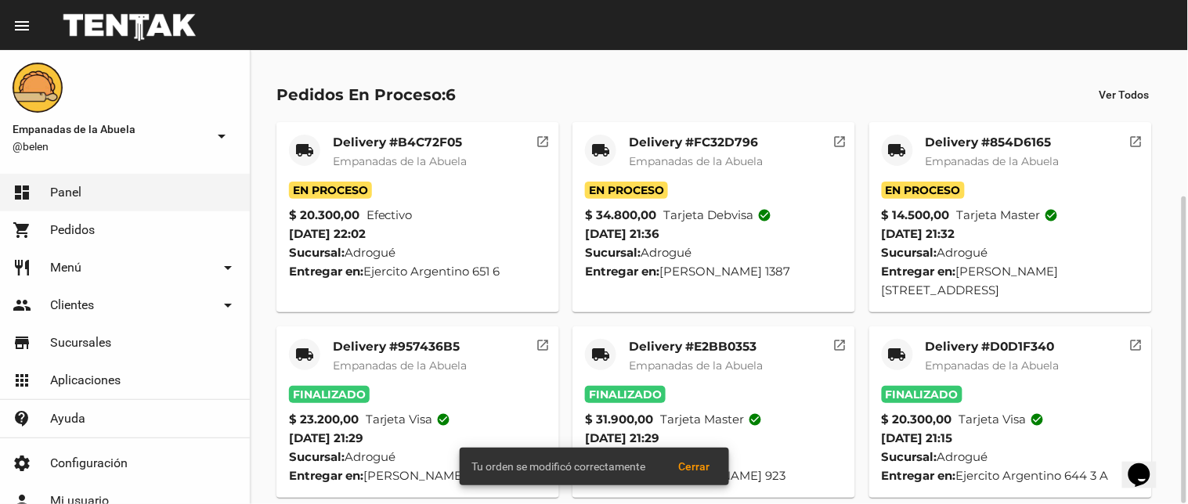
click at [889, 151] on mat-icon "local_shipping" at bounding box center [897, 150] width 19 height 19
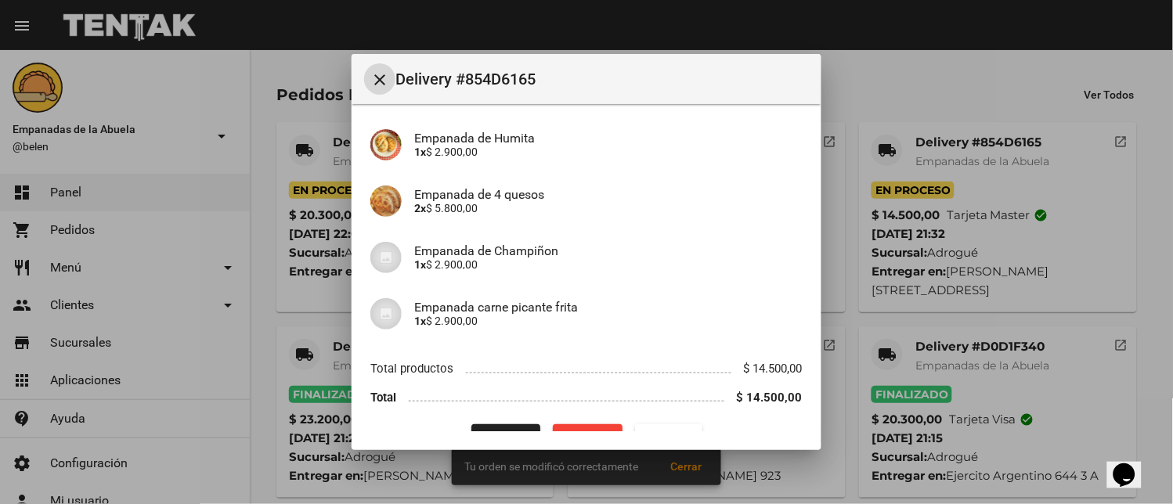
scroll to position [152, 0]
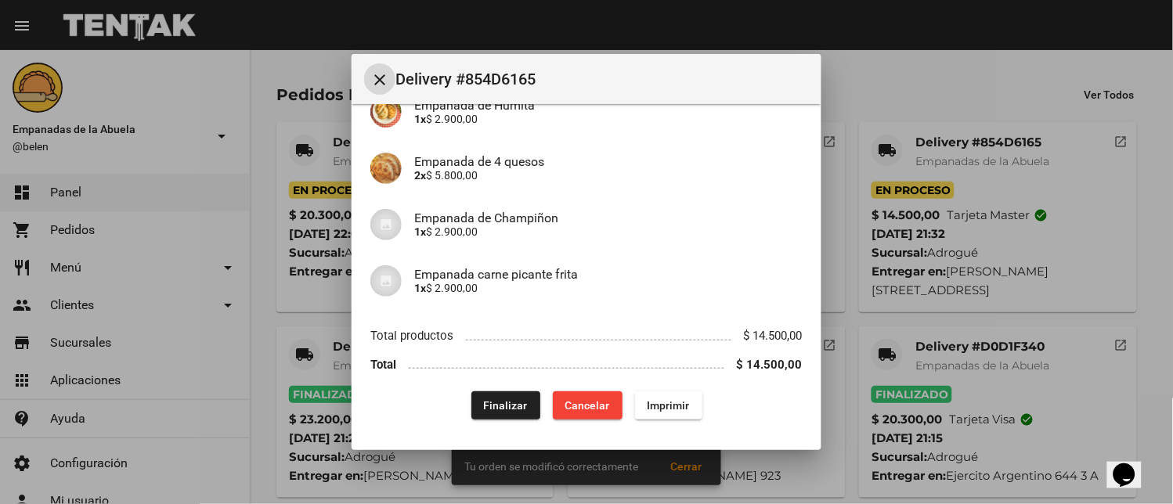
click at [473, 415] on button "Finalizar" at bounding box center [505, 405] width 69 height 28
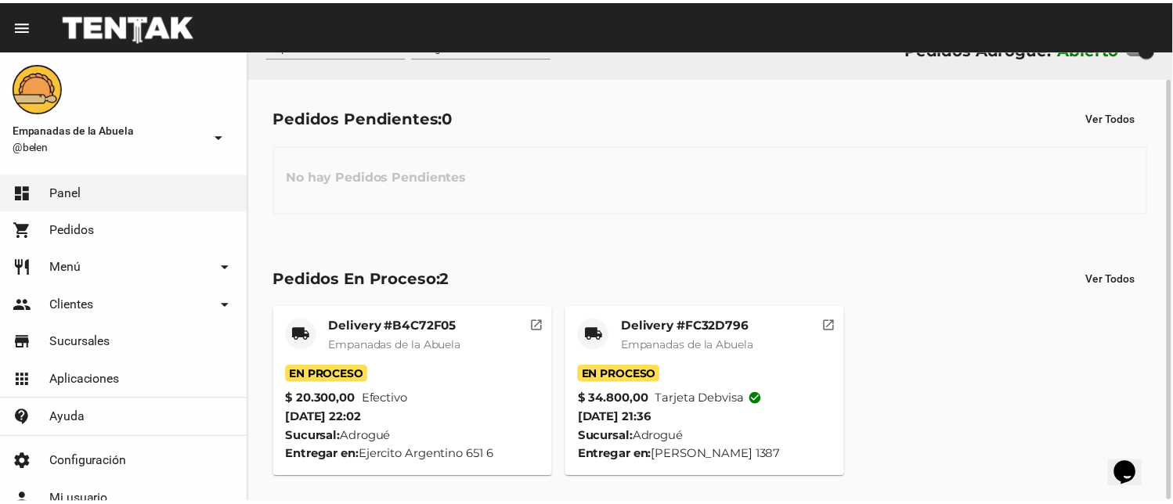
scroll to position [30, 0]
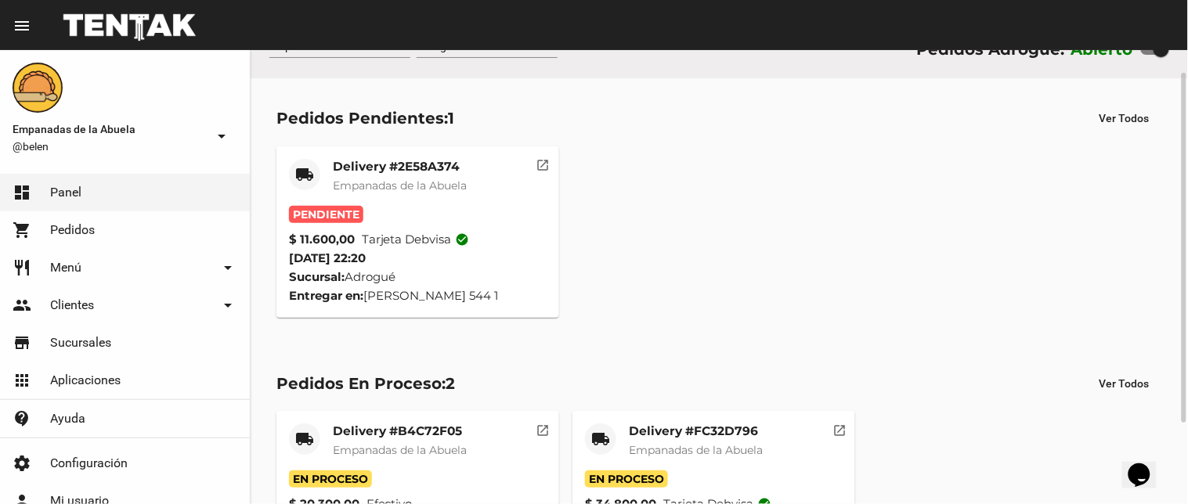
click at [437, 188] on span "Empanadas de la Abuela" at bounding box center [400, 185] width 134 height 14
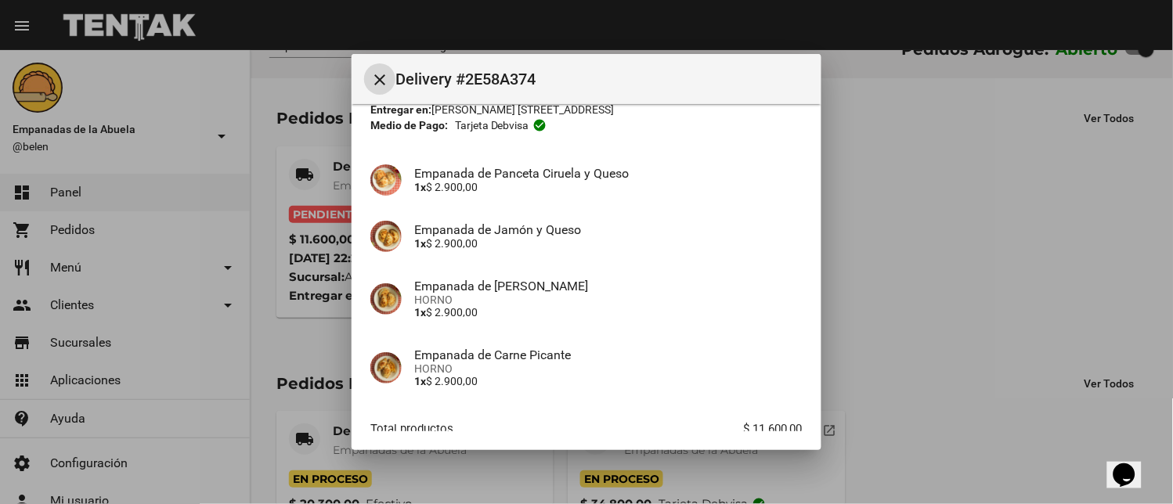
scroll to position [176, 0]
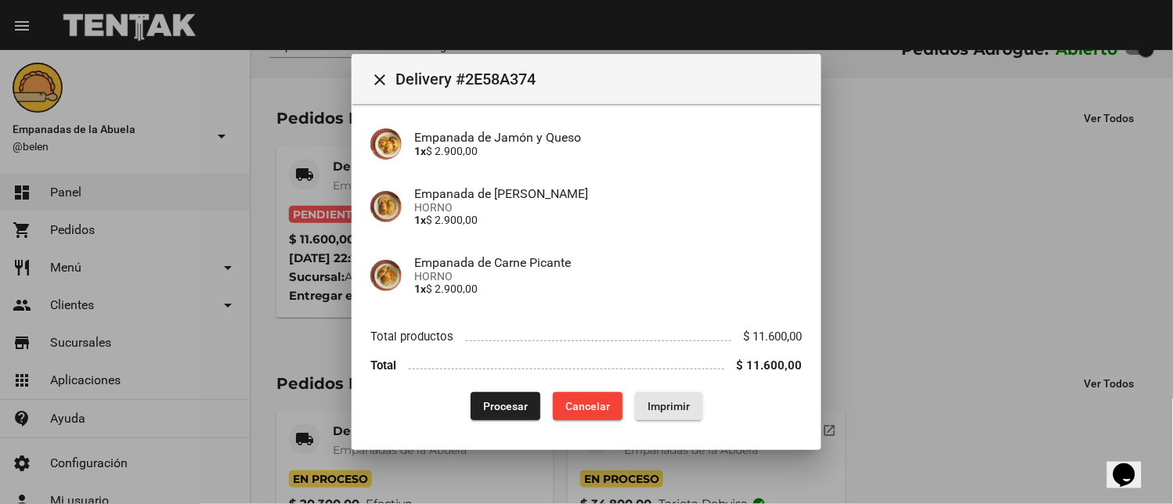
click at [669, 397] on button "Imprimir" at bounding box center [668, 406] width 67 height 28
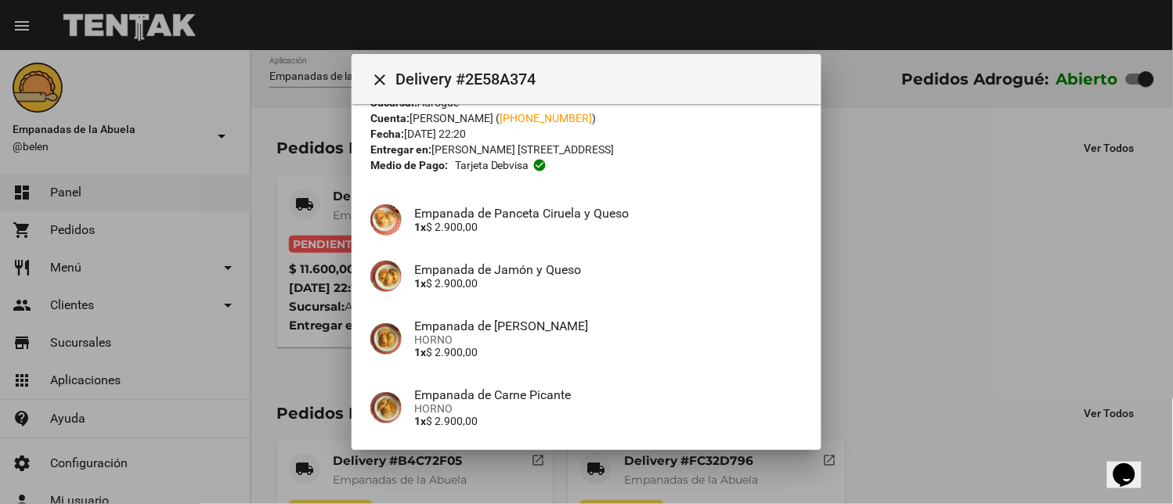
scroll to position [176, 0]
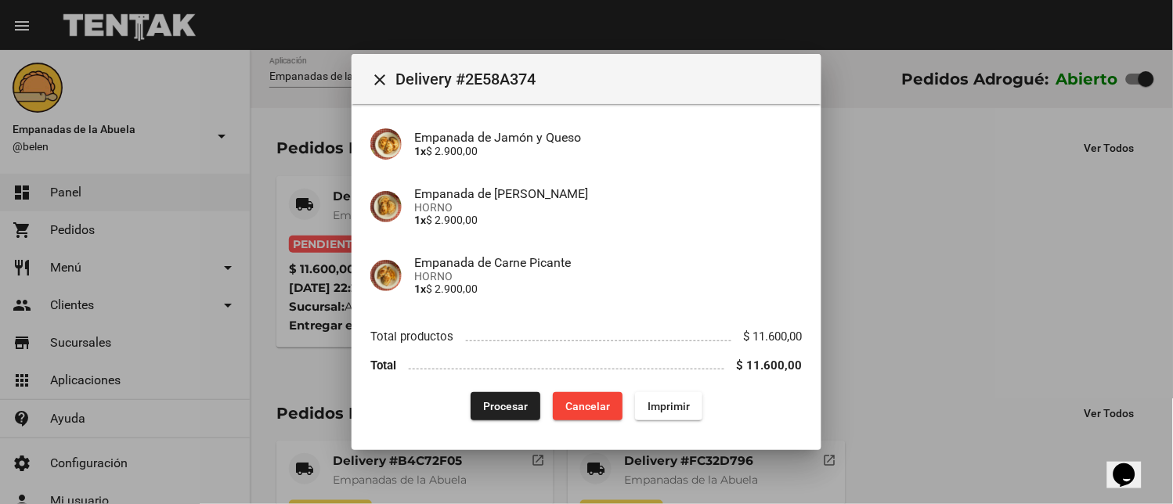
click at [495, 415] on button "Procesar" at bounding box center [506, 406] width 70 height 28
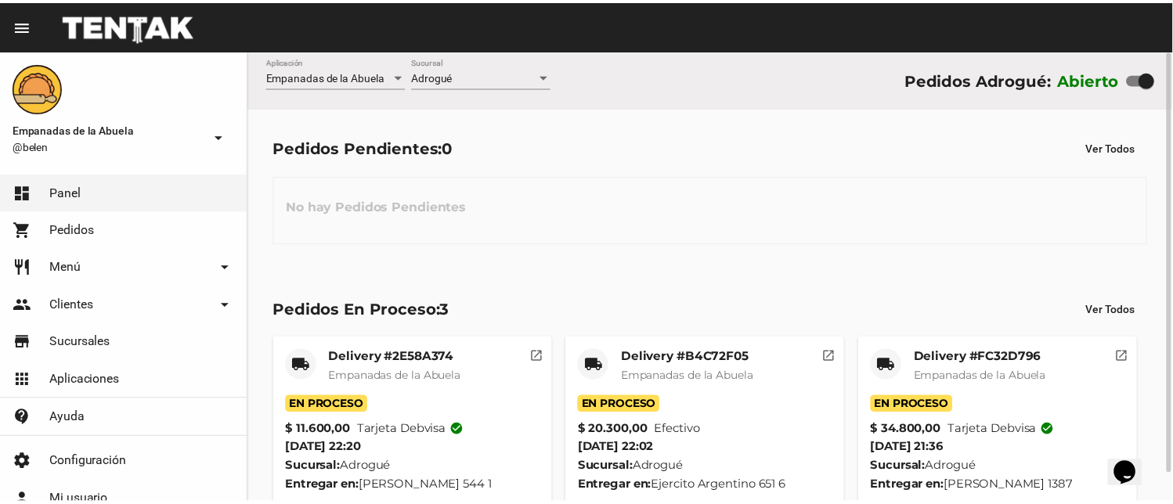
scroll to position [30, 0]
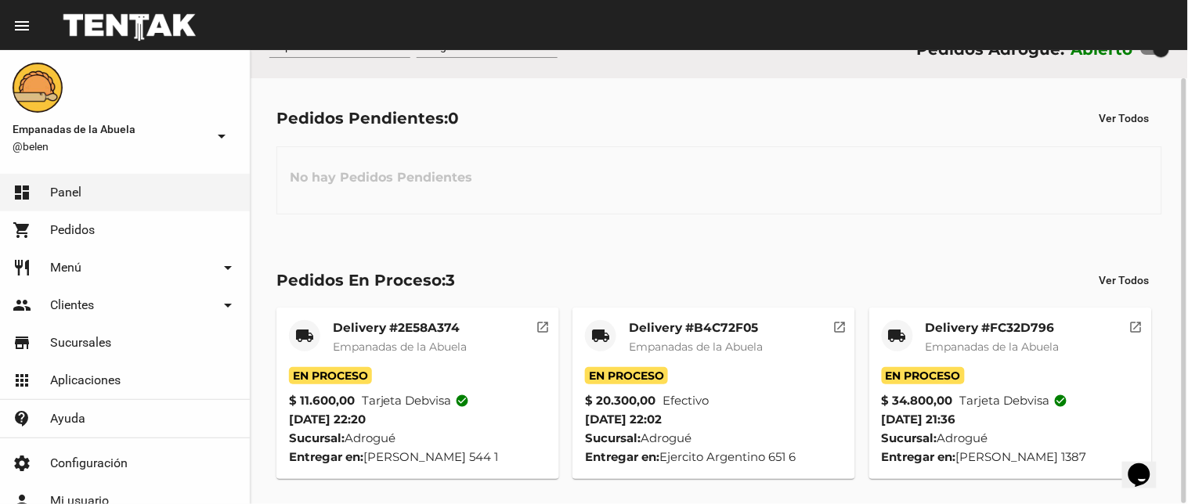
click at [887, 326] on div "local_shipping" at bounding box center [897, 335] width 31 height 31
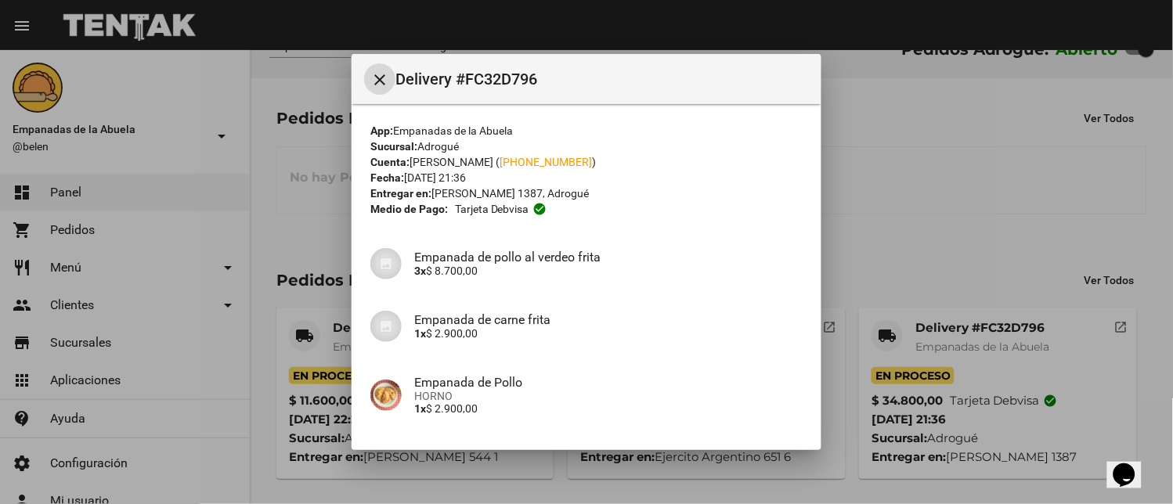
scroll to position [358, 0]
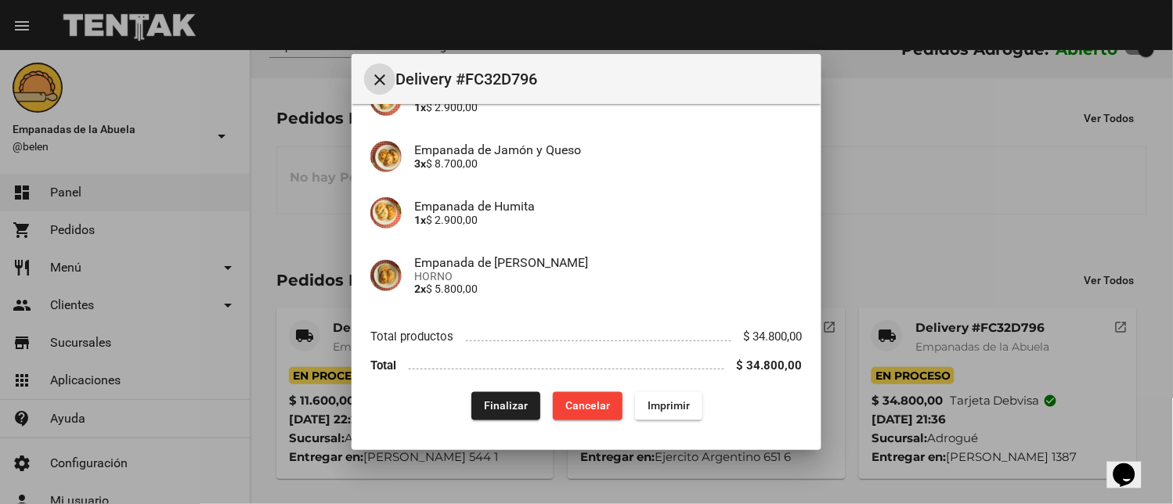
click at [492, 420] on mat-dialog-content "App: Empanadas de la Abuela Sucursal: Adrogué Cuenta: [PERSON_NAME] ( [PHONE_NU…" at bounding box center [587, 268] width 470 height 328
click at [484, 406] on span "Finalizar" at bounding box center [506, 406] width 44 height 13
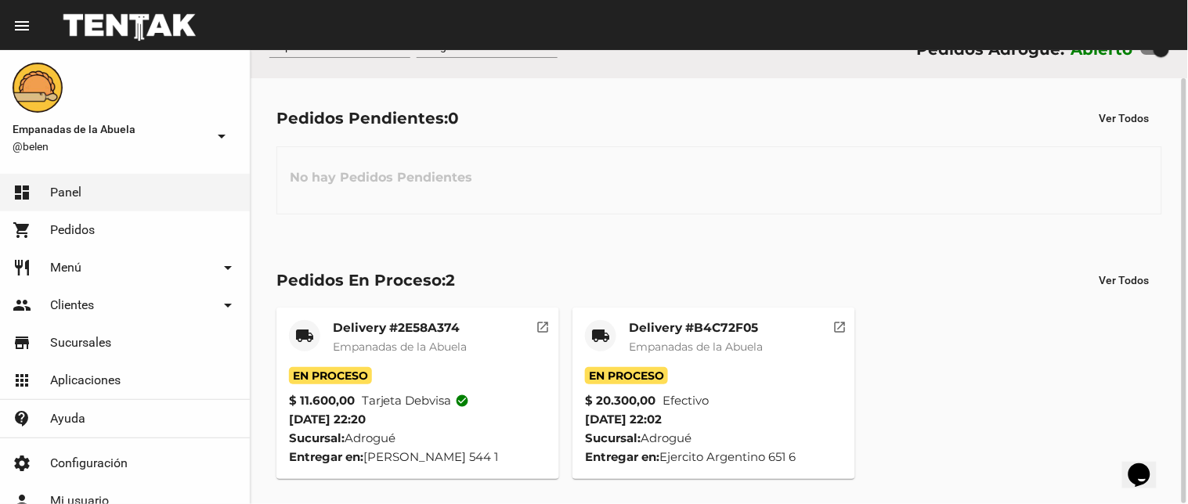
click at [604, 334] on mat-icon "local_shipping" at bounding box center [600, 335] width 19 height 19
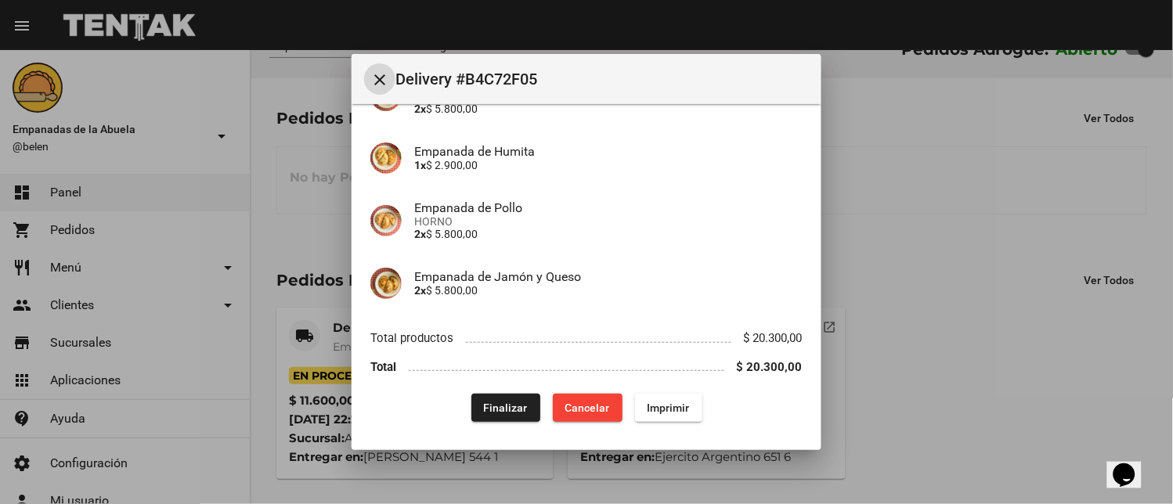
scroll to position [176, 0]
drag, startPoint x: 478, startPoint y: 397, endPoint x: 452, endPoint y: 420, distance: 35.0
click at [479, 399] on button "Finalizar" at bounding box center [505, 406] width 69 height 28
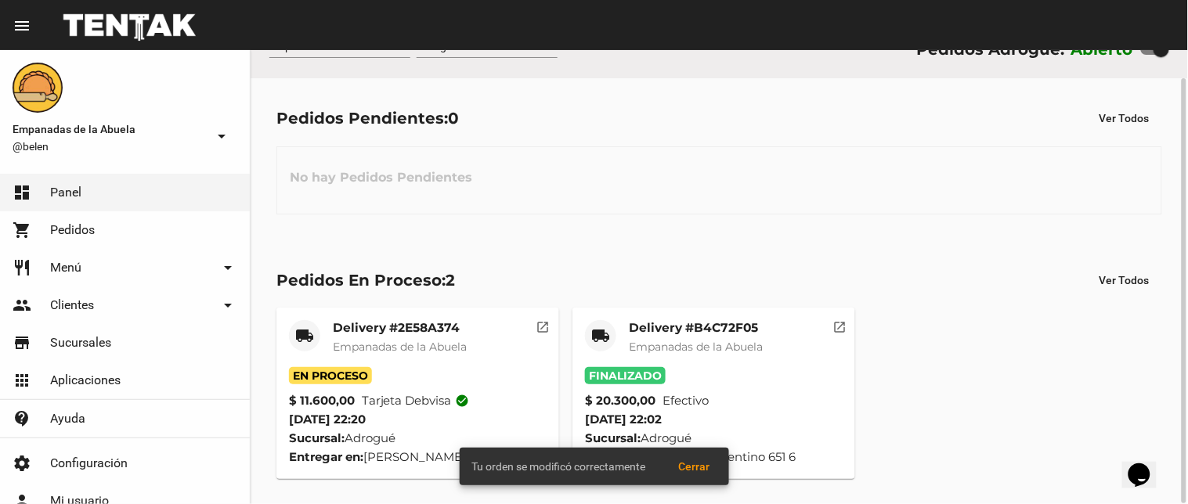
click at [313, 341] on mat-icon "local_shipping" at bounding box center [304, 335] width 19 height 19
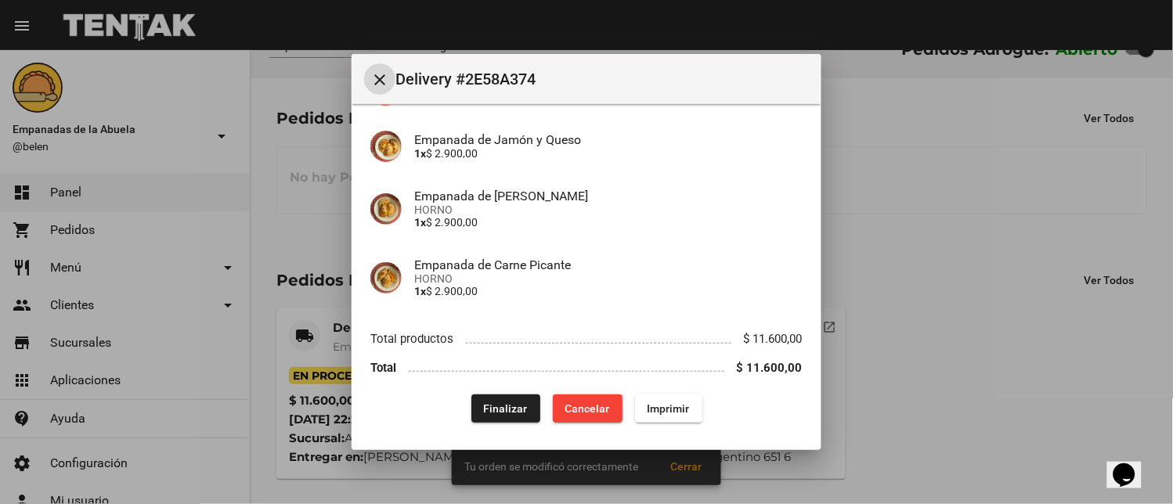
scroll to position [176, 0]
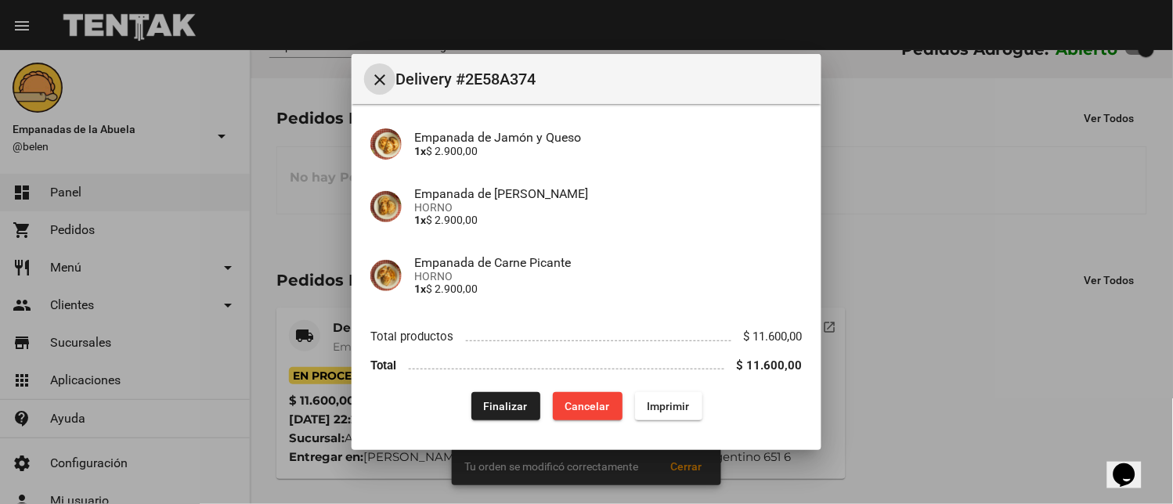
click at [484, 406] on span "Finalizar" at bounding box center [506, 406] width 44 height 13
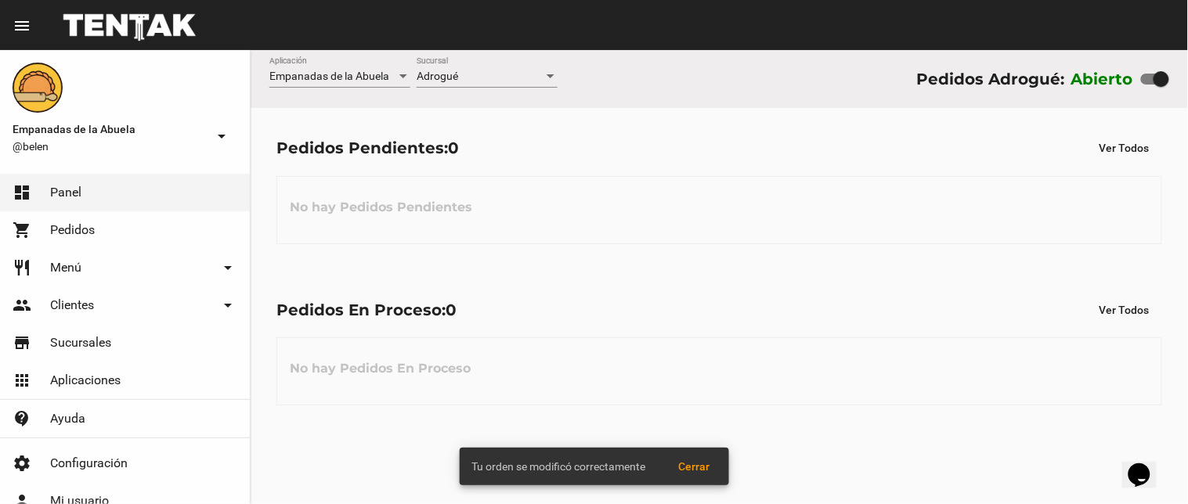
scroll to position [0, 0]
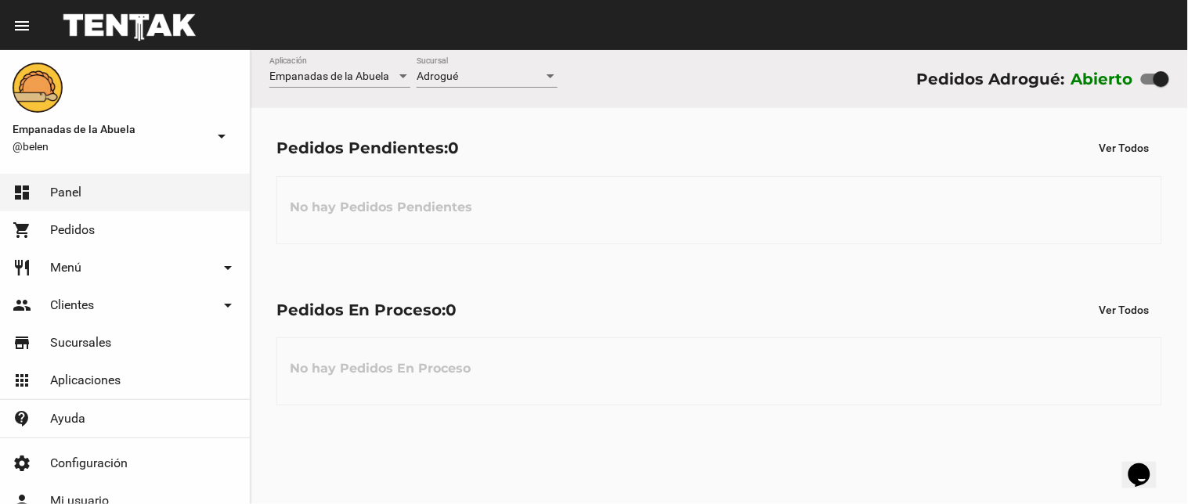
click at [466, 80] on div "Adrogué" at bounding box center [479, 76] width 127 height 13
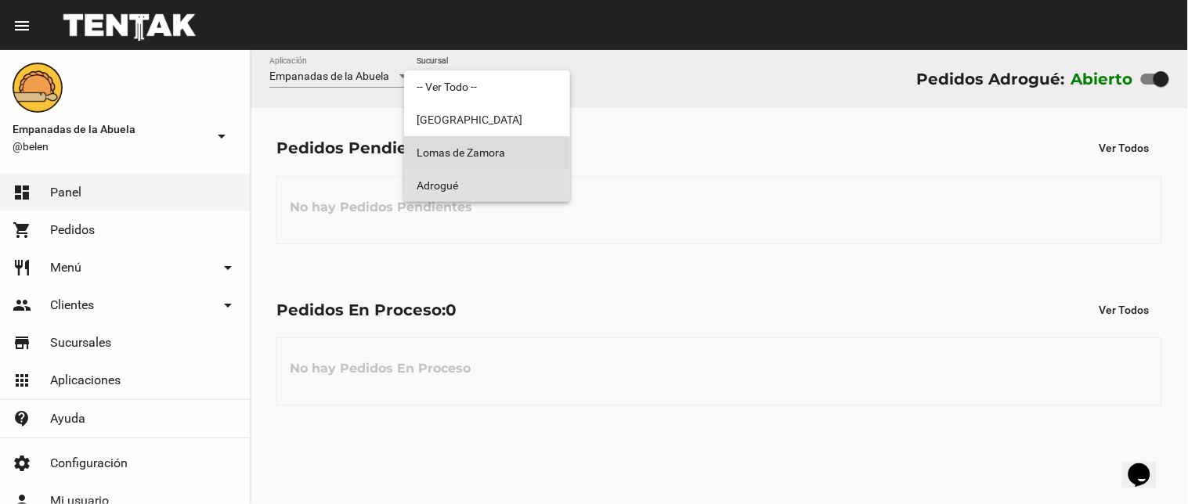
click at [488, 159] on span "Lomas de Zamora" at bounding box center [486, 152] width 141 height 33
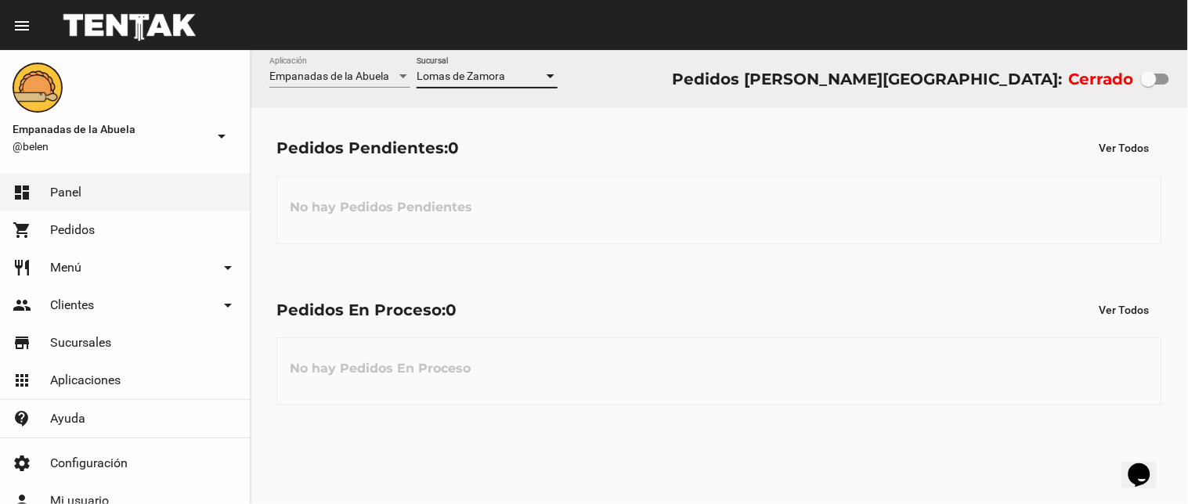
click at [481, 76] on span "Lomas de Zamora" at bounding box center [460, 76] width 88 height 13
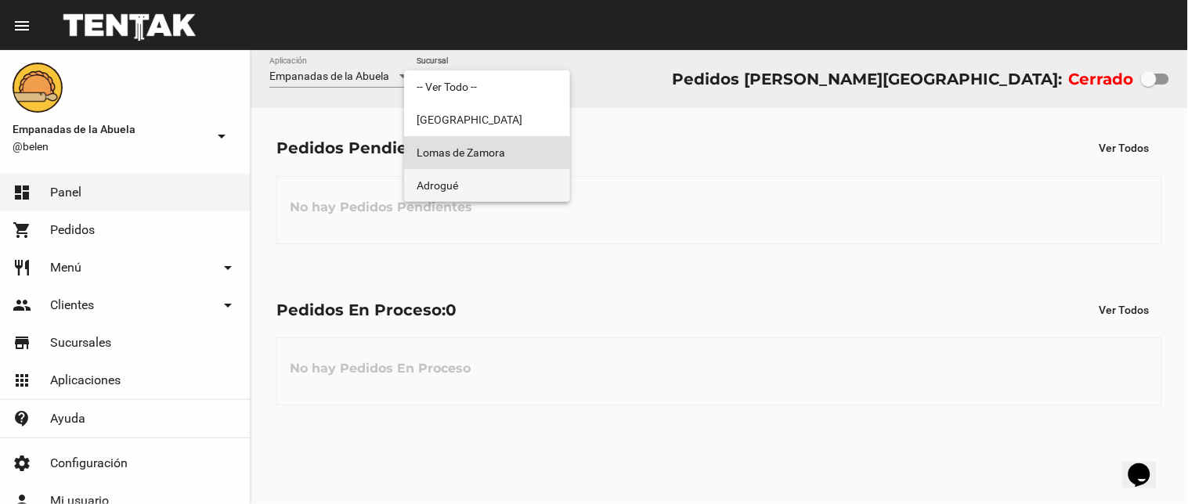
click at [497, 180] on span "Adrogué" at bounding box center [486, 185] width 141 height 33
checkbox input "true"
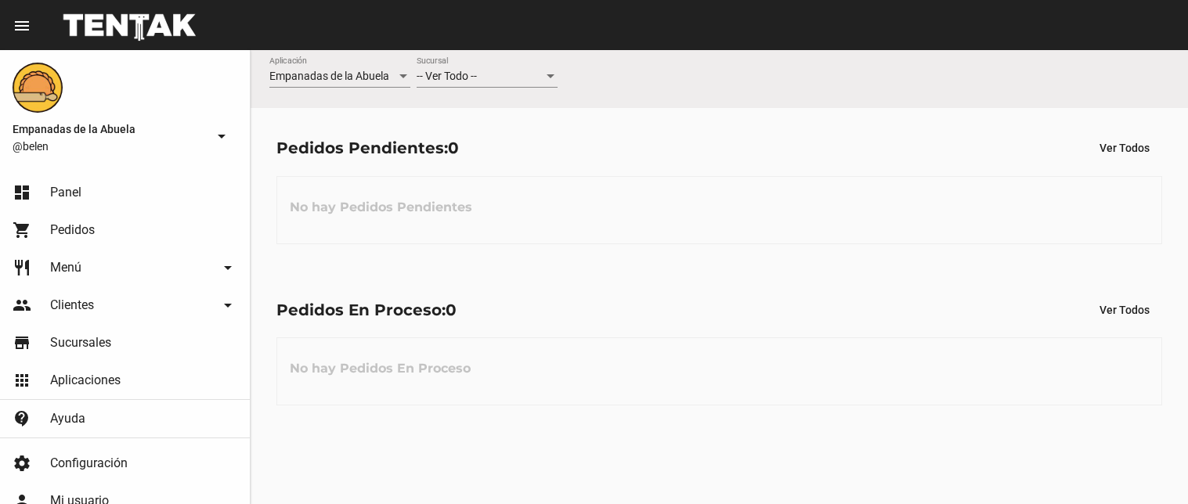
click at [473, 65] on div "-- Ver Todo -- Sucursal" at bounding box center [486, 72] width 141 height 31
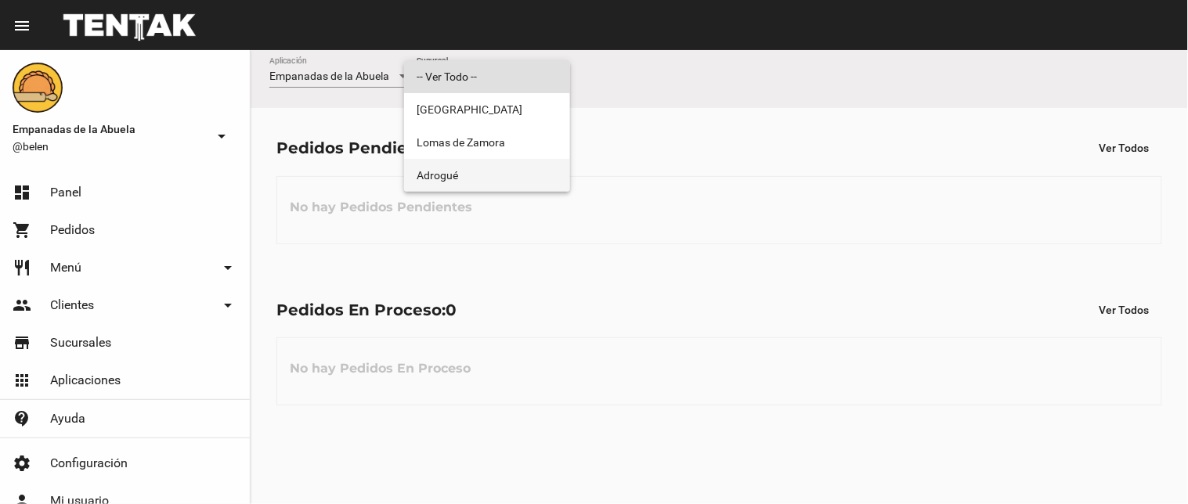
click at [471, 167] on span "Adrogué" at bounding box center [486, 175] width 141 height 33
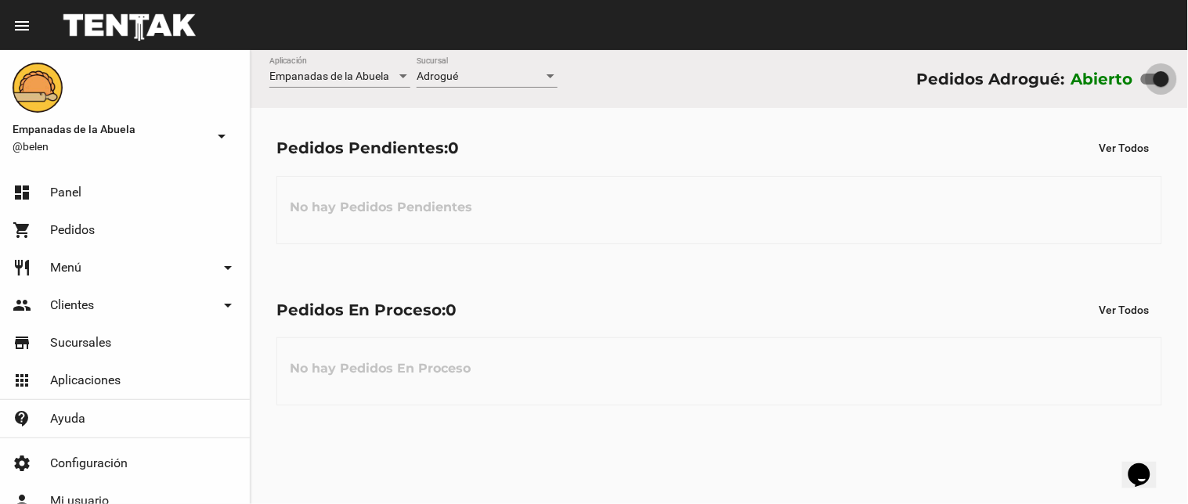
drag, startPoint x: 1163, startPoint y: 70, endPoint x: 1113, endPoint y: 80, distance: 50.2
click at [1116, 80] on div "Abierto" at bounding box center [1120, 79] width 98 height 25
drag, startPoint x: 1160, startPoint y: 67, endPoint x: 1141, endPoint y: 73, distance: 20.3
click at [1141, 73] on div "Abierto" at bounding box center [1120, 79] width 98 height 25
click at [1156, 76] on div at bounding box center [1161, 79] width 16 height 16
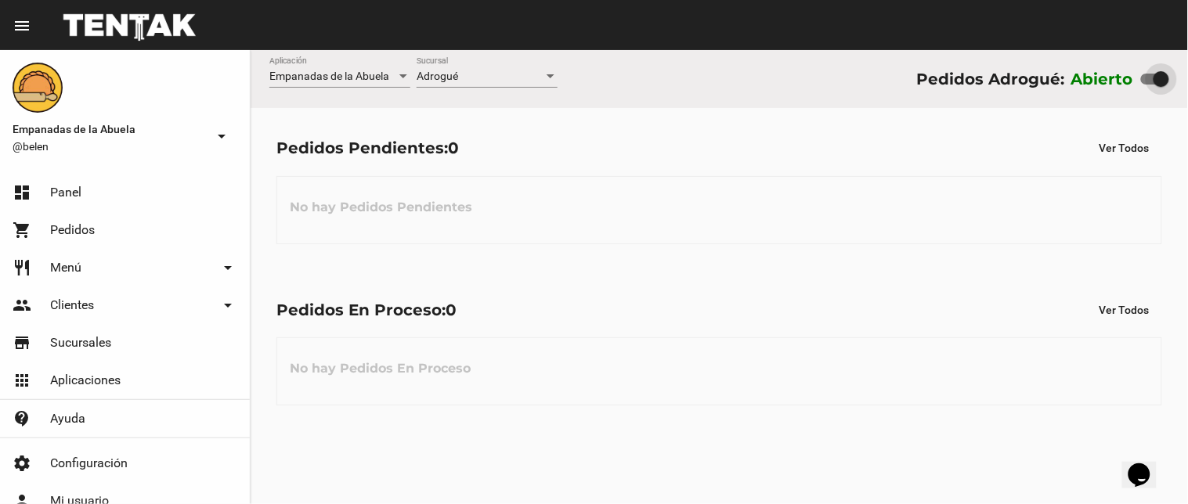
click at [1148, 85] on input "checkbox" at bounding box center [1148, 85] width 1 height 1
checkbox input "false"
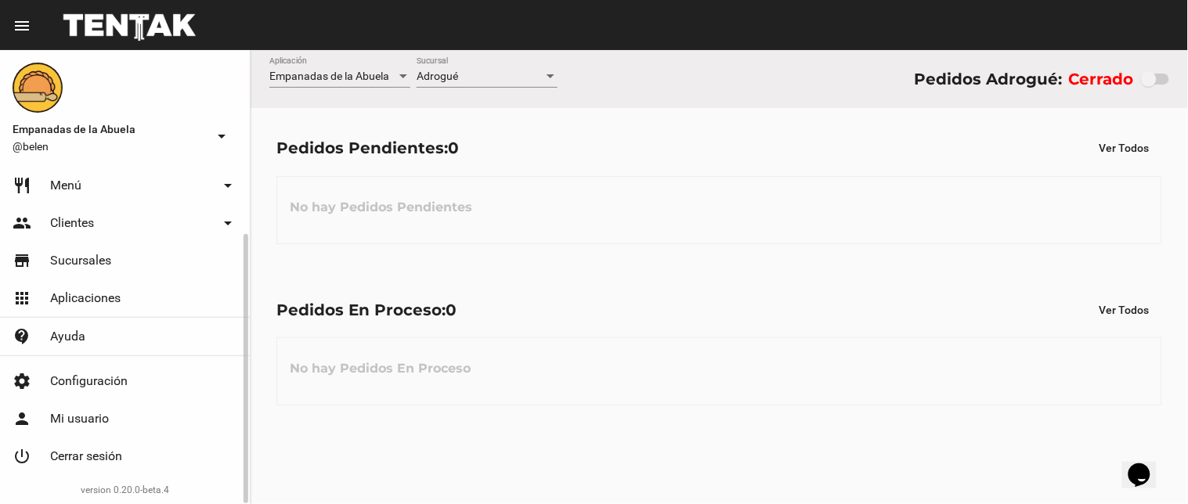
click at [146, 459] on link "power_settings_new Cerrar sesión" at bounding box center [125, 457] width 250 height 38
